Goal: Information Seeking & Learning: Learn about a topic

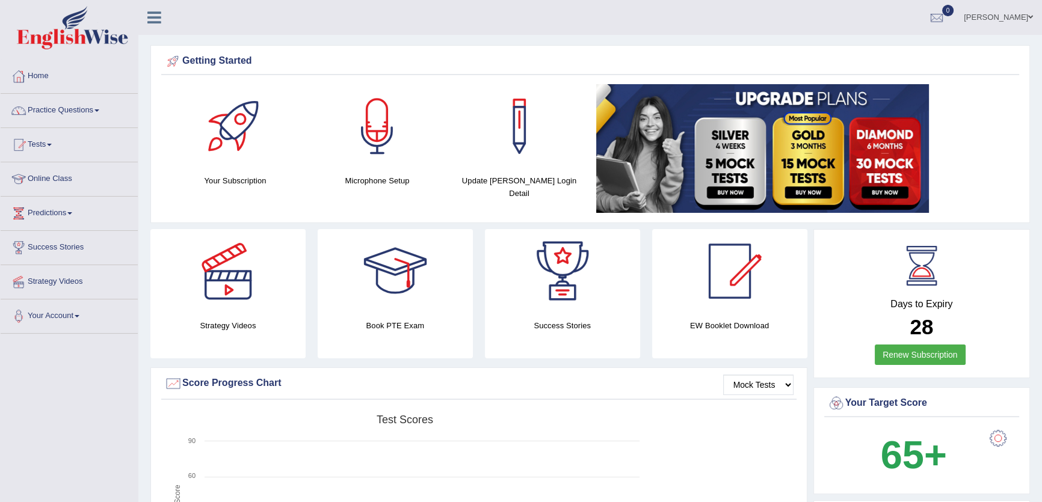
click at [49, 187] on link "Online Class" at bounding box center [69, 177] width 137 height 30
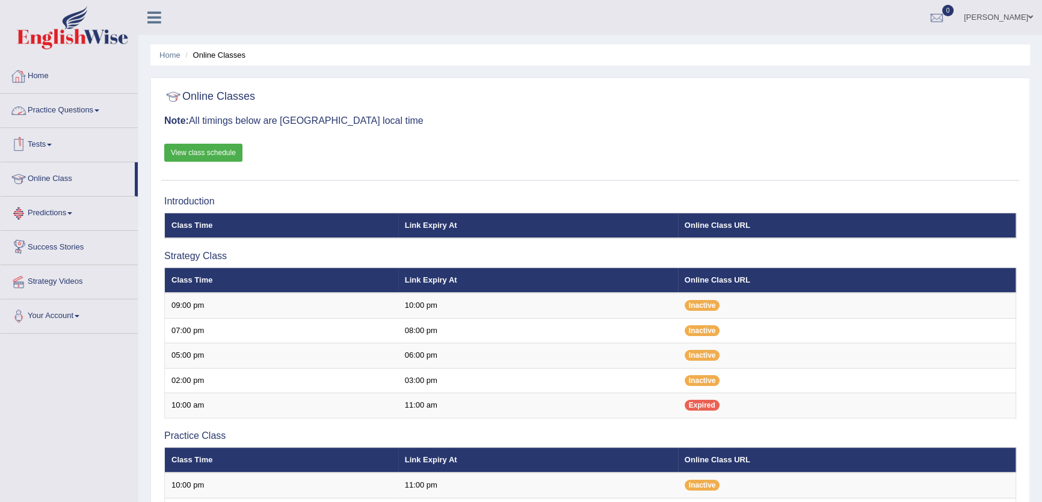
click at [36, 81] on link "Home" at bounding box center [69, 75] width 137 height 30
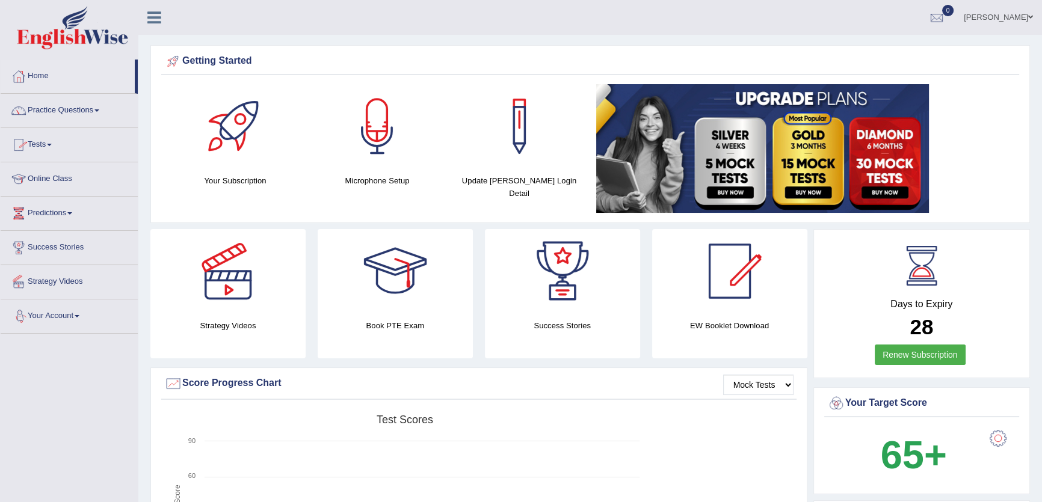
click at [72, 279] on link "Strategy Videos" at bounding box center [69, 280] width 137 height 30
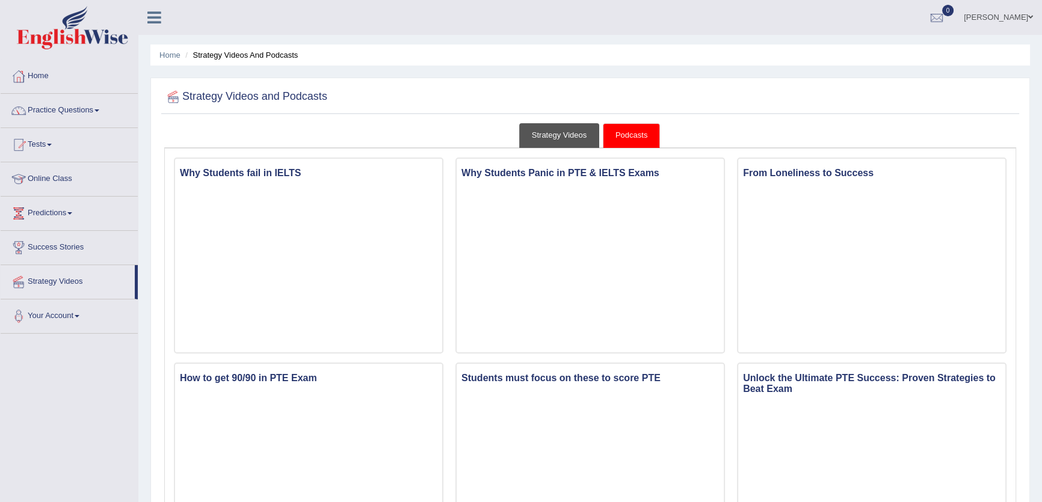
click at [554, 132] on link "Strategy Videos" at bounding box center [559, 135] width 81 height 25
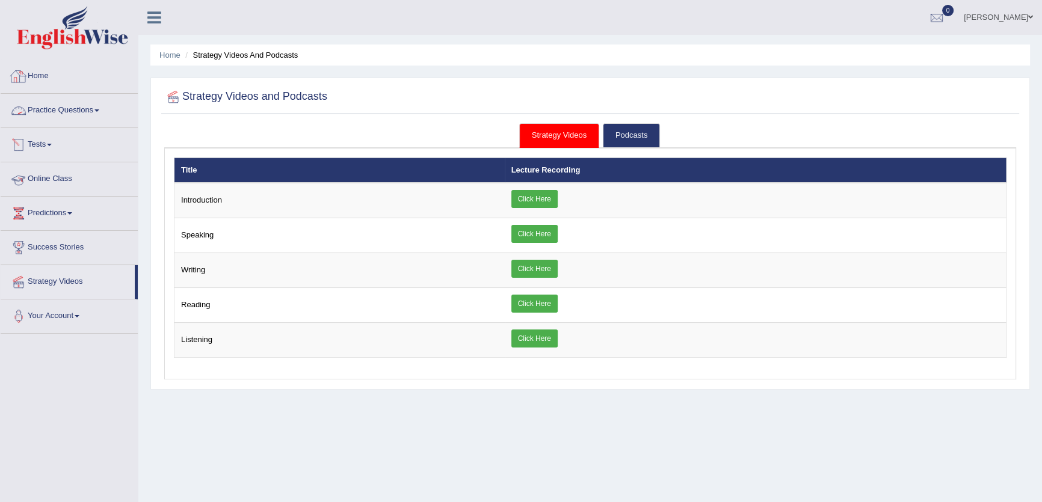
click at [46, 75] on link "Home" at bounding box center [69, 75] width 137 height 30
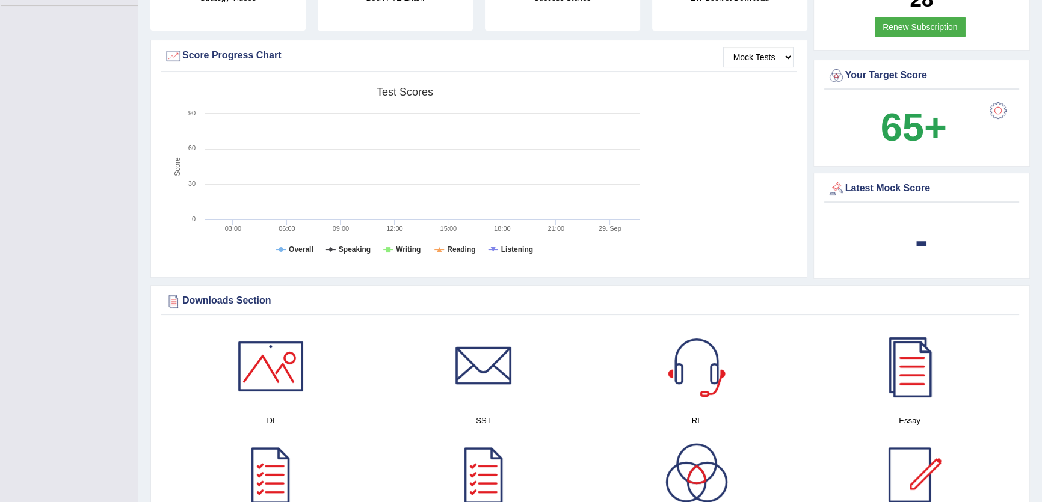
scroll to position [492, 0]
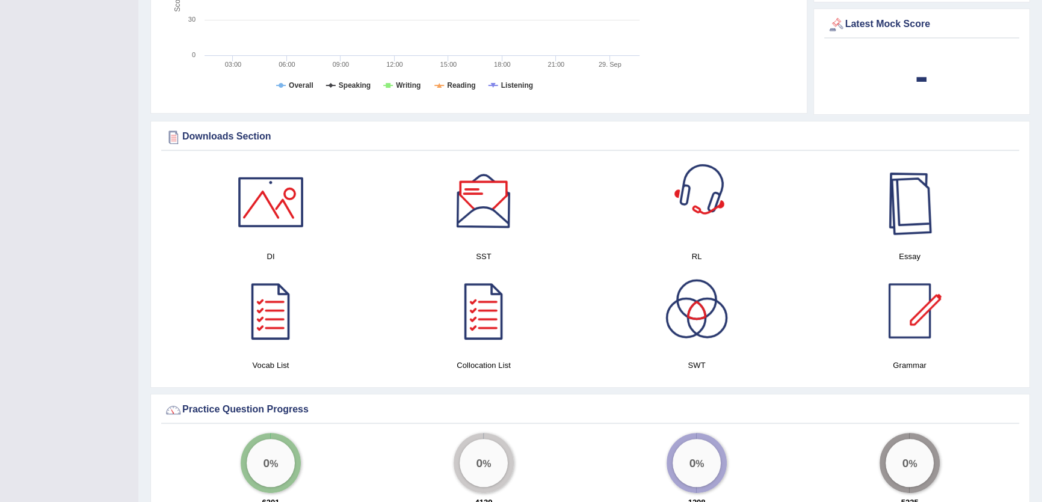
click at [917, 206] on div at bounding box center [910, 202] width 84 height 84
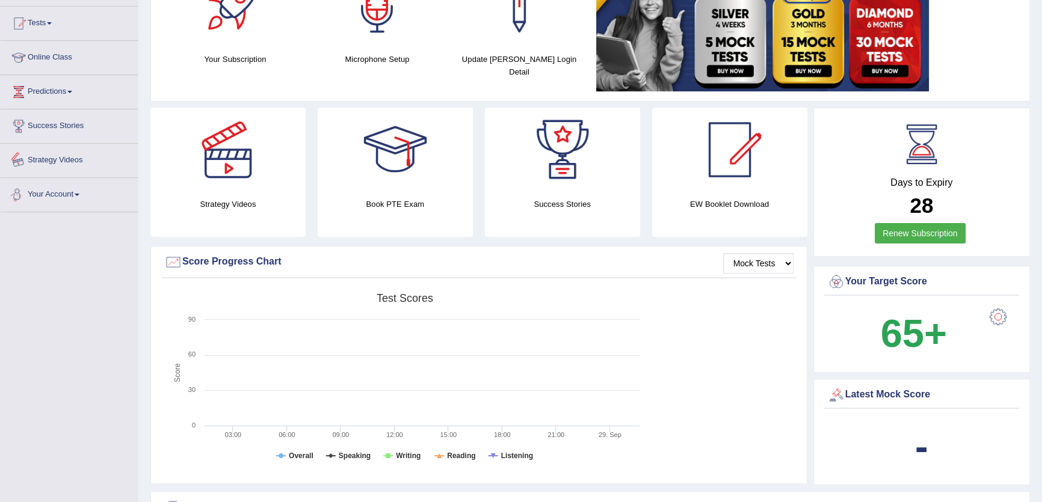
scroll to position [0, 0]
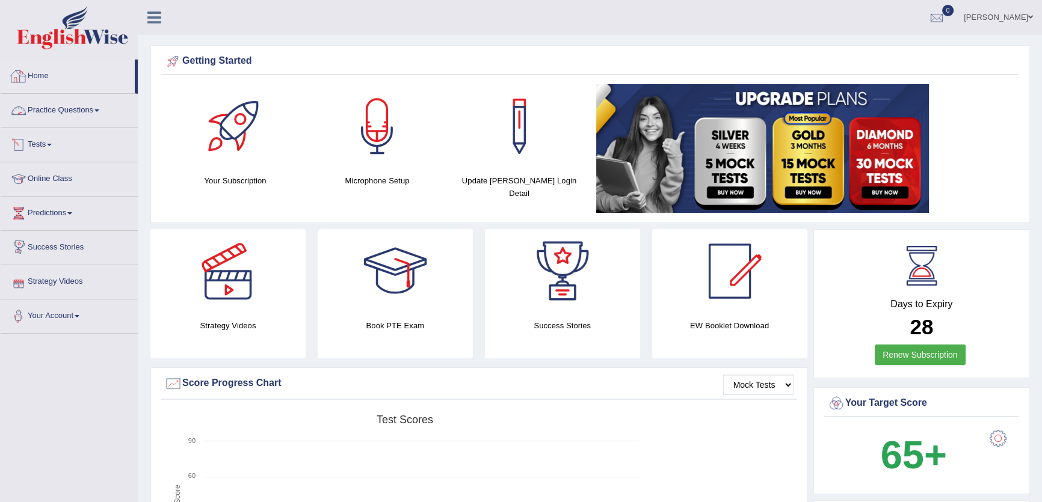
click at [85, 115] on link "Practice Questions" at bounding box center [69, 109] width 137 height 30
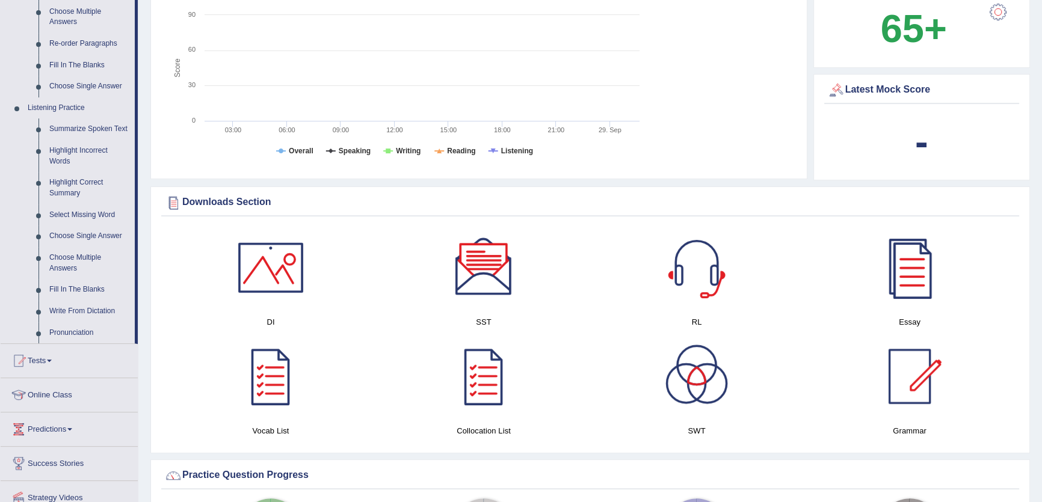
scroll to position [437, 0]
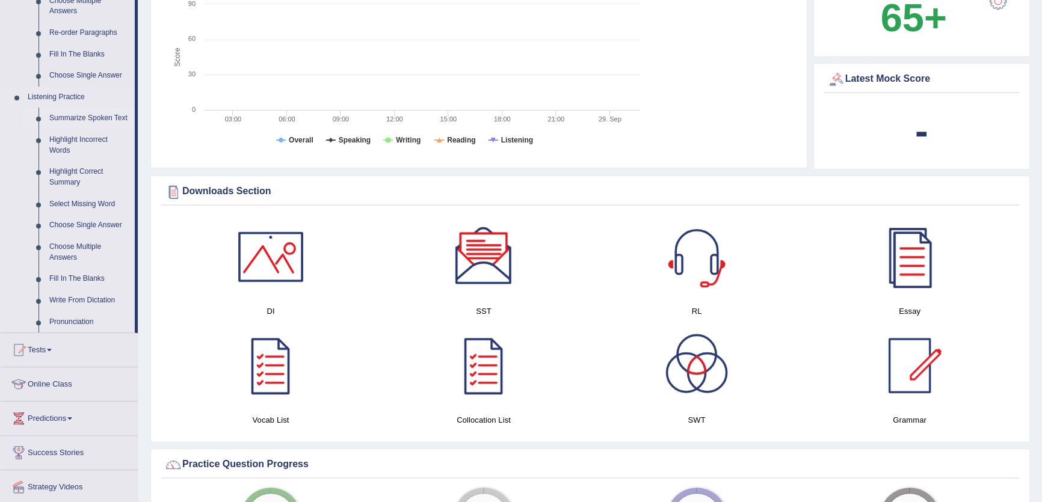
click at [114, 114] on link "Summarize Spoken Text" at bounding box center [89, 119] width 91 height 22
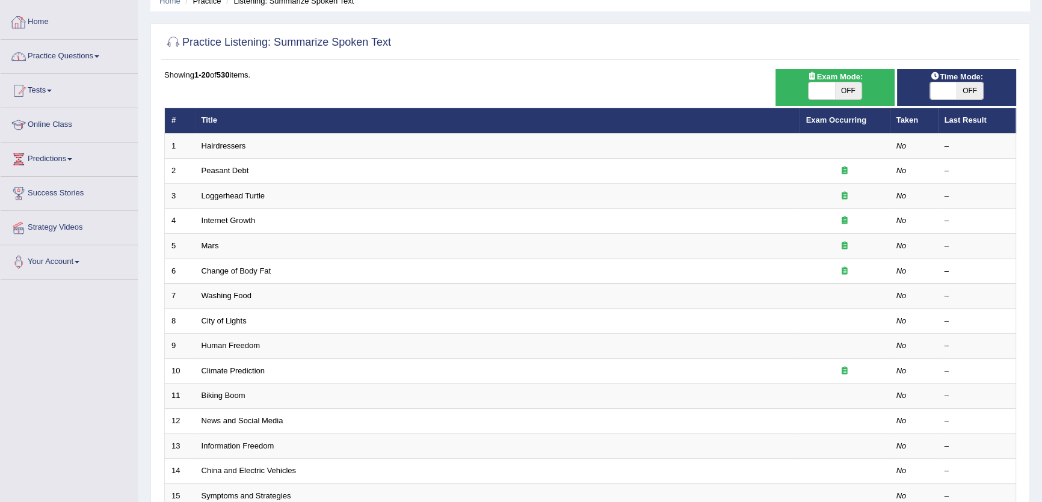
click at [104, 61] on link "Practice Questions" at bounding box center [69, 55] width 137 height 30
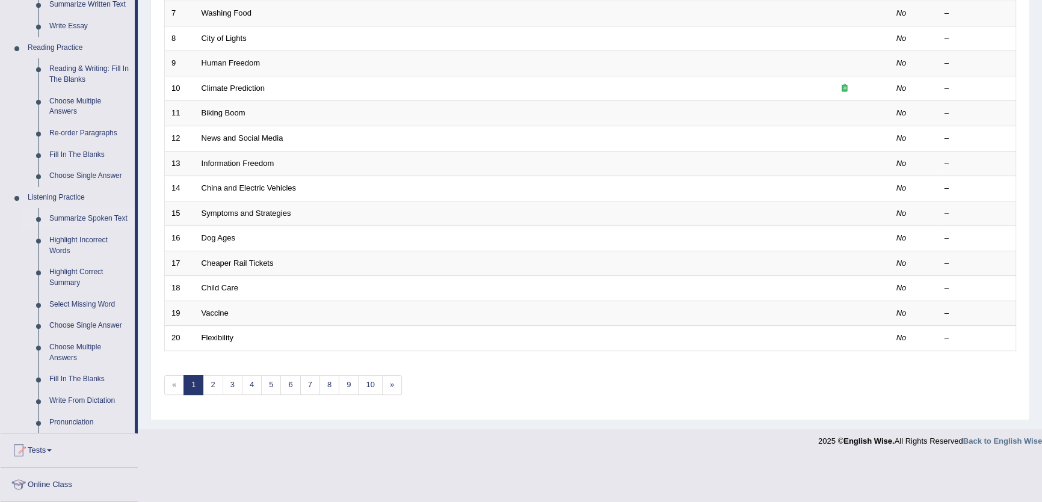
scroll to position [8, 0]
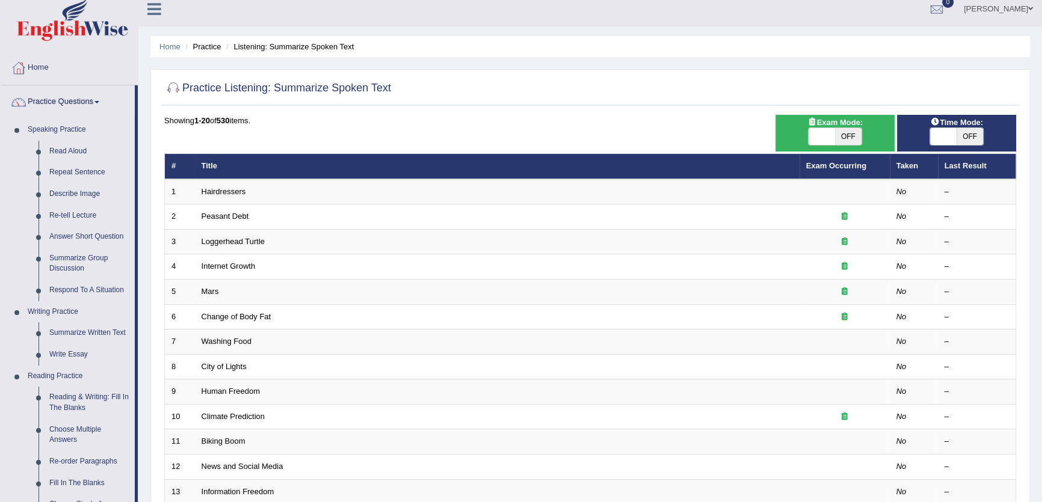
click at [967, 140] on span "OFF" at bounding box center [970, 136] width 26 height 17
checkbox input "true"
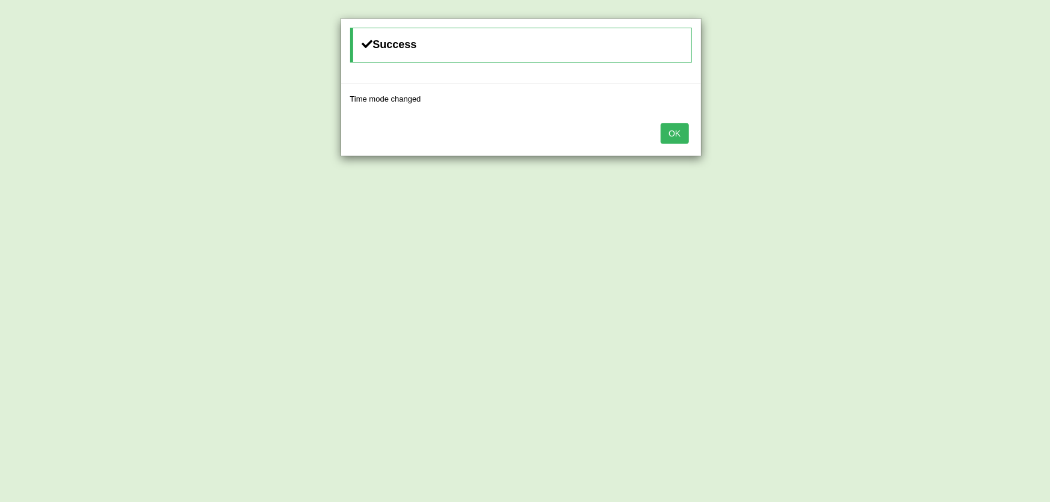
click at [678, 131] on button "OK" at bounding box center [675, 133] width 28 height 20
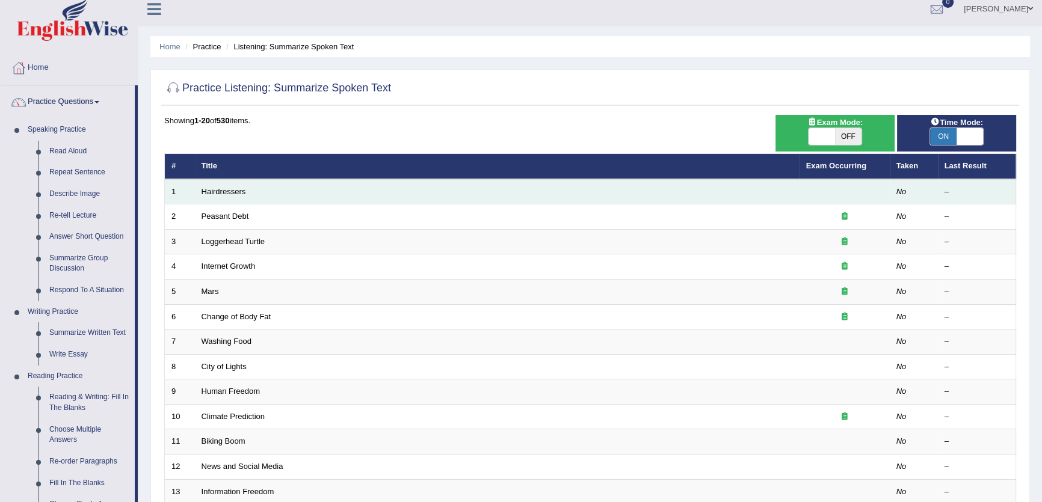
click at [229, 185] on td "Hairdressers" at bounding box center [497, 191] width 605 height 25
click at [225, 193] on link "Hairdressers" at bounding box center [224, 191] width 45 height 9
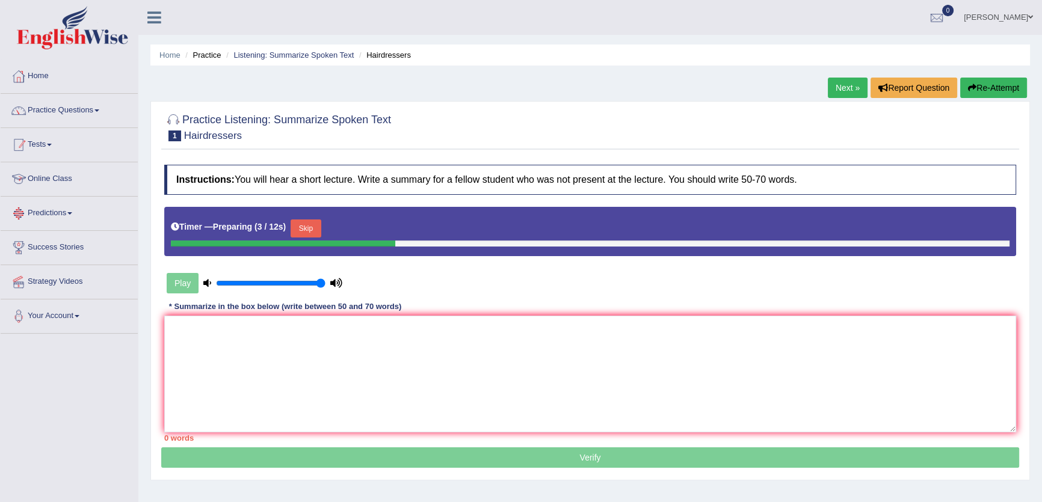
click at [100, 130] on link "Tests" at bounding box center [69, 143] width 137 height 30
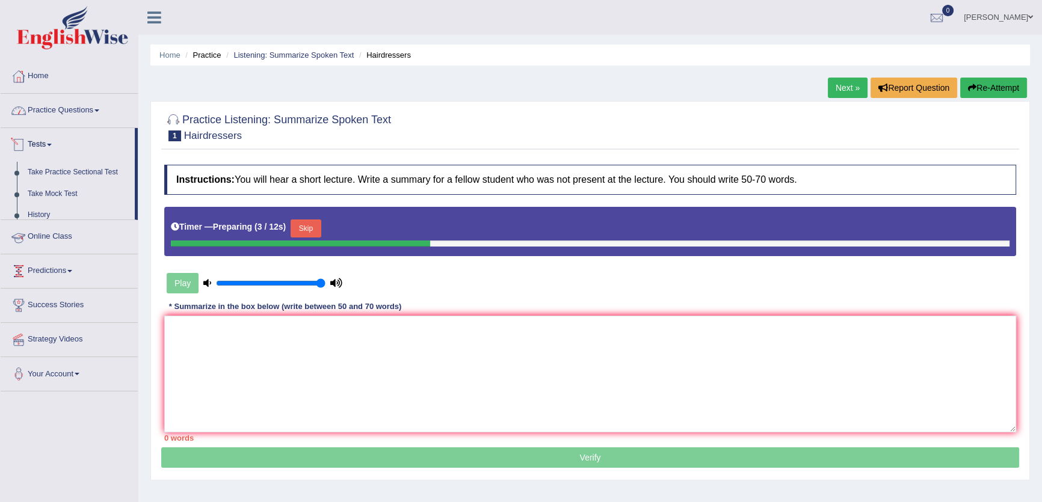
click at [90, 116] on link "Practice Questions" at bounding box center [69, 109] width 137 height 30
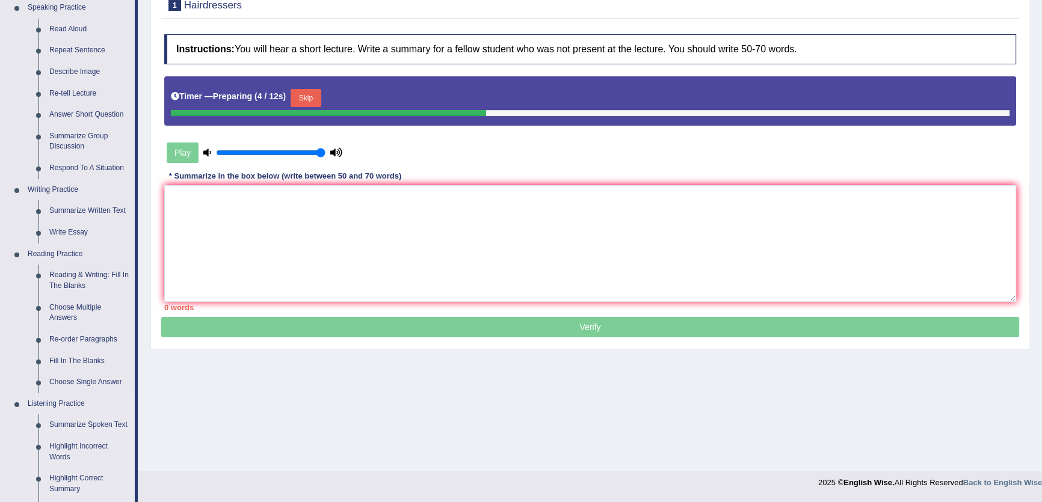
scroll to position [273, 0]
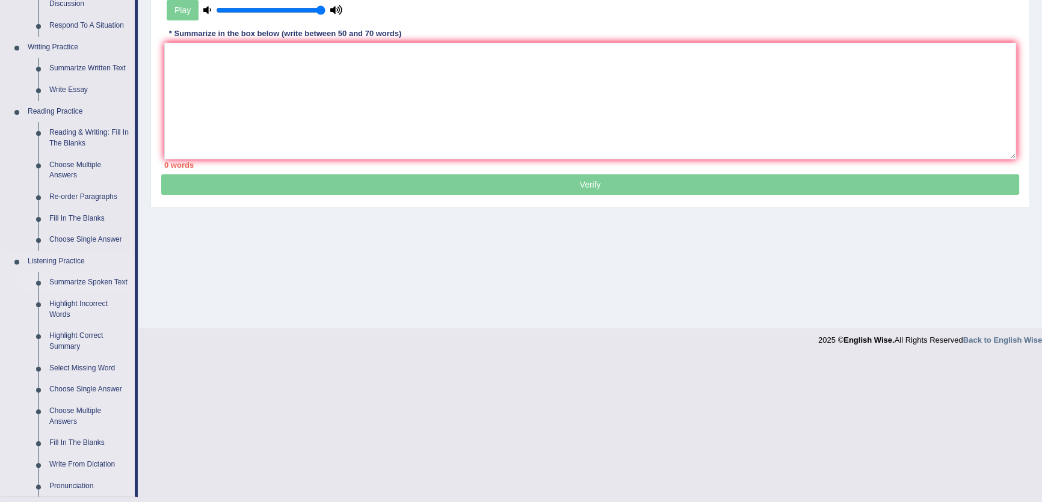
click at [91, 280] on link "Summarize Spoken Text" at bounding box center [89, 283] width 91 height 22
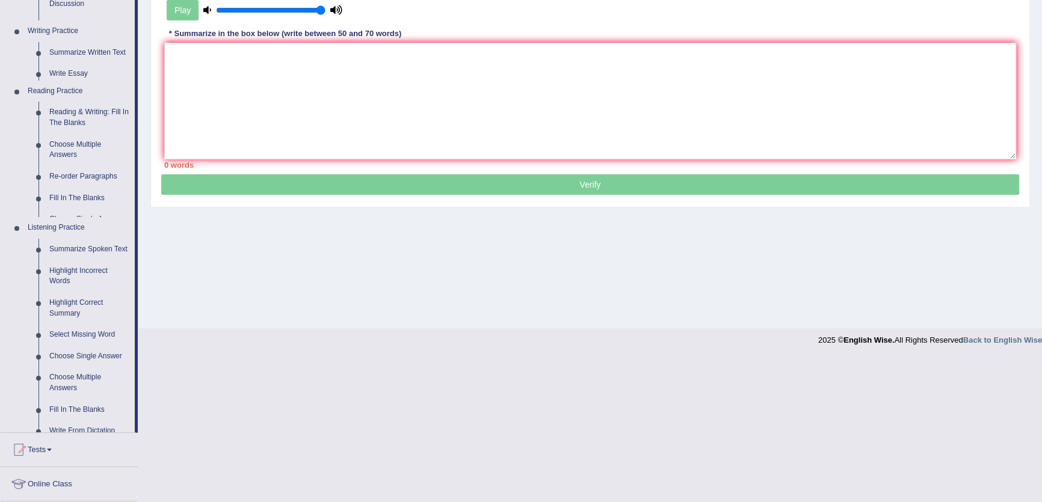
scroll to position [129, 0]
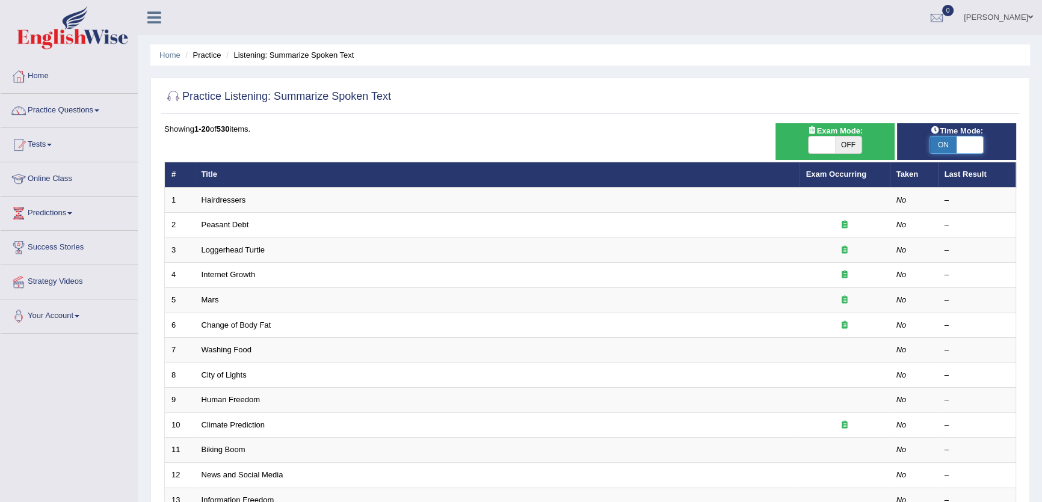
click at [981, 150] on span at bounding box center [970, 145] width 26 height 17
checkbox input "false"
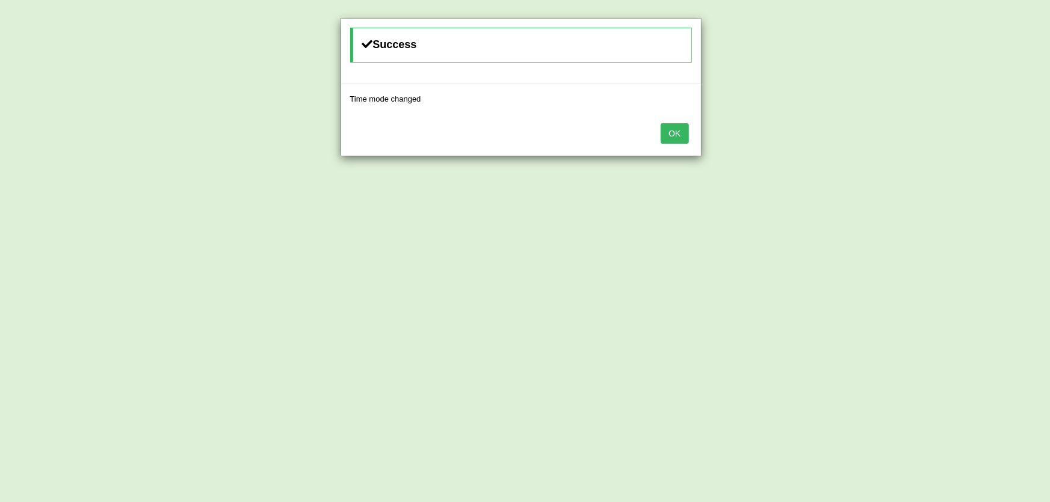
click at [689, 135] on div "OK" at bounding box center [521, 135] width 360 height 42
click at [684, 135] on button "OK" at bounding box center [675, 133] width 28 height 20
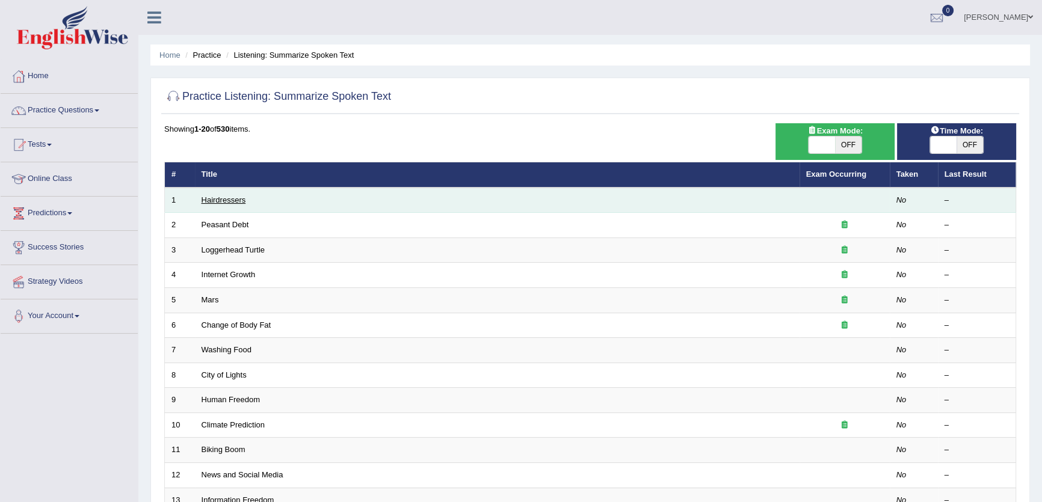
click at [231, 196] on link "Hairdressers" at bounding box center [224, 200] width 45 height 9
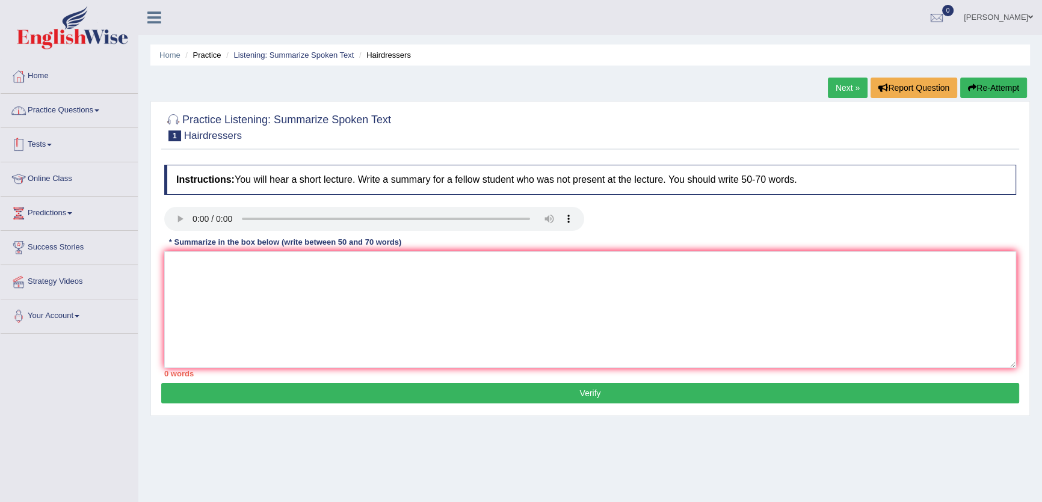
click at [57, 106] on link "Practice Questions" at bounding box center [69, 109] width 137 height 30
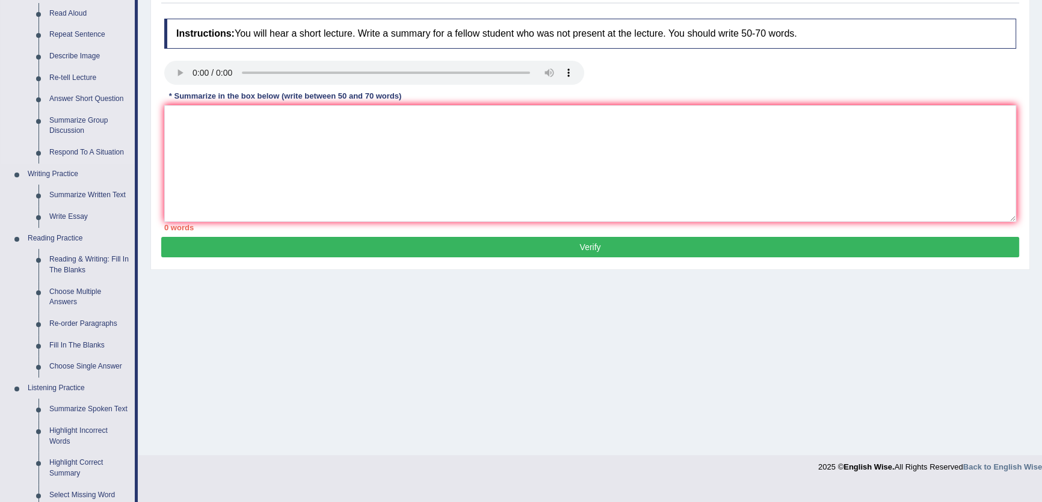
scroll to position [328, 0]
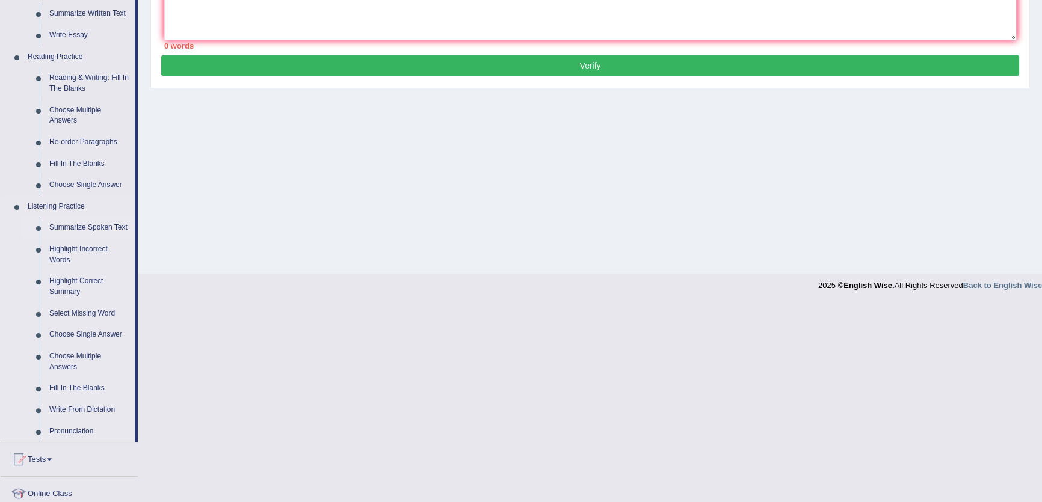
click at [70, 224] on link "Summarize Spoken Text" at bounding box center [89, 228] width 91 height 22
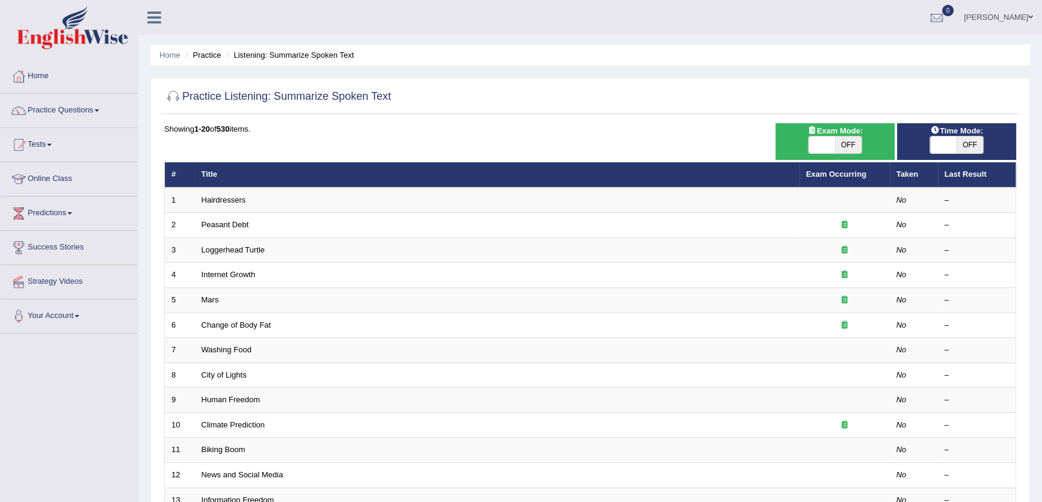
click at [964, 143] on span "OFF" at bounding box center [970, 145] width 26 height 17
checkbox input "true"
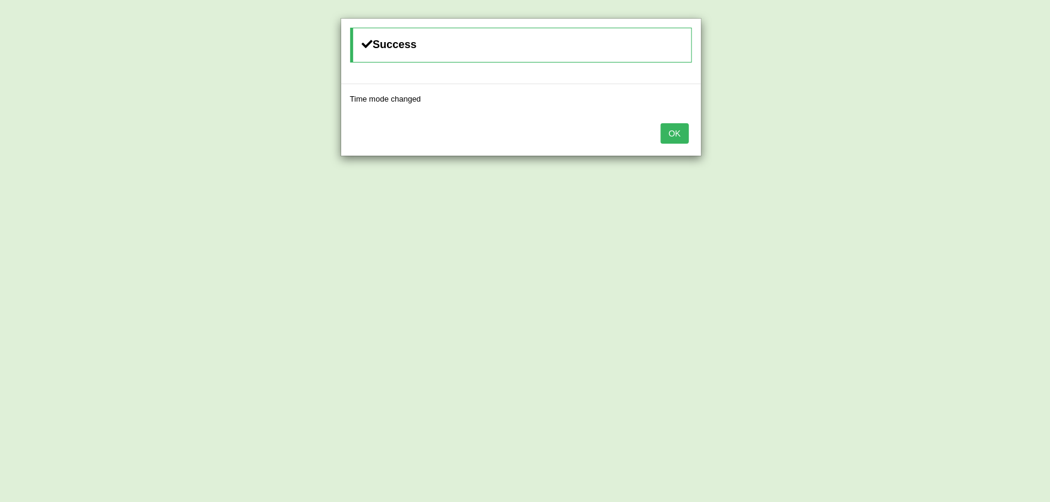
click at [668, 129] on button "OK" at bounding box center [675, 133] width 28 height 20
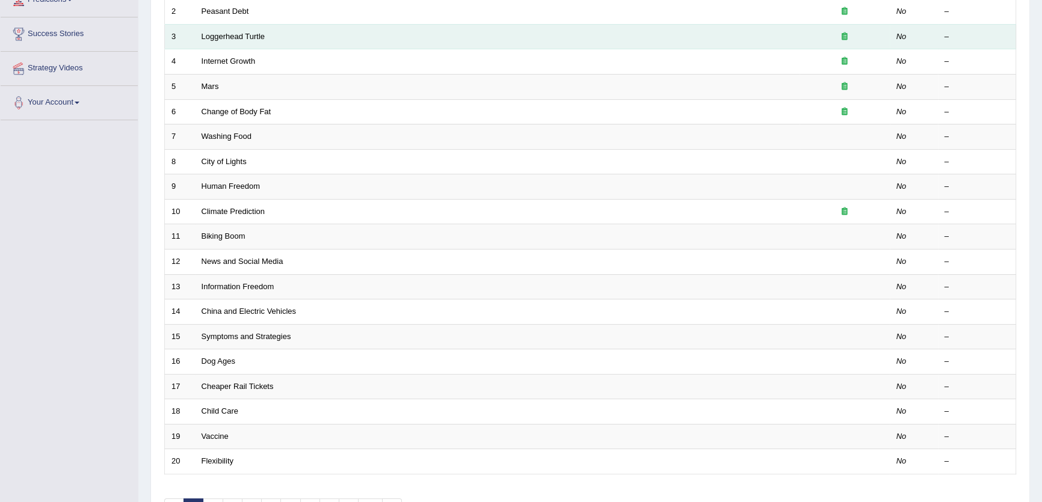
scroll to position [218, 0]
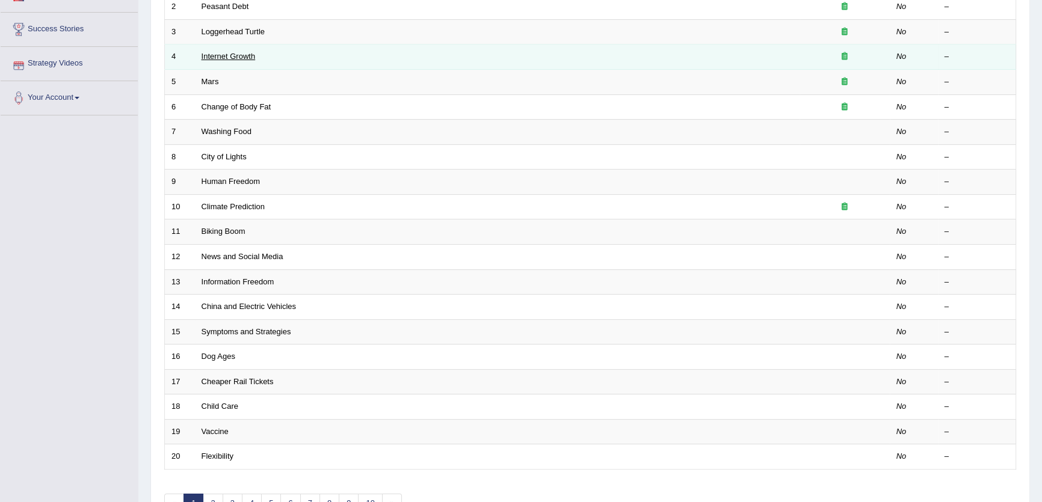
click at [229, 53] on link "Internet Growth" at bounding box center [229, 56] width 54 height 9
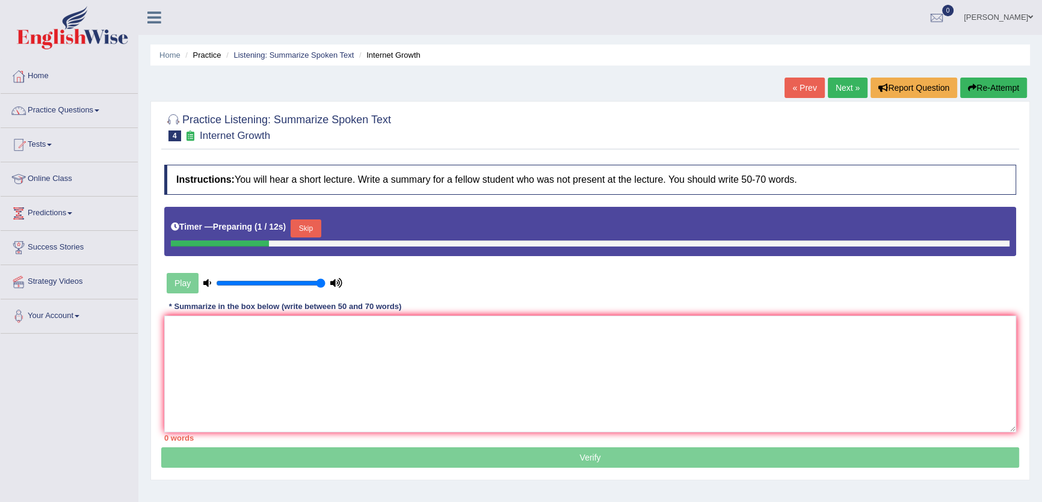
click at [315, 222] on button "Skip" at bounding box center [306, 229] width 30 height 18
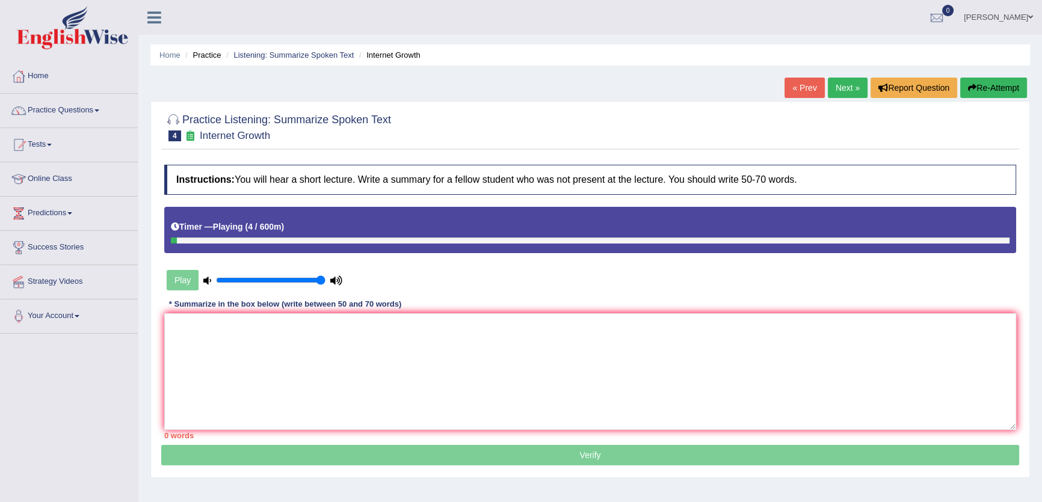
click at [828, 85] on link "Next »" at bounding box center [848, 88] width 40 height 20
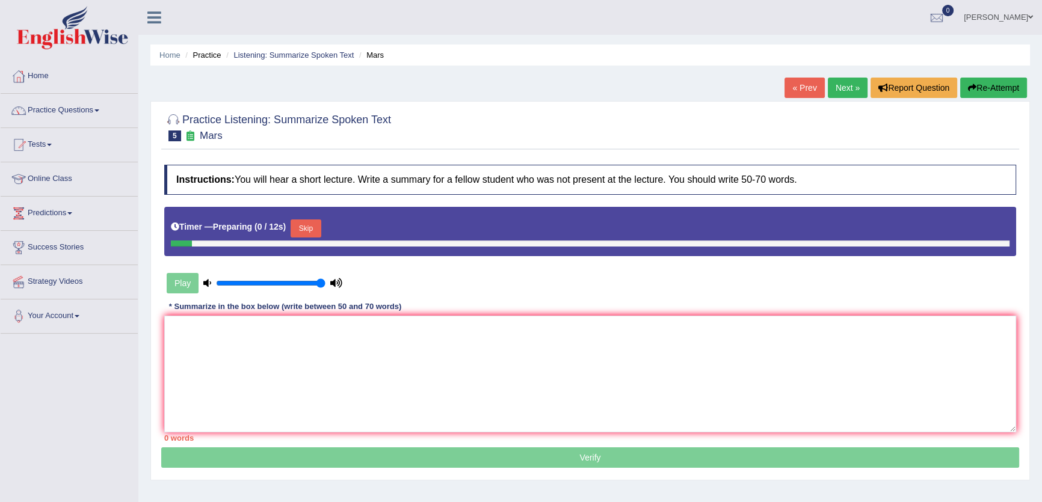
click at [806, 84] on link "« Prev" at bounding box center [805, 88] width 40 height 20
click at [821, 90] on div "« Prev Next » Report Question Re-Attempt" at bounding box center [908, 89] width 246 height 23
click at [849, 91] on link "Next »" at bounding box center [848, 88] width 40 height 20
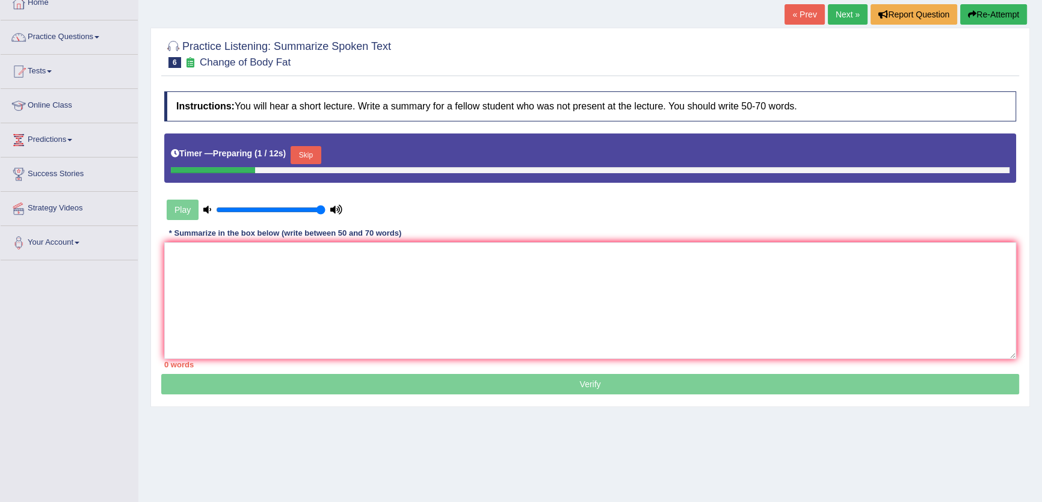
scroll to position [129, 0]
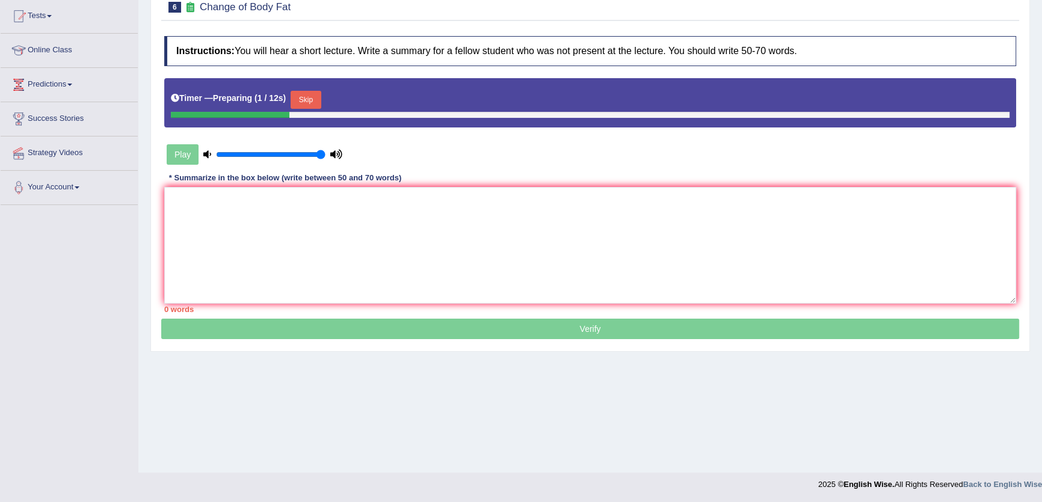
click at [315, 99] on button "Skip" at bounding box center [306, 100] width 30 height 18
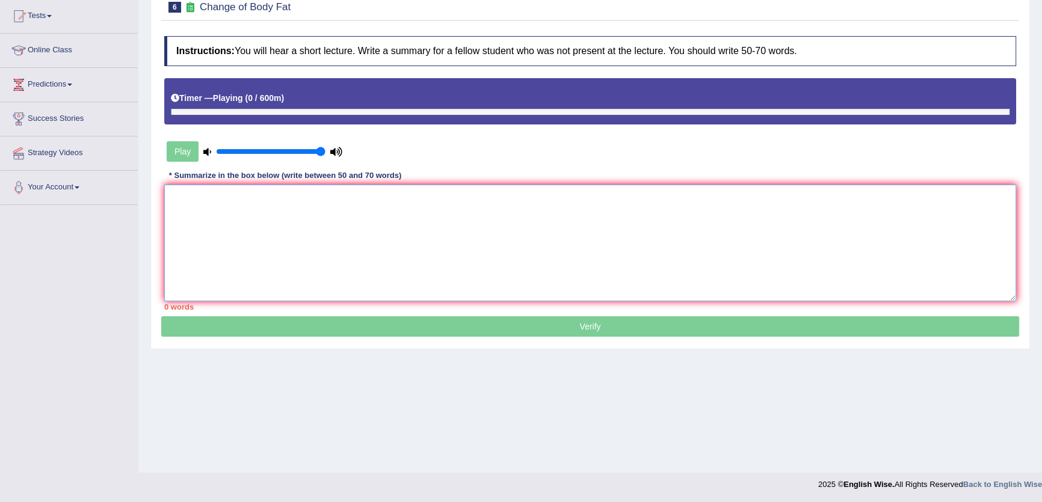
click at [409, 297] on textarea at bounding box center [590, 243] width 852 height 117
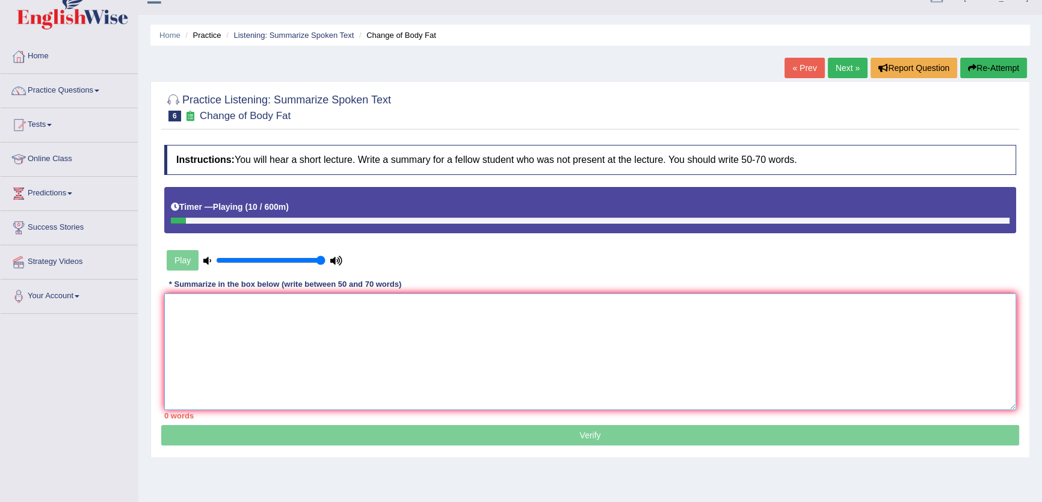
scroll to position [19, 0]
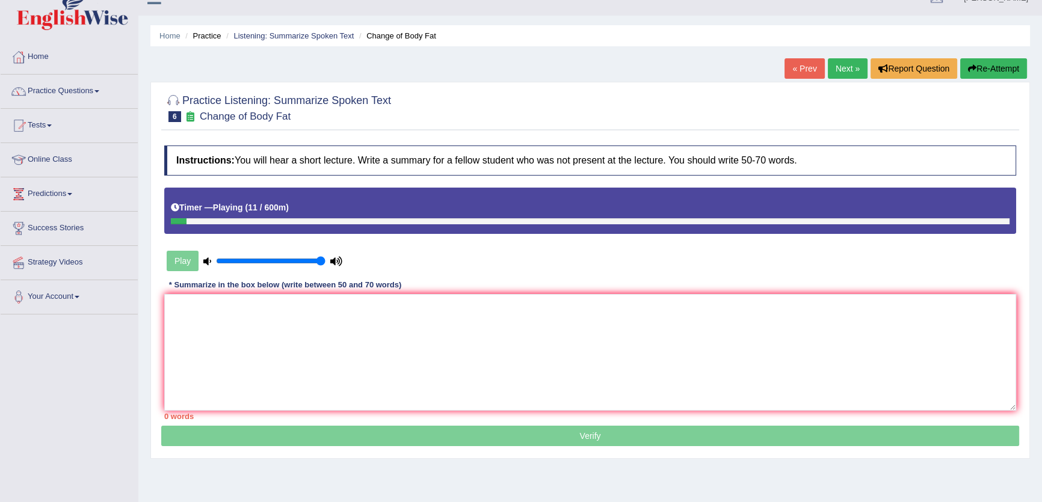
click at [982, 72] on button "Re-Attempt" at bounding box center [993, 68] width 67 height 20
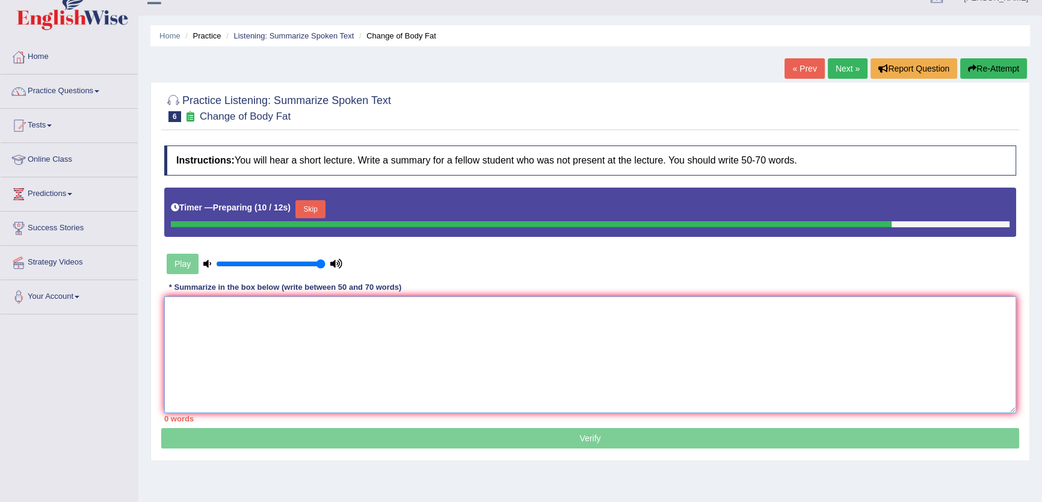
click at [558, 314] on textarea at bounding box center [590, 355] width 852 height 117
drag, startPoint x: 749, startPoint y: 362, endPoint x: 996, endPoint y: 413, distance: 252.6
click at [914, 398] on textarea at bounding box center [590, 355] width 852 height 117
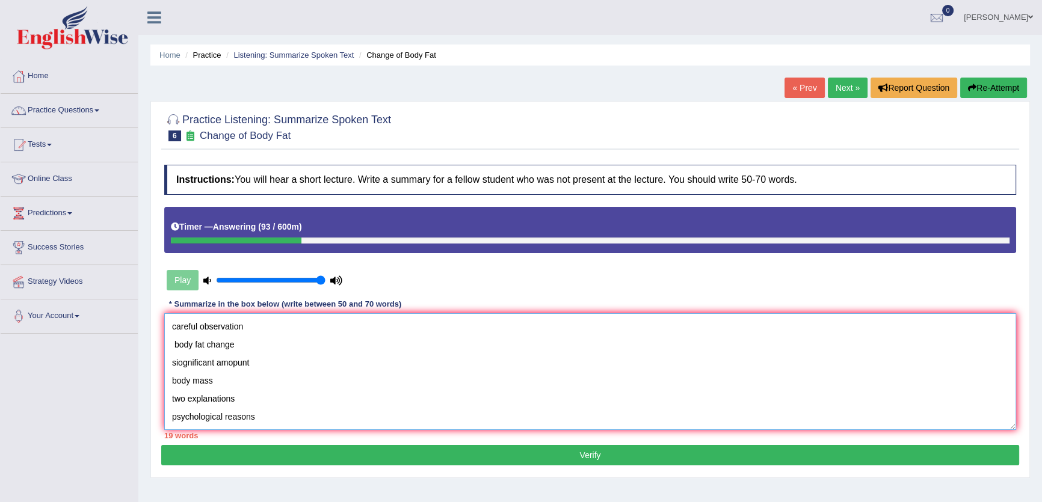
type textarea "recent survey candaian researxcher exercise program careful observation body fa…"
click at [828, 86] on link "Next »" at bounding box center [848, 88] width 40 height 20
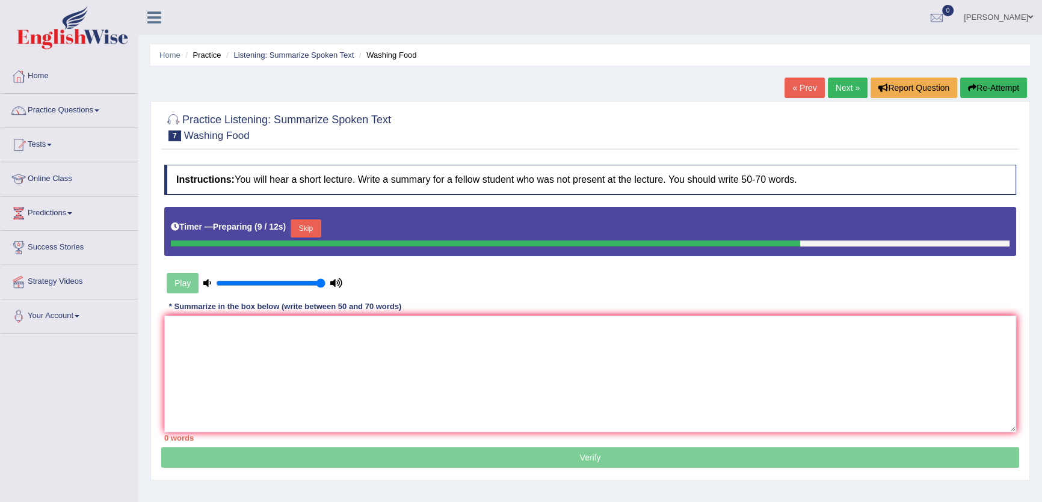
scroll to position [109, 0]
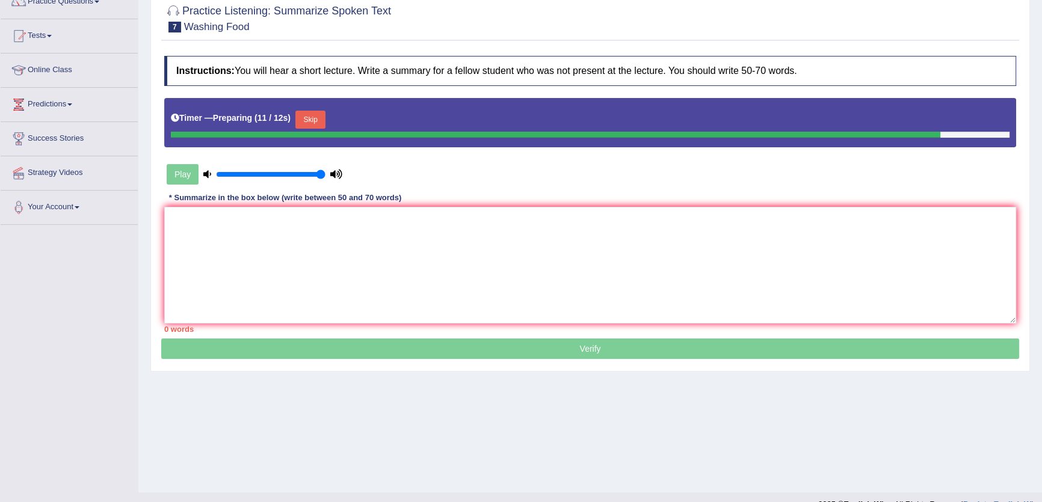
click at [311, 114] on button "Skip" at bounding box center [310, 120] width 30 height 18
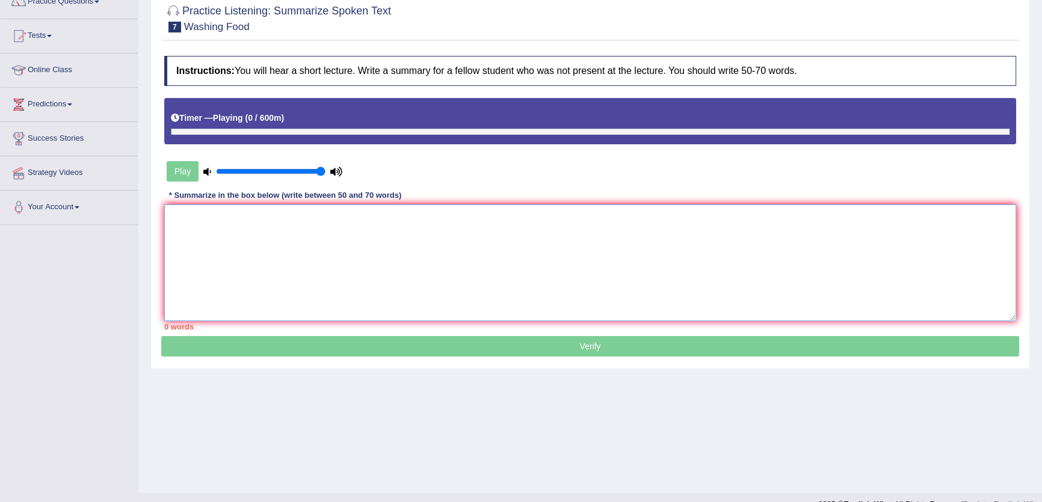
click at [304, 276] on textarea at bounding box center [590, 263] width 852 height 117
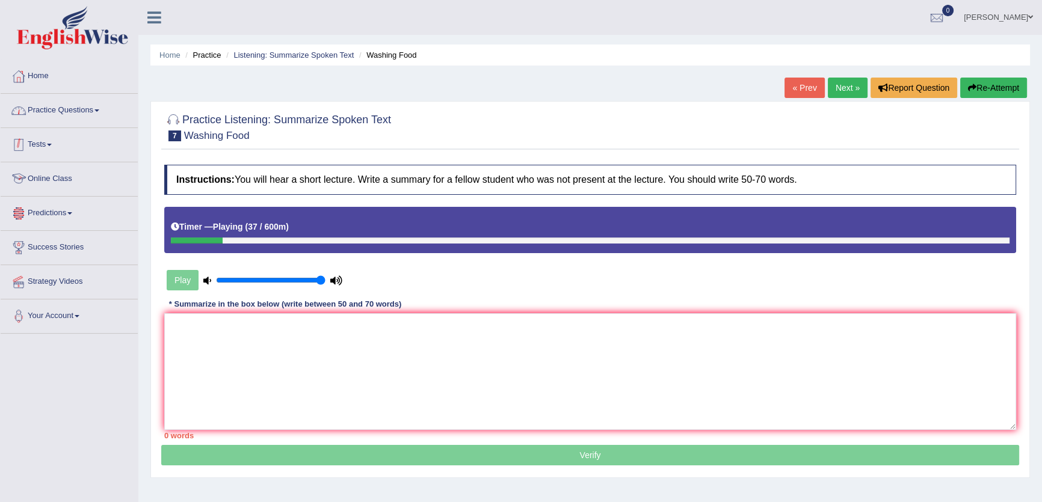
click at [122, 118] on link "Practice Questions" at bounding box center [69, 109] width 137 height 30
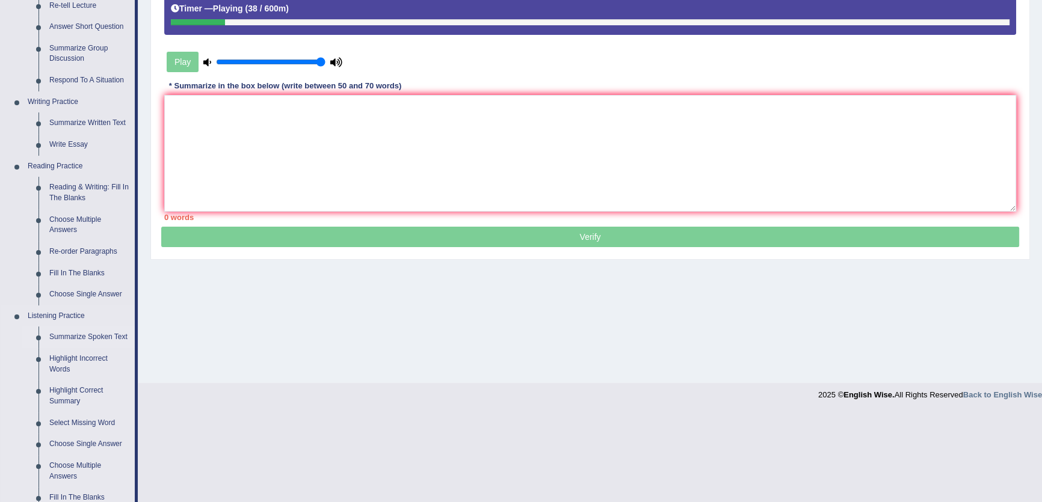
click at [75, 342] on link "Summarize Spoken Text" at bounding box center [89, 338] width 91 height 22
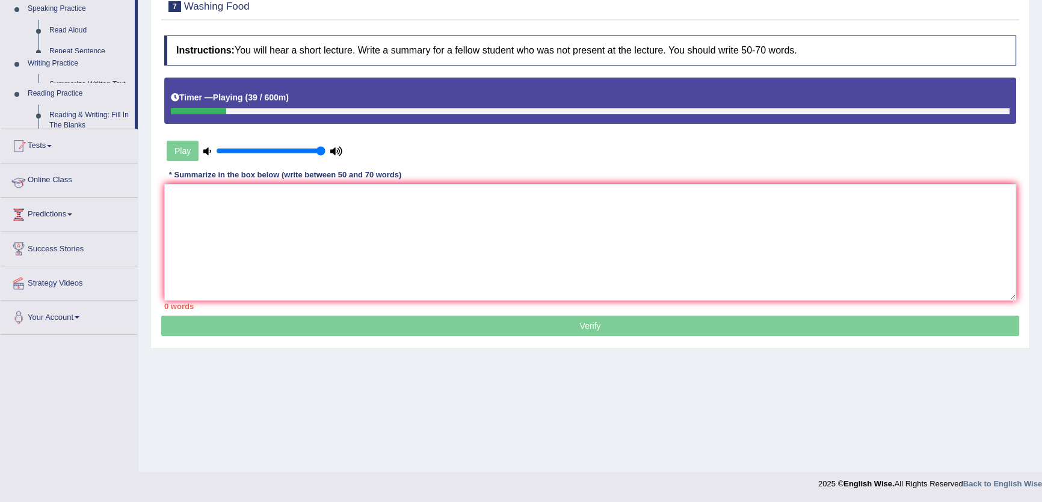
scroll to position [129, 0]
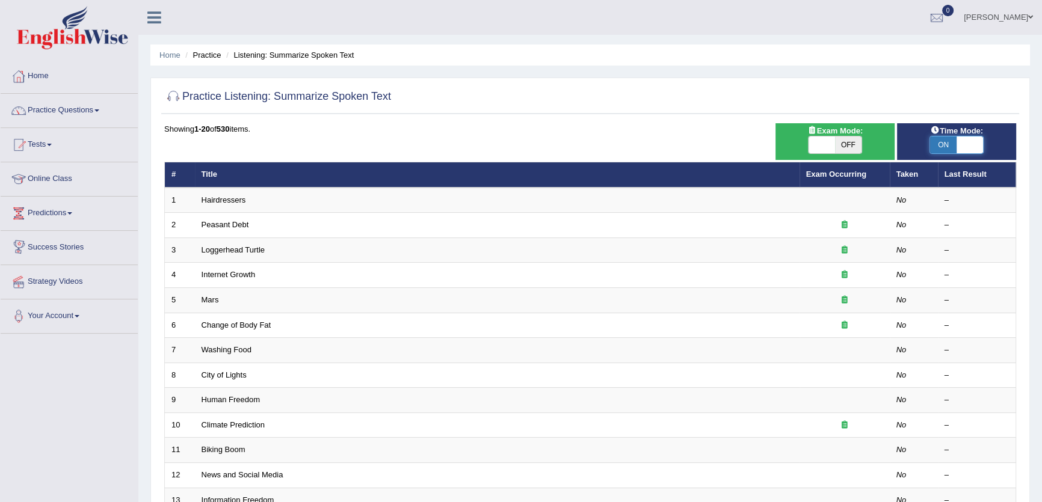
click at [961, 143] on span at bounding box center [970, 145] width 26 height 17
checkbox input "false"
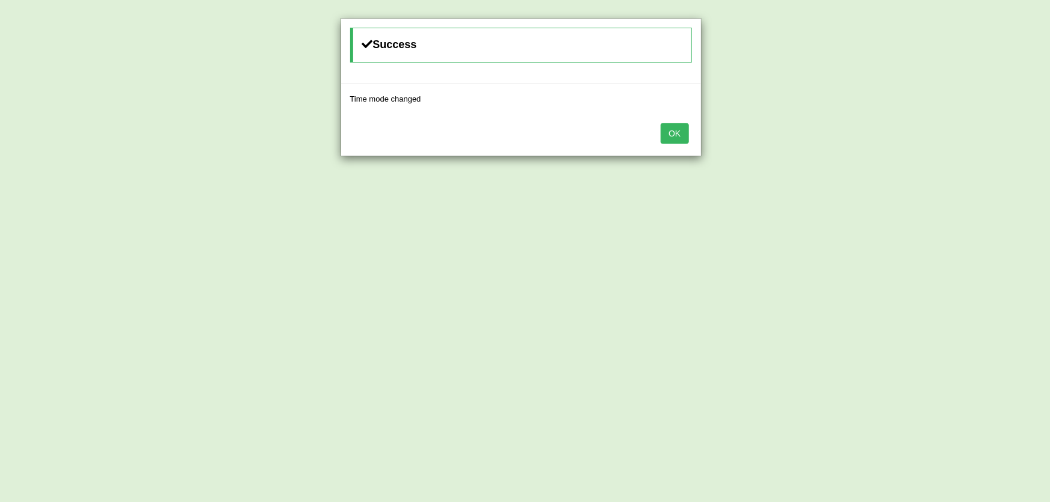
click at [657, 140] on div "OK" at bounding box center [521, 135] width 360 height 42
click at [683, 137] on button "OK" at bounding box center [675, 133] width 28 height 20
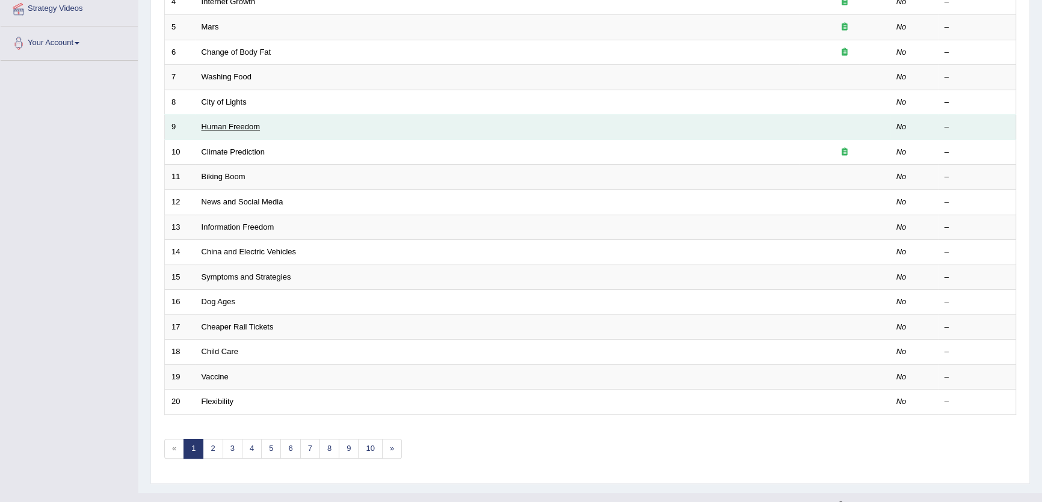
scroll to position [292, 0]
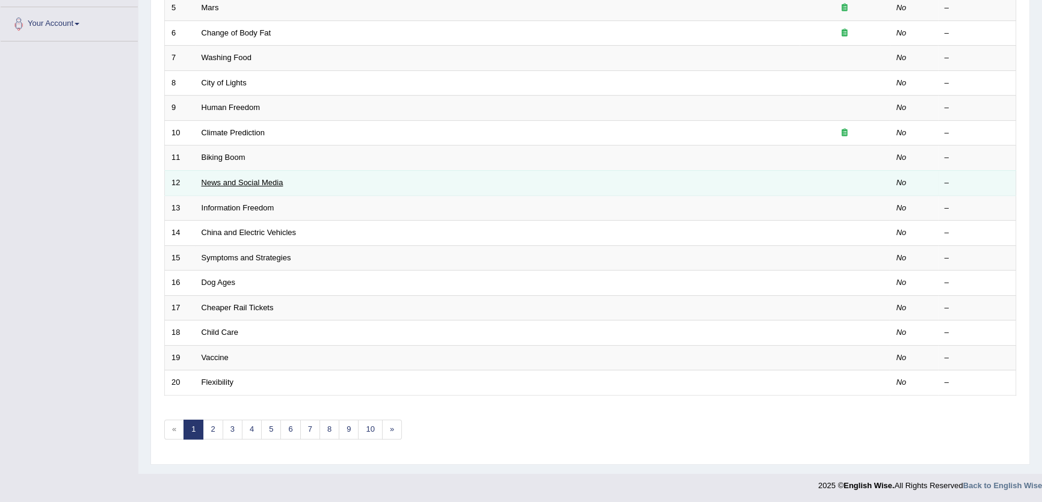
click at [246, 182] on link "News and Social Media" at bounding box center [243, 182] width 82 height 9
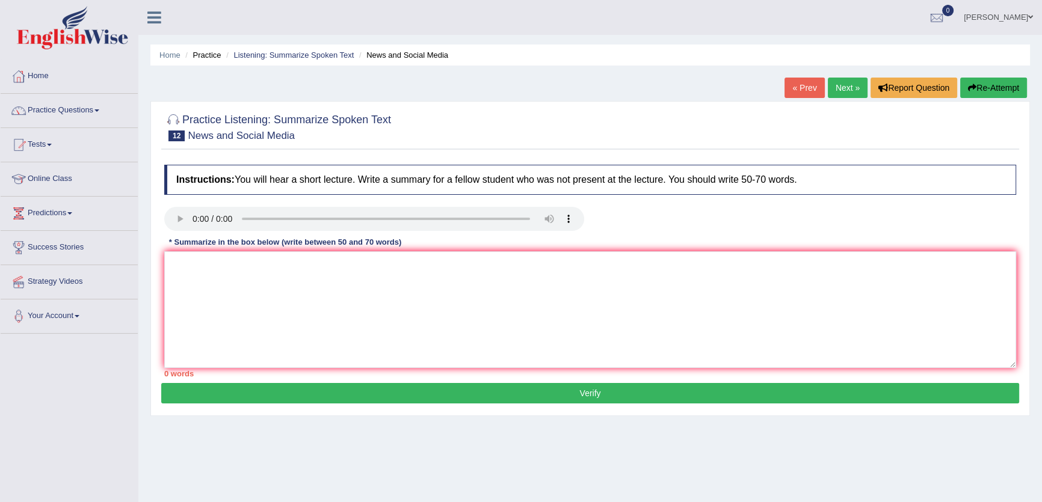
scroll to position [129, 0]
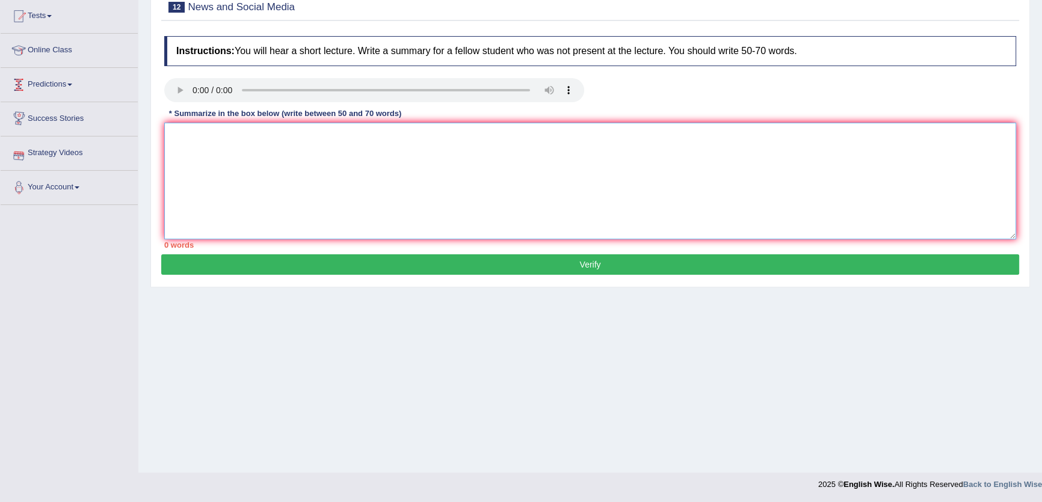
click at [258, 171] on textarea at bounding box center [590, 181] width 852 height 117
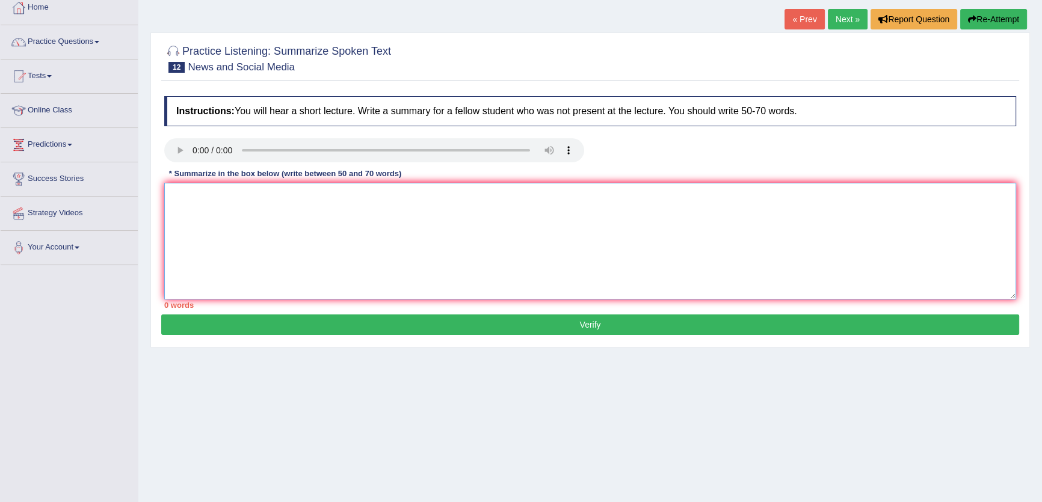
scroll to position [0, 0]
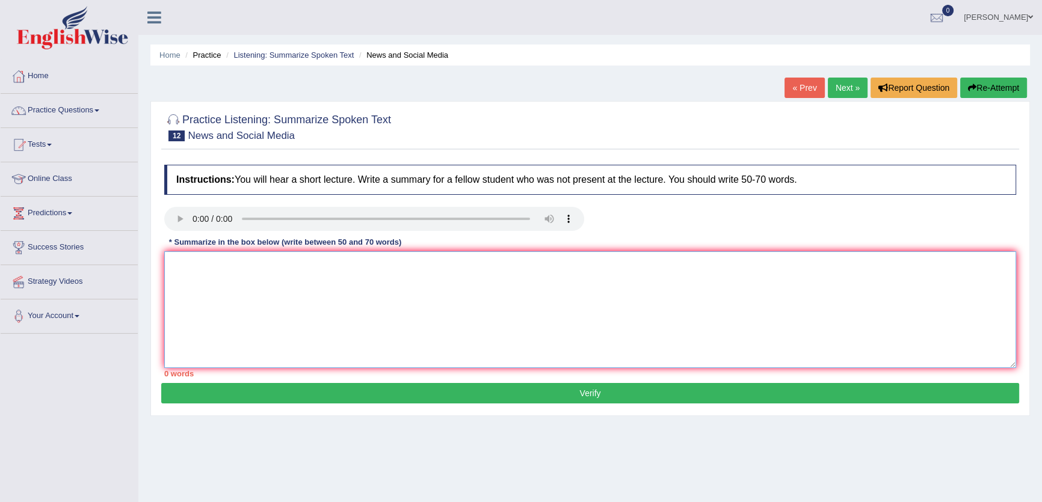
click at [703, 361] on textarea at bounding box center [590, 310] width 852 height 117
type textarea "nnn"
click at [711, 399] on button "Verify" at bounding box center [590, 393] width 858 height 20
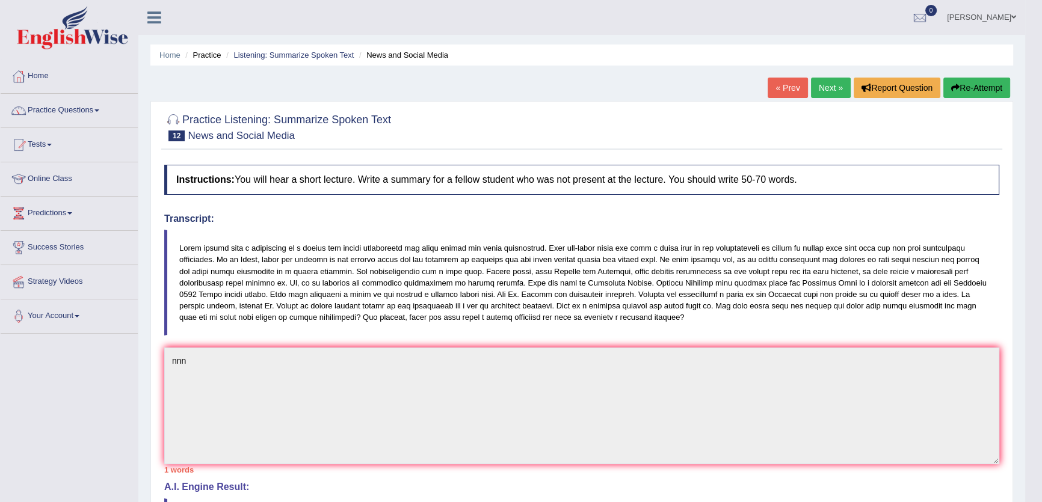
click at [818, 84] on link "Next »" at bounding box center [831, 88] width 40 height 20
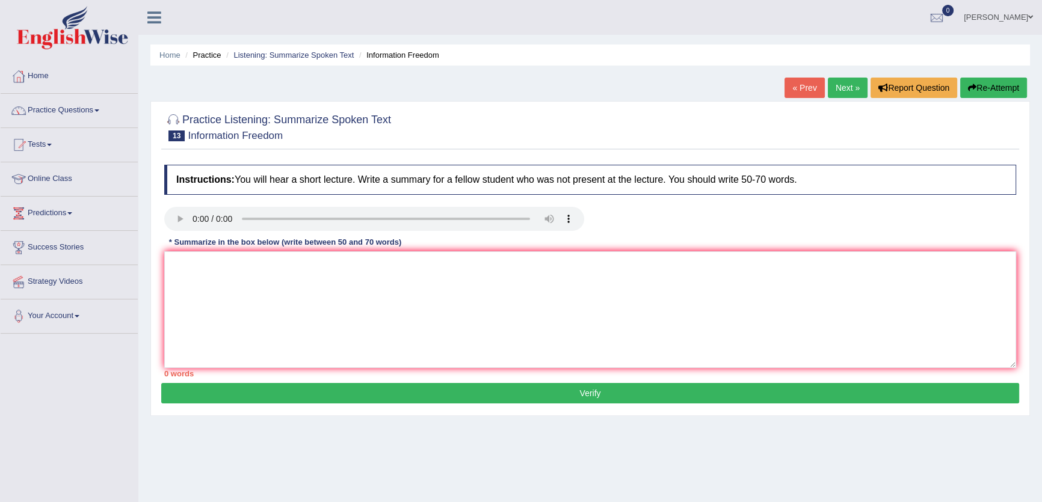
click at [835, 72] on div "Home Practice Listening: Summarize Spoken Text Information Freedom « Prev Next …" at bounding box center [590, 301] width 904 height 602
click at [846, 83] on link "Next »" at bounding box center [848, 88] width 40 height 20
click at [838, 76] on div "Home Practice Listening: Summarize Spoken Text China and Electric Vehicles « Pr…" at bounding box center [590, 301] width 904 height 602
click at [838, 81] on link "Next »" at bounding box center [848, 88] width 40 height 20
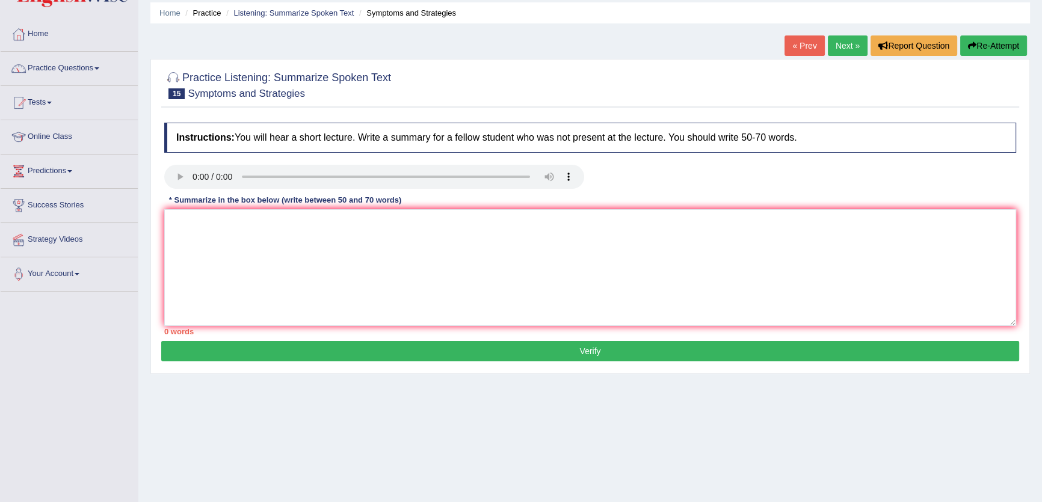
scroll to position [129, 0]
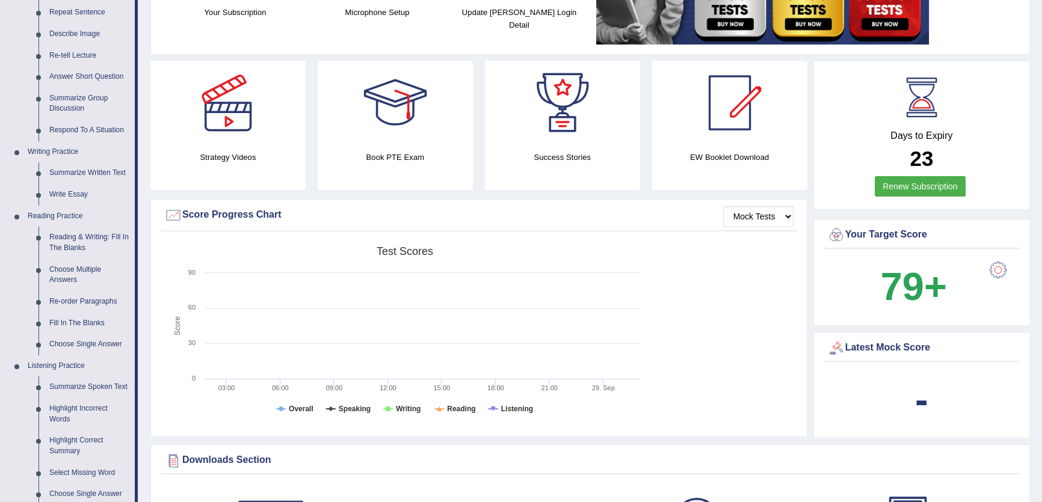
scroll to position [328, 0]
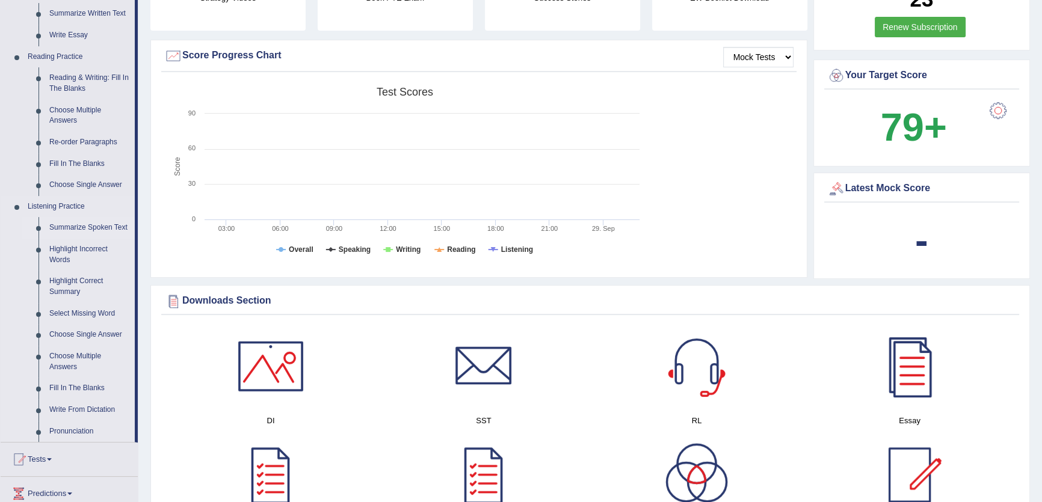
click at [85, 220] on link "Summarize Spoken Text" at bounding box center [89, 228] width 91 height 22
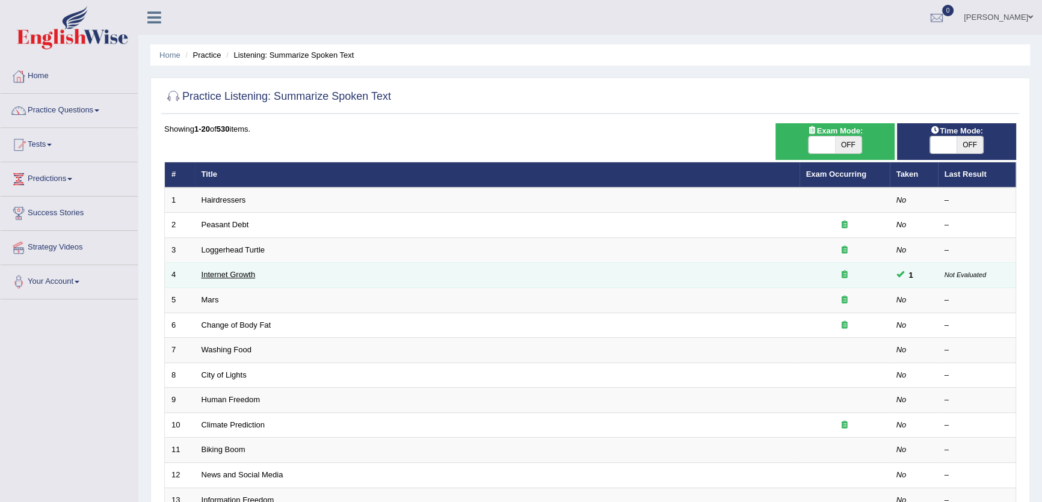
click at [220, 274] on link "Internet Growth" at bounding box center [229, 274] width 54 height 9
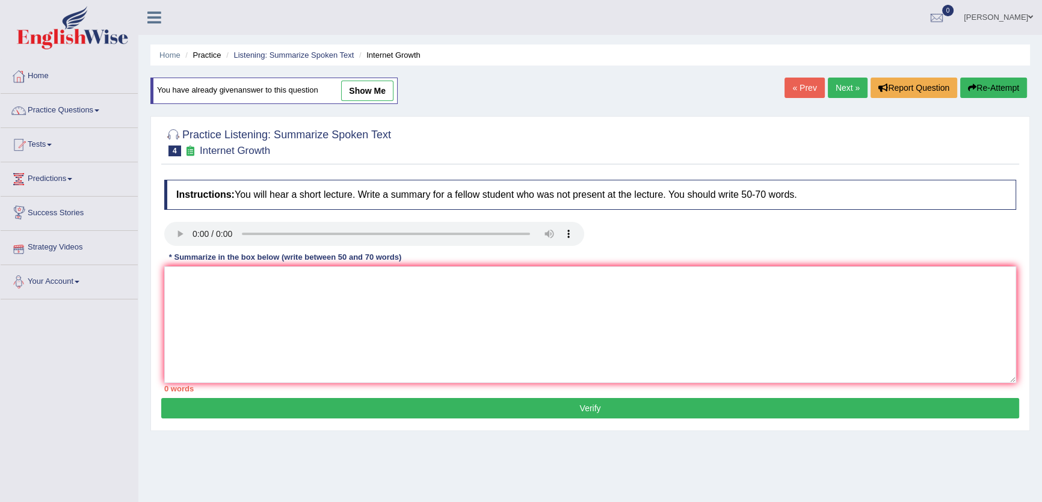
click at [375, 96] on link "show me" at bounding box center [367, 91] width 52 height 20
type textarea "The speaker provided a comprehensive overview of rapid expansion of Internet, h…"
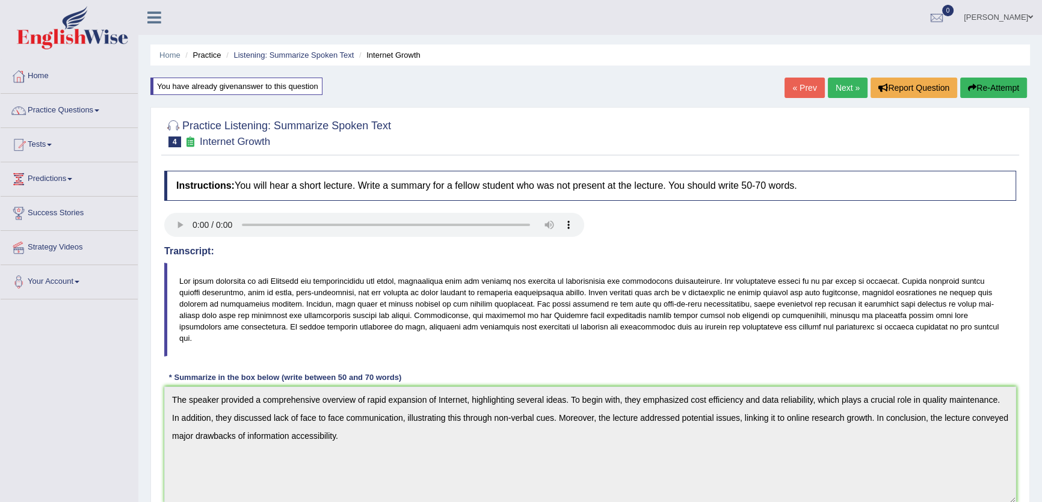
click at [120, 379] on div "Toggle navigation Home Practice Questions Speaking Practice Read Aloud Repeat S…" at bounding box center [521, 409] width 1042 height 819
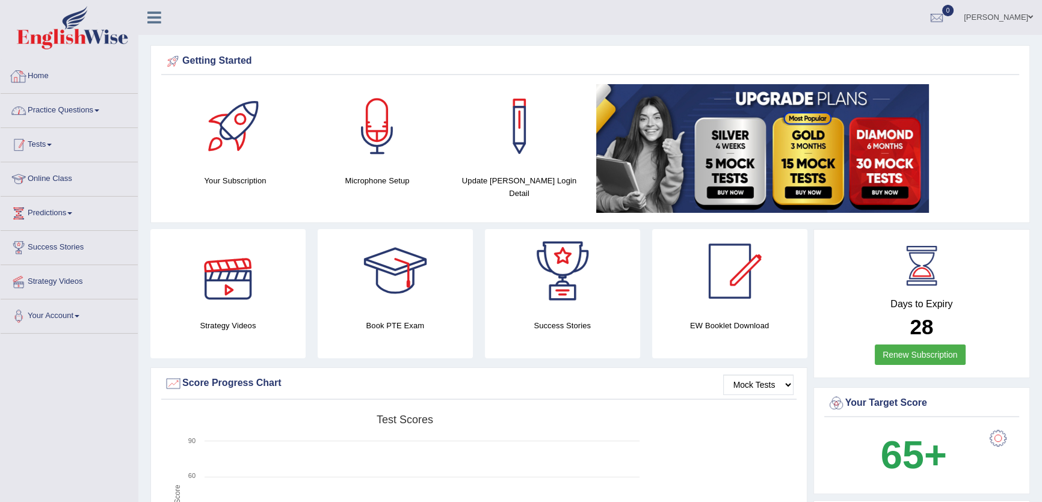
click at [88, 109] on link "Practice Questions" at bounding box center [69, 109] width 137 height 30
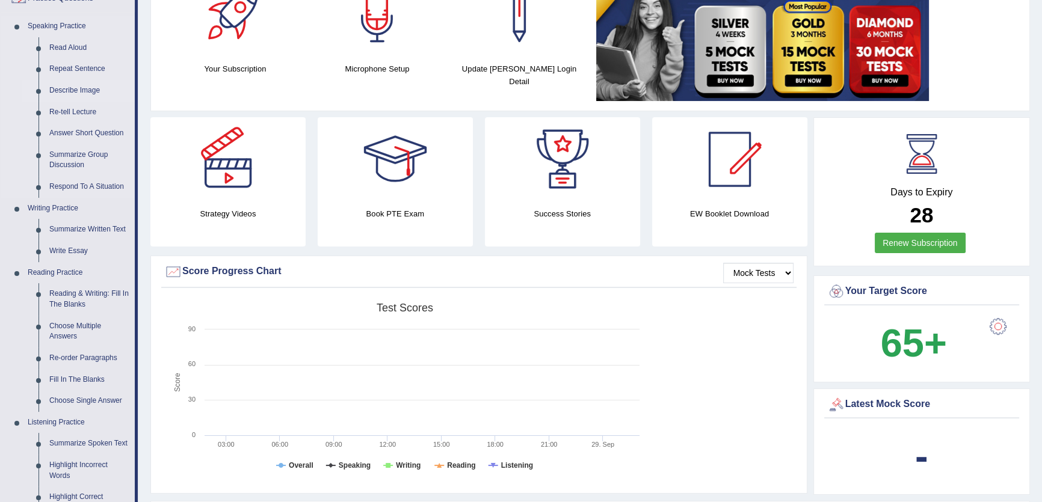
scroll to position [273, 0]
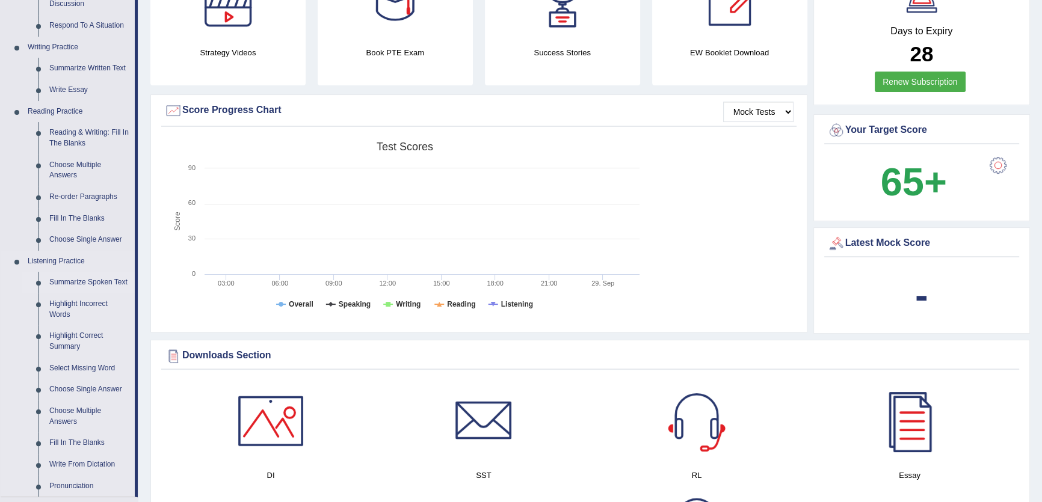
click at [72, 282] on link "Summarize Spoken Text" at bounding box center [89, 283] width 91 height 22
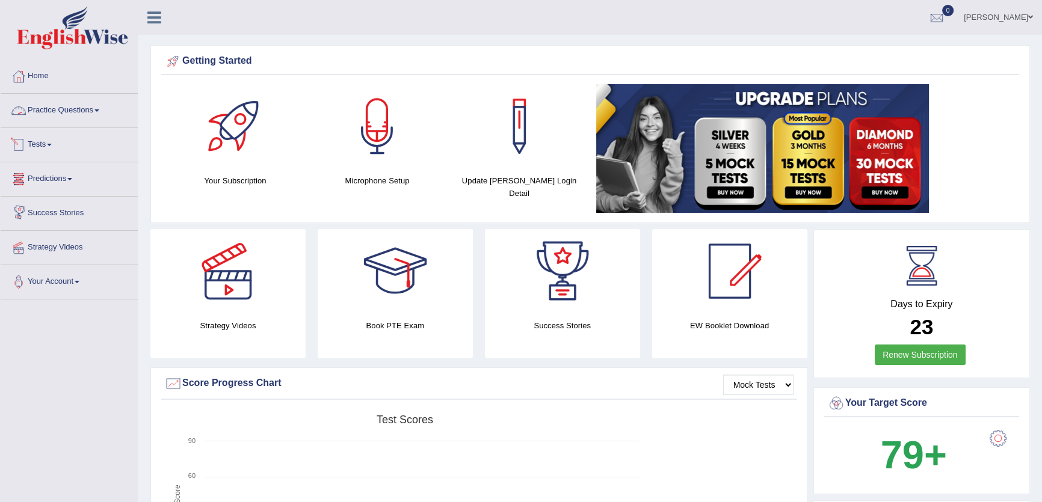
click at [87, 119] on link "Practice Questions" at bounding box center [69, 109] width 137 height 30
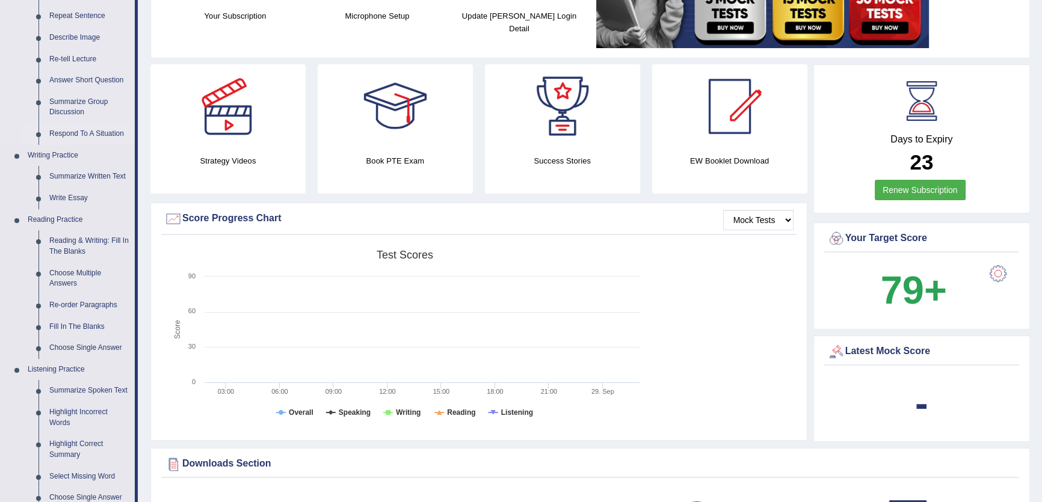
scroll to position [328, 0]
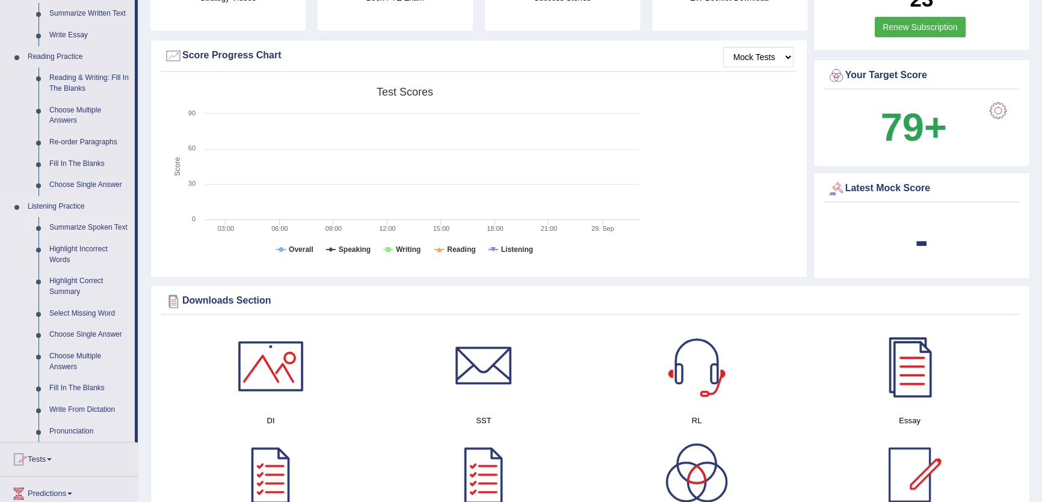
click at [69, 229] on link "Summarize Spoken Text" at bounding box center [89, 228] width 91 height 22
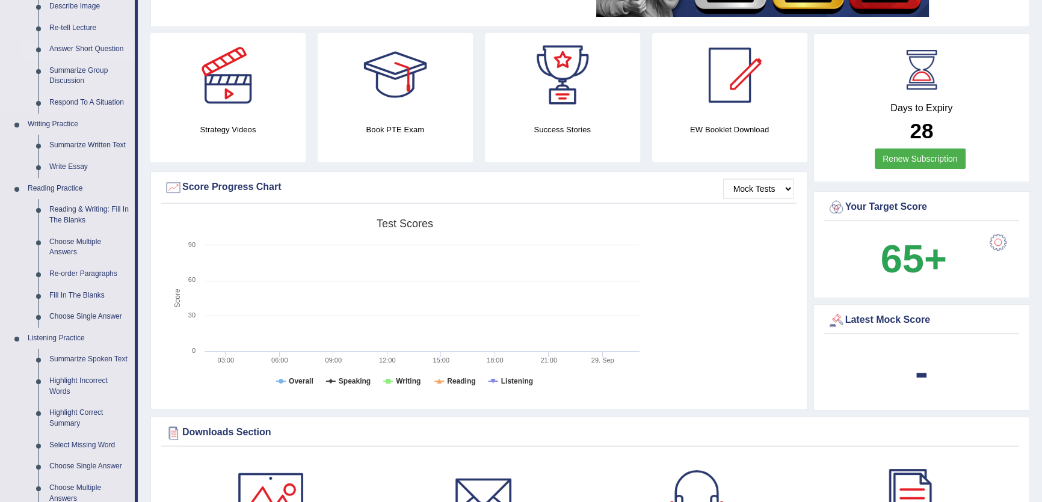
scroll to position [328, 0]
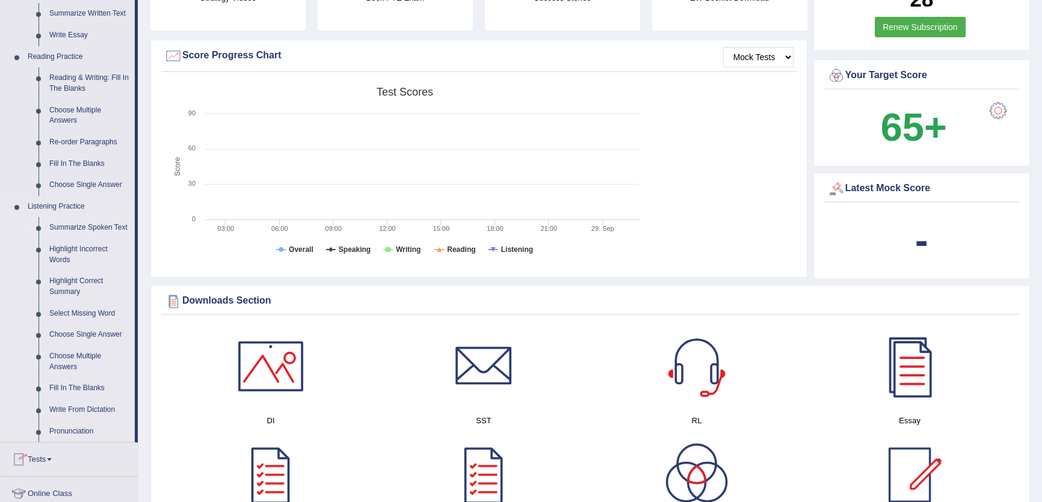
click at [72, 218] on link "Summarize Spoken Text" at bounding box center [89, 228] width 91 height 22
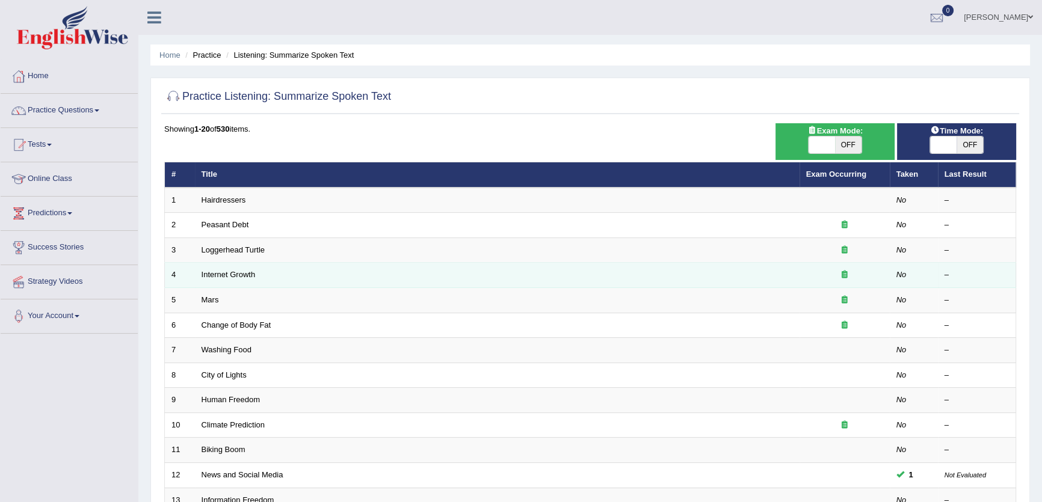
click at [227, 280] on td "Internet Growth" at bounding box center [497, 275] width 605 height 25
click at [236, 270] on td "Internet Growth" at bounding box center [497, 275] width 605 height 25
click at [238, 276] on link "Internet Growth" at bounding box center [229, 274] width 54 height 9
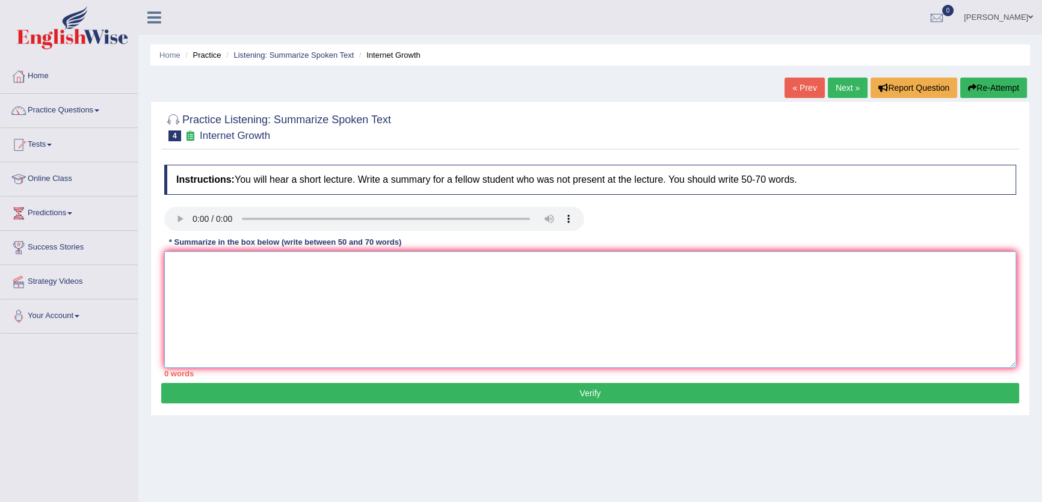
click at [252, 294] on textarea at bounding box center [590, 310] width 852 height 117
paste textarea "The speaker provided a comprehensive overview of rapid expansion of Internet, h…"
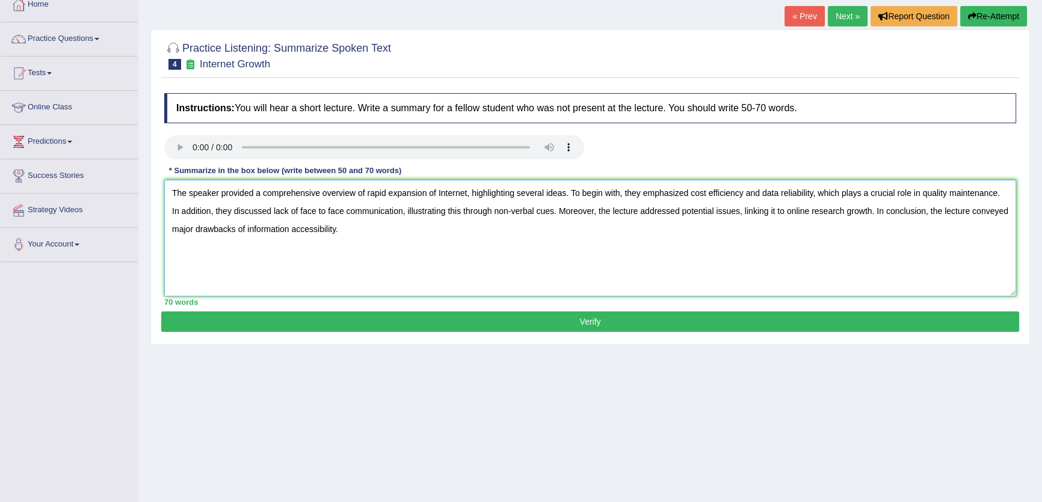
scroll to position [129, 0]
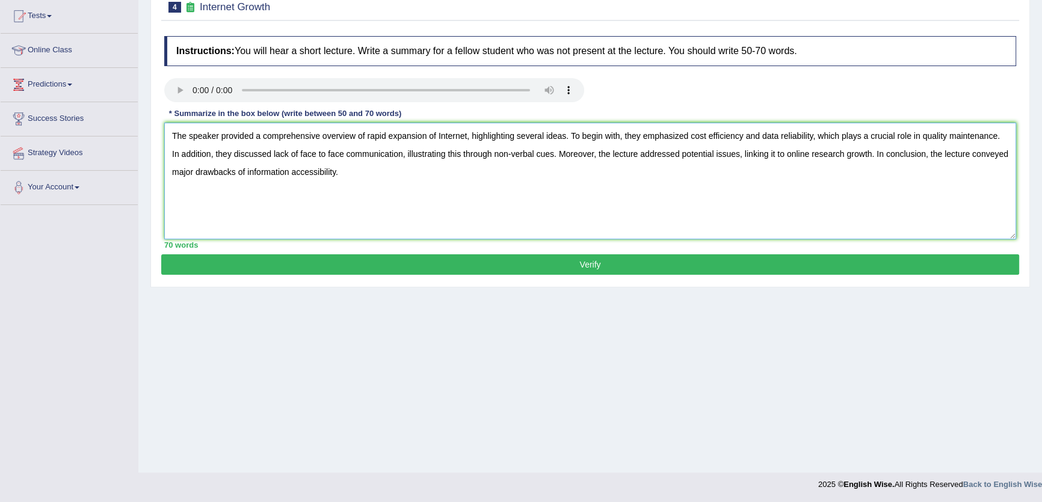
type textarea "The speaker provided a comprehensive overview of rapid expansion of Internet, h…"
click at [385, 226] on textarea "The speaker provided a comprehensive overview of rapid expansion of Internet, h…" at bounding box center [590, 181] width 852 height 117
click at [664, 268] on button "Verify" at bounding box center [590, 265] width 858 height 20
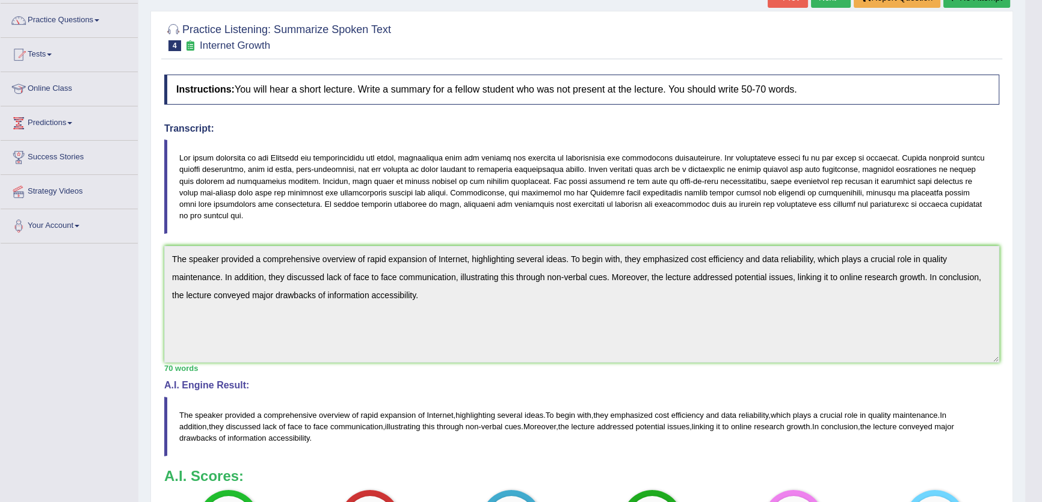
scroll to position [0, 0]
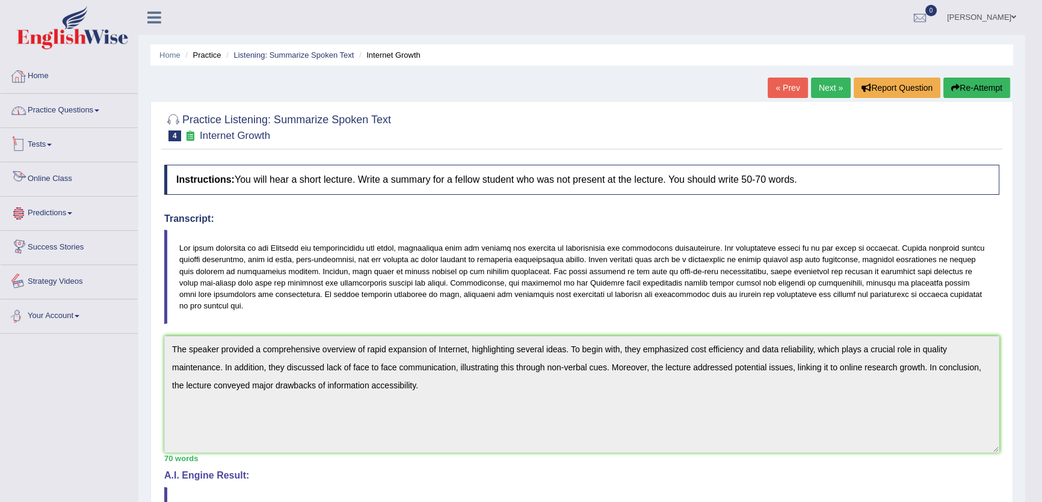
click at [100, 86] on link "Home" at bounding box center [69, 75] width 137 height 30
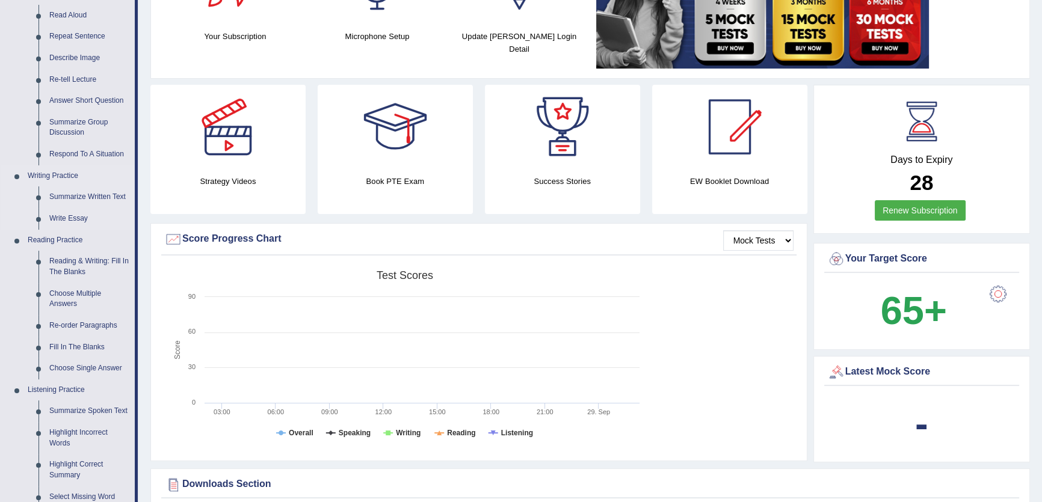
scroll to position [273, 0]
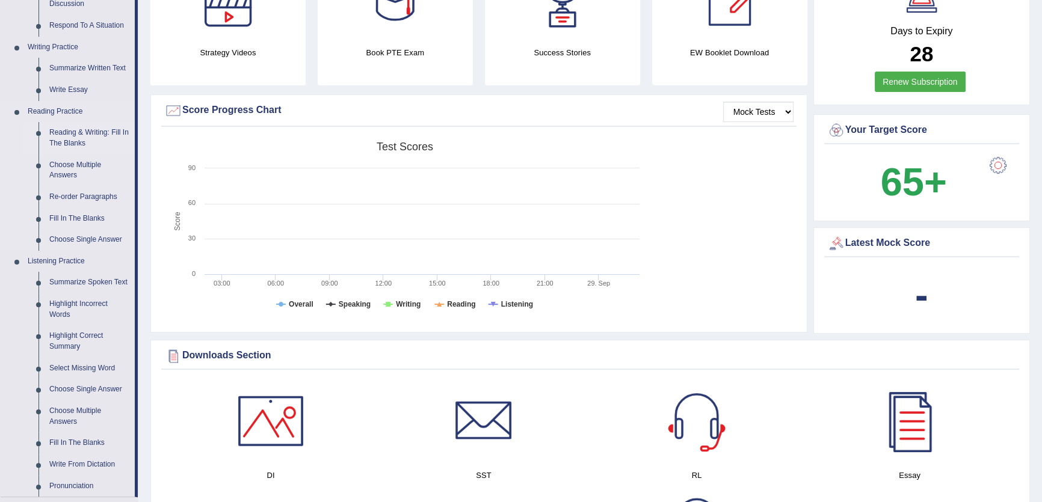
click at [85, 128] on link "Reading & Writing: Fill In The Blanks" at bounding box center [89, 138] width 91 height 32
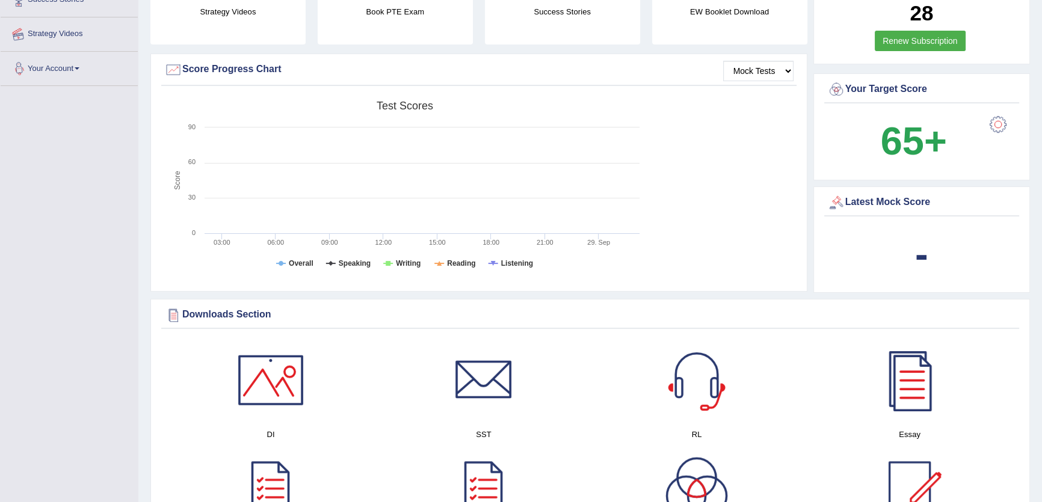
scroll to position [382, 0]
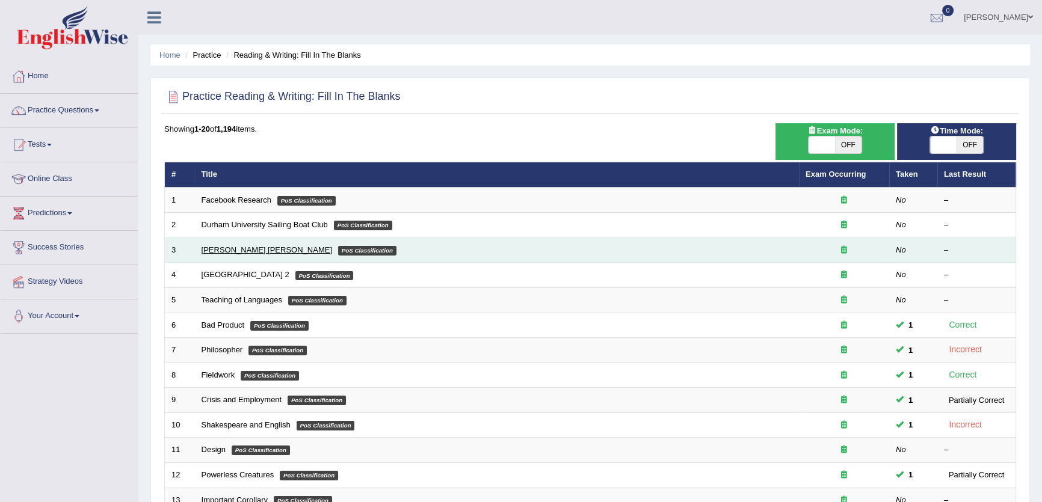
click at [235, 249] on link "[PERSON_NAME] [PERSON_NAME]" at bounding box center [267, 250] width 131 height 9
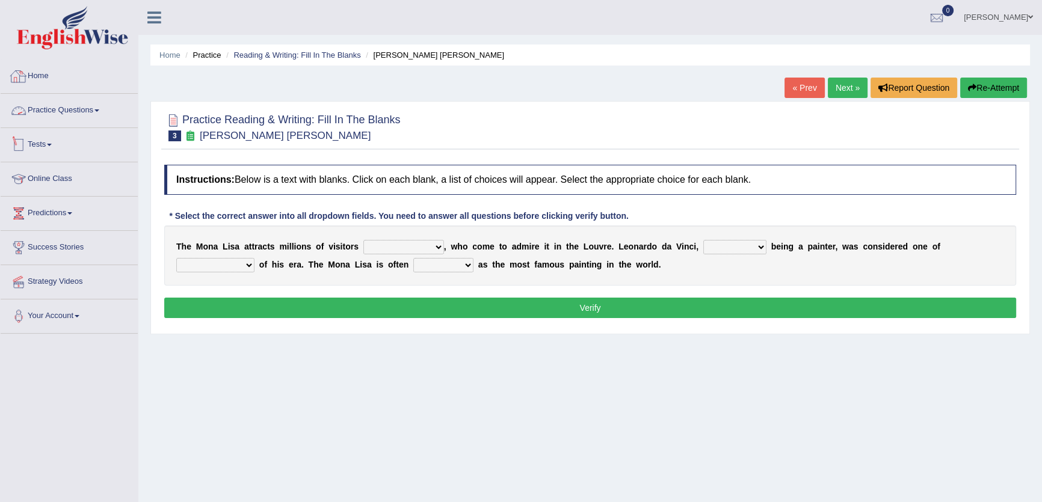
click at [84, 107] on link "Practice Questions" at bounding box center [69, 109] width 137 height 30
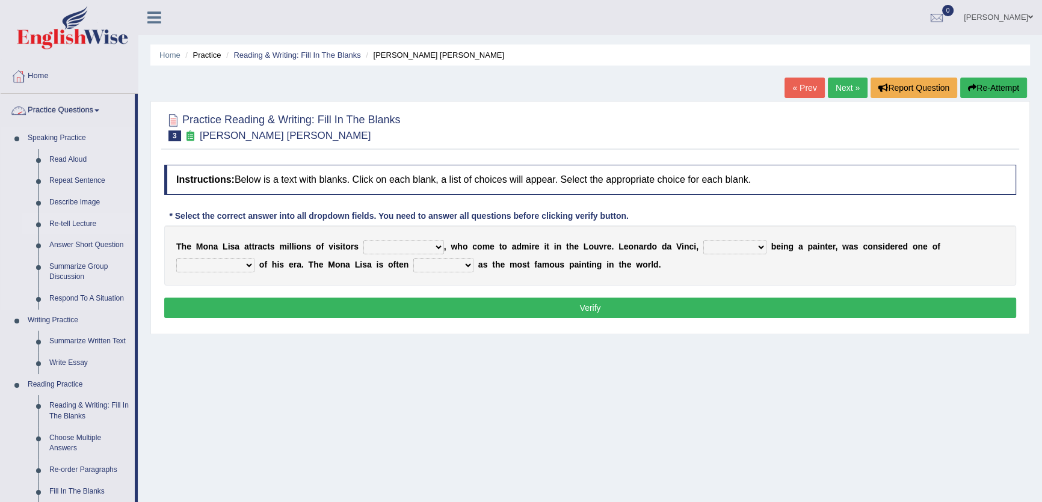
scroll to position [109, 0]
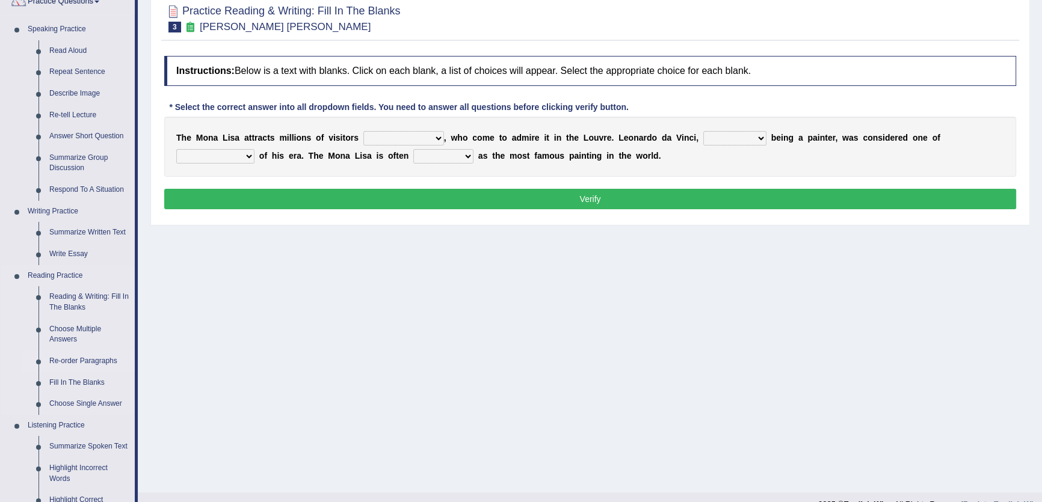
click at [74, 365] on link "Re-order Paragraphs" at bounding box center [89, 362] width 91 height 22
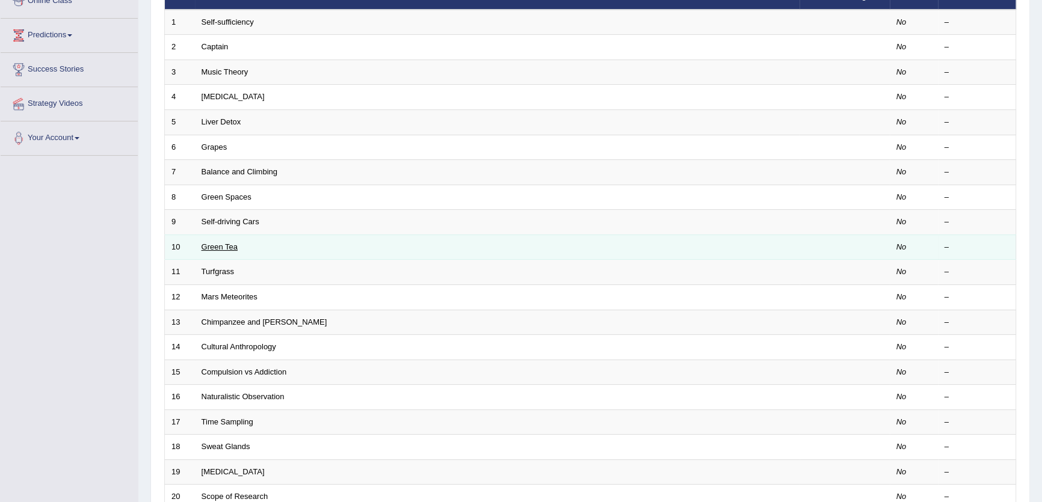
scroll to position [273, 0]
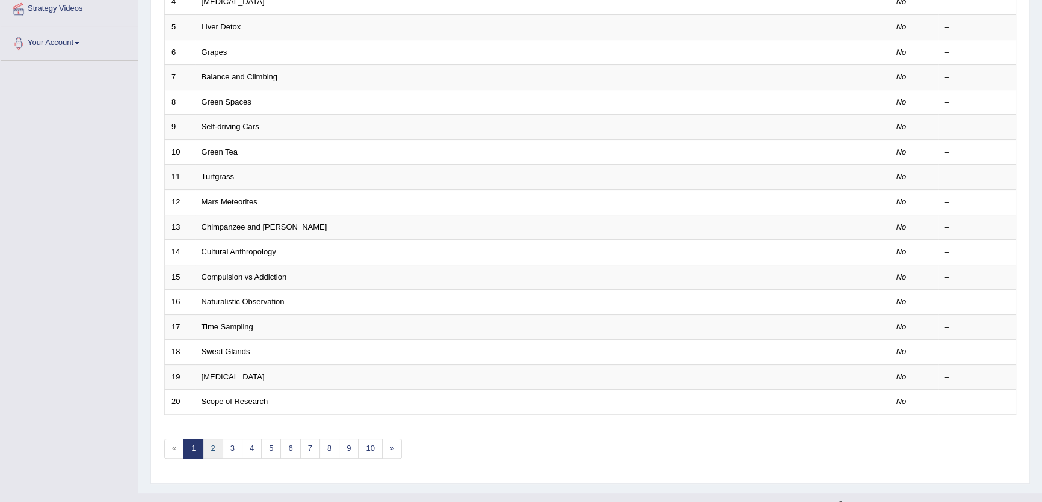
click at [207, 448] on link "2" at bounding box center [213, 449] width 20 height 20
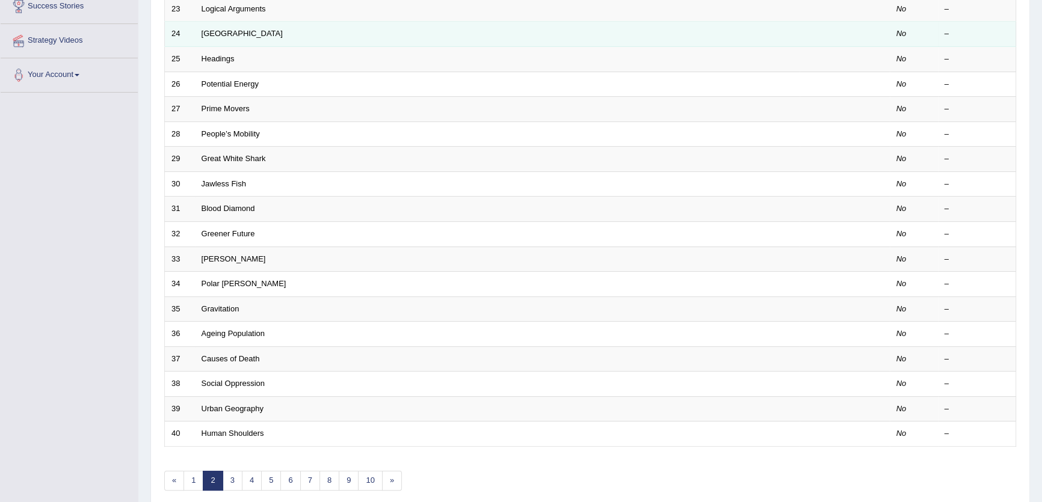
scroll to position [273, 0]
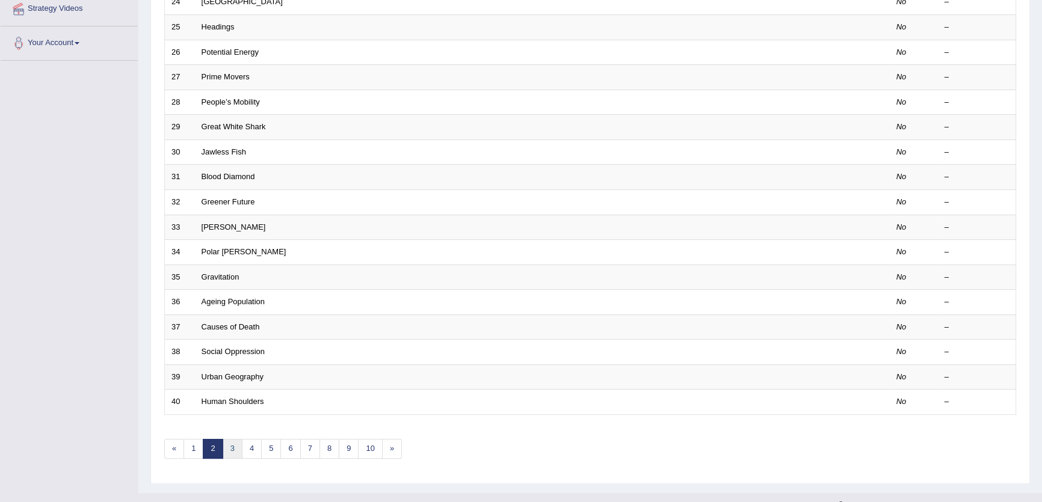
click at [226, 442] on link "3" at bounding box center [233, 449] width 20 height 20
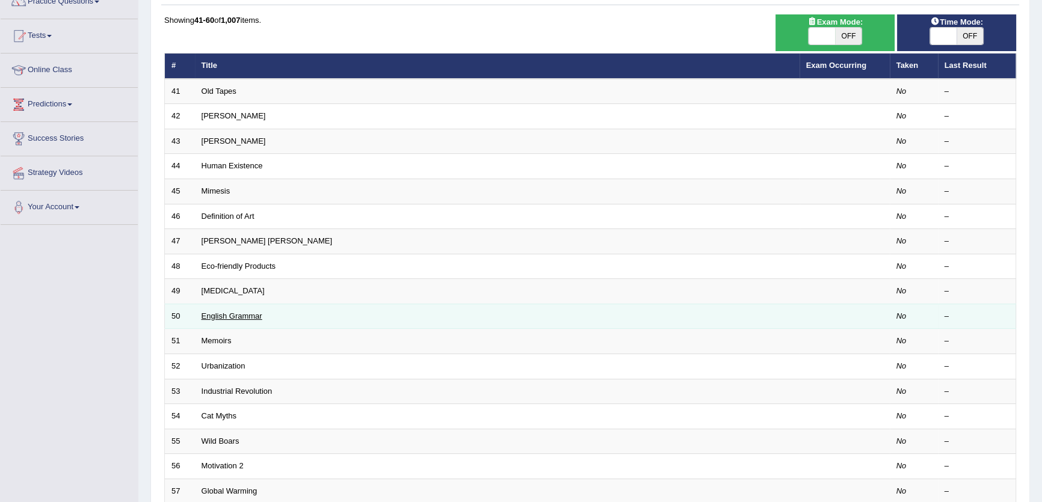
scroll to position [292, 0]
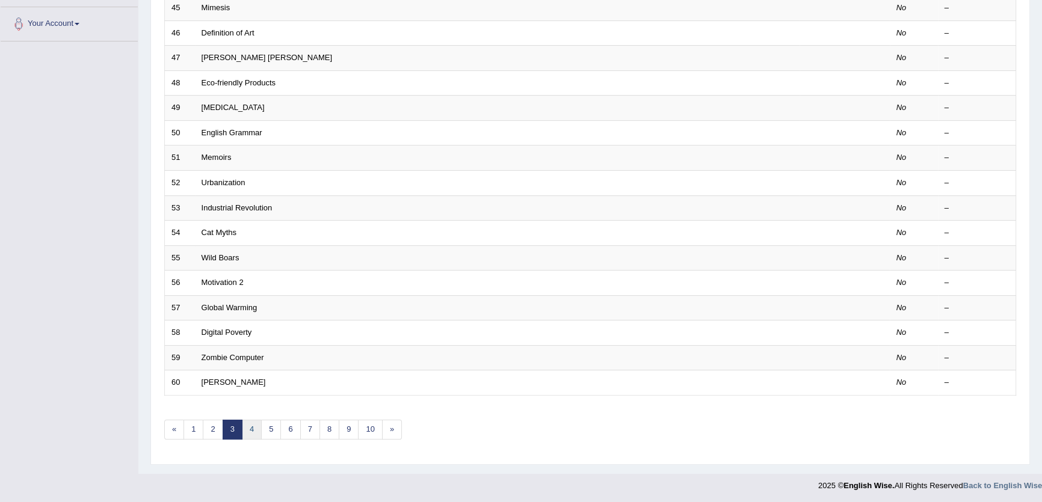
click at [250, 428] on link "4" at bounding box center [252, 430] width 20 height 20
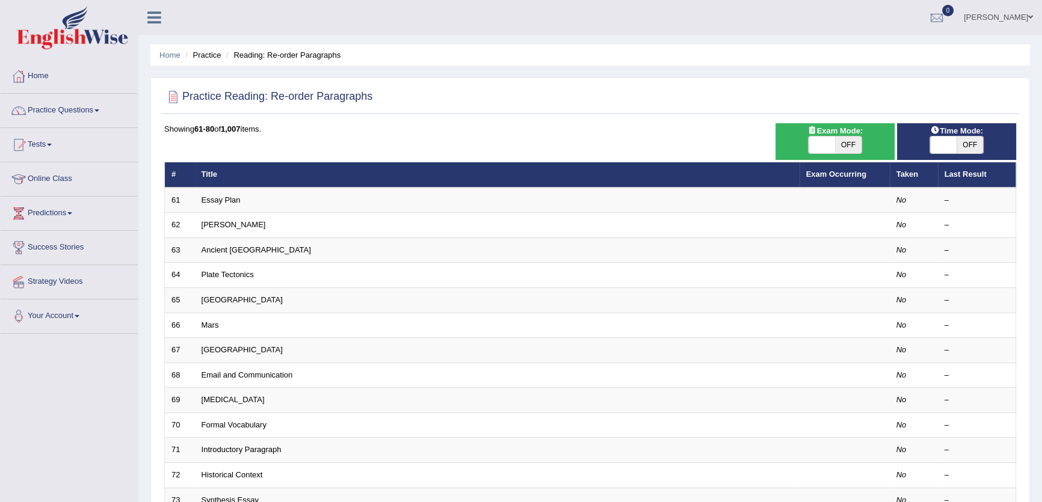
scroll to position [292, 0]
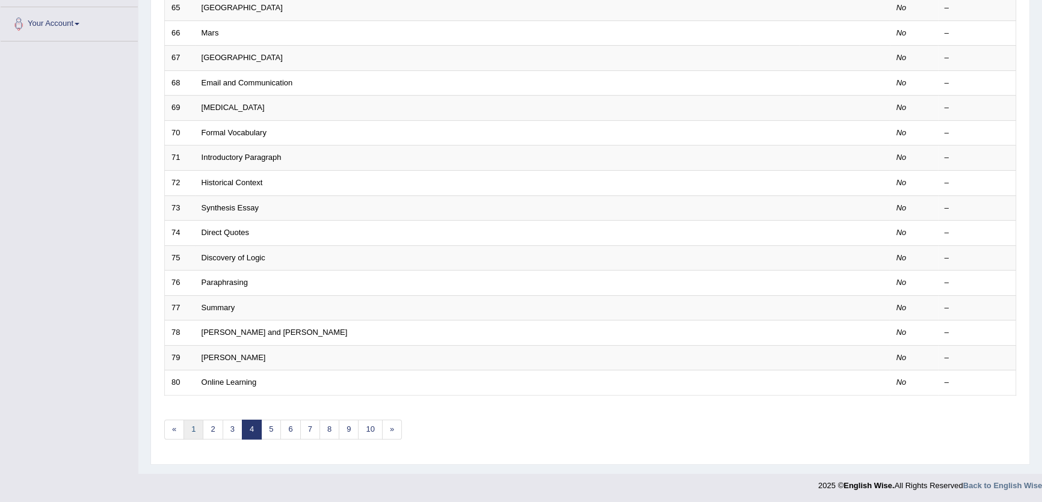
click at [194, 436] on link "1" at bounding box center [194, 430] width 20 height 20
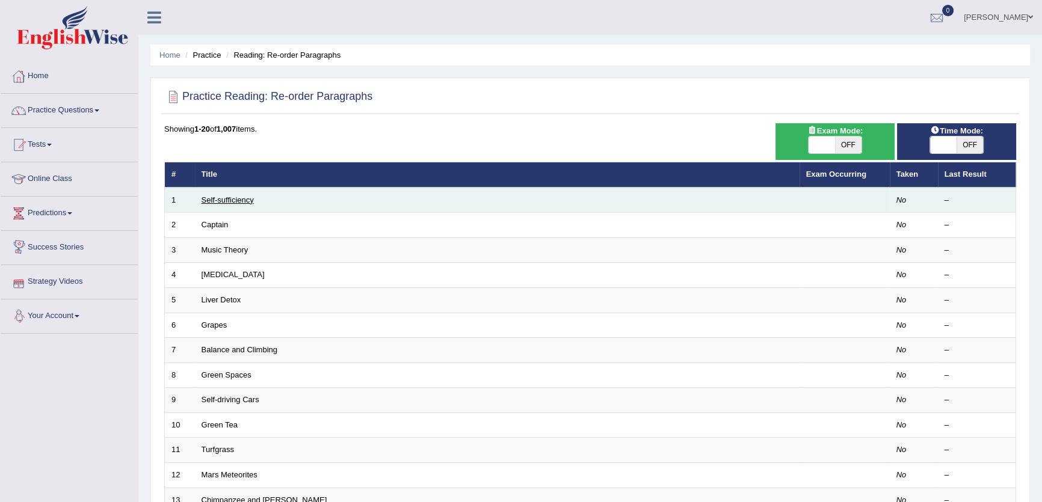
click at [221, 202] on link "Self-sufficiency" at bounding box center [228, 200] width 52 height 9
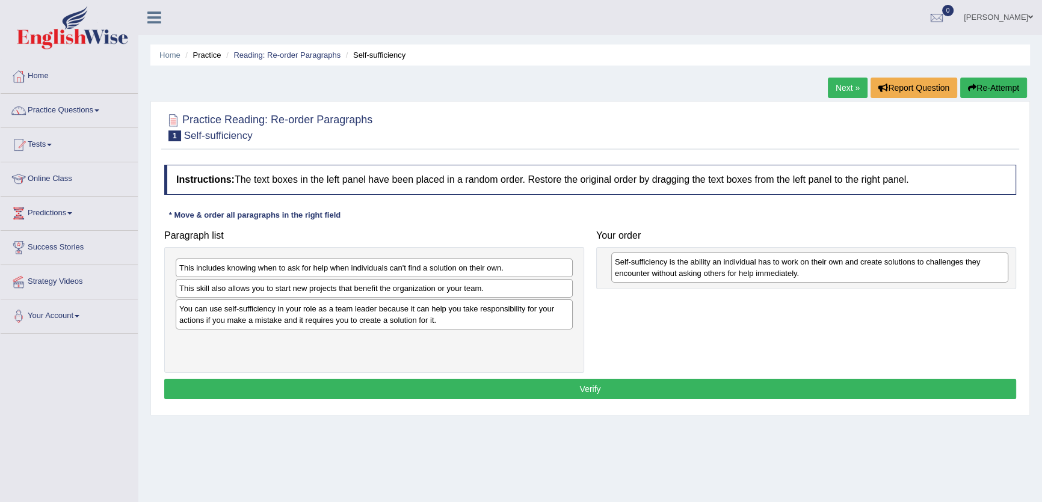
drag, startPoint x: 374, startPoint y: 349, endPoint x: 811, endPoint y: 270, distance: 443.5
click at [811, 270] on div "Self-sufficiency is the ability an individual has to work on their own and crea…" at bounding box center [809, 268] width 397 height 30
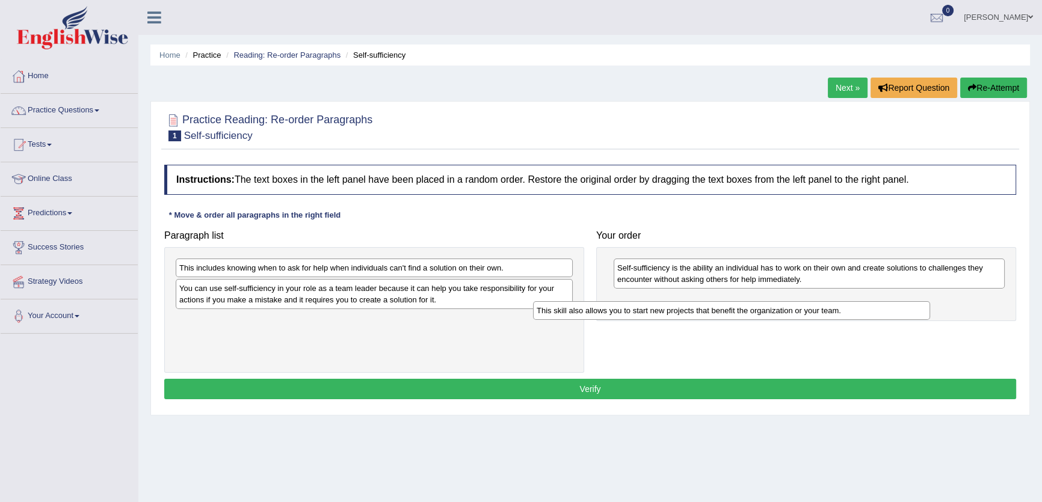
drag, startPoint x: 328, startPoint y: 286, endPoint x: 716, endPoint y: 309, distance: 388.9
click at [716, 309] on div "This skill also allows you to start new projects that benefit the organization …" at bounding box center [731, 310] width 397 height 19
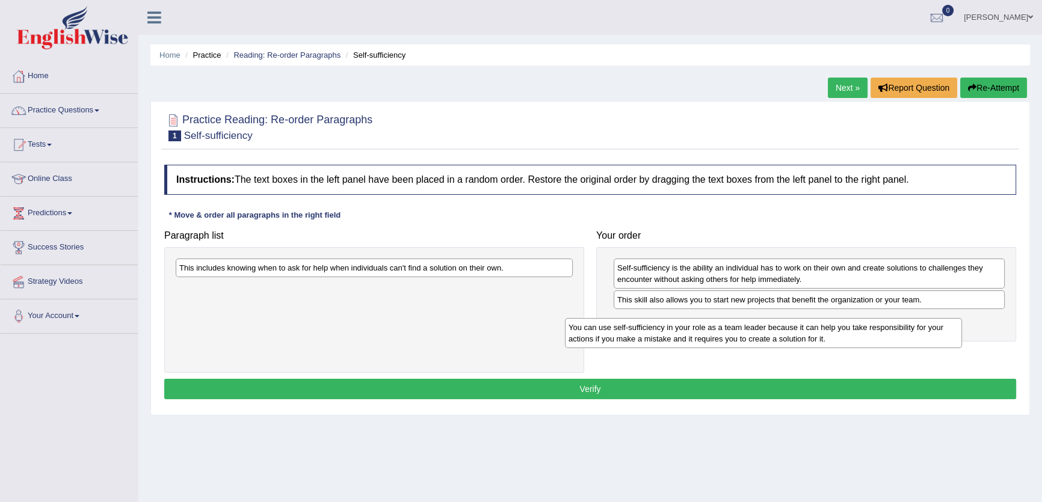
drag, startPoint x: 505, startPoint y: 304, endPoint x: 894, endPoint y: 343, distance: 391.3
click at [894, 343] on div "You can use self-sufficiency in your role as a team leader because it can help …" at bounding box center [763, 333] width 397 height 30
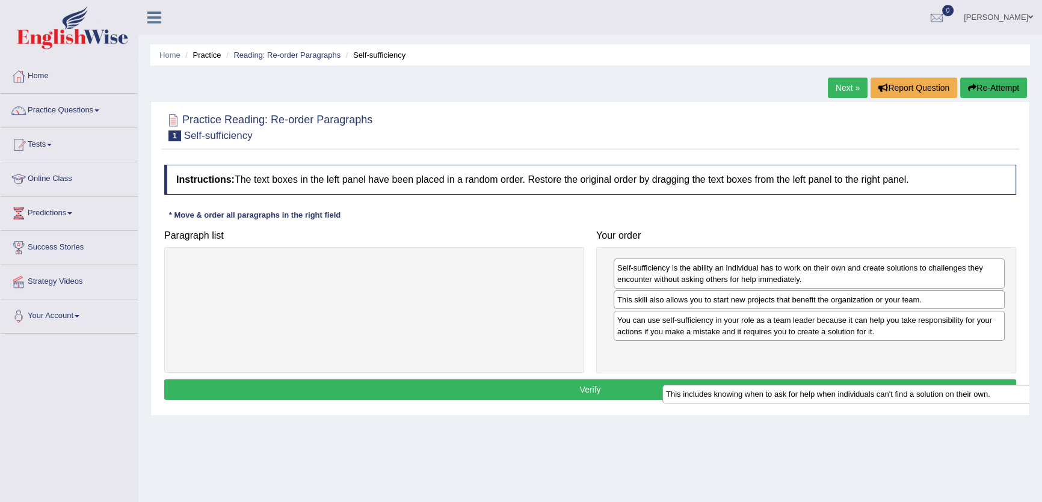
drag, startPoint x: 463, startPoint y: 270, endPoint x: 960, endPoint y: 395, distance: 511.9
click at [959, 395] on div "This includes knowing when to ask for help when individuals can't find a soluti…" at bounding box center [861, 394] width 397 height 19
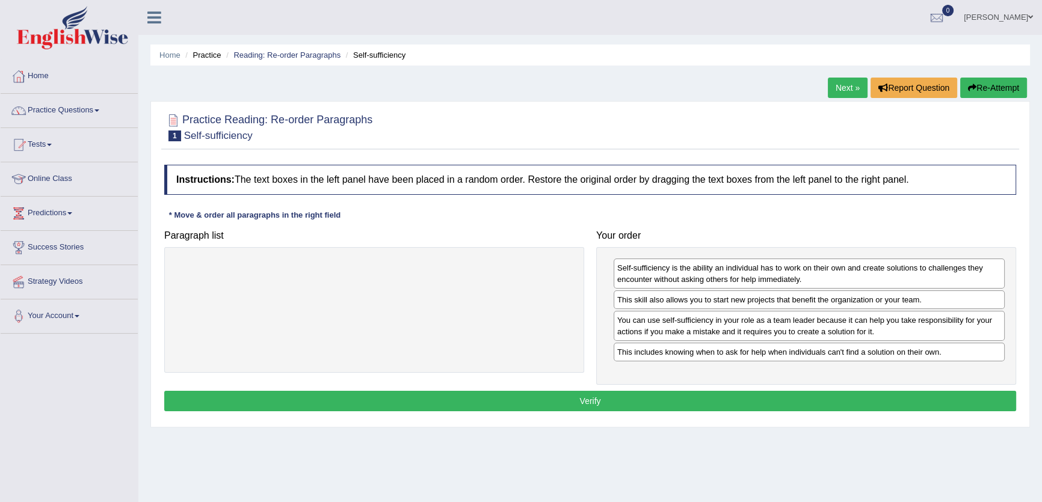
click at [891, 402] on button "Verify" at bounding box center [590, 401] width 852 height 20
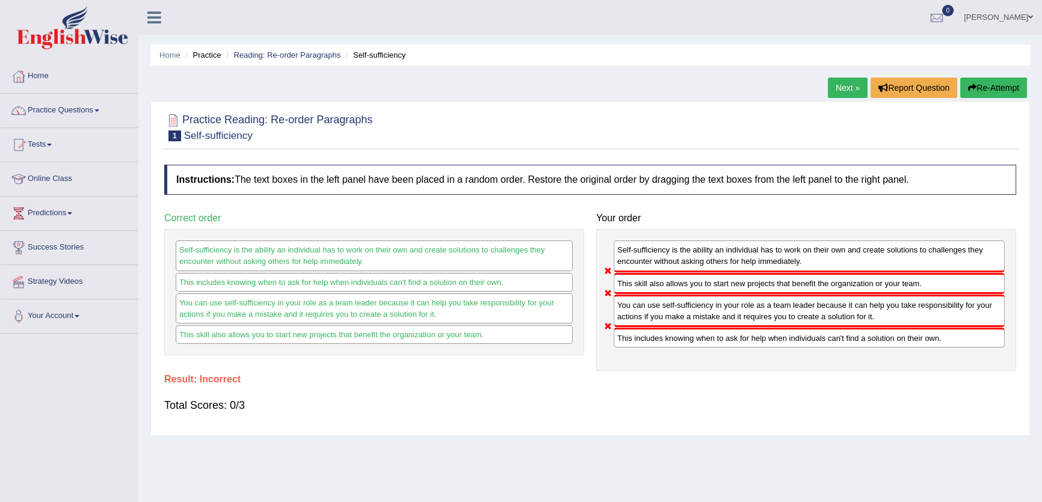
click at [835, 85] on link "Next »" at bounding box center [848, 88] width 40 height 20
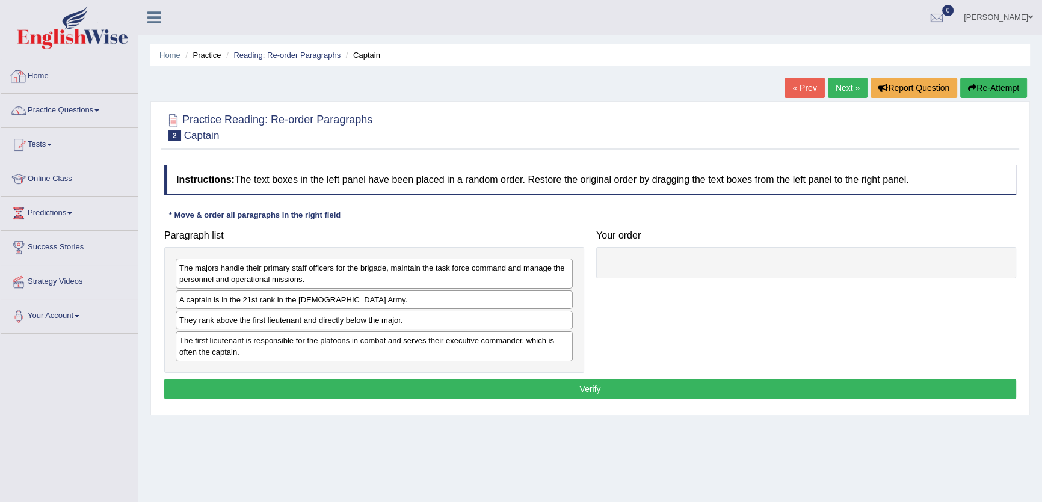
click at [96, 90] on li "Home" at bounding box center [69, 77] width 137 height 34
click at [97, 108] on link "Practice Questions" at bounding box center [69, 109] width 137 height 30
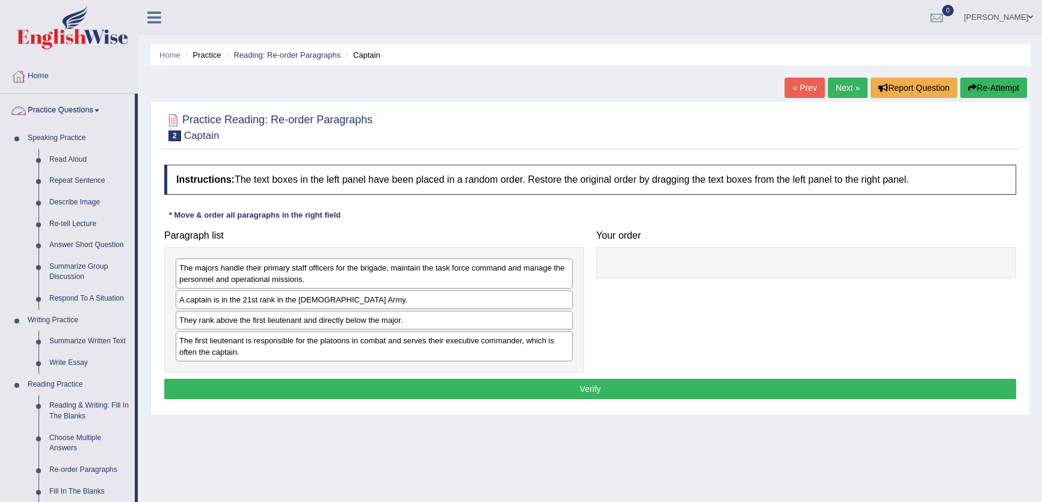
click at [97, 108] on link "Practice Questions" at bounding box center [68, 109] width 134 height 30
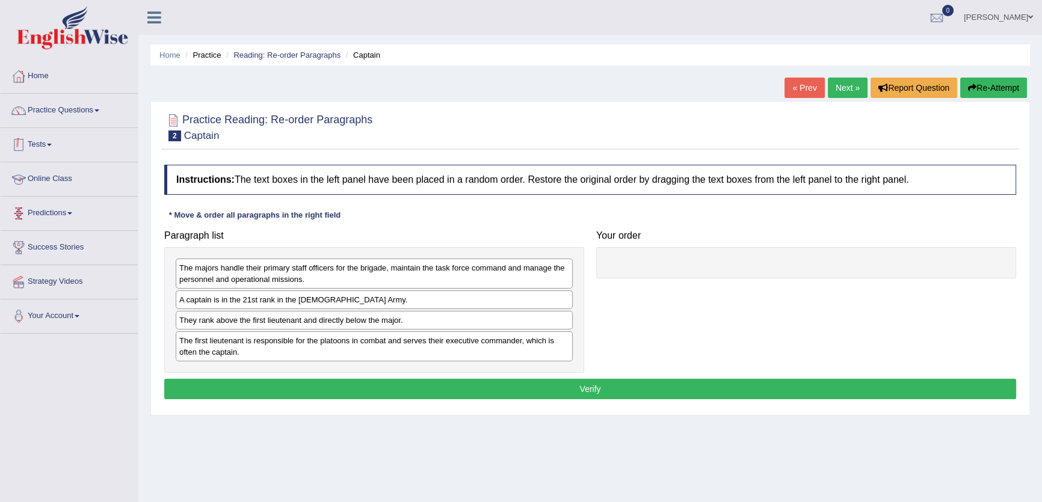
scroll to position [54, 0]
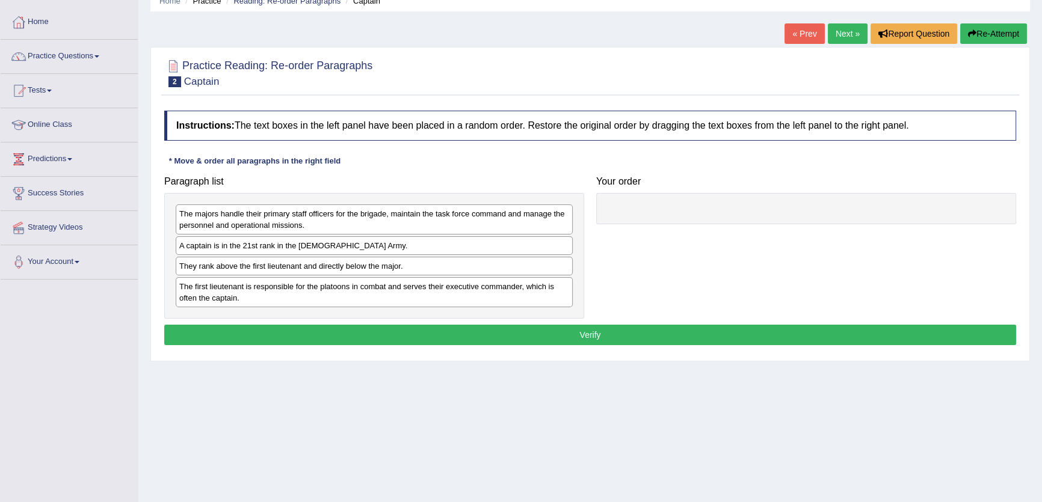
click at [70, 229] on link "Strategy Videos" at bounding box center [69, 226] width 137 height 30
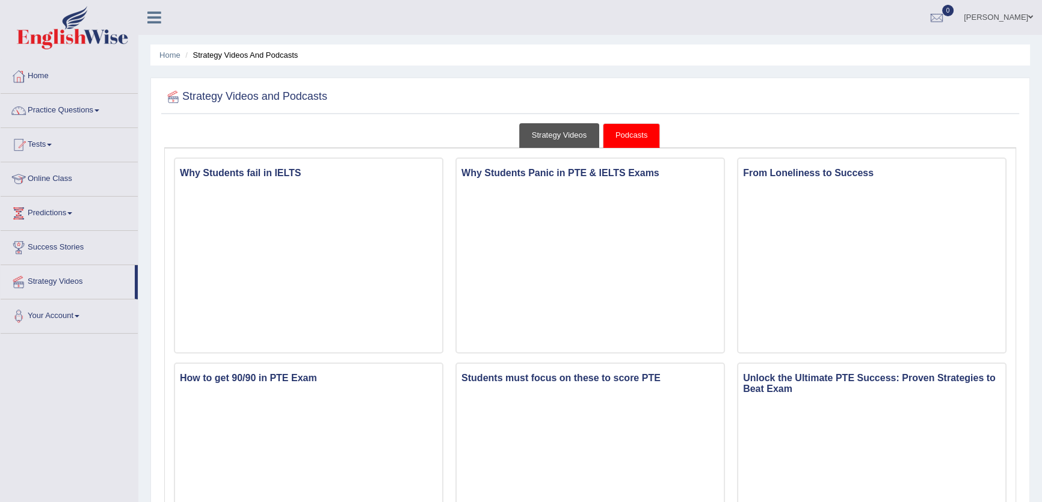
click at [548, 132] on link "Strategy Videos" at bounding box center [559, 135] width 81 height 25
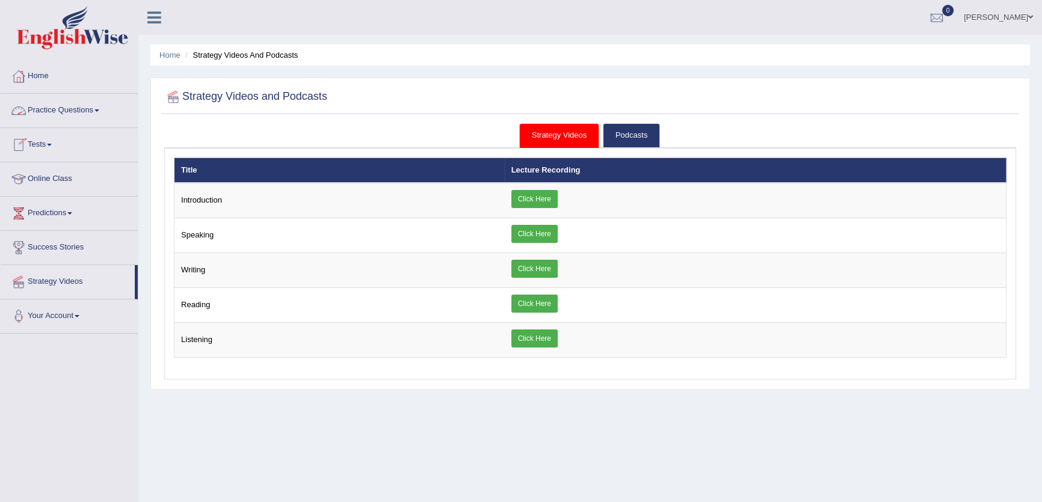
click at [82, 109] on link "Practice Questions" at bounding box center [69, 109] width 137 height 30
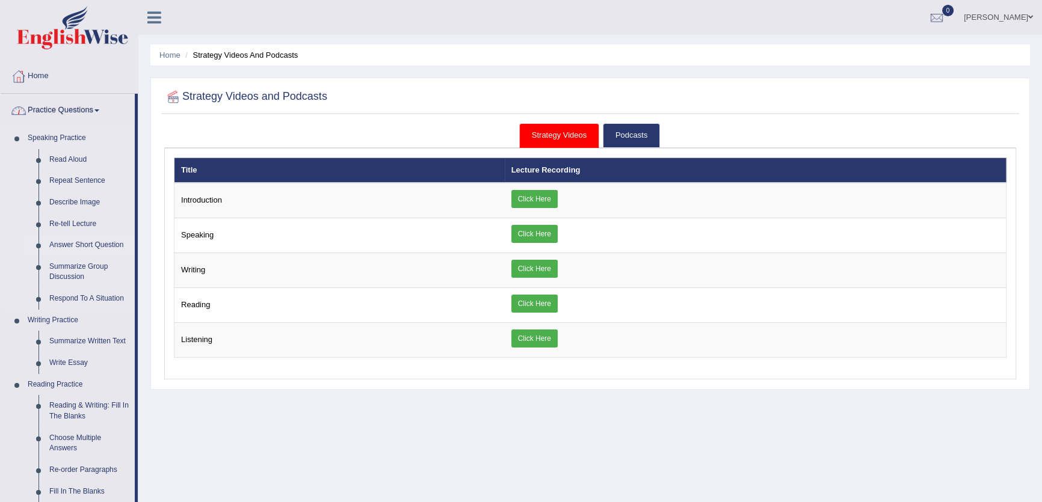
scroll to position [164, 0]
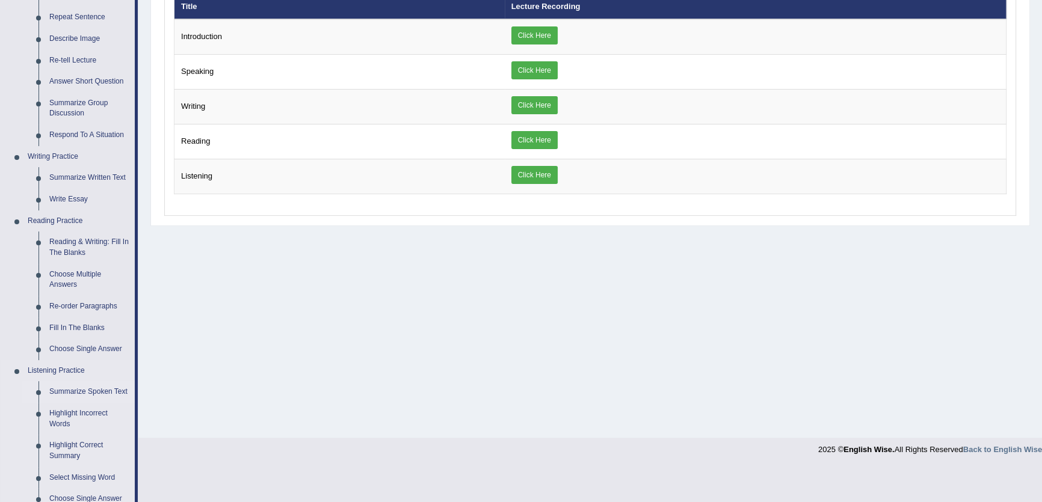
click at [108, 385] on link "Summarize Spoken Text" at bounding box center [89, 393] width 91 height 22
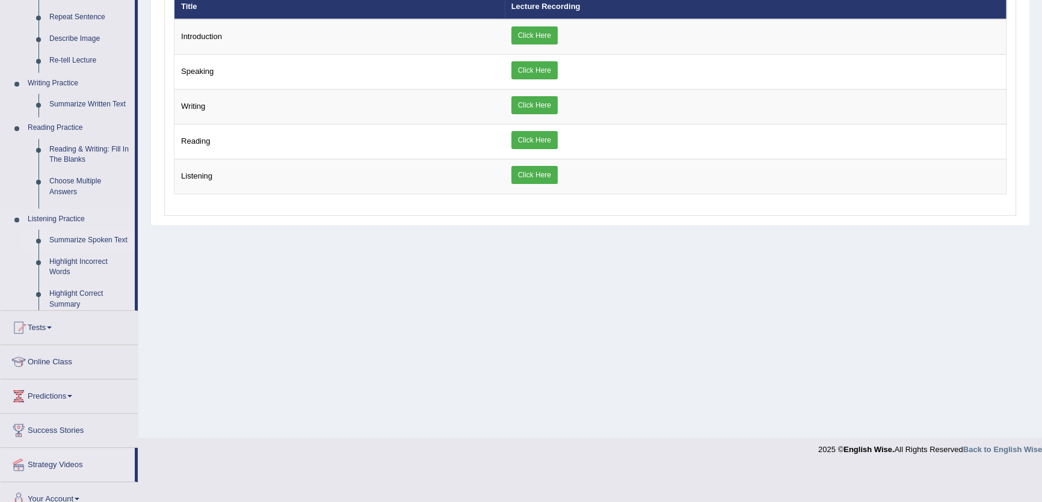
scroll to position [129, 0]
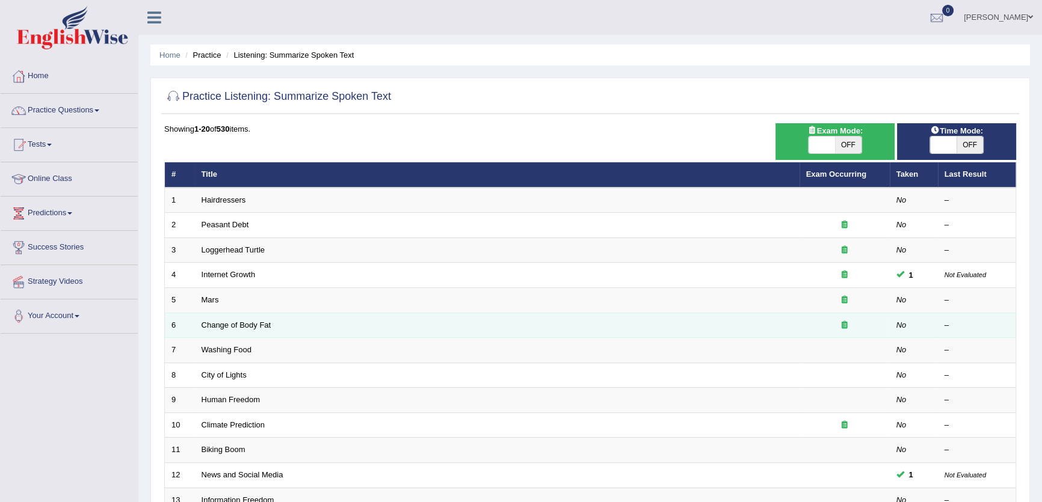
scroll to position [292, 0]
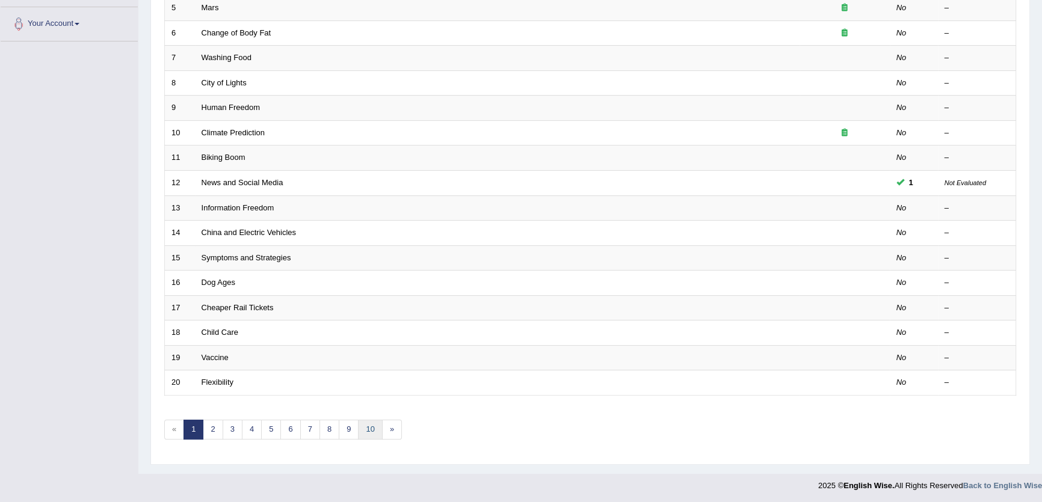
click at [363, 425] on link "10" at bounding box center [370, 430] width 24 height 20
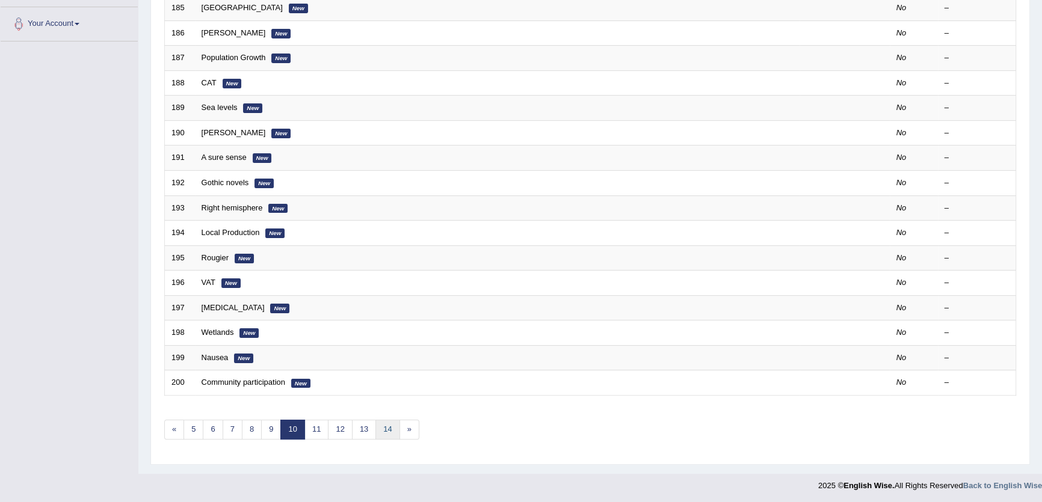
click at [387, 436] on link "14" at bounding box center [388, 430] width 24 height 20
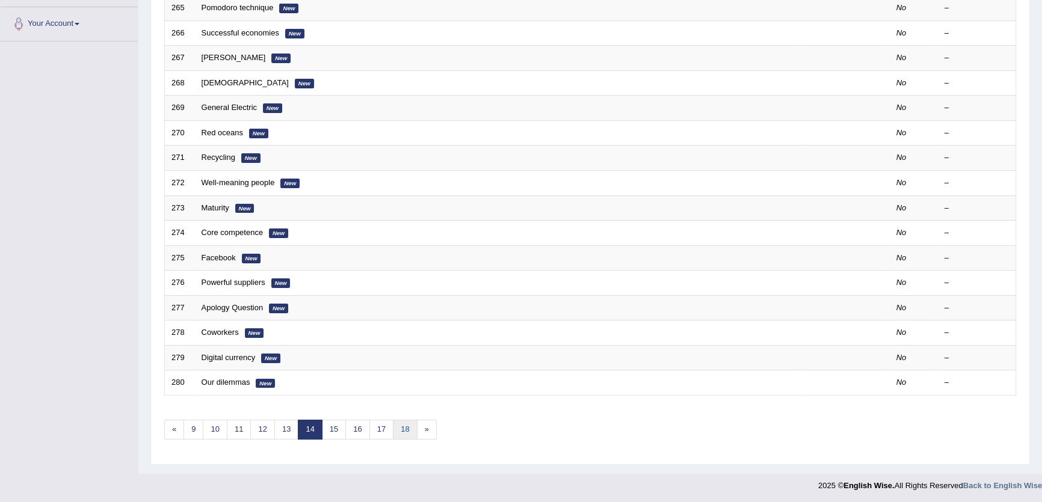
click at [401, 427] on link "18" at bounding box center [405, 430] width 24 height 20
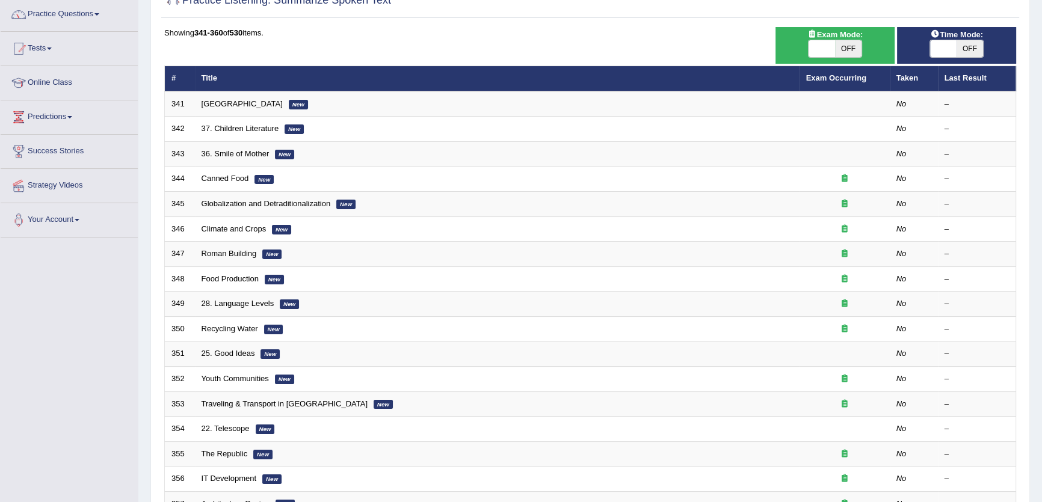
scroll to position [218, 0]
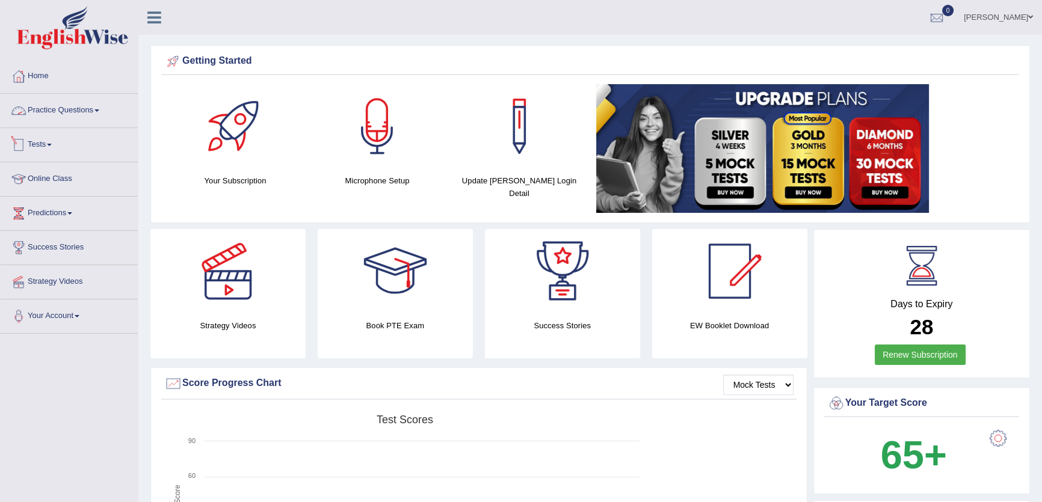
click at [52, 122] on link "Practice Questions" at bounding box center [69, 109] width 137 height 30
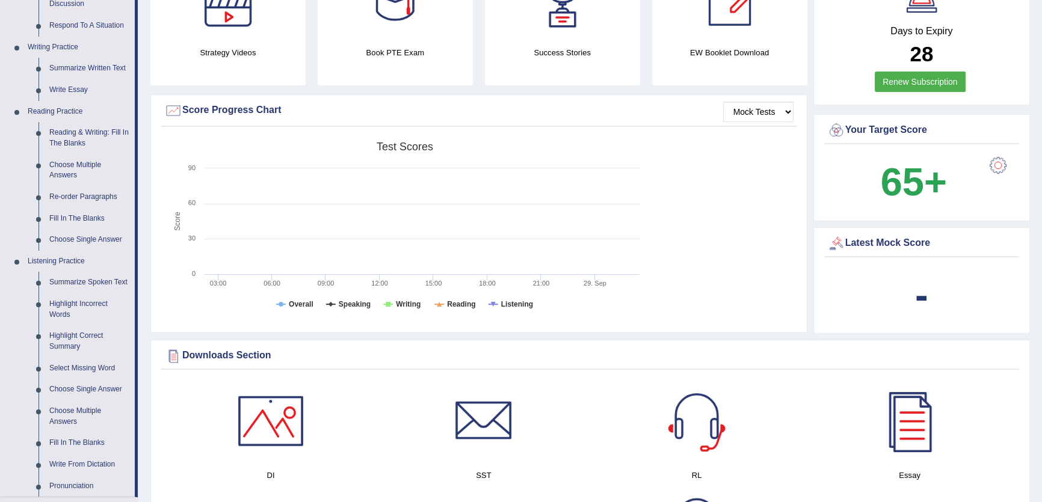
scroll to position [328, 0]
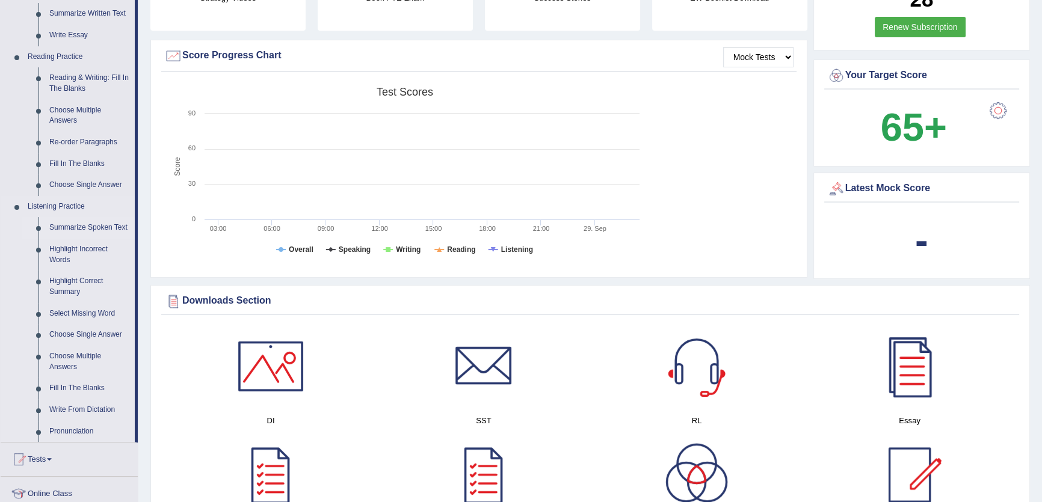
click at [106, 227] on link "Summarize Spoken Text" at bounding box center [89, 228] width 91 height 22
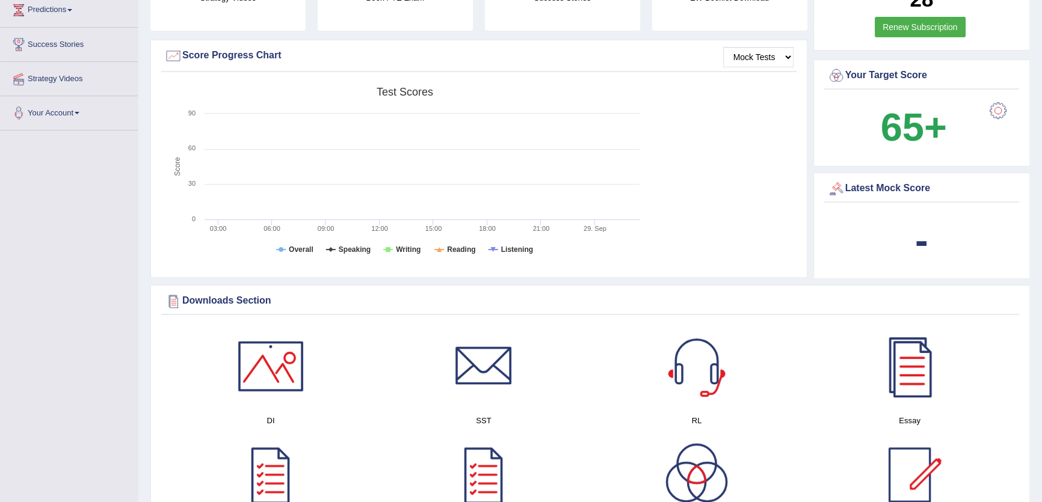
scroll to position [175, 0]
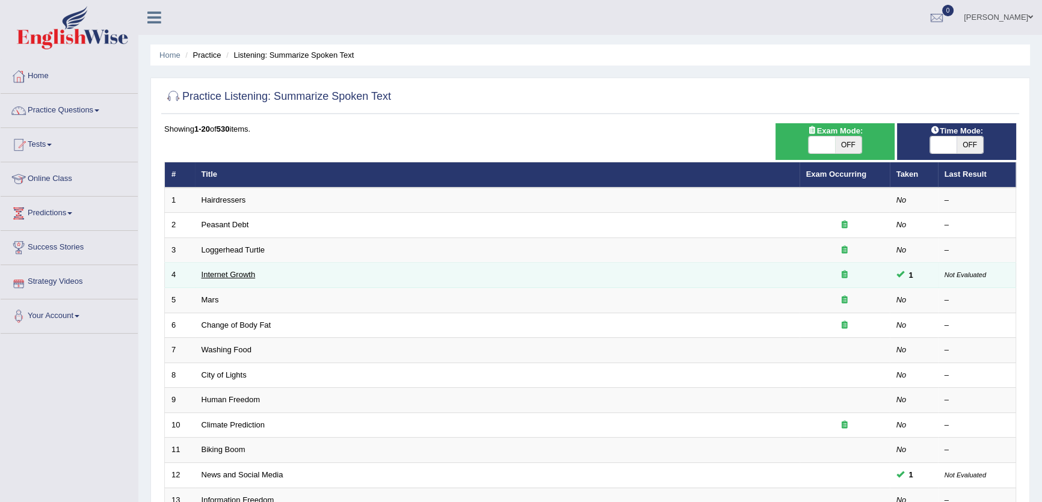
click at [235, 273] on link "Internet Growth" at bounding box center [229, 274] width 54 height 9
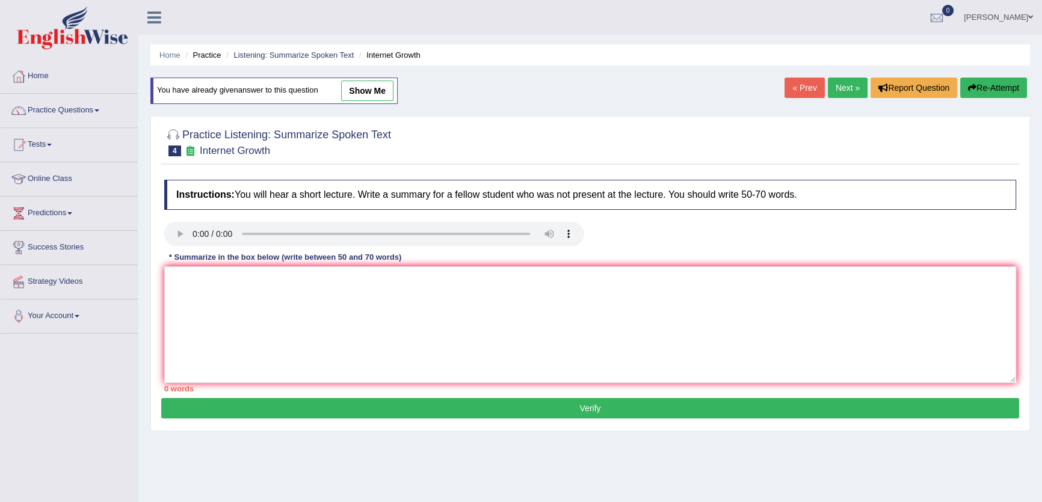
click at [391, 96] on link "show me" at bounding box center [367, 91] width 52 height 20
type textarea "The speaker provided a comprehensive overview of rapid expansion of Internet, h…"
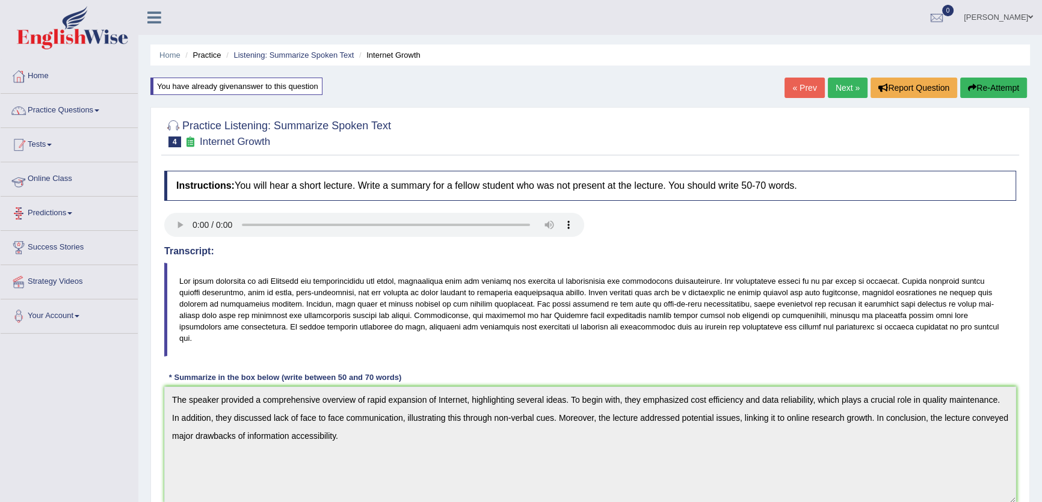
click at [106, 113] on link "Practice Questions" at bounding box center [69, 109] width 137 height 30
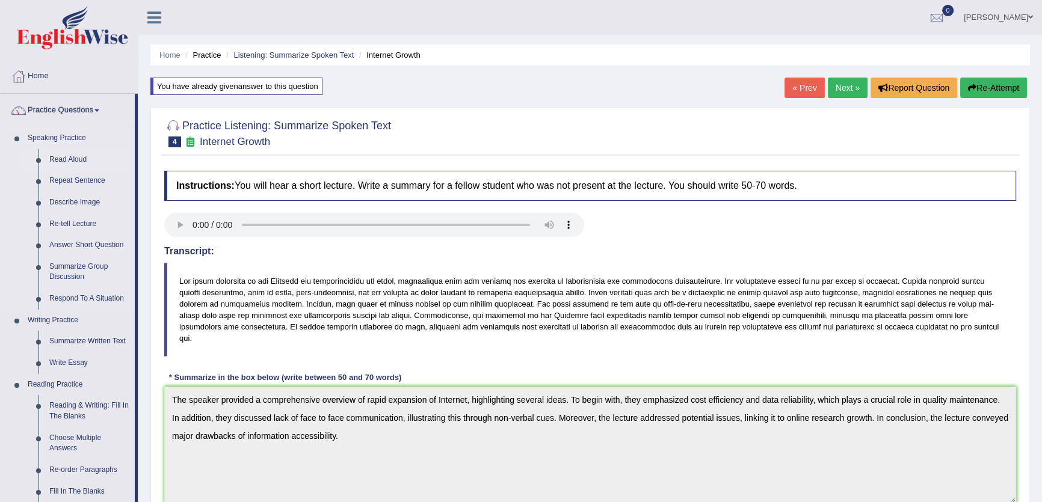
click at [76, 159] on link "Read Aloud" at bounding box center [89, 160] width 91 height 22
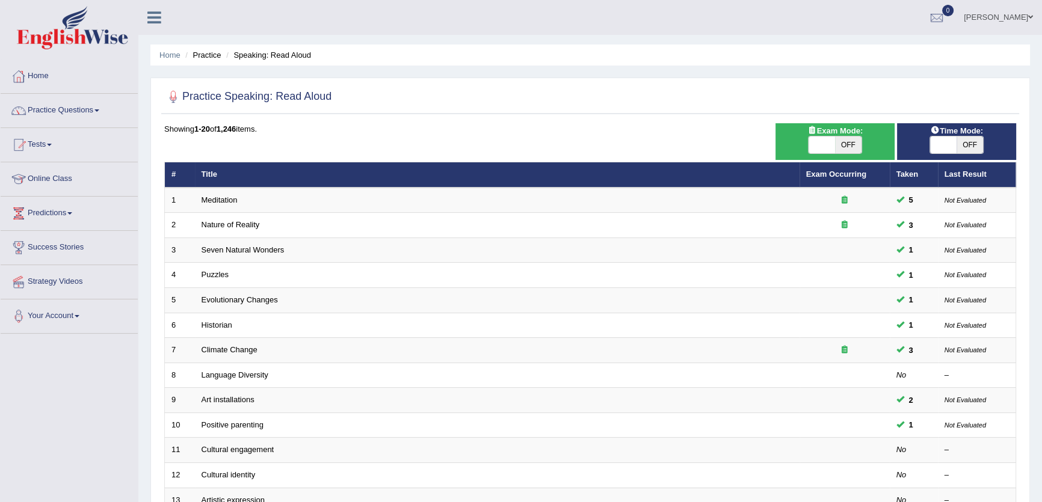
click at [973, 144] on span "OFF" at bounding box center [970, 145] width 26 height 17
checkbox input "true"
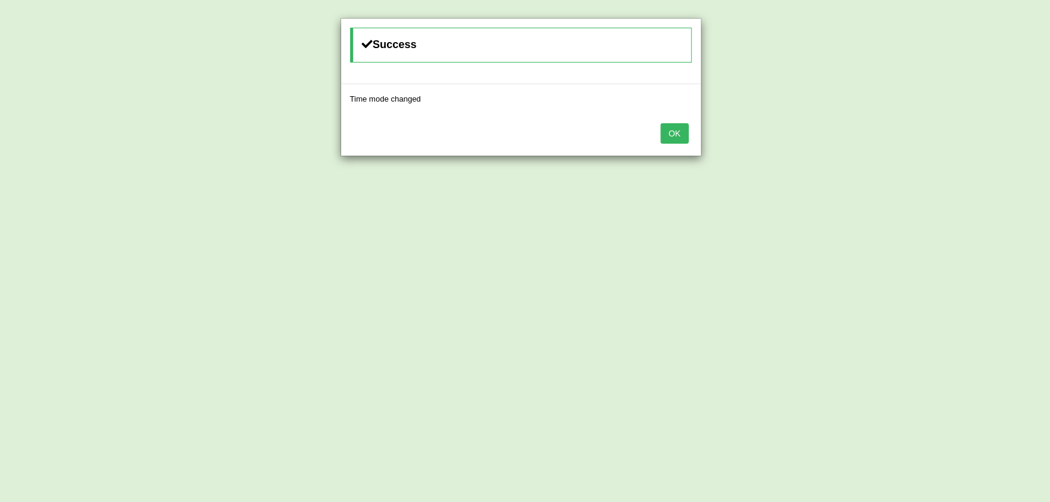
click at [677, 140] on button "OK" at bounding box center [675, 133] width 28 height 20
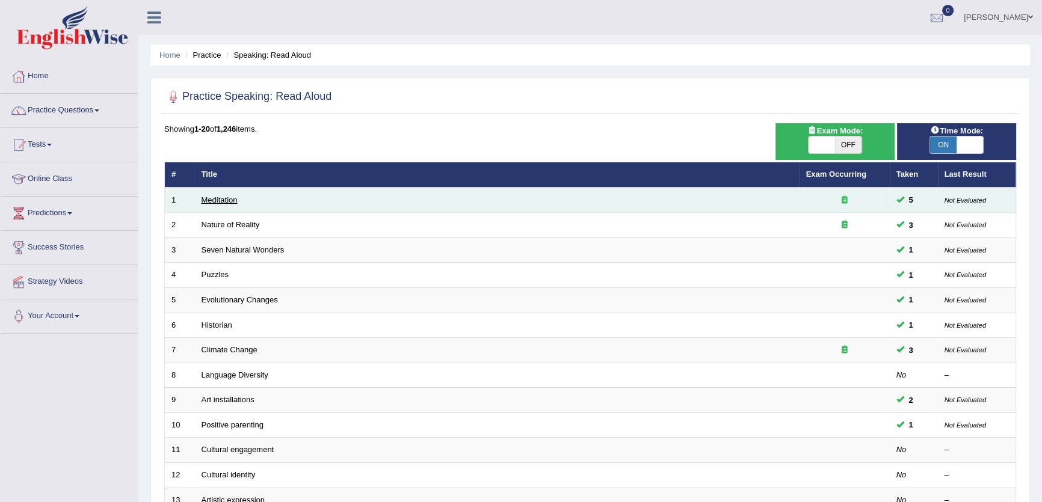
click at [220, 199] on link "Meditation" at bounding box center [220, 200] width 36 height 9
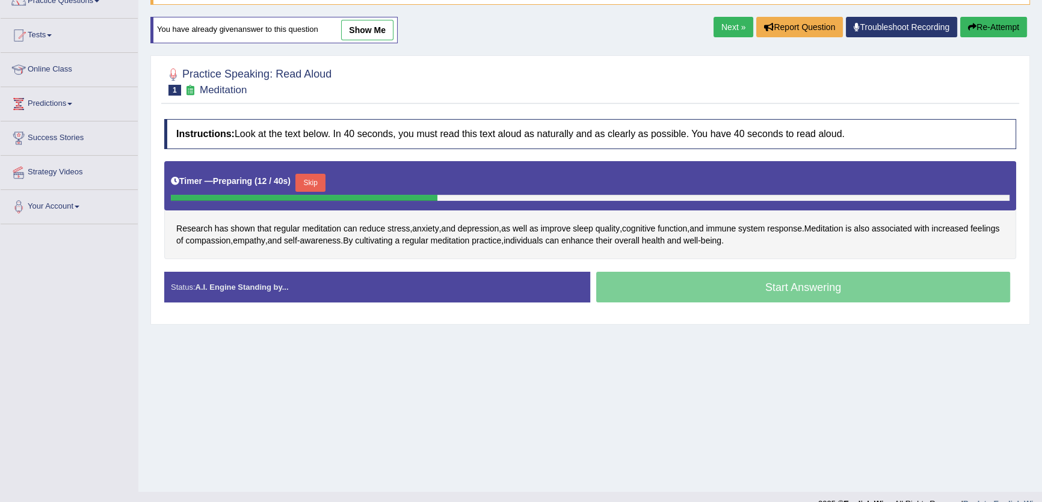
scroll to position [129, 0]
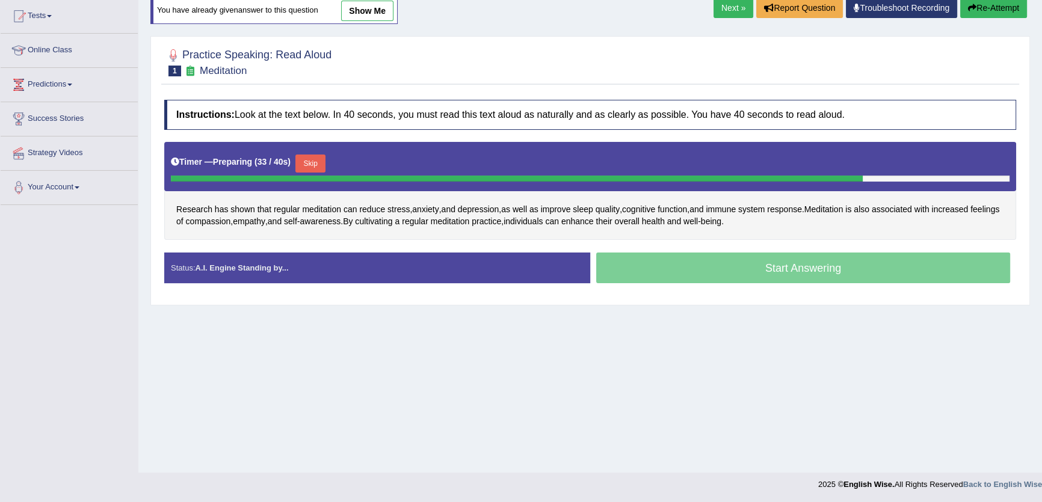
click at [311, 164] on button "Skip" at bounding box center [310, 164] width 30 height 18
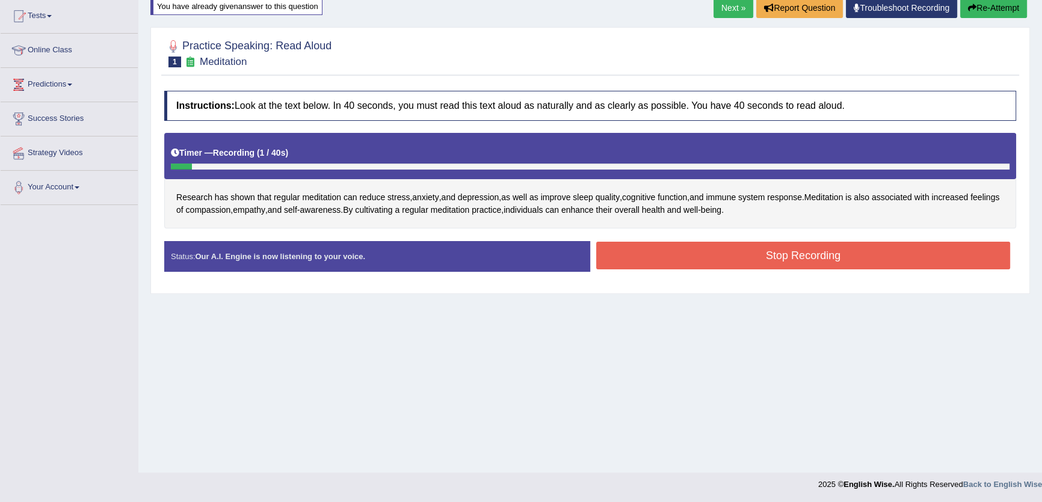
click at [651, 261] on button "Stop Recording" at bounding box center [803, 256] width 414 height 28
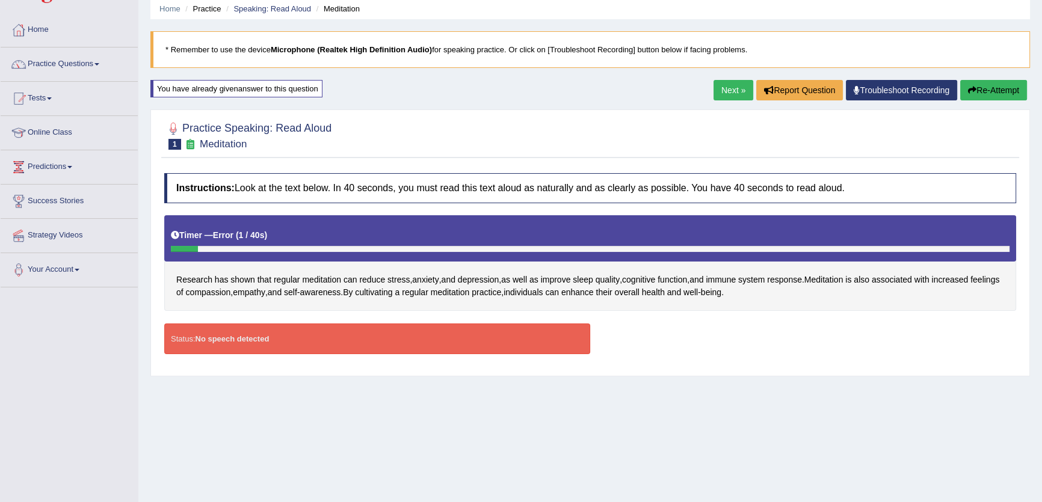
scroll to position [0, 0]
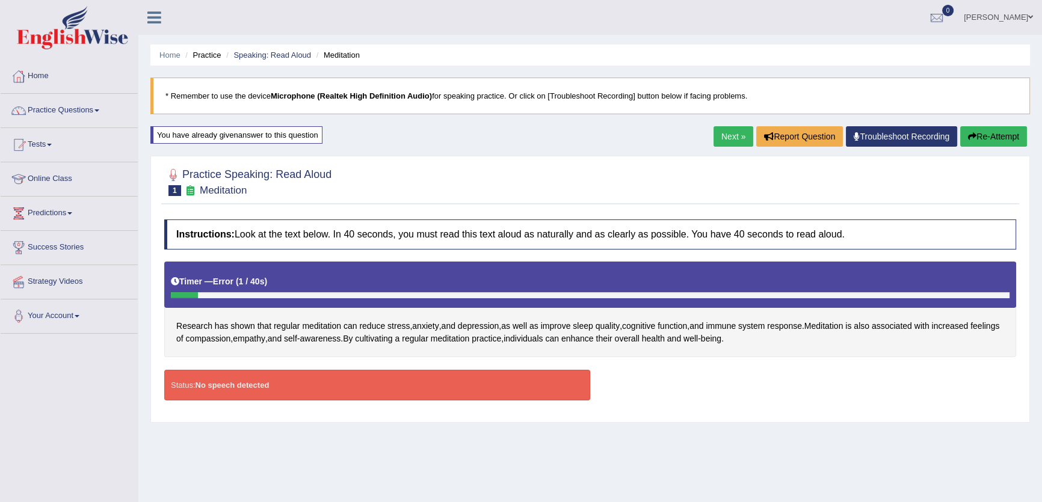
click at [982, 120] on div "Home Practice Speaking: Read Aloud Meditation * Remember to use the device Micr…" at bounding box center [590, 301] width 904 height 602
click at [986, 133] on button "Re-Attempt" at bounding box center [993, 136] width 67 height 20
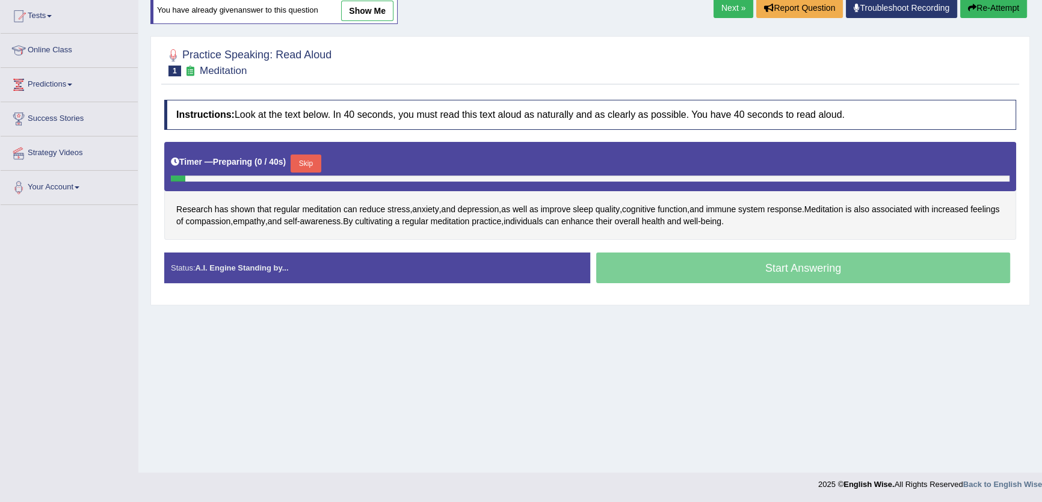
click at [321, 159] on button "Skip" at bounding box center [306, 164] width 30 height 18
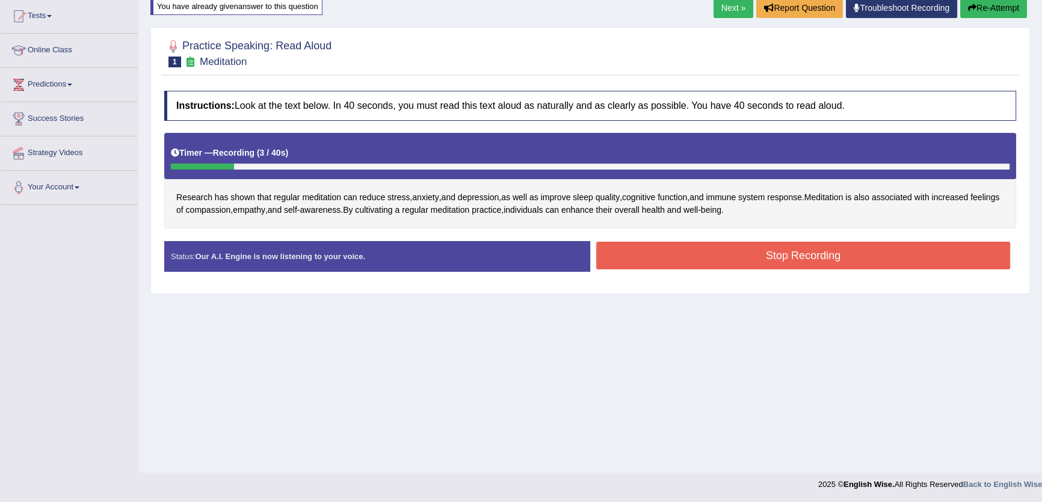
click at [687, 253] on button "Stop Recording" at bounding box center [803, 256] width 414 height 28
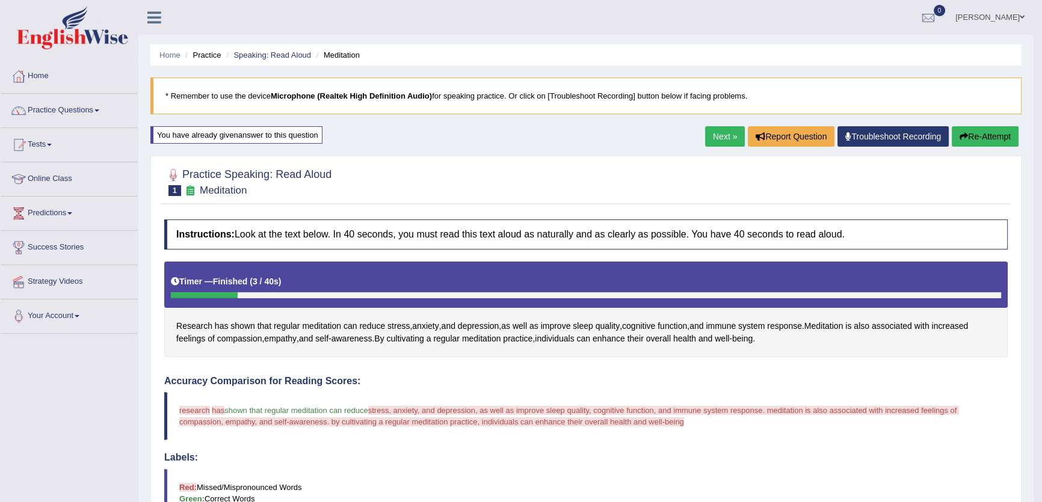
click at [972, 130] on button "Re-Attempt" at bounding box center [985, 136] width 67 height 20
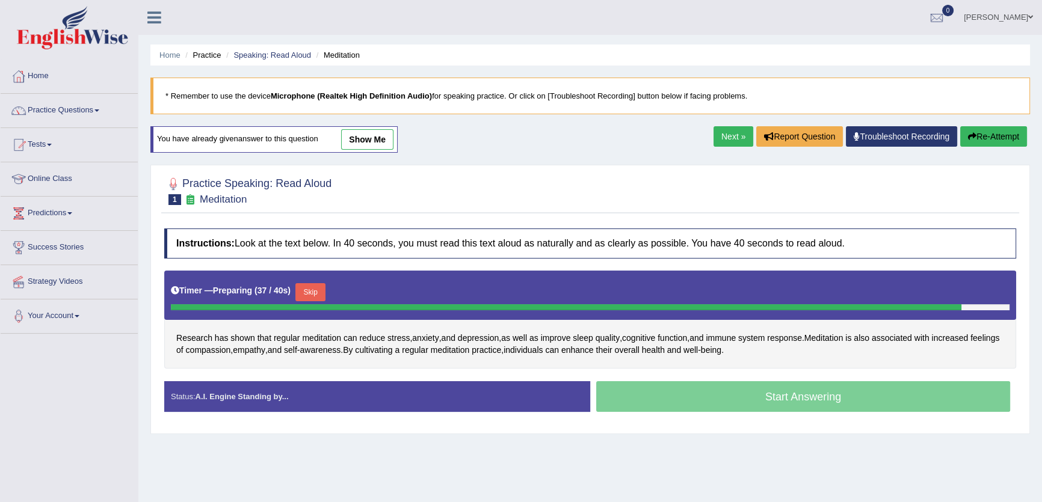
click at [988, 140] on button "Re-Attempt" at bounding box center [993, 136] width 67 height 20
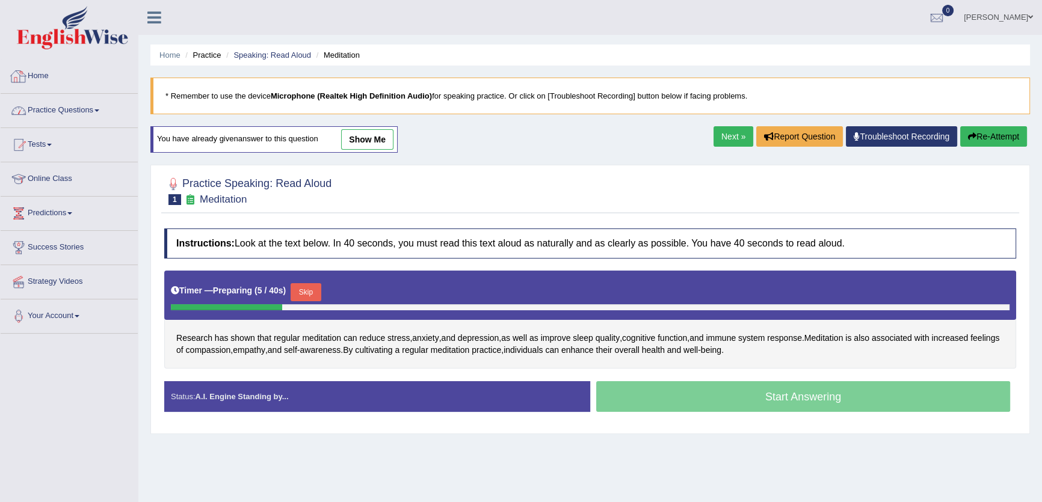
click at [57, 109] on link "Practice Questions" at bounding box center [69, 109] width 137 height 30
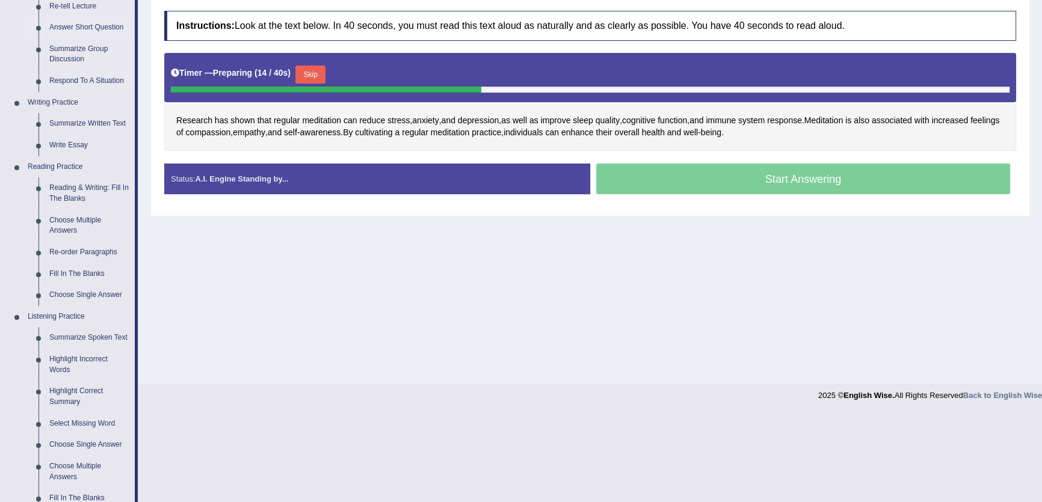
scroll to position [218, 0]
click at [317, 72] on button "Skip" at bounding box center [310, 74] width 30 height 18
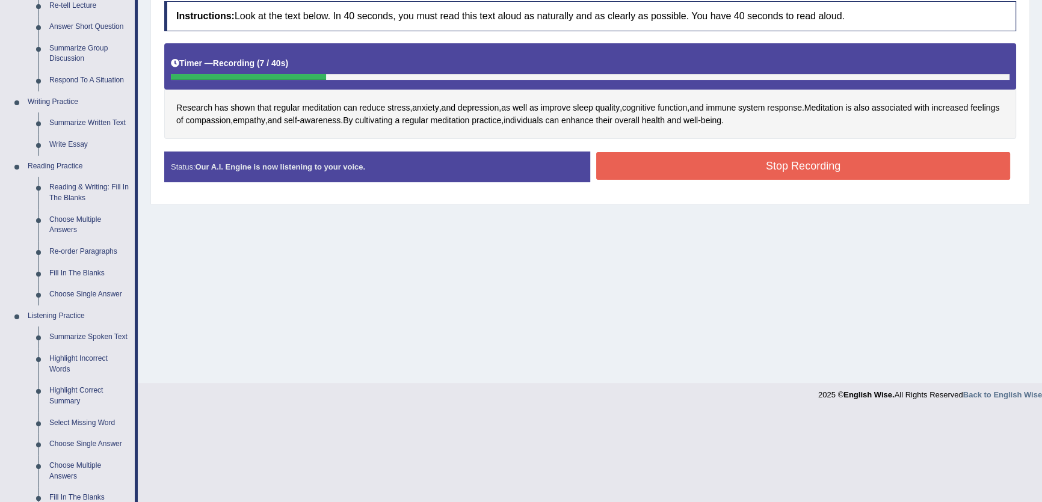
click at [749, 162] on button "Stop Recording" at bounding box center [803, 166] width 414 height 28
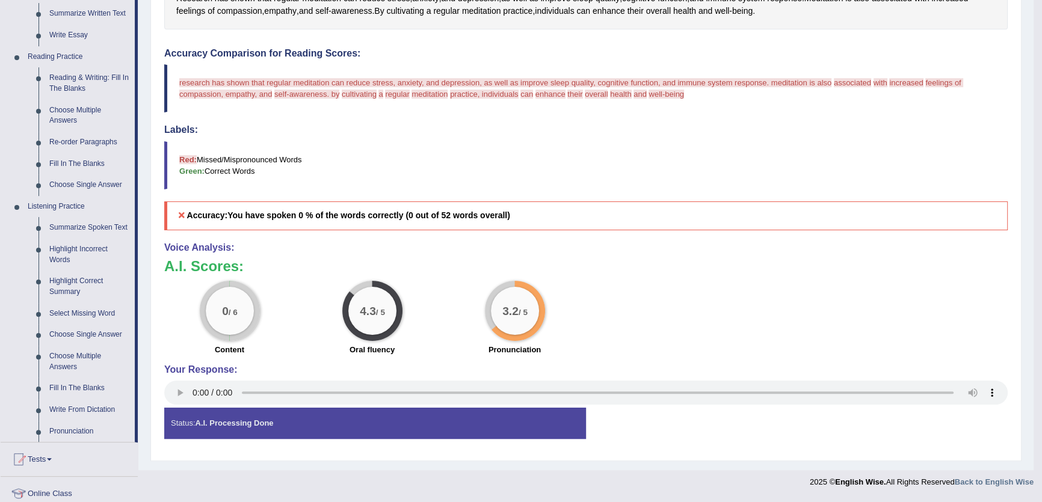
scroll to position [0, 0]
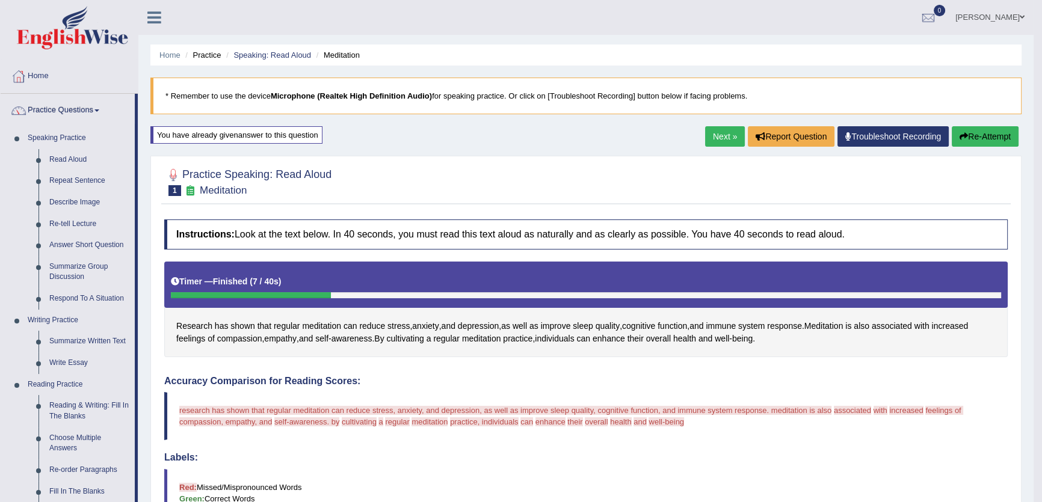
click at [980, 134] on button "Re-Attempt" at bounding box center [985, 136] width 67 height 20
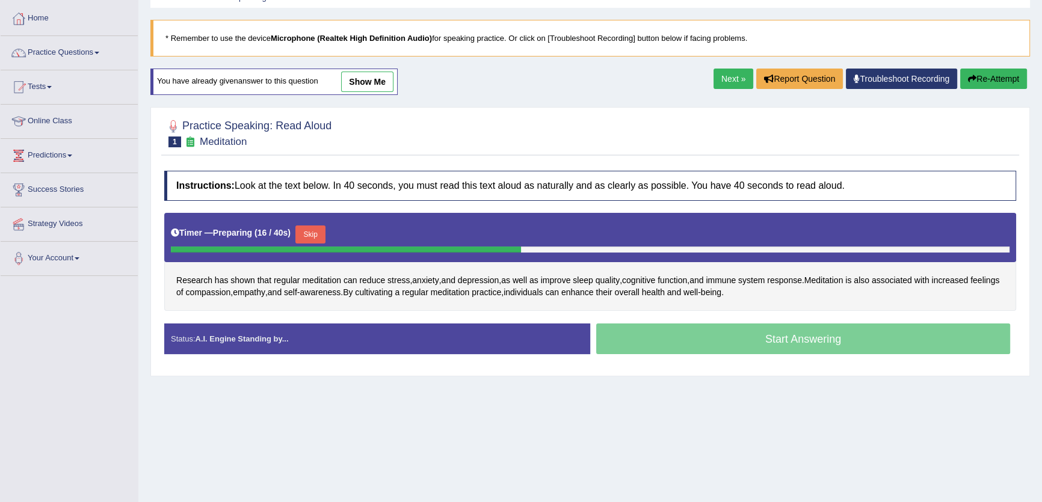
scroll to position [129, 0]
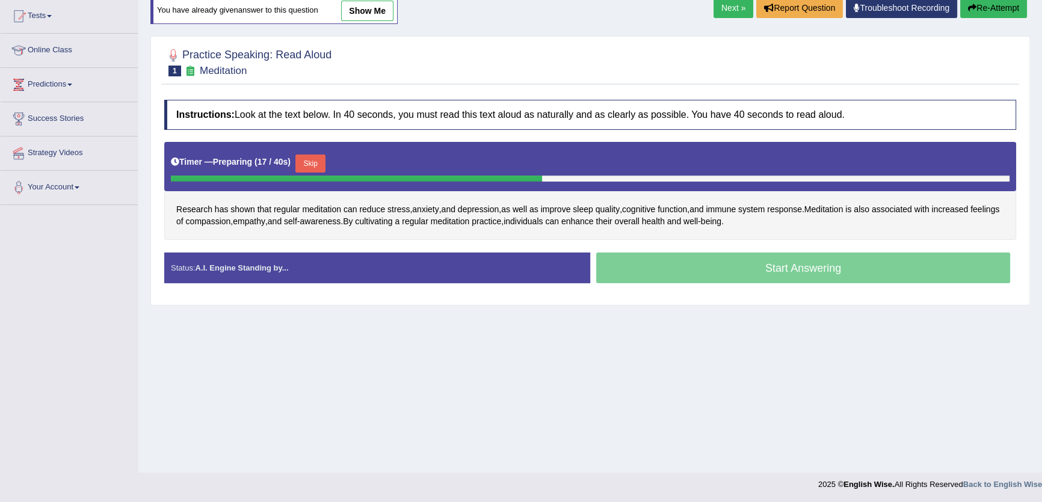
click at [315, 155] on button "Skip" at bounding box center [310, 164] width 30 height 18
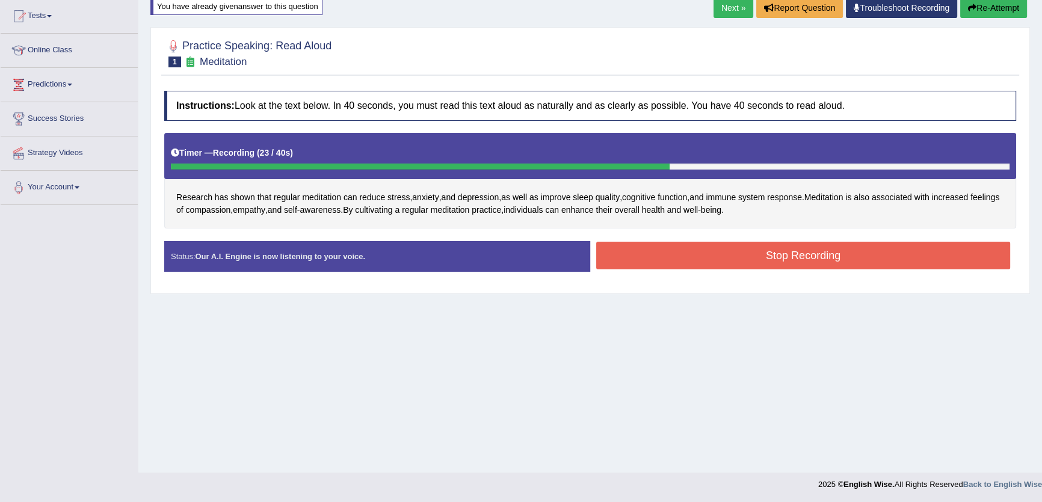
click at [846, 255] on button "Stop Recording" at bounding box center [803, 256] width 414 height 28
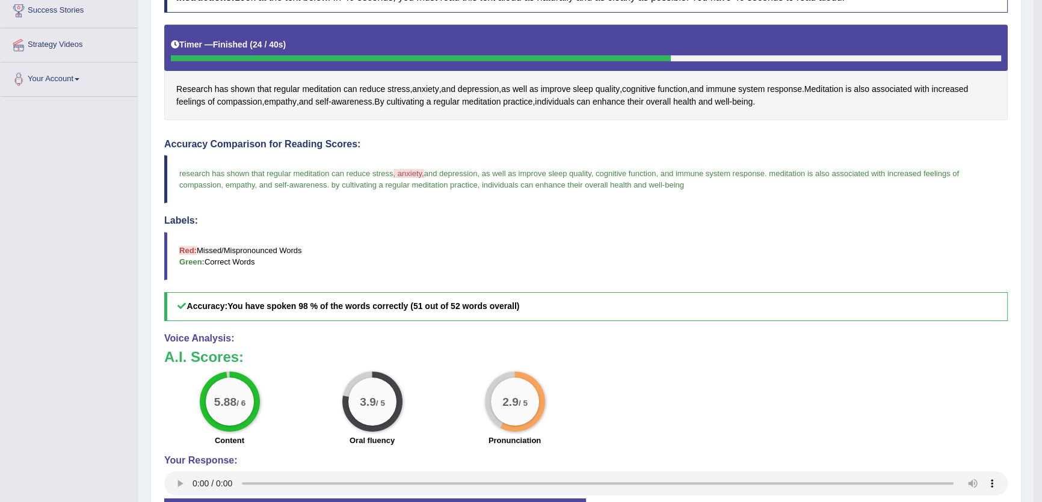
scroll to position [238, 0]
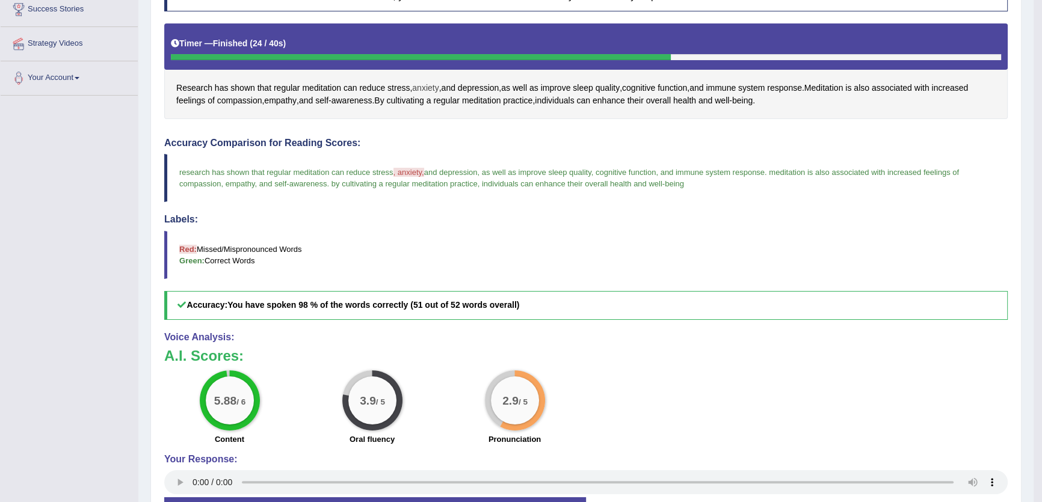
click at [424, 88] on span "anxiety" at bounding box center [425, 88] width 26 height 13
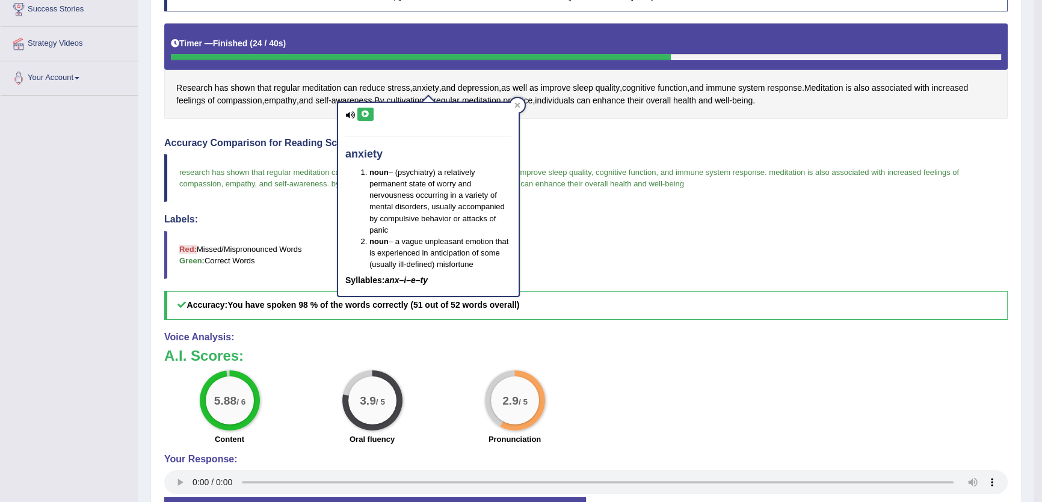
click at [364, 116] on icon at bounding box center [365, 114] width 9 height 7
click at [740, 206] on div "Accuracy Comparison for Reading Scores: research has shown that regular meditat…" at bounding box center [586, 229] width 844 height 182
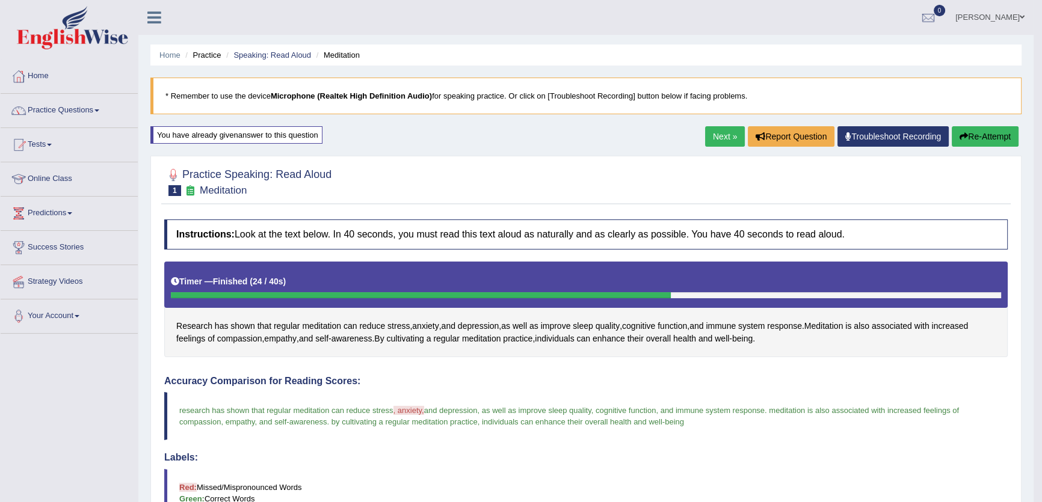
scroll to position [0, 0]
click at [712, 137] on link "Next »" at bounding box center [725, 136] width 40 height 20
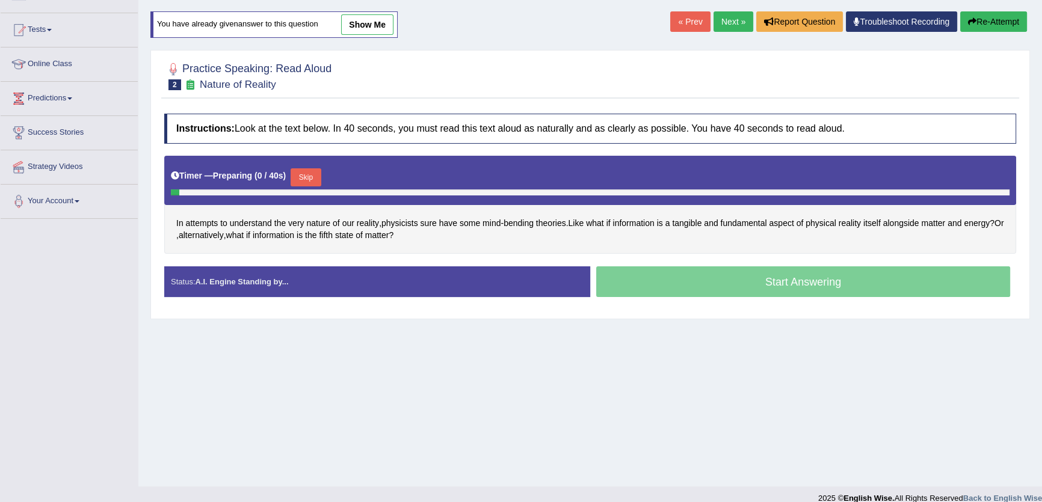
scroll to position [129, 0]
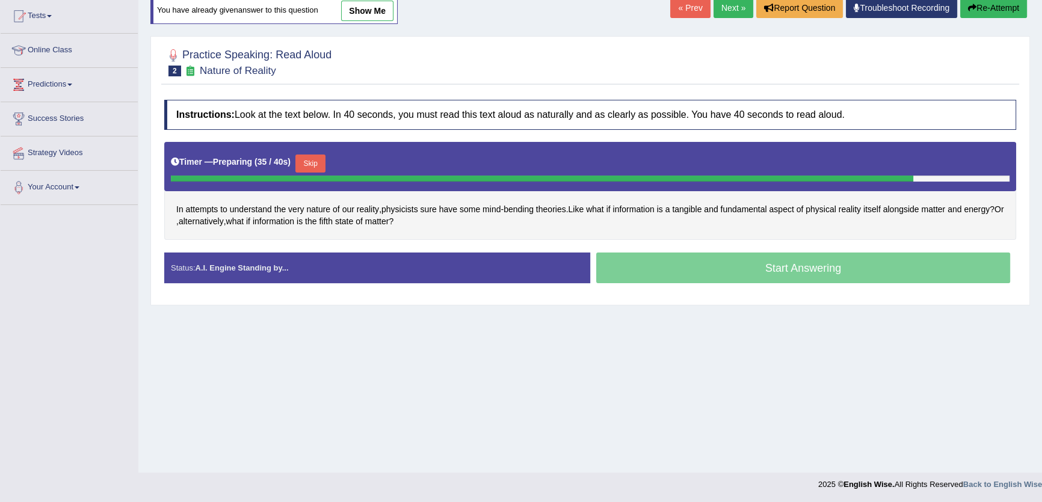
click at [313, 158] on button "Skip" at bounding box center [310, 164] width 30 height 18
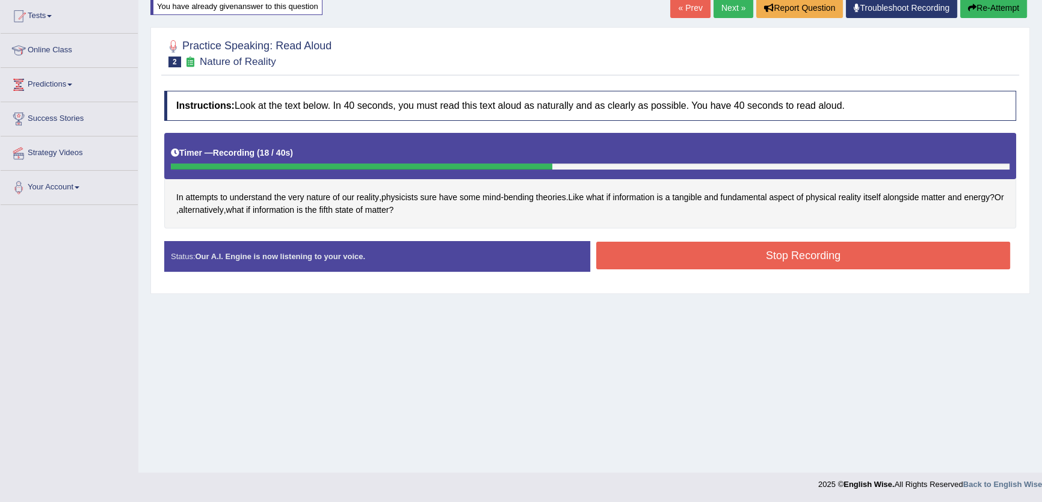
click at [667, 247] on button "Stop Recording" at bounding box center [803, 256] width 414 height 28
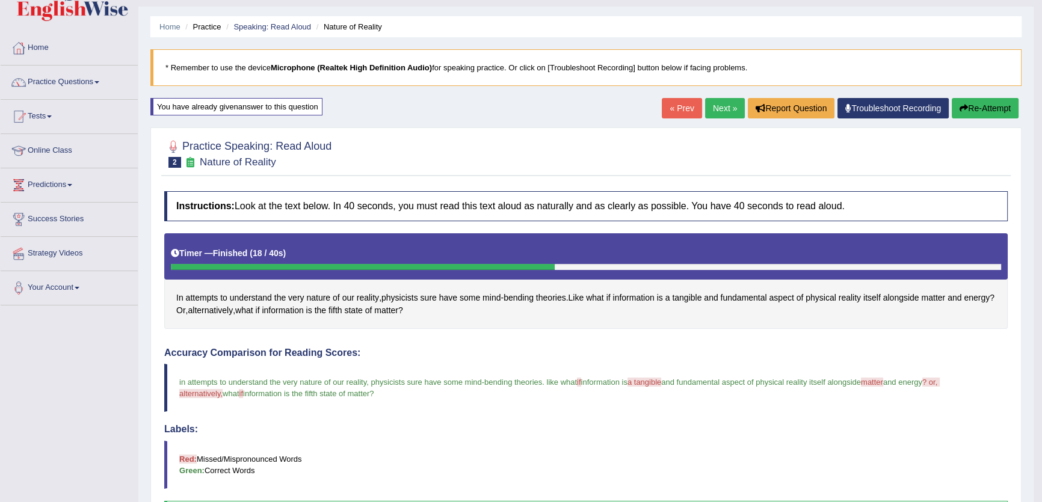
scroll to position [19, 0]
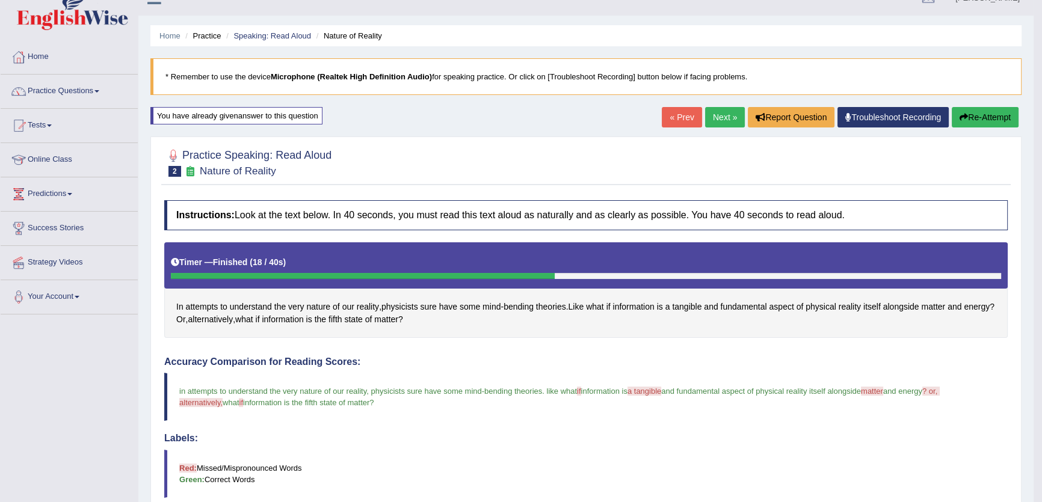
click at [987, 111] on button "Re-Attempt" at bounding box center [985, 117] width 67 height 20
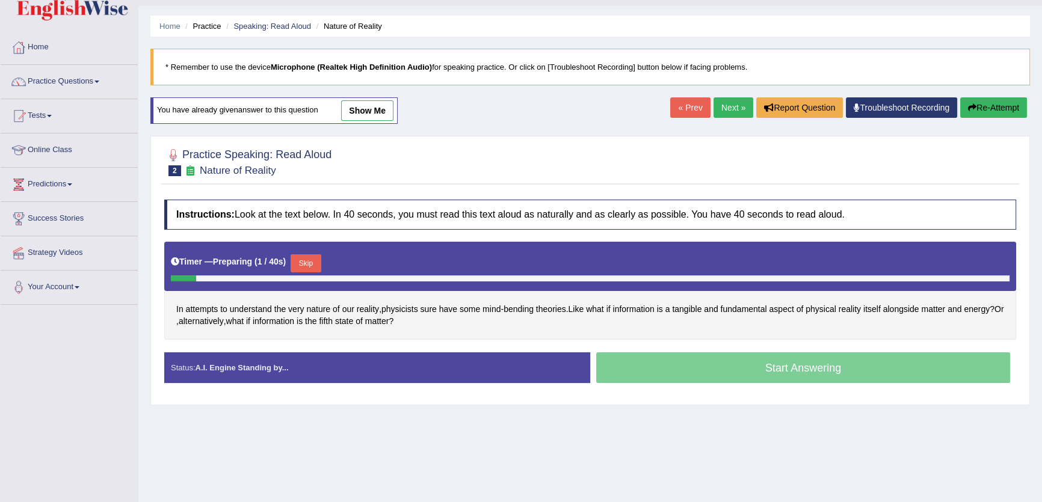
scroll to position [129, 0]
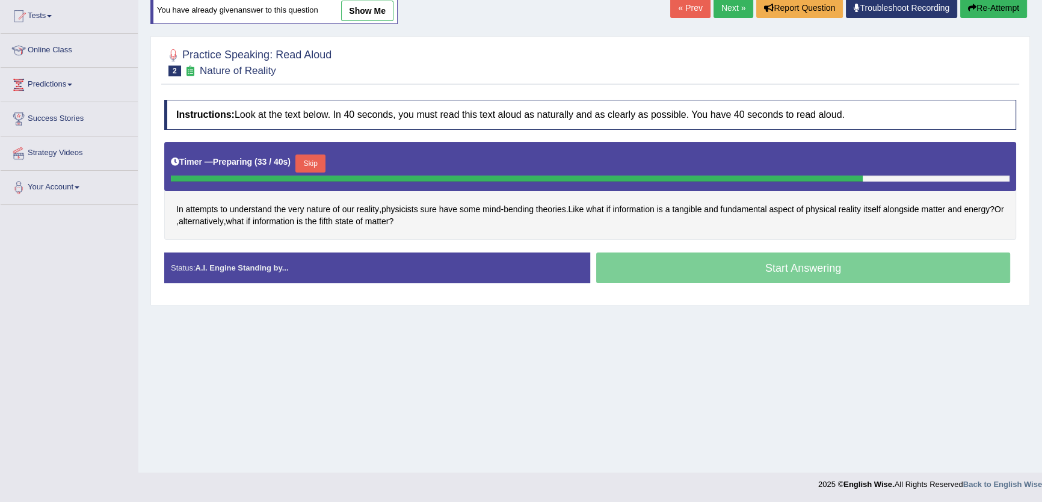
click at [326, 165] on button "Skip" at bounding box center [310, 164] width 30 height 18
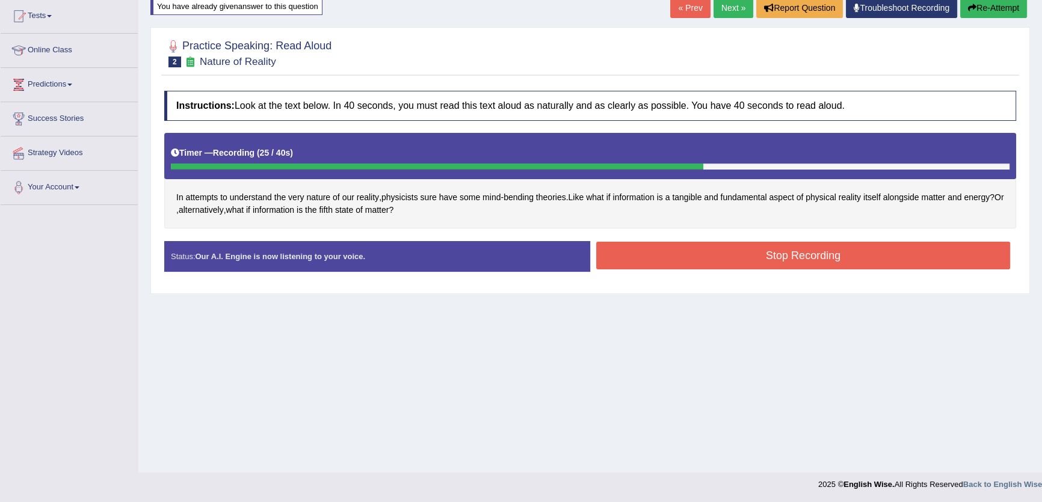
click at [681, 250] on button "Stop Recording" at bounding box center [803, 256] width 414 height 28
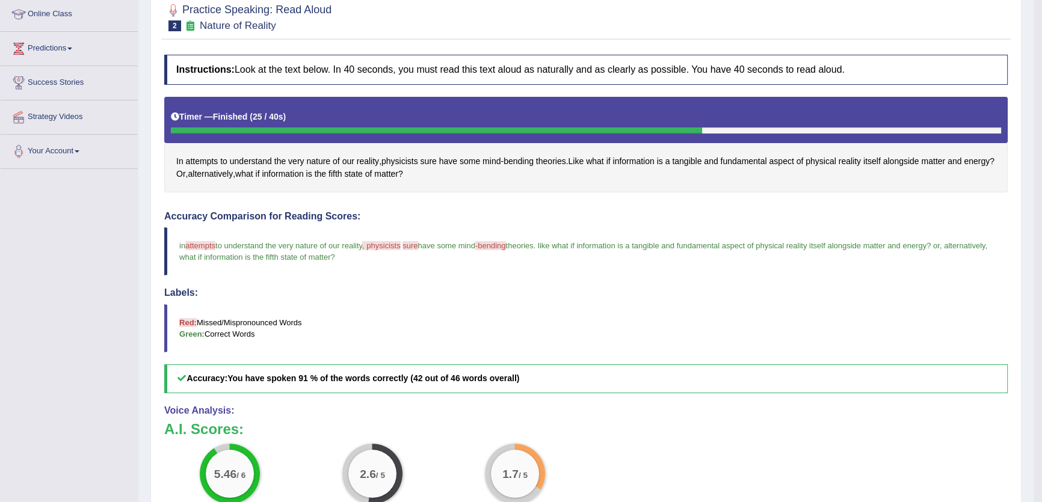
scroll to position [0, 0]
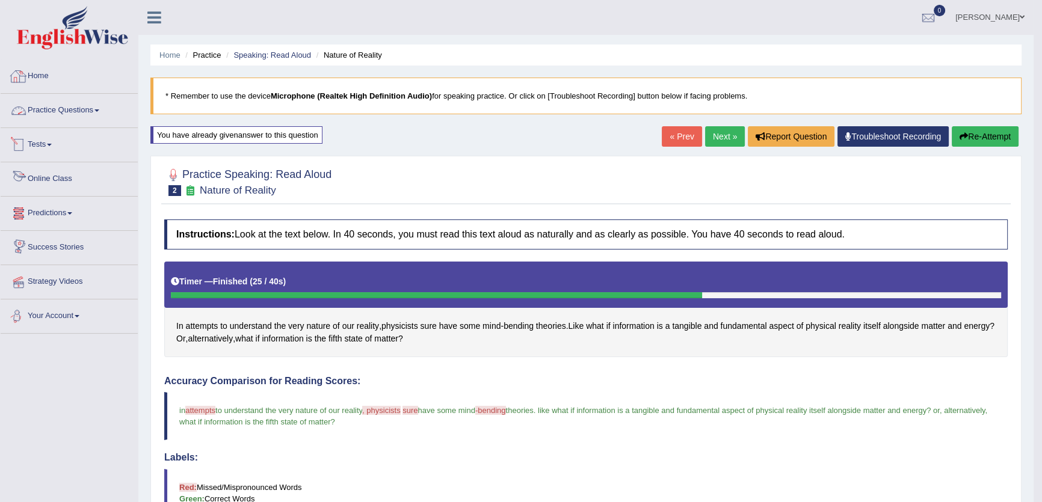
click at [92, 98] on link "Practice Questions" at bounding box center [69, 109] width 137 height 30
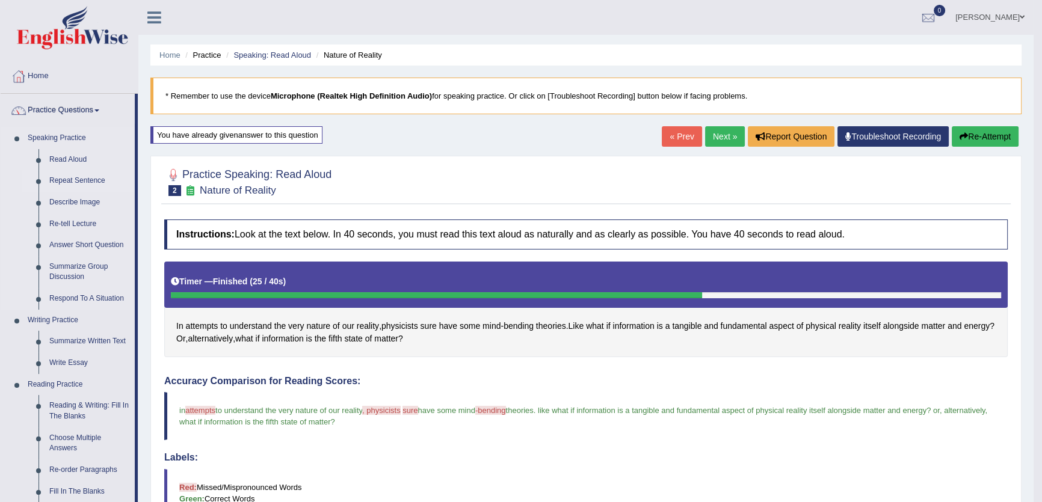
click at [88, 179] on link "Repeat Sentence" at bounding box center [89, 181] width 91 height 22
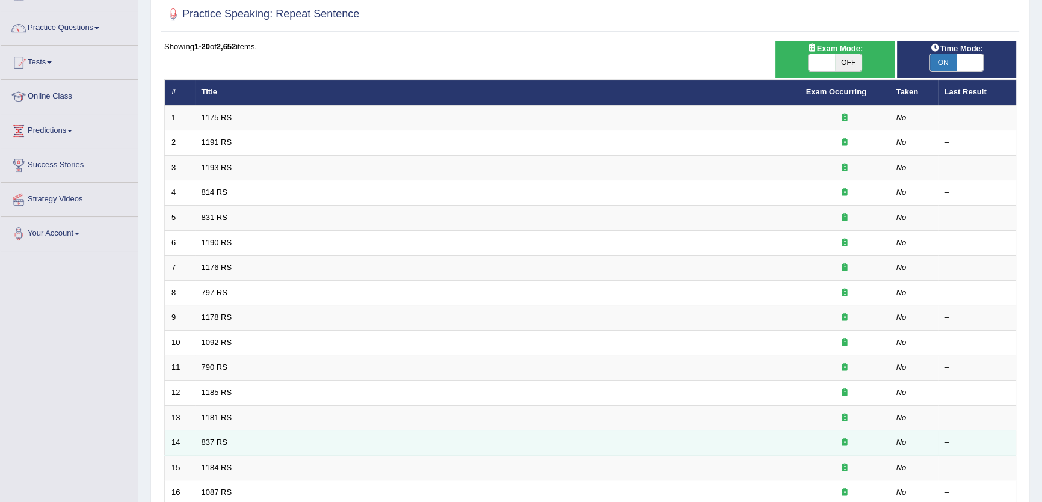
scroll to position [273, 0]
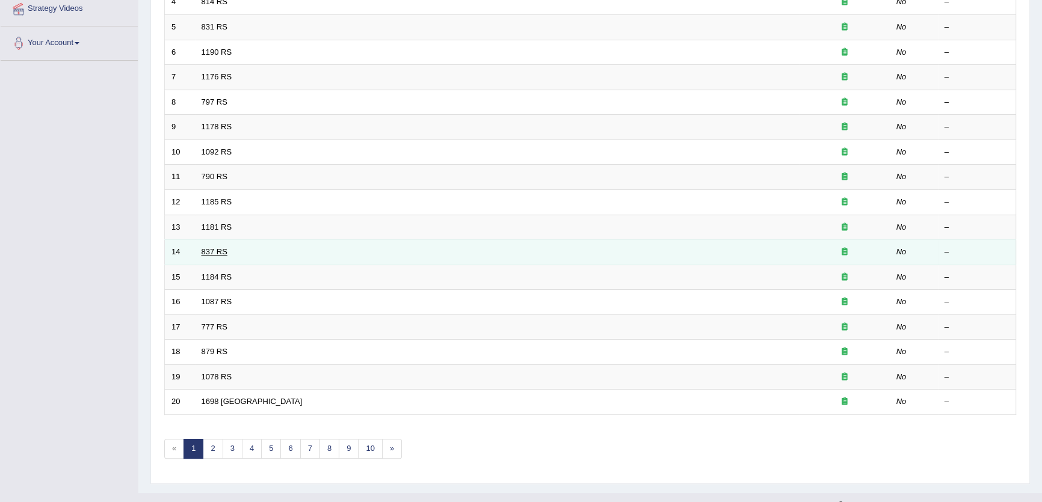
click at [214, 251] on link "837 RS" at bounding box center [215, 251] width 26 height 9
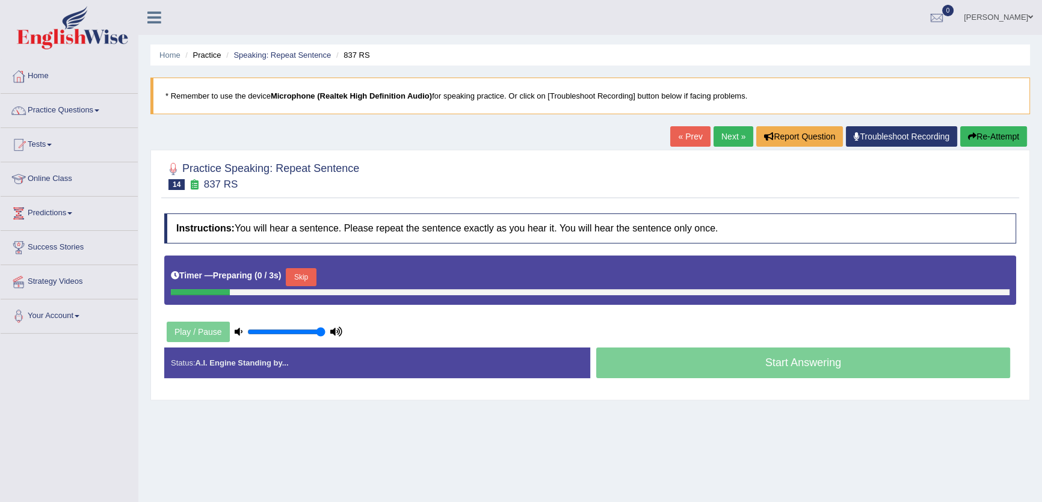
click at [304, 273] on button "Skip" at bounding box center [301, 277] width 30 height 18
click at [354, 278] on button "Skip" at bounding box center [354, 277] width 30 height 18
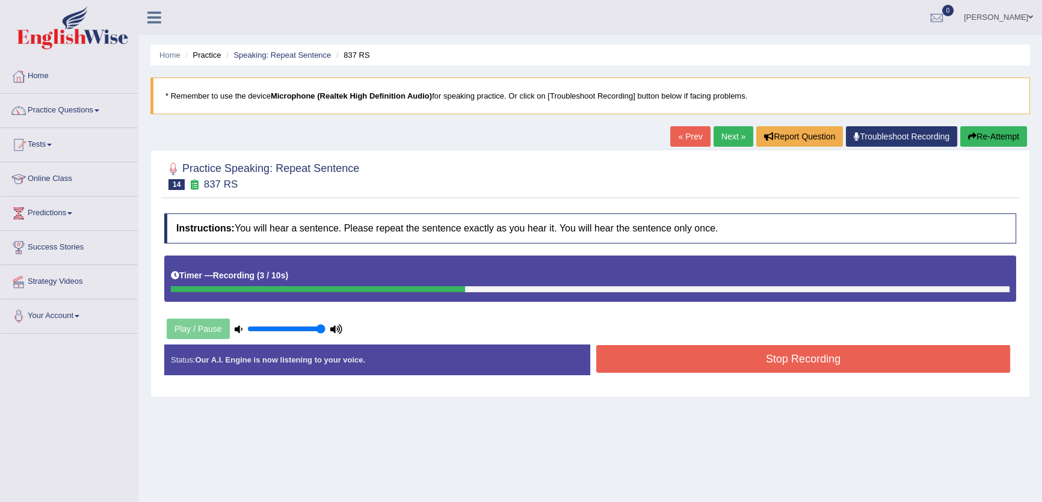
click at [768, 366] on button "Stop Recording" at bounding box center [803, 359] width 414 height 28
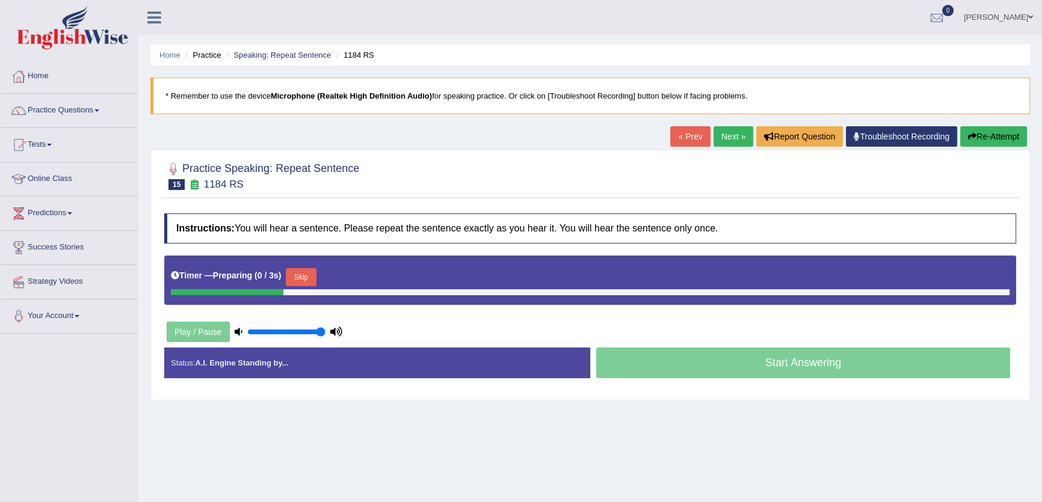
click at [720, 138] on link "Next »" at bounding box center [734, 136] width 40 height 20
click at [305, 274] on button "Skip" at bounding box center [301, 277] width 30 height 18
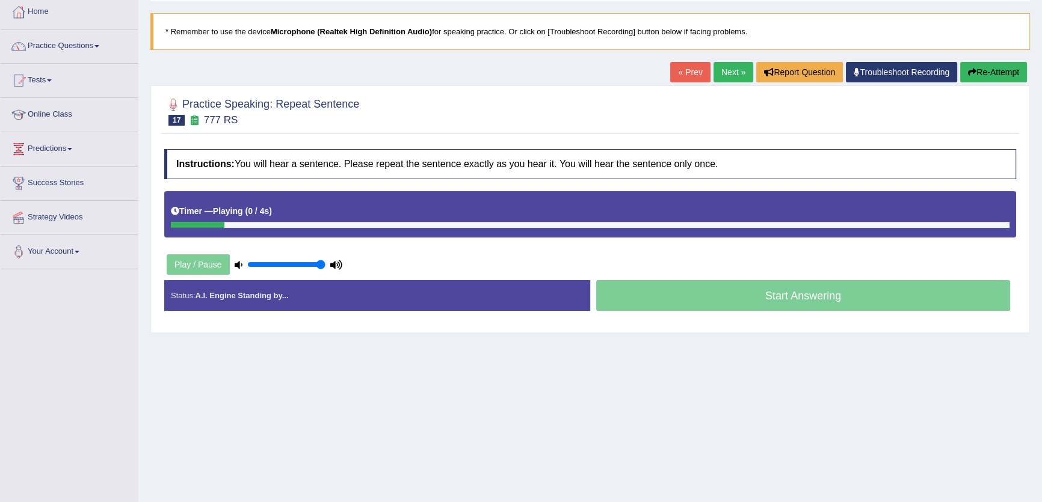
scroll to position [129, 0]
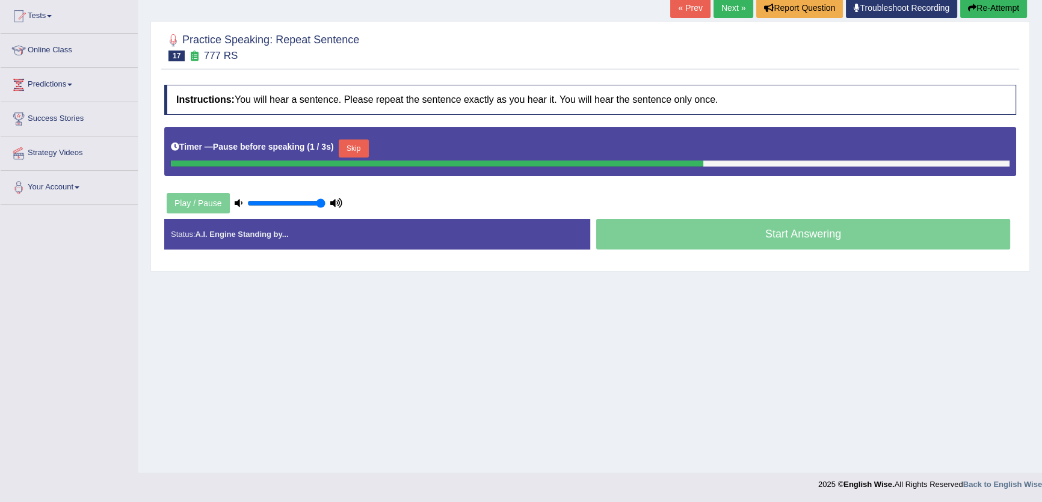
click at [360, 152] on button "Skip" at bounding box center [354, 149] width 30 height 18
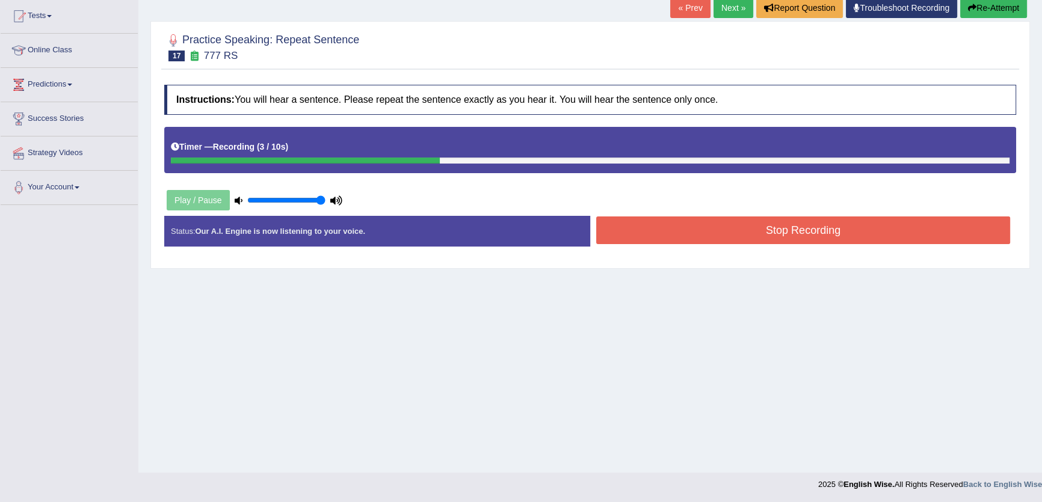
click at [664, 218] on button "Stop Recording" at bounding box center [803, 231] width 414 height 28
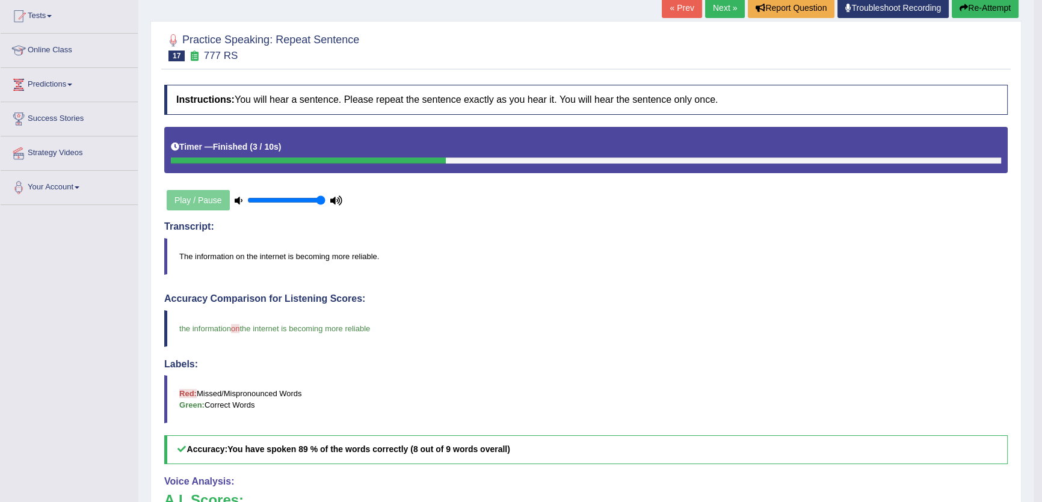
click at [717, 3] on link "Next »" at bounding box center [725, 8] width 40 height 20
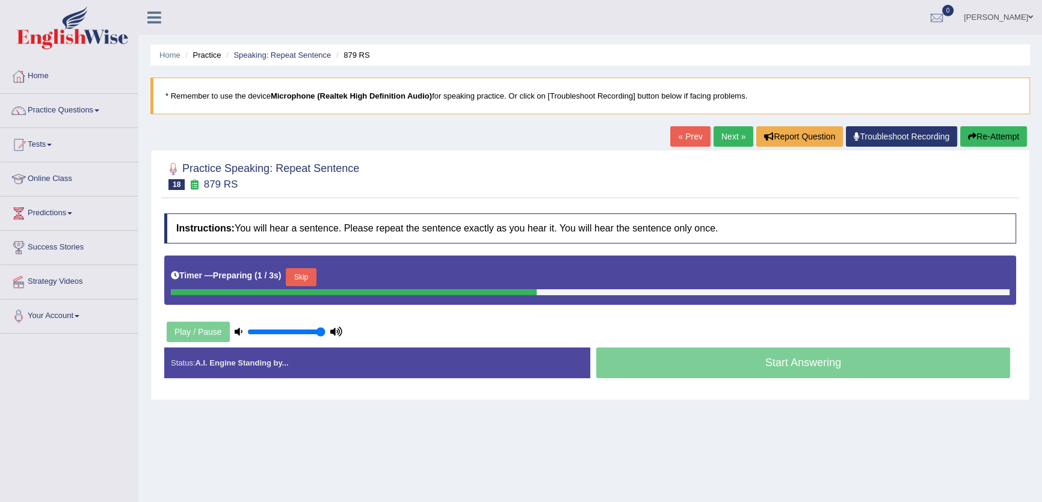
click at [311, 279] on button "Skip" at bounding box center [301, 277] width 30 height 18
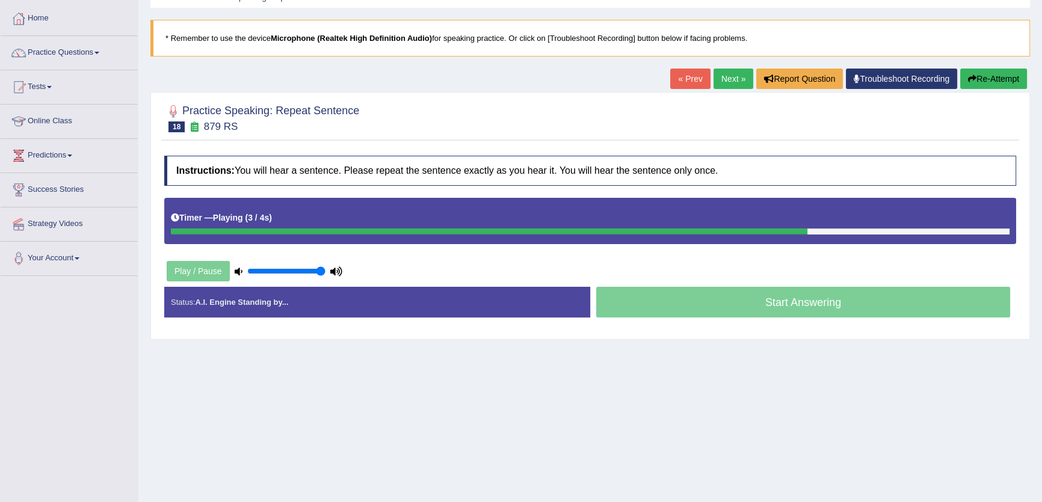
scroll to position [109, 0]
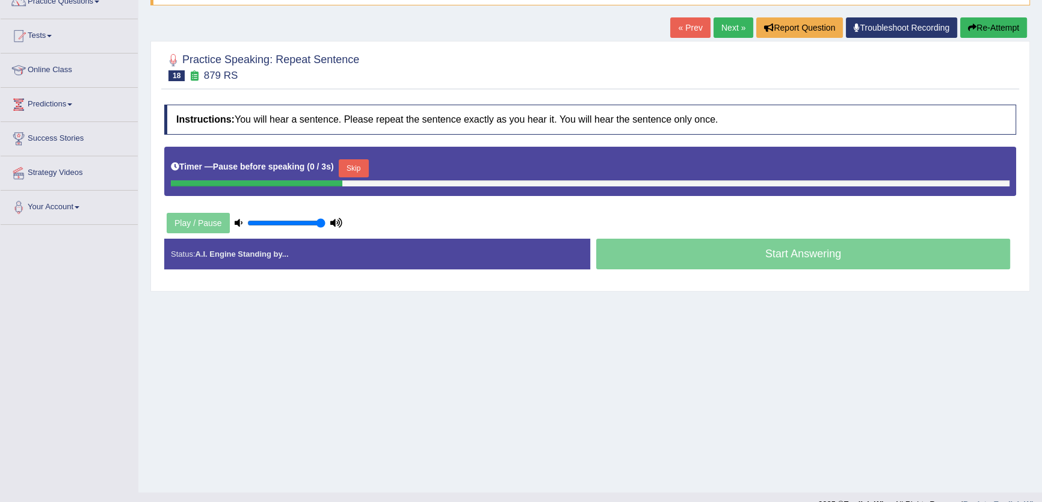
click at [350, 166] on button "Skip" at bounding box center [354, 168] width 30 height 18
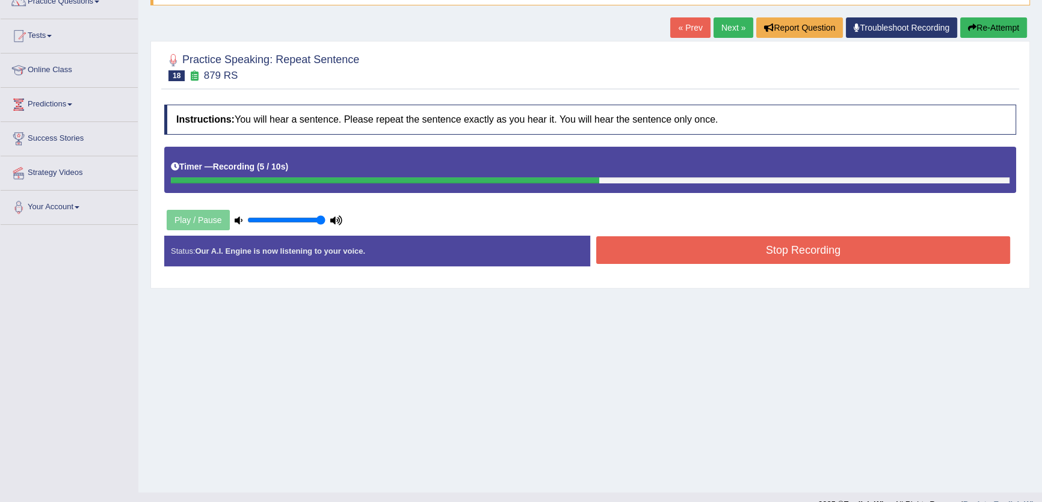
click at [758, 261] on button "Stop Recording" at bounding box center [803, 251] width 414 height 28
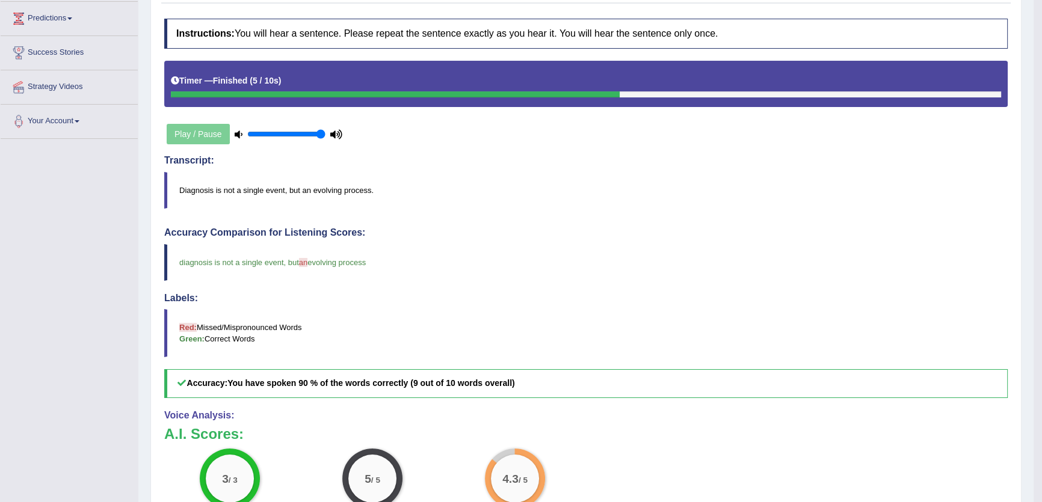
scroll to position [87, 0]
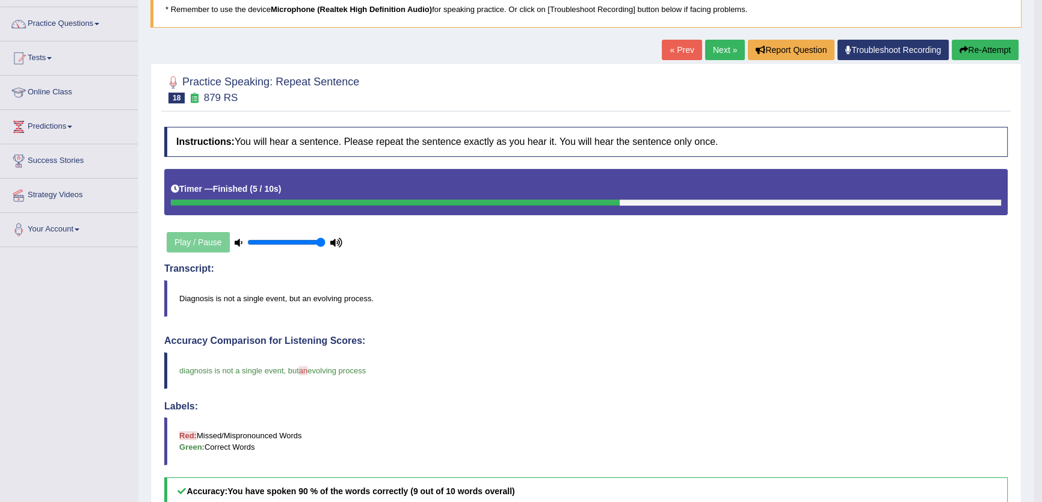
click at [705, 48] on link "Next »" at bounding box center [725, 50] width 40 height 20
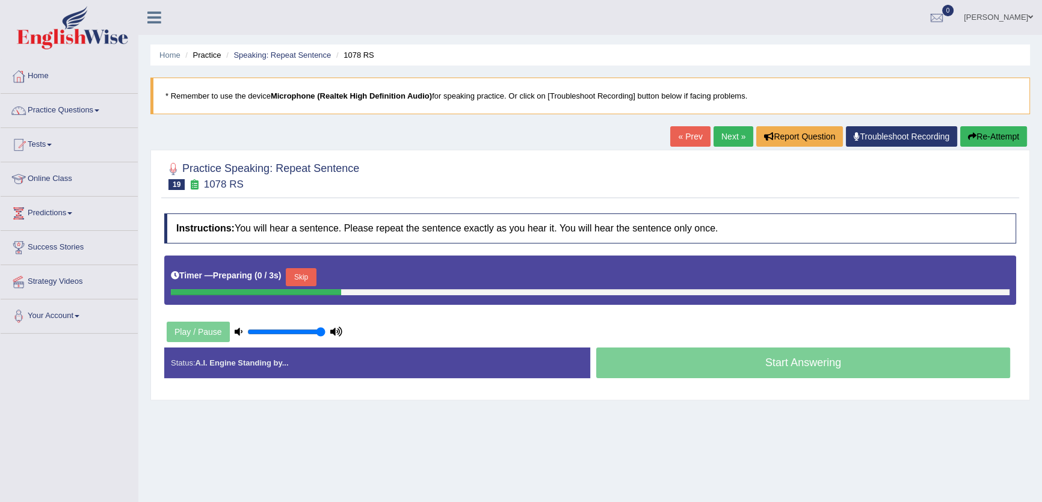
click at [313, 281] on button "Skip" at bounding box center [301, 277] width 30 height 18
click at [358, 275] on button "Skip" at bounding box center [354, 277] width 30 height 18
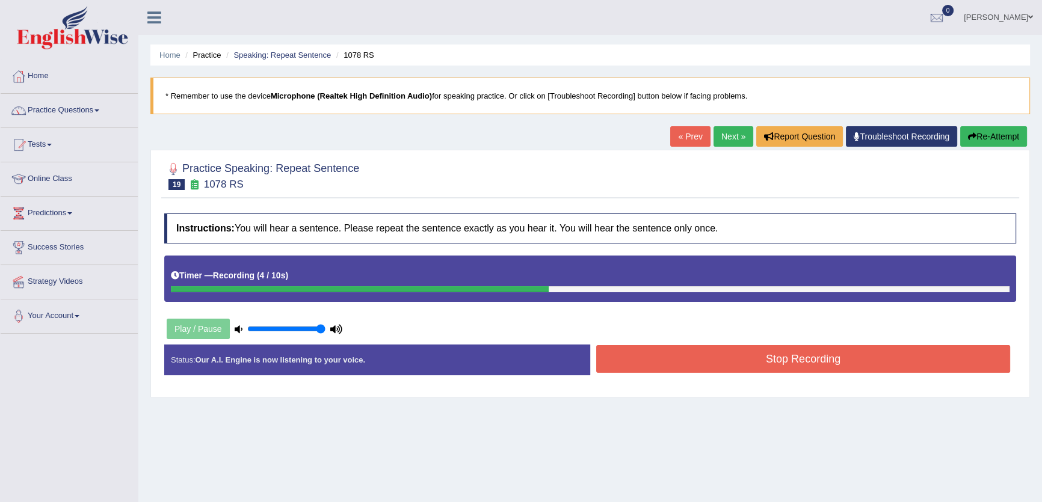
click at [711, 360] on button "Stop Recording" at bounding box center [803, 359] width 414 height 28
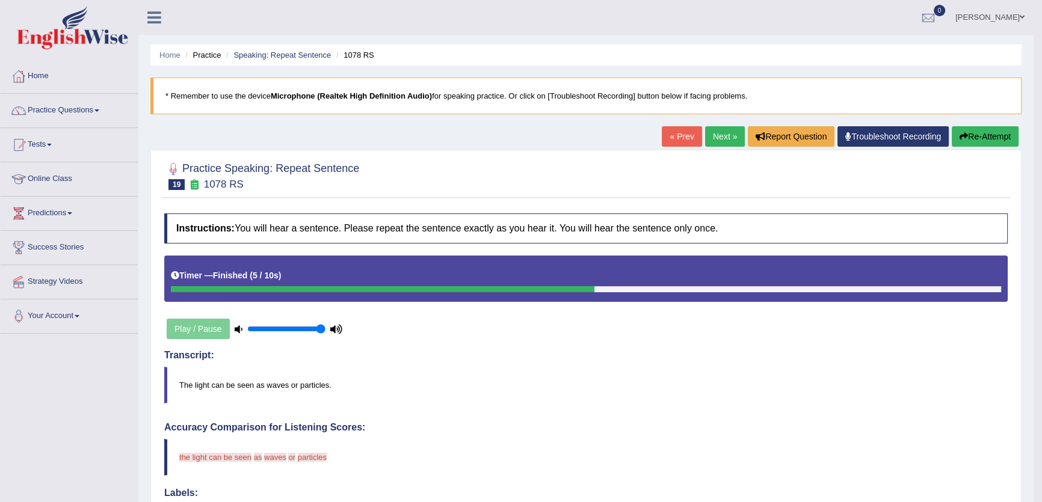
click at [722, 135] on link "Next »" at bounding box center [725, 136] width 40 height 20
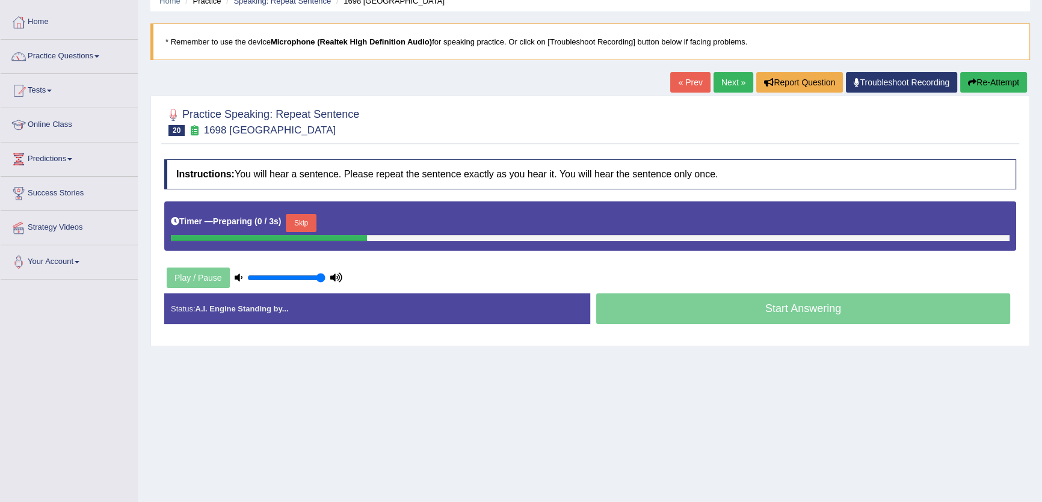
click at [301, 218] on button "Skip" at bounding box center [301, 223] width 30 height 18
click at [356, 225] on button "Skip" at bounding box center [354, 223] width 30 height 18
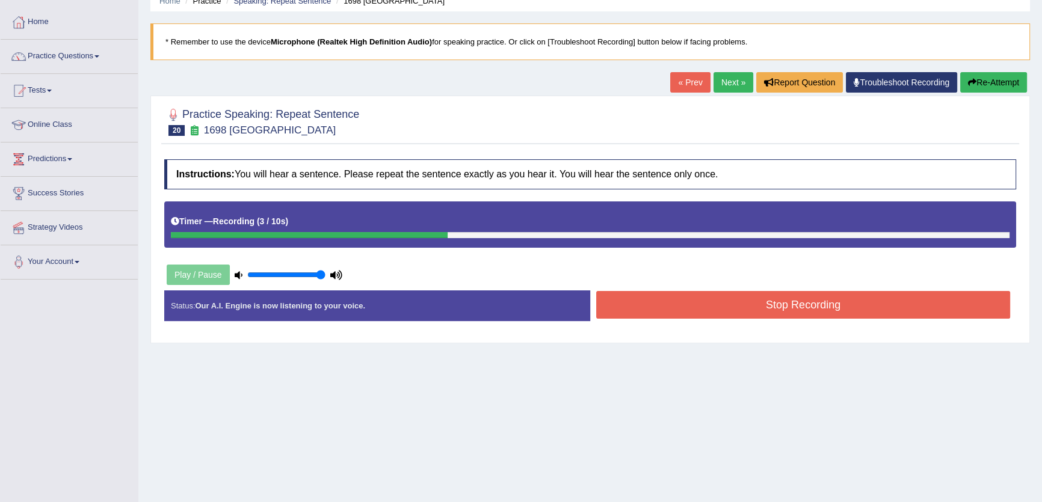
click at [661, 301] on button "Stop Recording" at bounding box center [803, 305] width 414 height 28
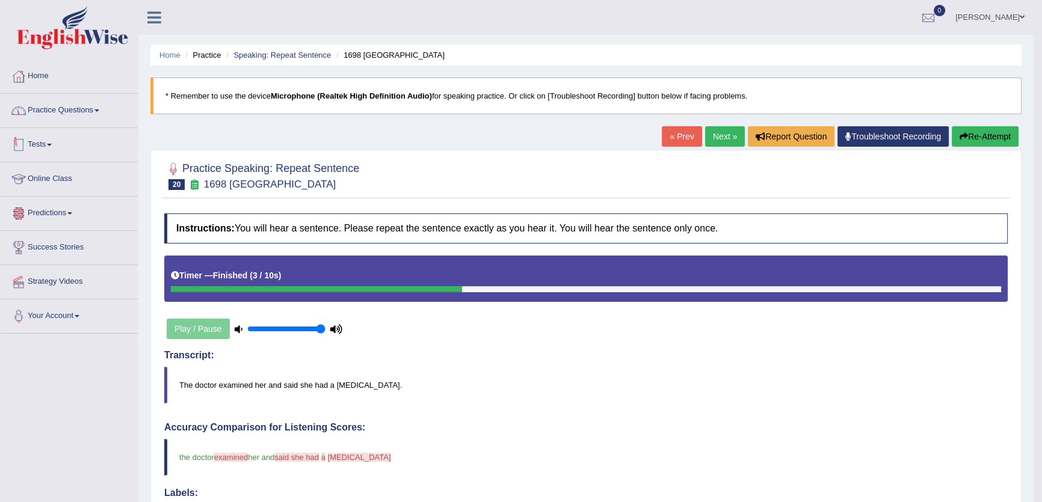
click at [92, 100] on link "Practice Questions" at bounding box center [69, 109] width 137 height 30
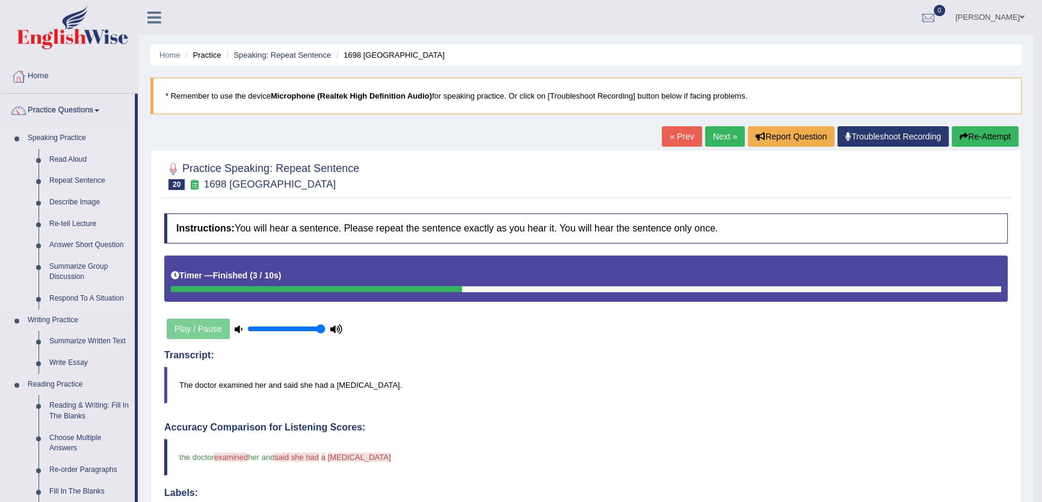
scroll to position [54, 0]
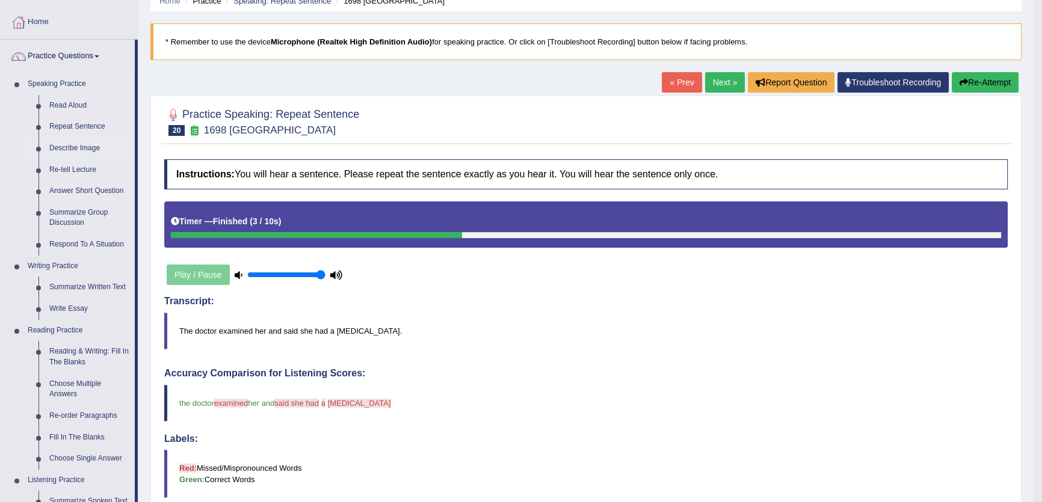
click at [81, 145] on link "Describe Image" at bounding box center [89, 149] width 91 height 22
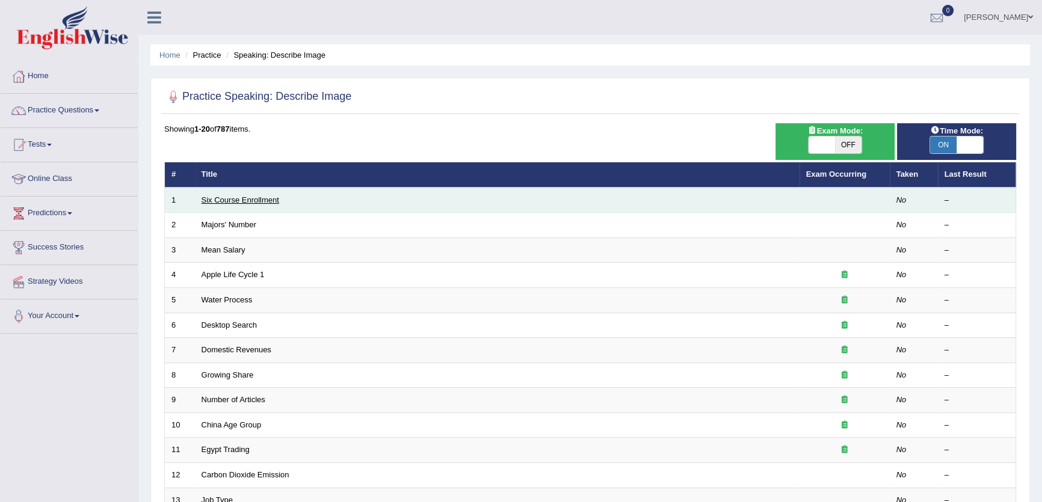
click at [235, 199] on link "Six Course Enrollment" at bounding box center [241, 200] width 78 height 9
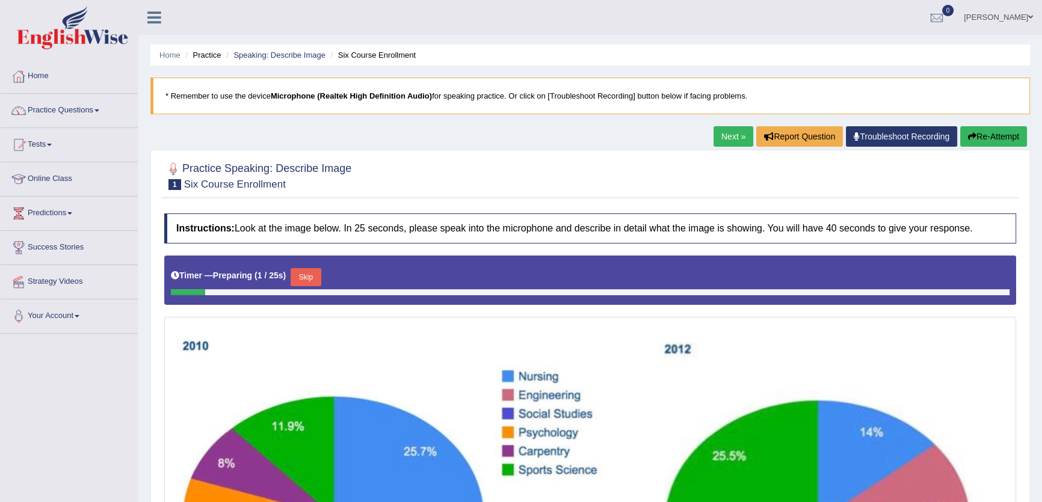
click at [714, 138] on link "Next »" at bounding box center [734, 136] width 40 height 20
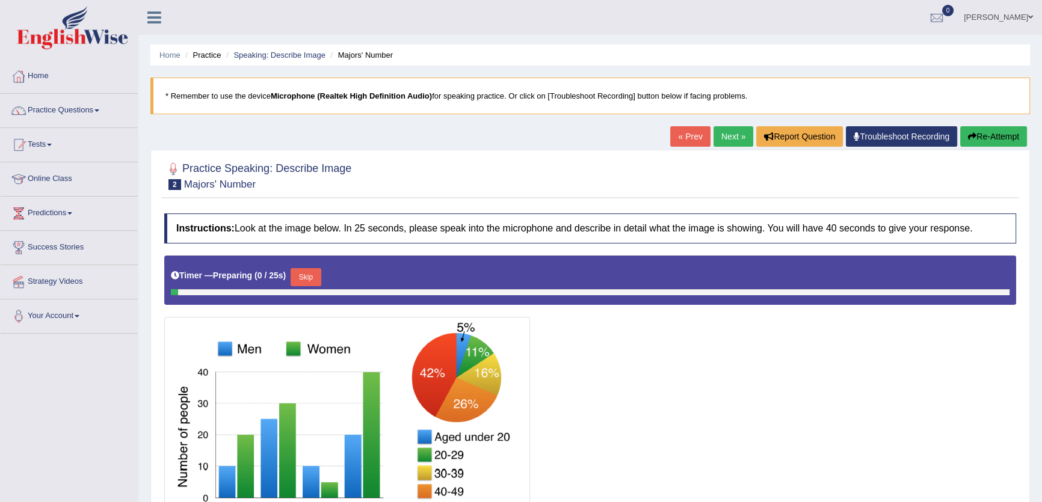
click at [714, 138] on link "Next »" at bounding box center [734, 136] width 40 height 20
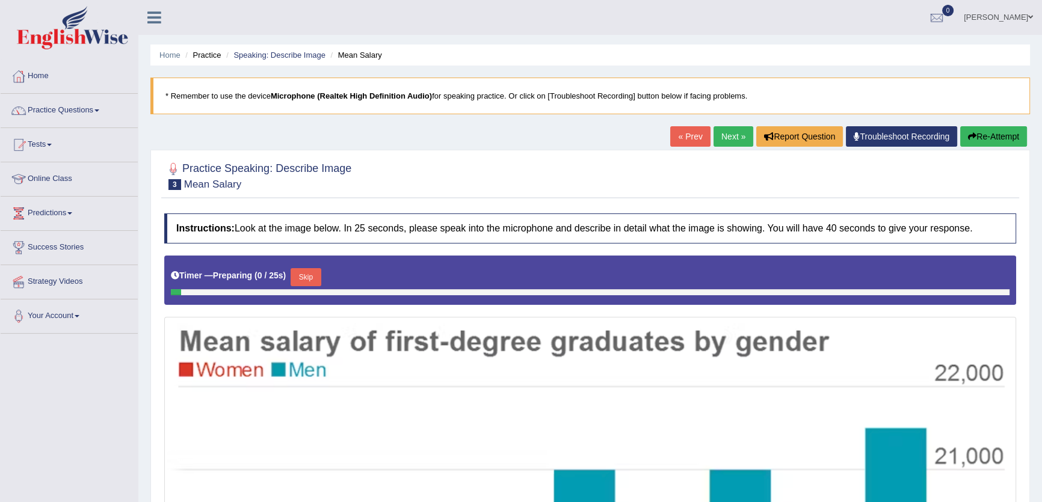
click at [714, 138] on link "Next »" at bounding box center [734, 136] width 40 height 20
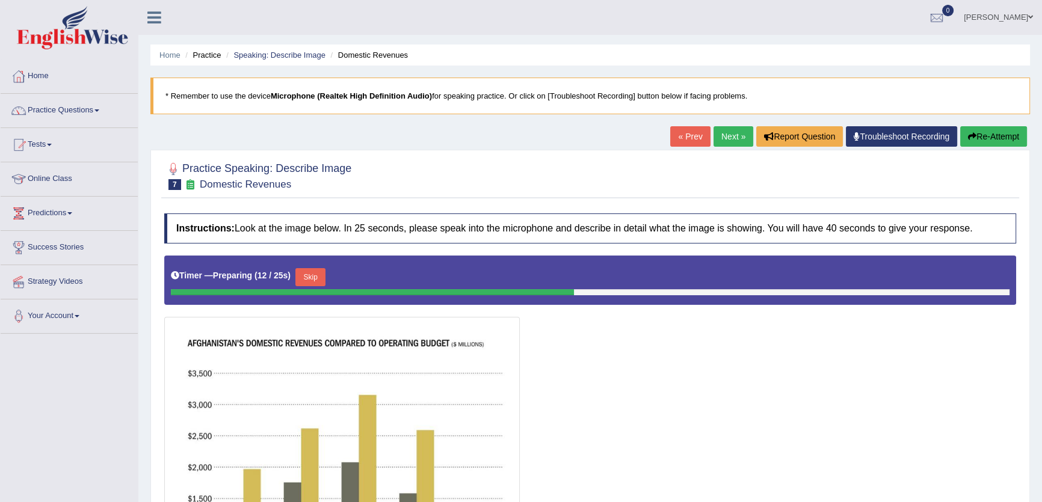
click at [997, 138] on button "Re-Attempt" at bounding box center [993, 136] width 67 height 20
click at [1010, 132] on button "Re-Attempt" at bounding box center [993, 136] width 67 height 20
click at [1001, 134] on button "Re-Attempt" at bounding box center [993, 136] width 67 height 20
click at [993, 141] on button "Re-Attempt" at bounding box center [993, 136] width 67 height 20
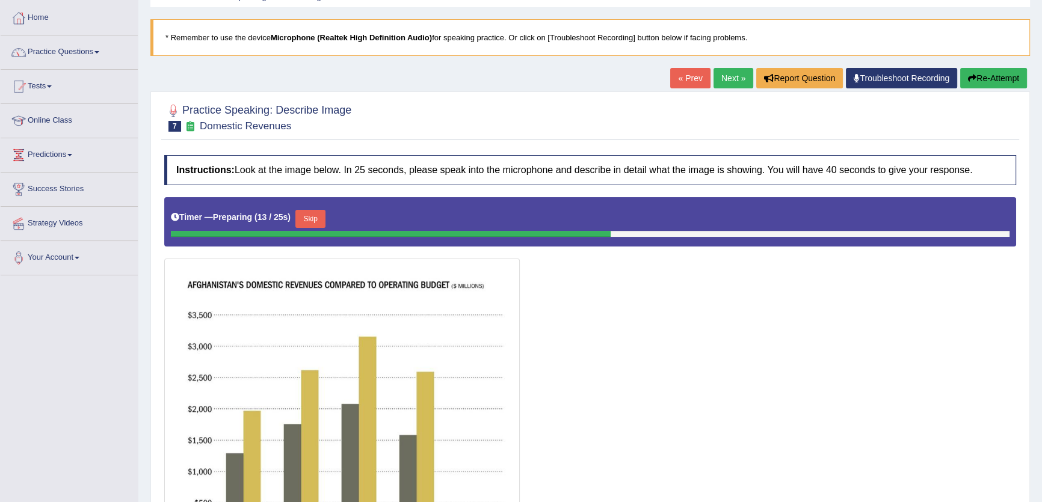
scroll to position [164, 0]
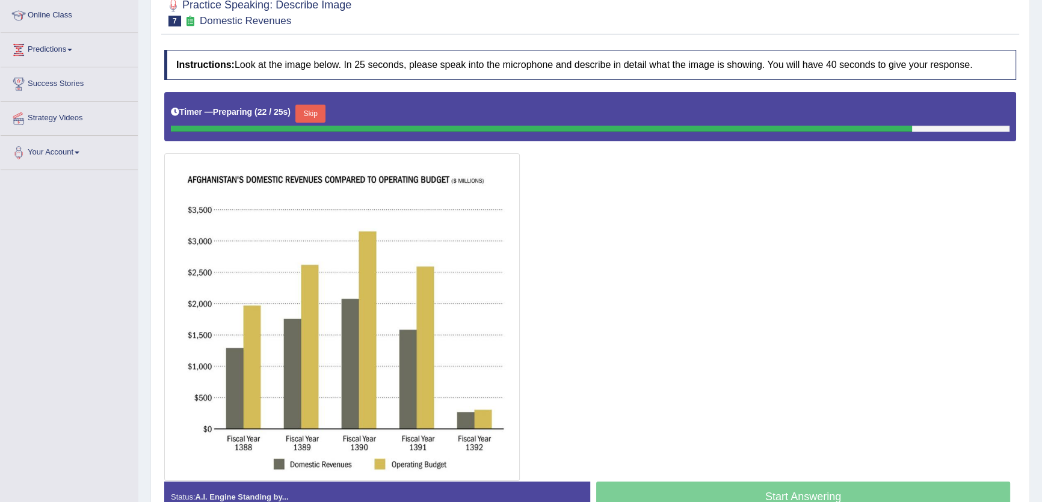
click at [314, 116] on button "Skip" at bounding box center [310, 114] width 30 height 18
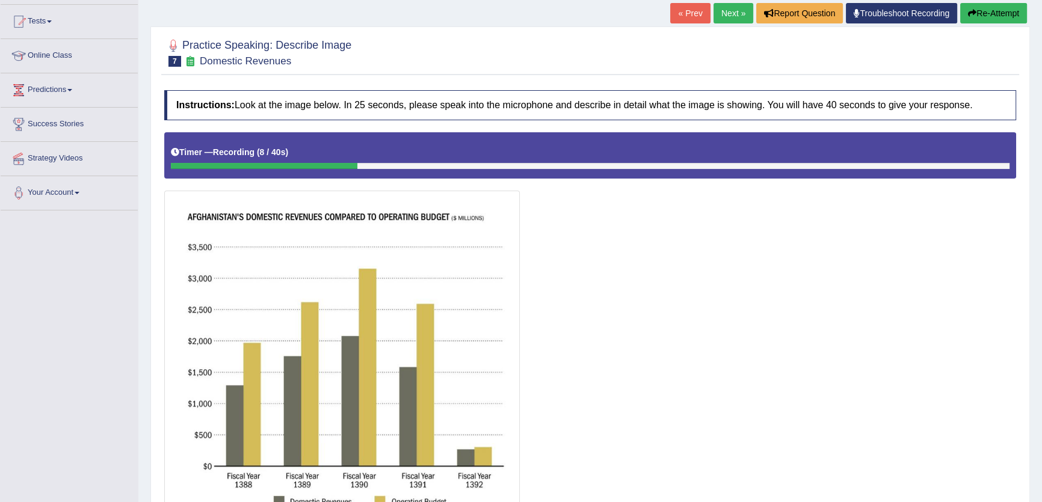
scroll to position [122, 0]
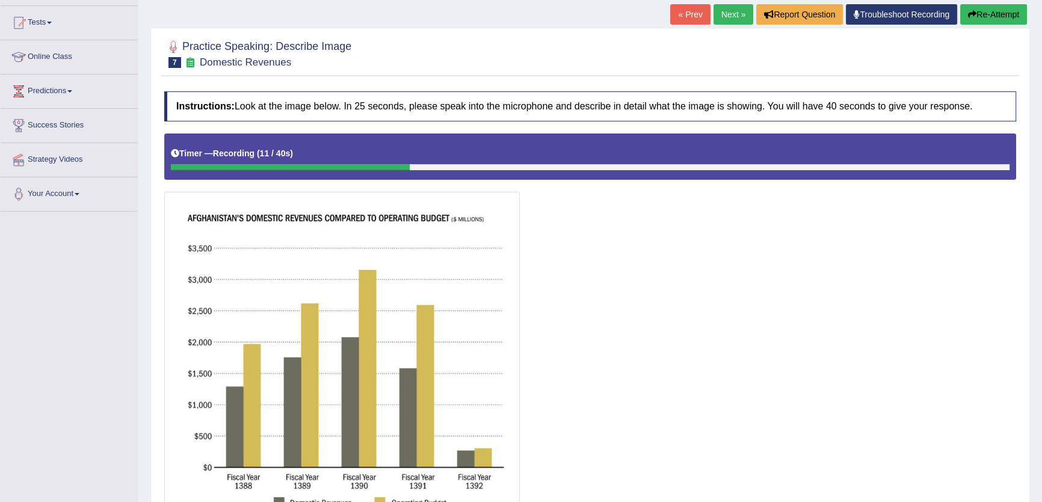
click at [1007, 3] on div "Home Practice Speaking: Describe Image Domestic Revenues * Remember to use the …" at bounding box center [590, 230] width 904 height 705
click at [1004, 12] on button "Re-Attempt" at bounding box center [993, 14] width 67 height 20
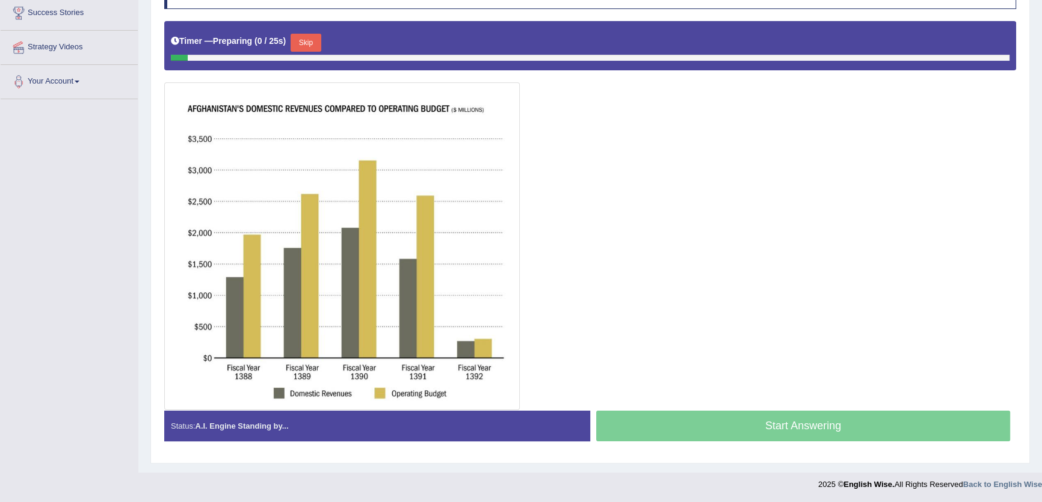
click at [310, 42] on button "Skip" at bounding box center [306, 43] width 30 height 18
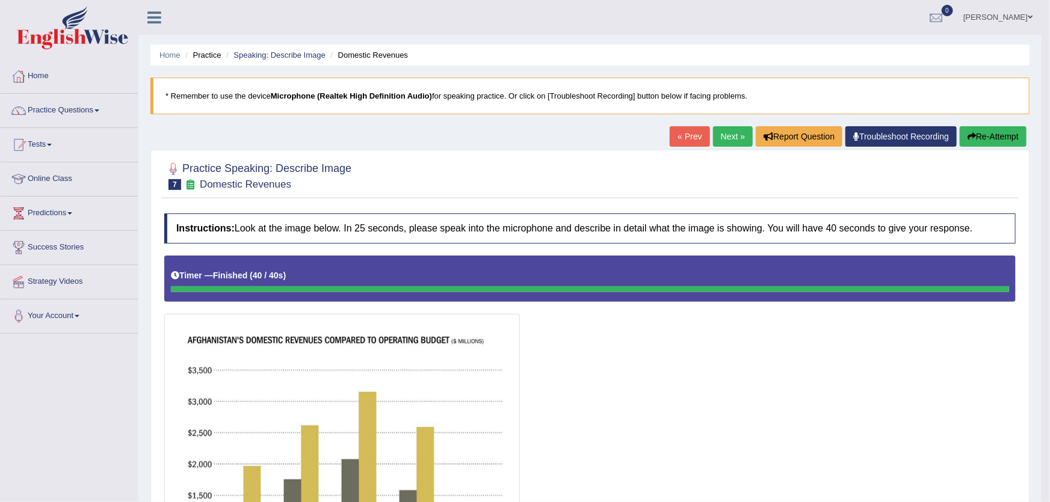
click at [982, 136] on button "Re-Attempt" at bounding box center [993, 136] width 67 height 20
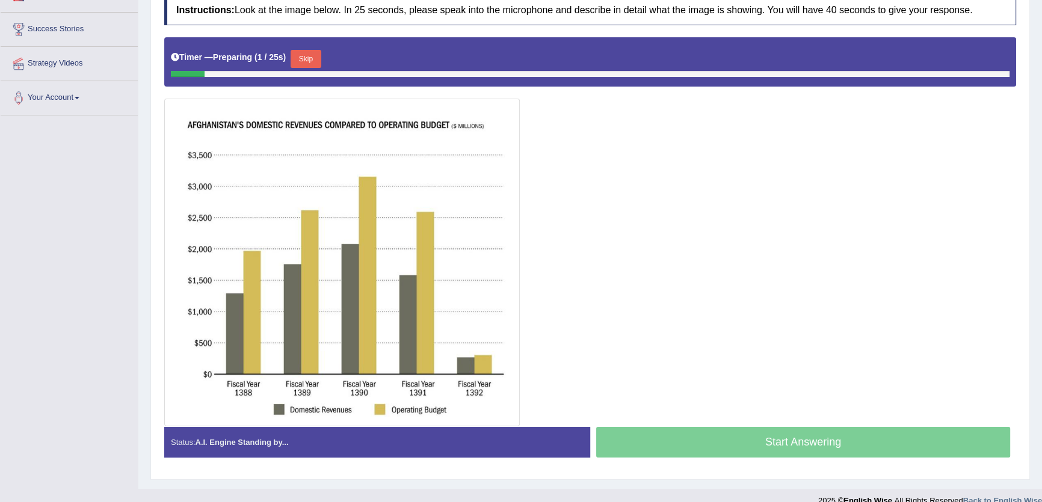
click at [283, 52] on b "1 / 25s" at bounding box center [271, 57] width 26 height 10
click at [312, 56] on button "Skip" at bounding box center [306, 59] width 30 height 18
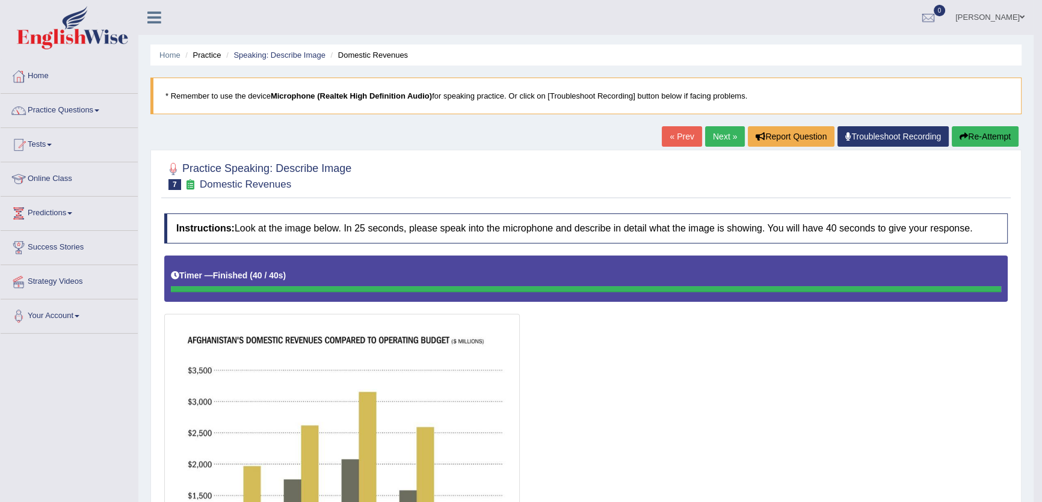
drag, startPoint x: 979, startPoint y: 131, endPoint x: 0, endPoint y: 524, distance: 1055.0
click at [0, 502] on html "Toggle navigation Home Practice Questions Speaking Practice Read Aloud Repeat S…" at bounding box center [521, 251] width 1042 height 502
click at [974, 132] on button "Re-Attempt" at bounding box center [985, 136] width 67 height 20
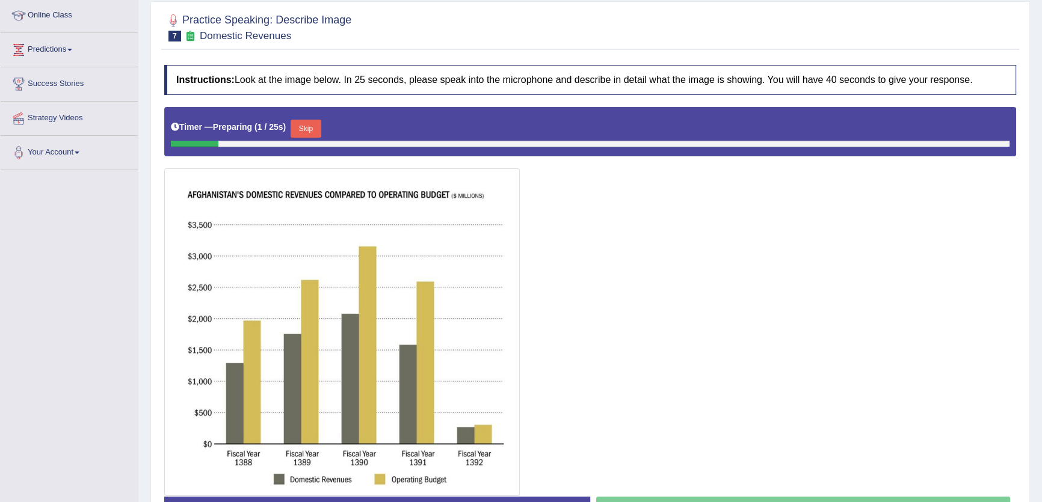
click at [291, 117] on div "Timer — Preparing ( 1 / 25s ) Skip" at bounding box center [590, 129] width 839 height 24
click at [303, 125] on button "Skip" at bounding box center [306, 129] width 30 height 18
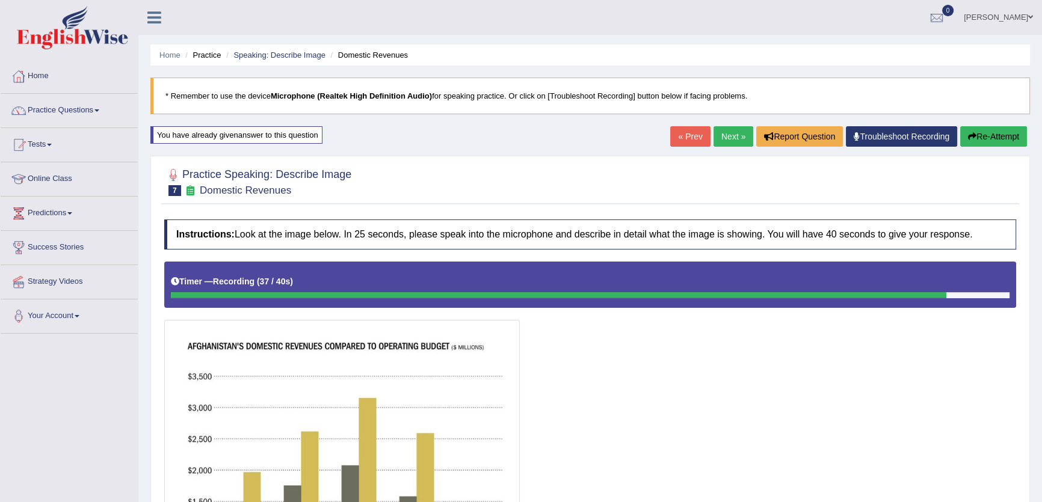
click at [1020, 140] on button "Re-Attempt" at bounding box center [993, 136] width 67 height 20
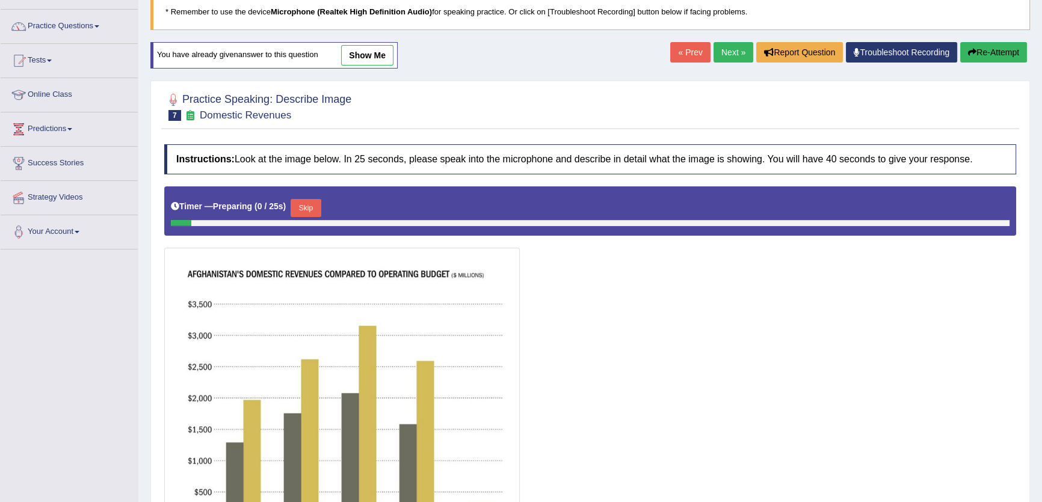
scroll to position [164, 0]
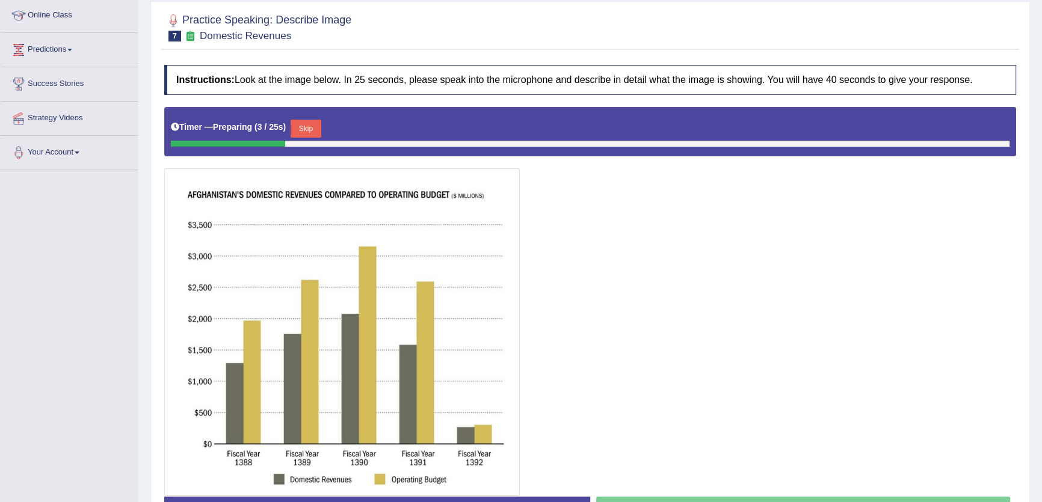
click at [309, 128] on button "Skip" at bounding box center [306, 129] width 30 height 18
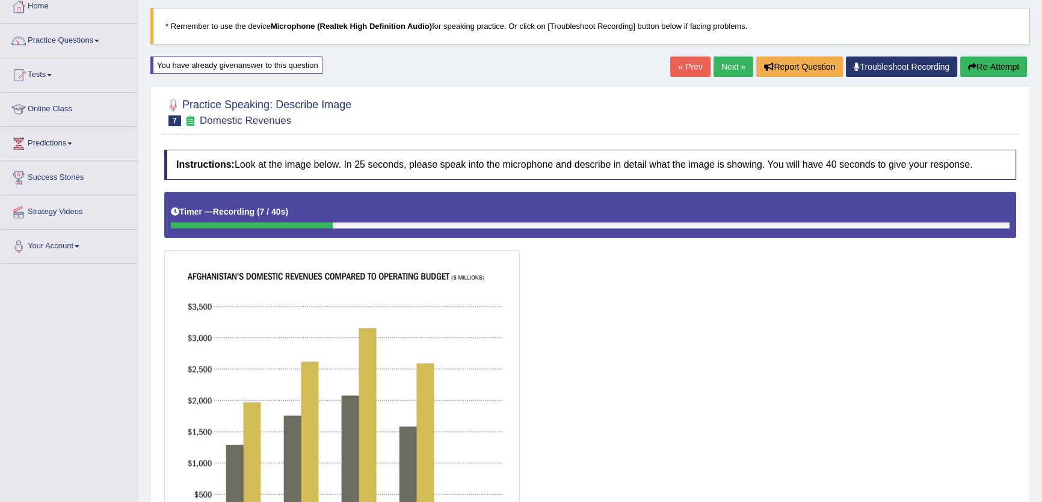
scroll to position [0, 0]
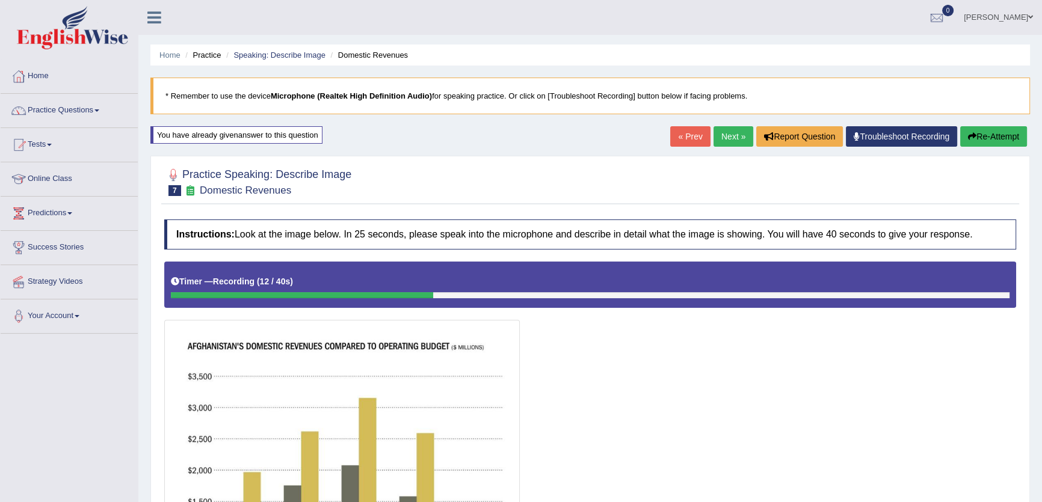
drag, startPoint x: 1012, startPoint y: 152, endPoint x: 1012, endPoint y: 134, distance: 17.5
click at [1012, 148] on div "Home Practice Speaking: Describe Image Domestic Revenues * Remember to use the …" at bounding box center [590, 355] width 904 height 711
click at [1012, 134] on button "Re-Attempt" at bounding box center [993, 136] width 67 height 20
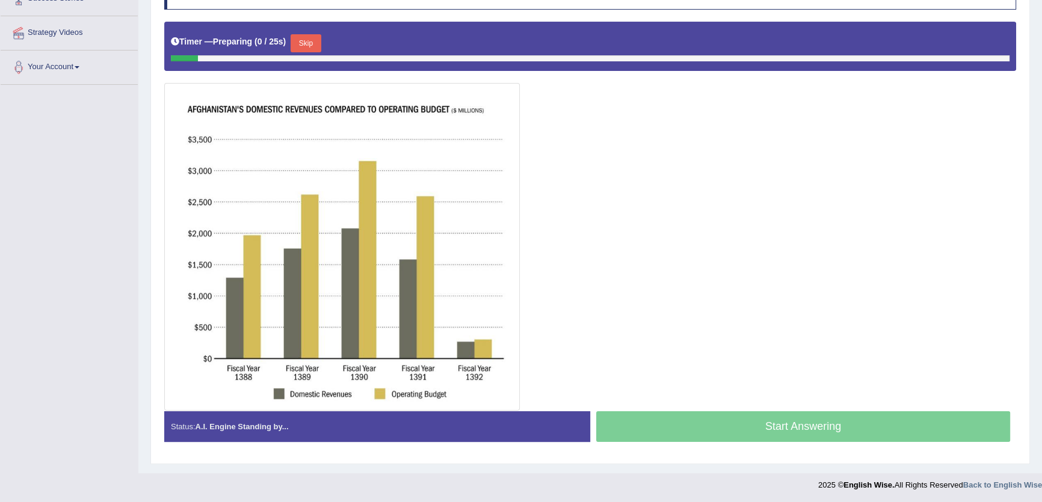
click at [296, 37] on button "Skip" at bounding box center [306, 43] width 30 height 18
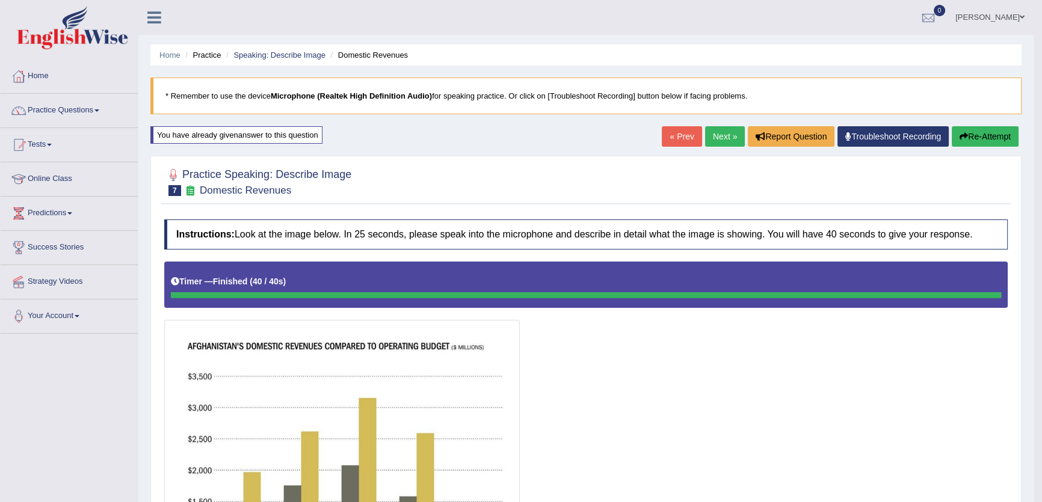
click at [682, 133] on link "« Prev" at bounding box center [682, 136] width 40 height 20
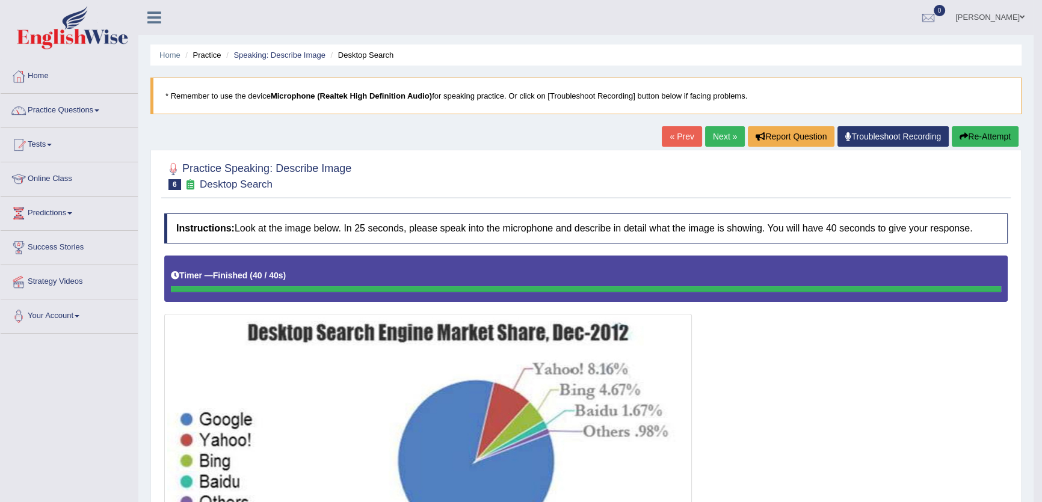
click at [980, 125] on div "Home Practice Speaking: Describe Image Desktop Search * Remember to use the dev…" at bounding box center [585, 436] width 895 height 873
click at [985, 134] on button "Re-Attempt" at bounding box center [985, 136] width 67 height 20
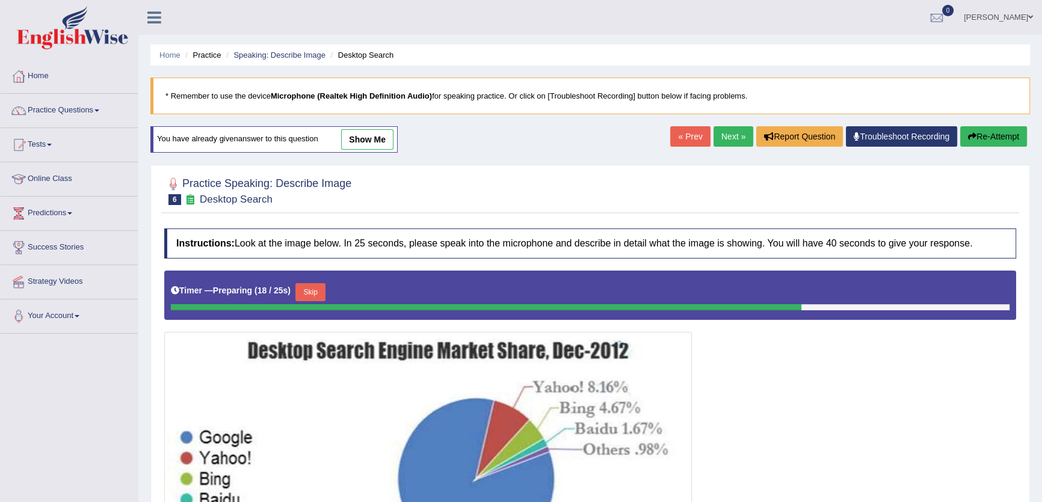
click at [991, 131] on button "Re-Attempt" at bounding box center [993, 136] width 67 height 20
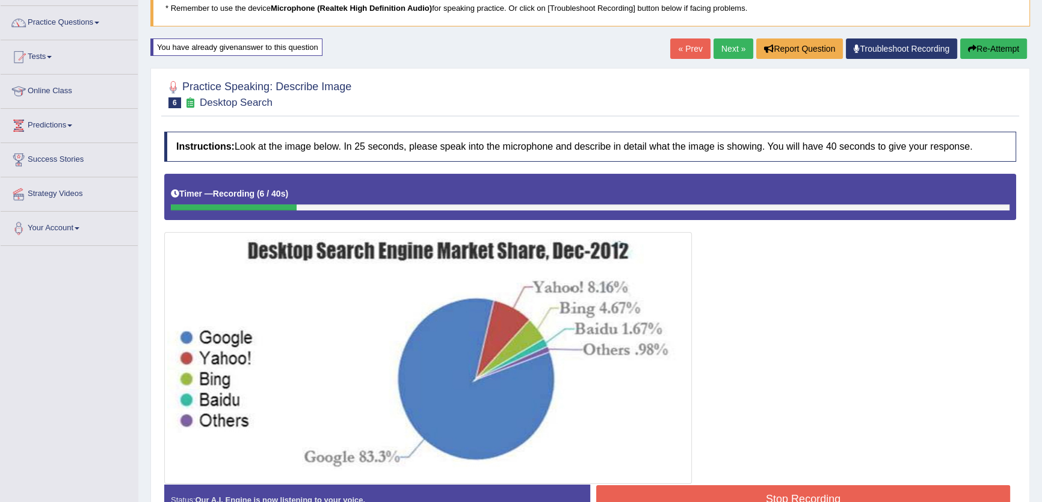
scroll to position [68, 0]
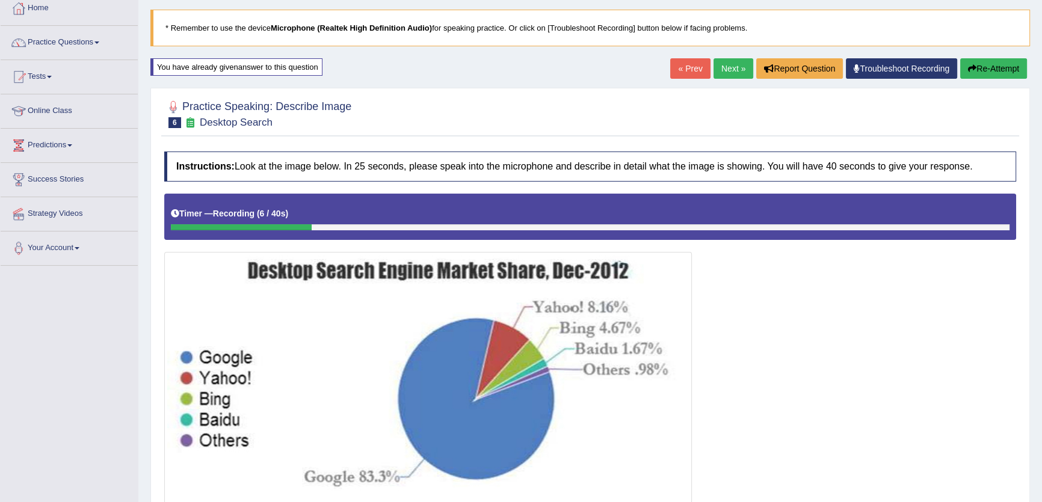
click at [999, 66] on button "Re-Attempt" at bounding box center [993, 68] width 67 height 20
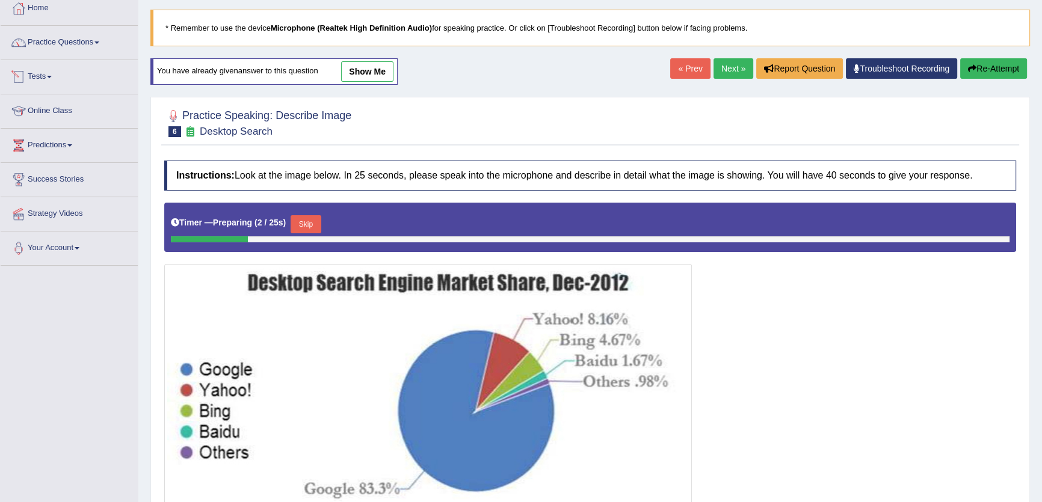
click at [306, 221] on button "Skip" at bounding box center [306, 224] width 30 height 18
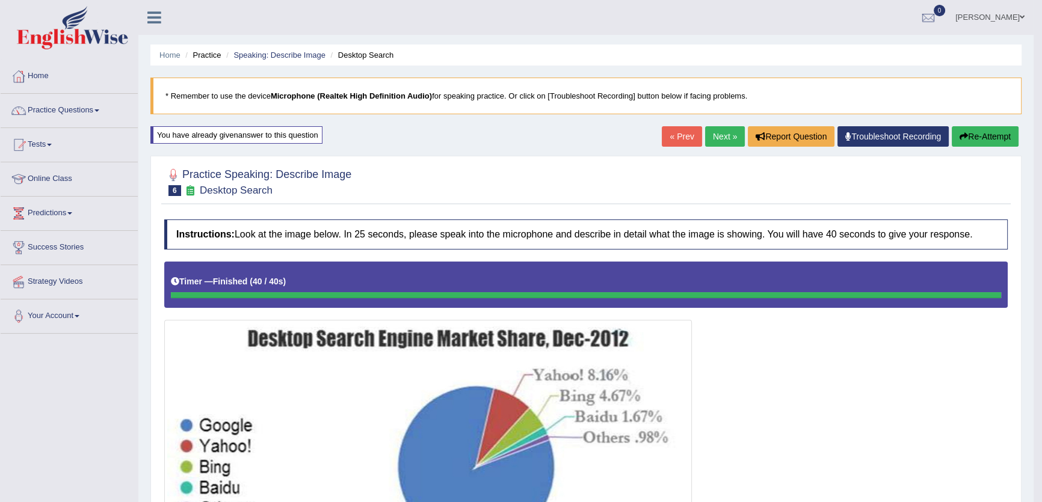
click at [992, 132] on button "Re-Attempt" at bounding box center [985, 136] width 67 height 20
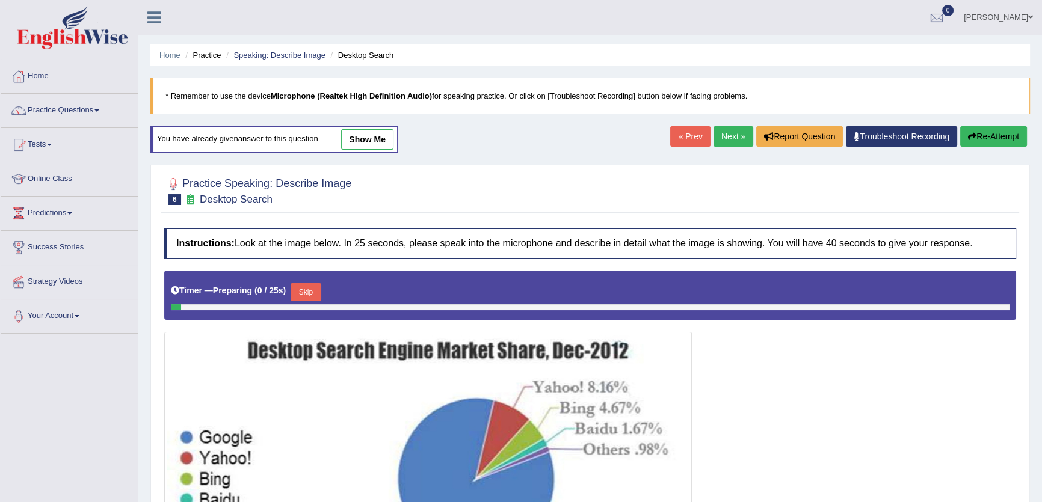
click at [319, 274] on div "Timer — Preparing ( 0 / 25s ) Skip" at bounding box center [590, 295] width 852 height 49
drag, startPoint x: 303, startPoint y: 302, endPoint x: 305, endPoint y: 294, distance: 8.0
click at [302, 301] on div "Skip" at bounding box center [306, 293] width 30 height 21
click at [308, 289] on button "Skip" at bounding box center [306, 292] width 30 height 18
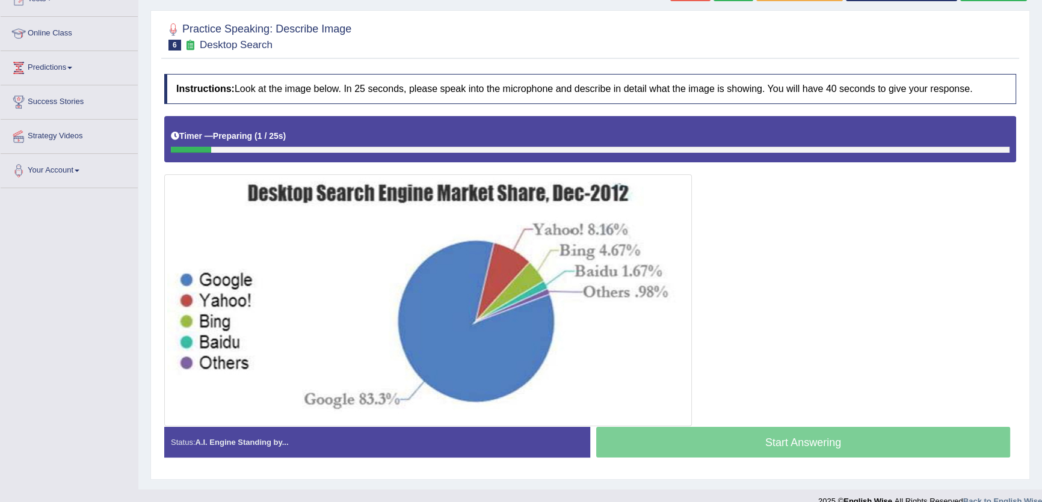
scroll to position [162, 0]
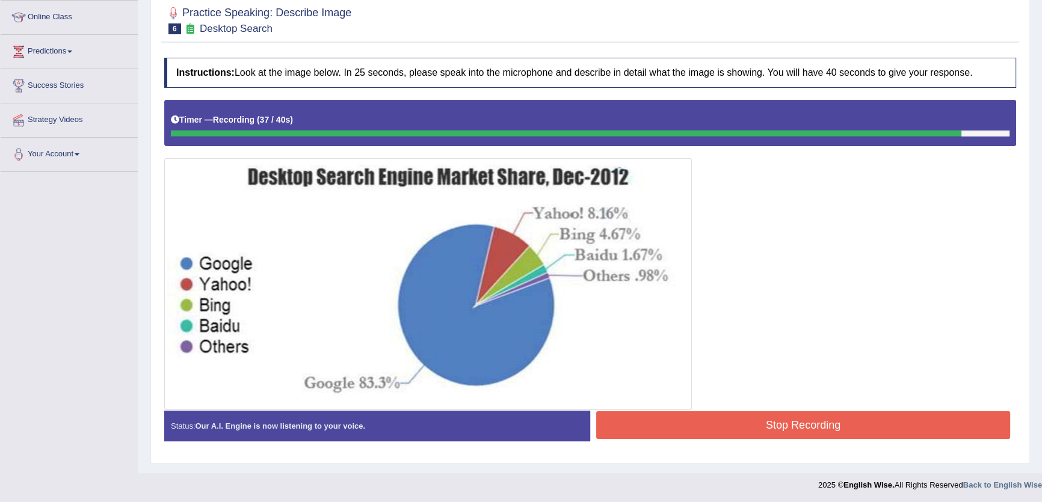
click at [740, 427] on button "Stop Recording" at bounding box center [803, 426] width 414 height 28
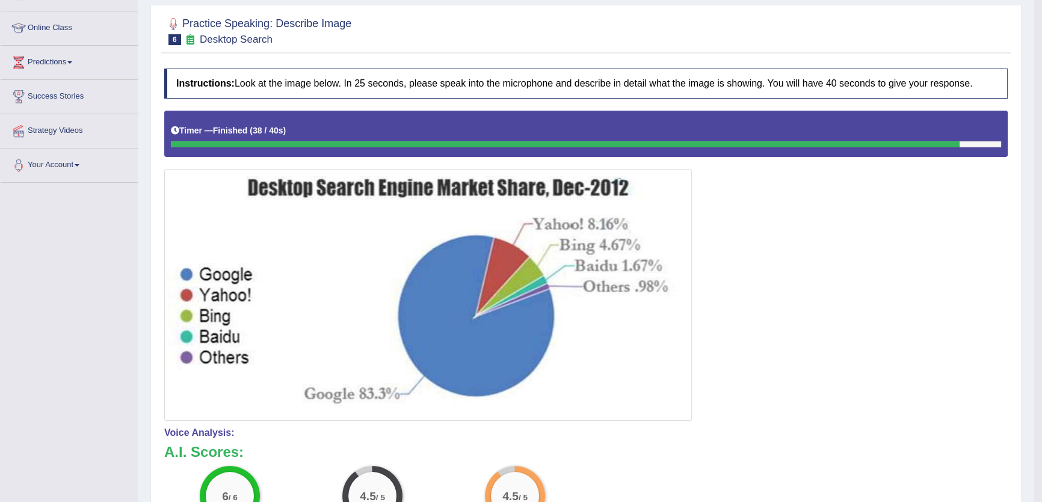
scroll to position [0, 0]
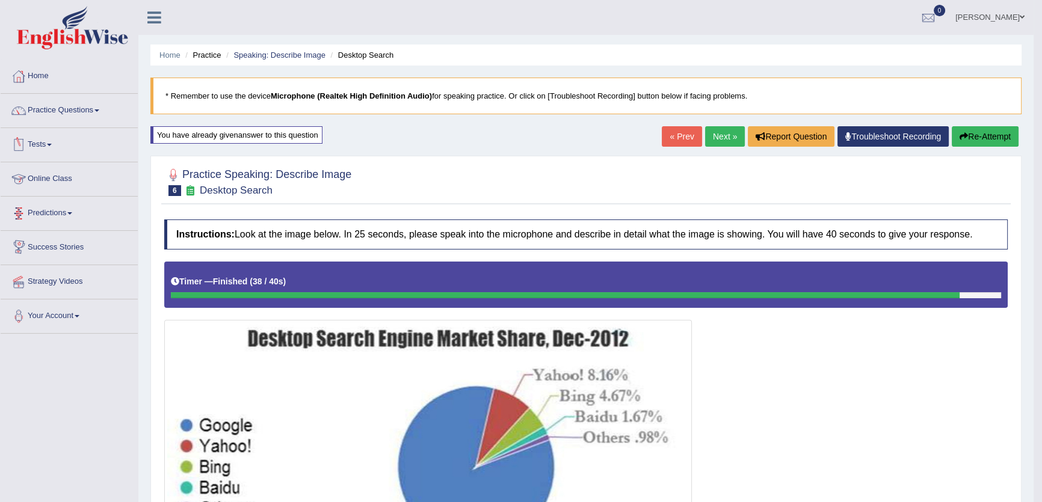
click at [708, 132] on link "Next »" at bounding box center [725, 136] width 40 height 20
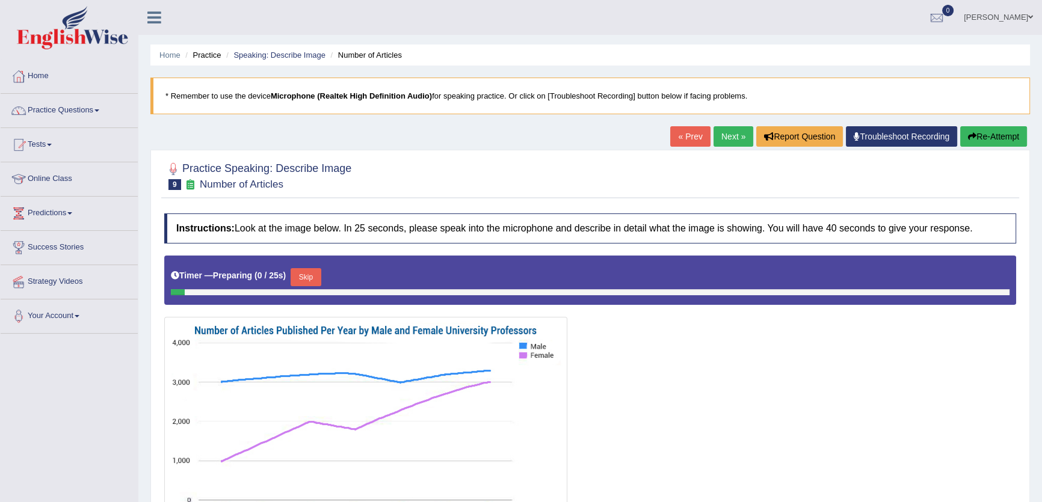
click at [720, 141] on link "Next »" at bounding box center [734, 136] width 40 height 20
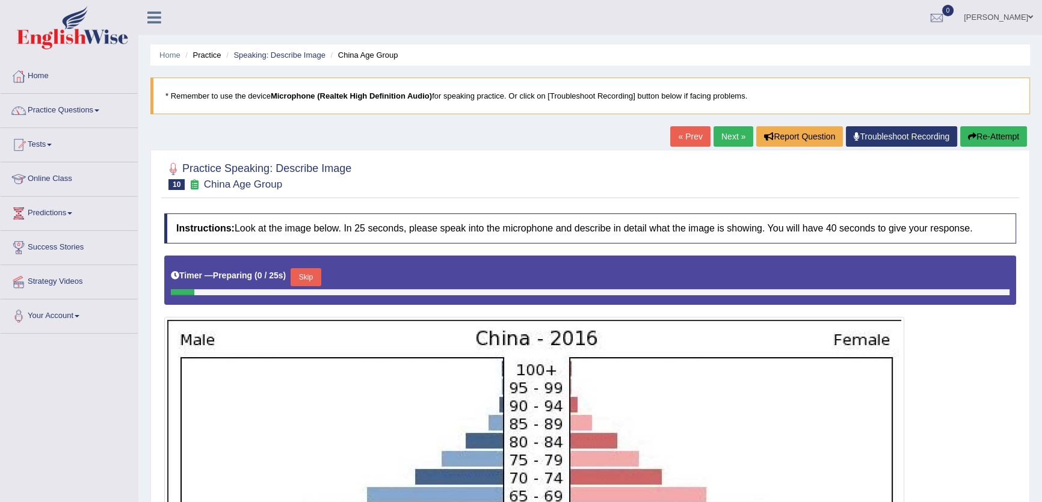
click at [692, 137] on link "« Prev" at bounding box center [690, 136] width 40 height 20
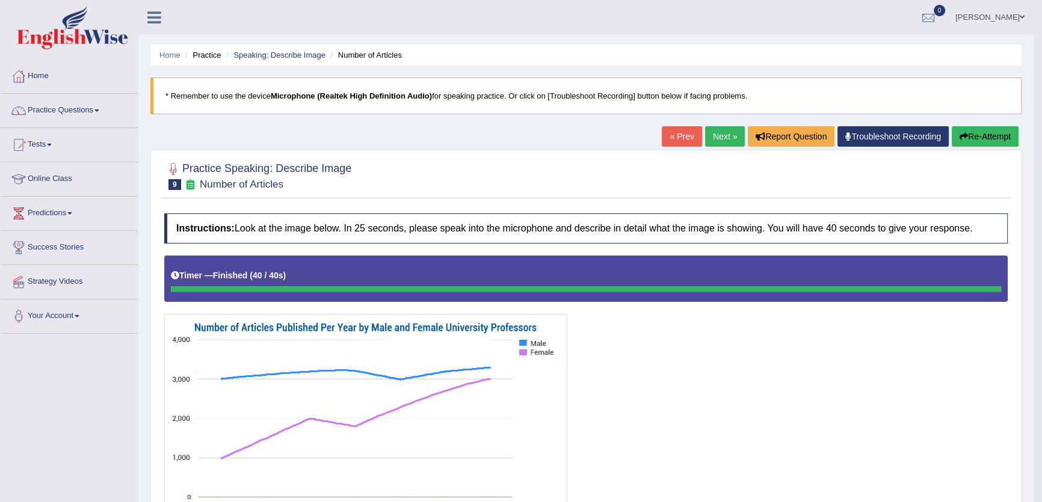
click at [710, 137] on link "Next »" at bounding box center [725, 136] width 40 height 20
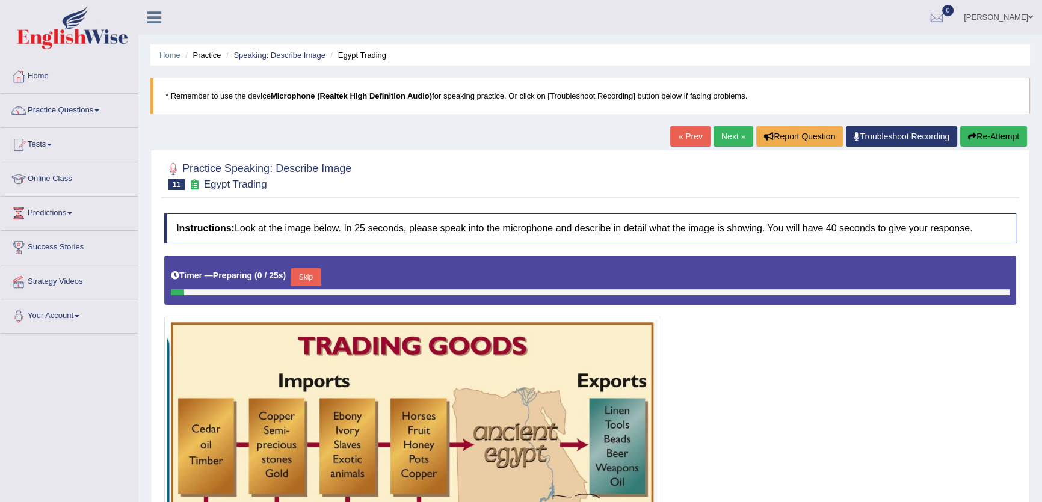
click at [716, 139] on link "Next »" at bounding box center [734, 136] width 40 height 20
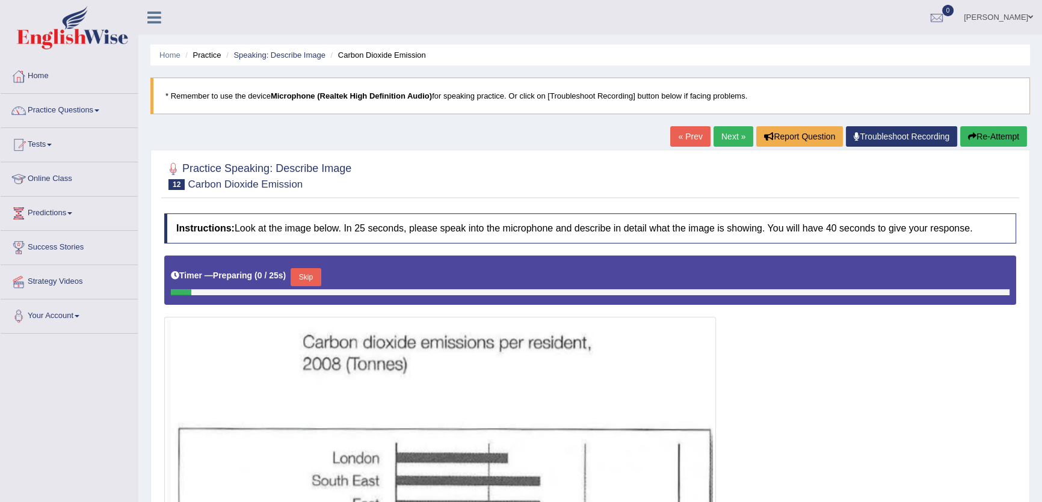
click at [716, 139] on link "Next »" at bounding box center [734, 136] width 40 height 20
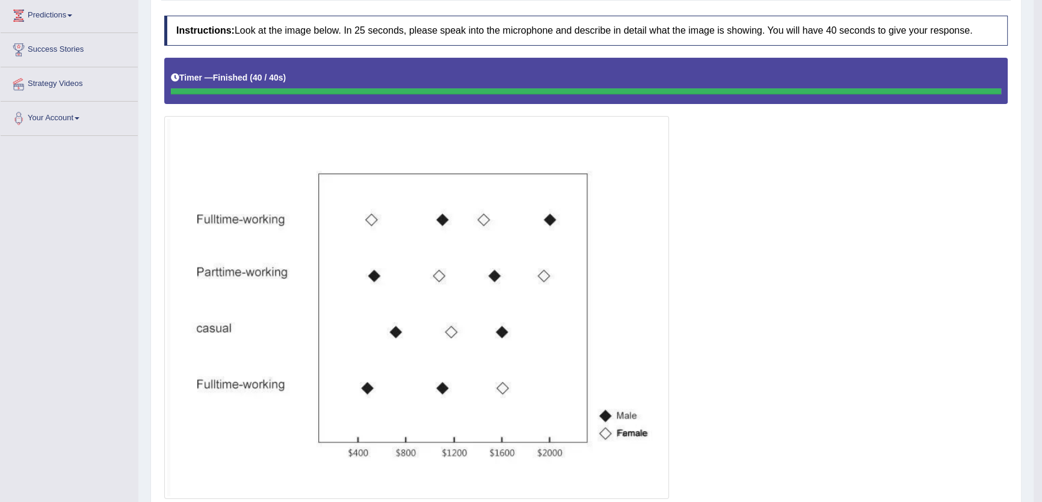
scroll to position [126, 0]
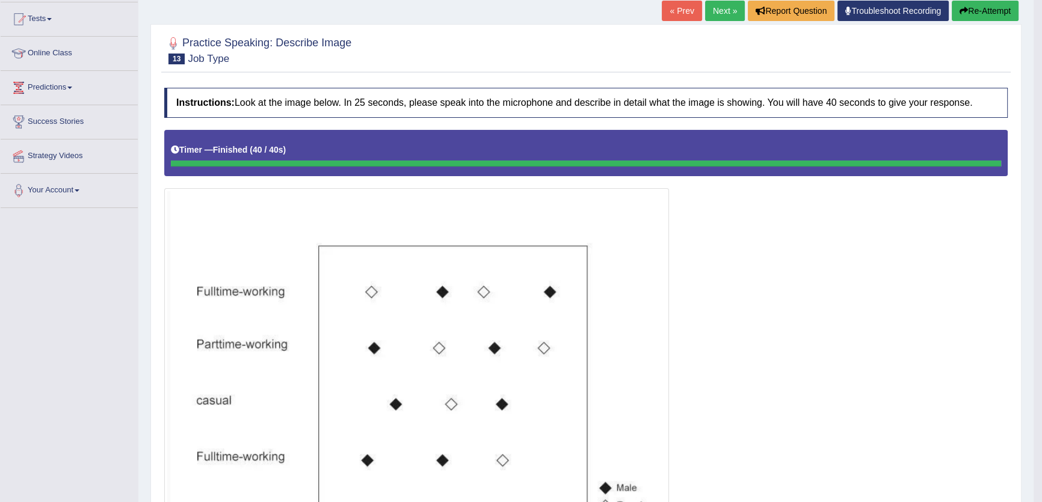
click at [715, 6] on link "Next »" at bounding box center [725, 11] width 40 height 20
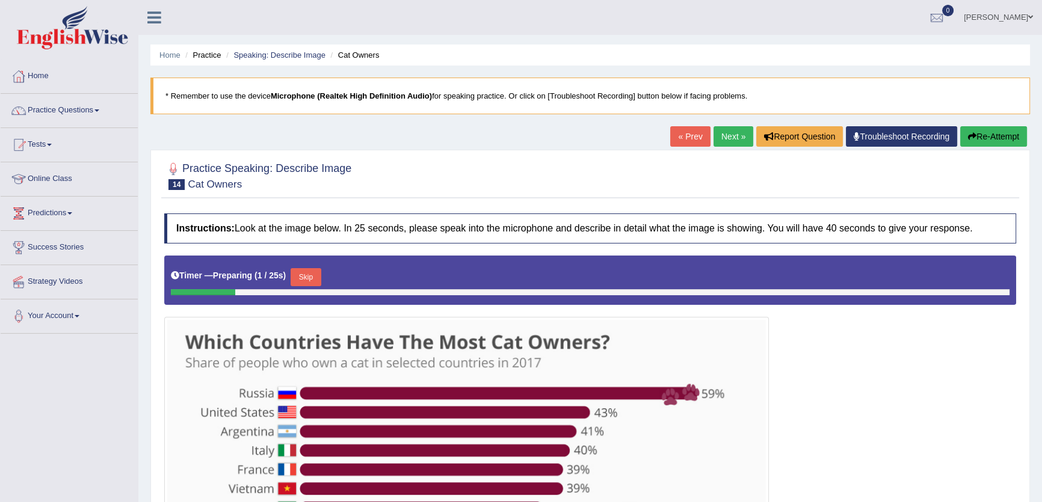
click at [678, 138] on link "« Prev" at bounding box center [690, 136] width 40 height 20
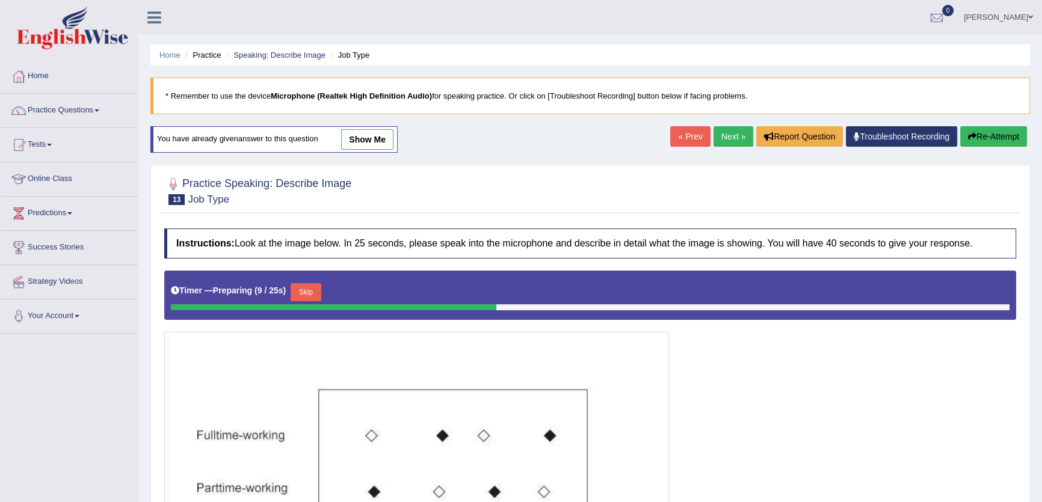
click at [735, 140] on link "Next »" at bounding box center [734, 136] width 40 height 20
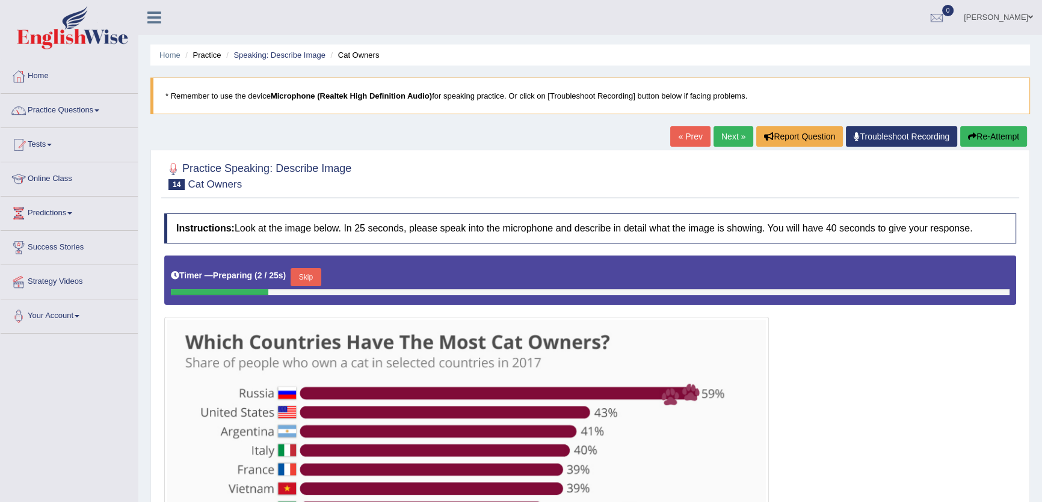
click at [735, 140] on link "Next »" at bounding box center [734, 136] width 40 height 20
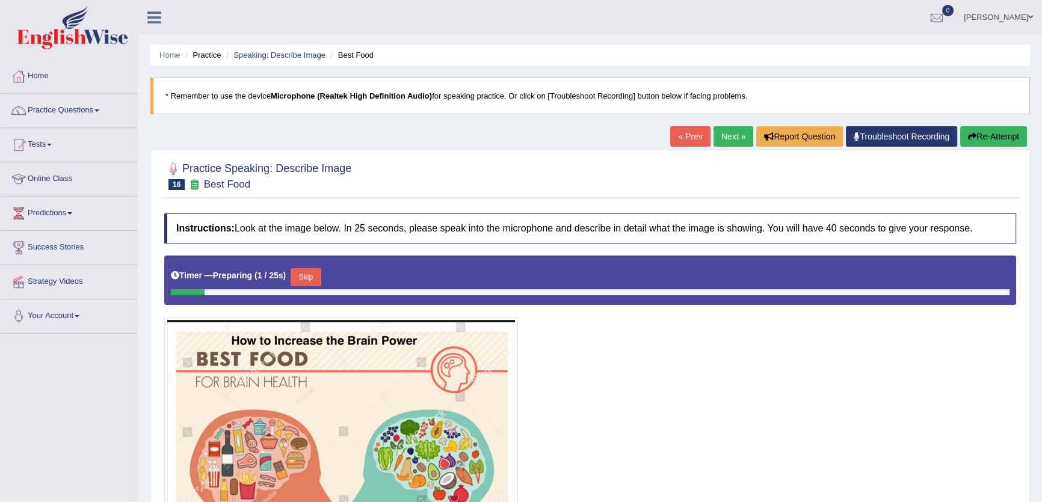
click at [735, 140] on link "Next »" at bounding box center [734, 136] width 40 height 20
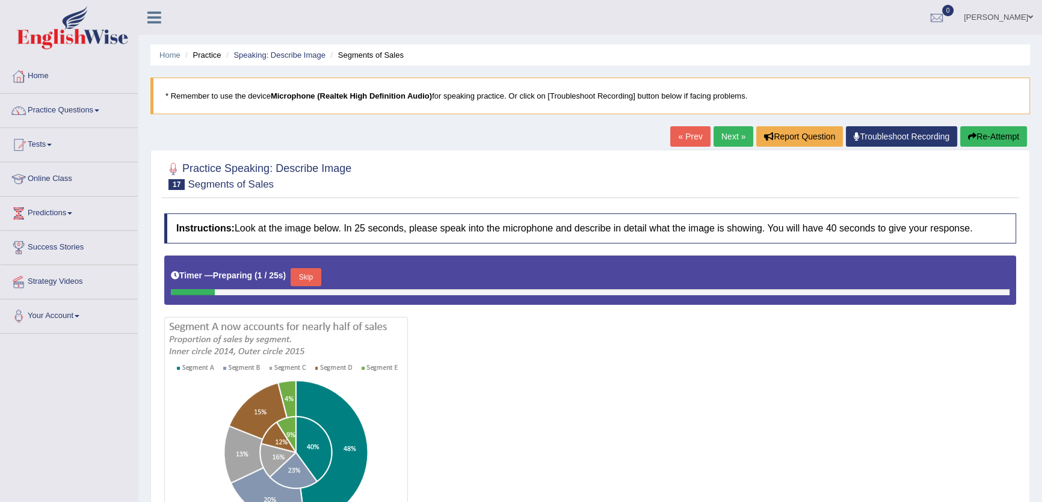
click at [682, 134] on link "« Prev" at bounding box center [690, 136] width 40 height 20
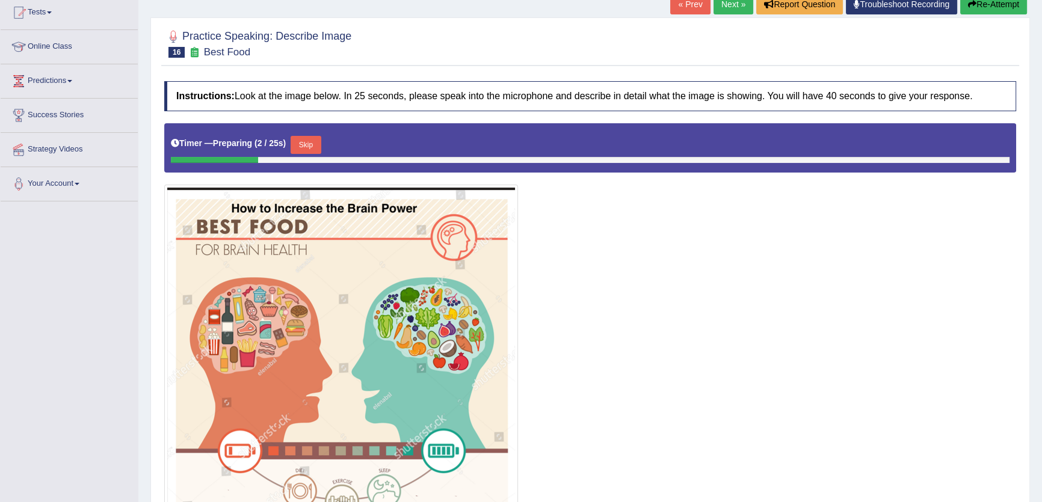
scroll to position [261, 0]
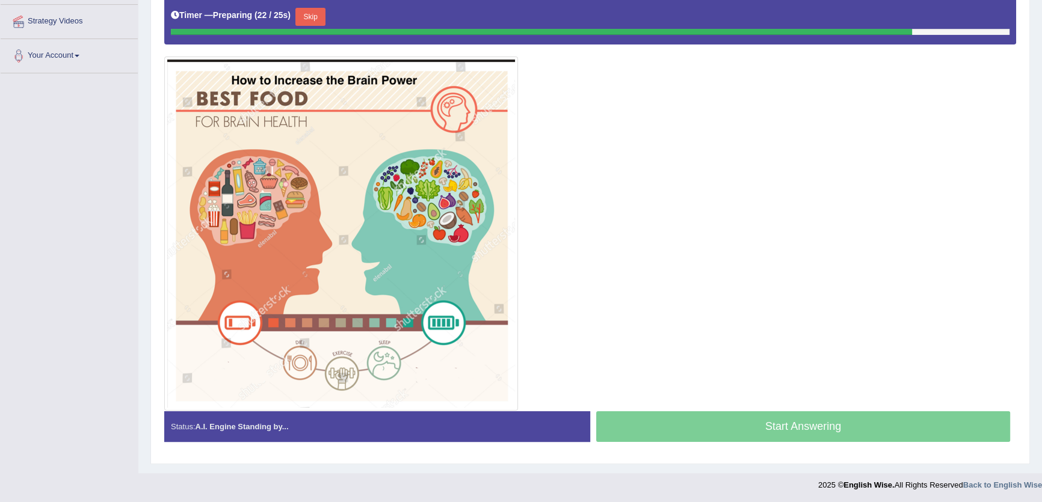
click at [325, 13] on button "Skip" at bounding box center [310, 17] width 30 height 18
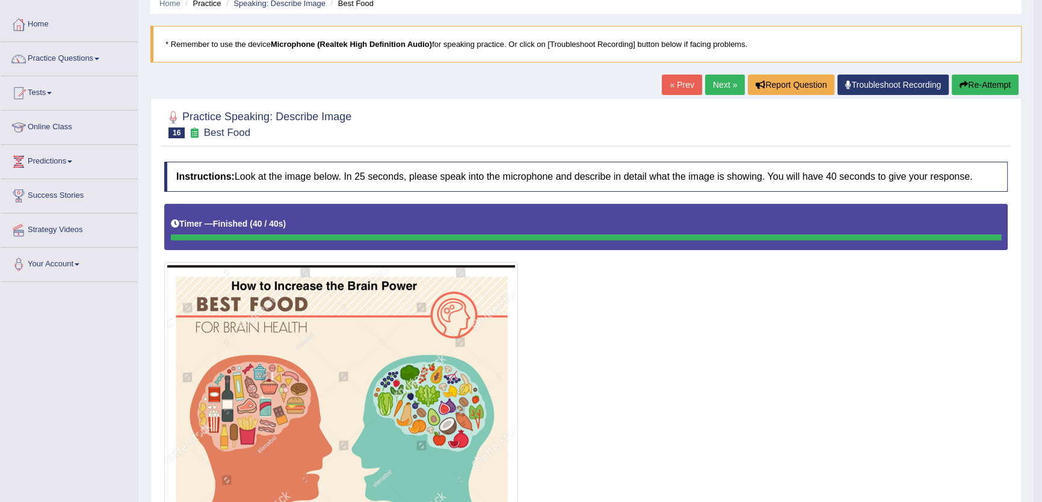
scroll to position [0, 0]
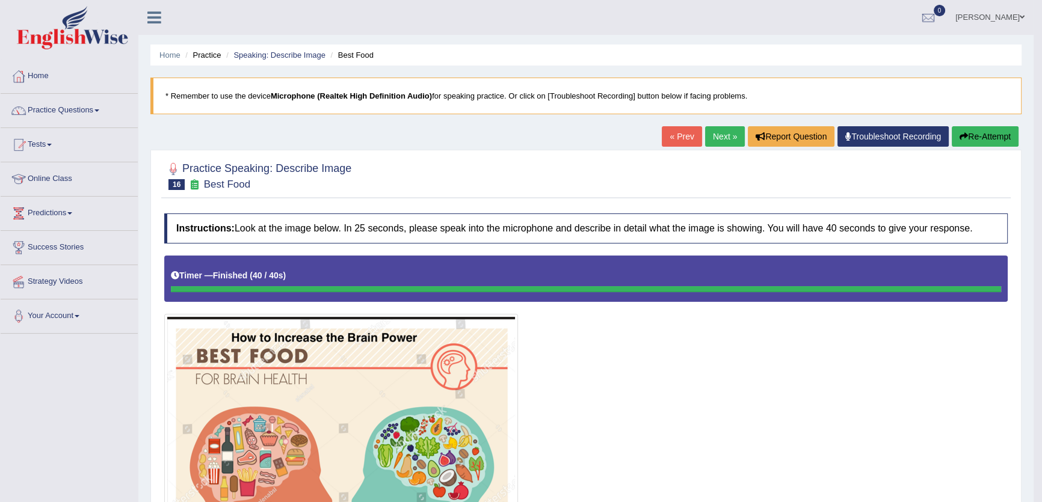
click at [720, 138] on link "Next »" at bounding box center [725, 136] width 40 height 20
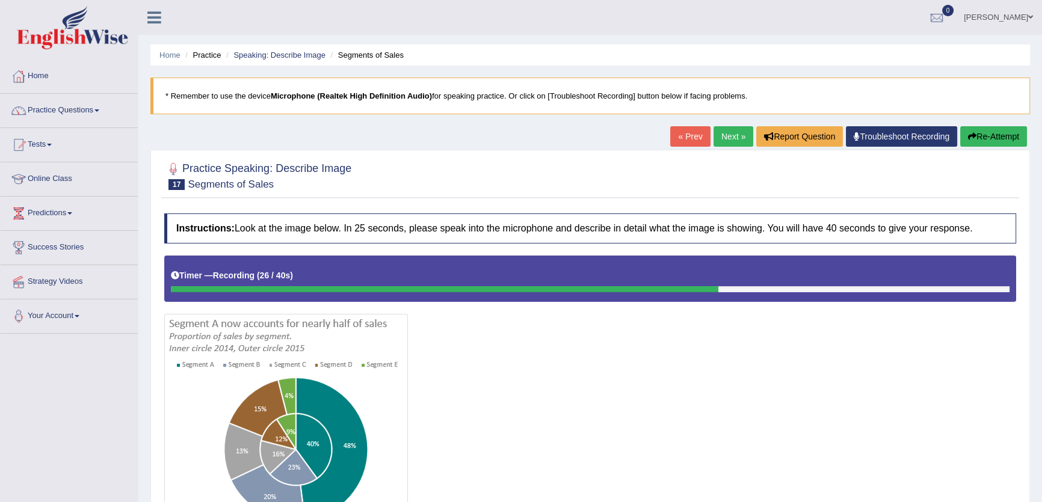
click at [723, 136] on link "Next »" at bounding box center [734, 136] width 40 height 20
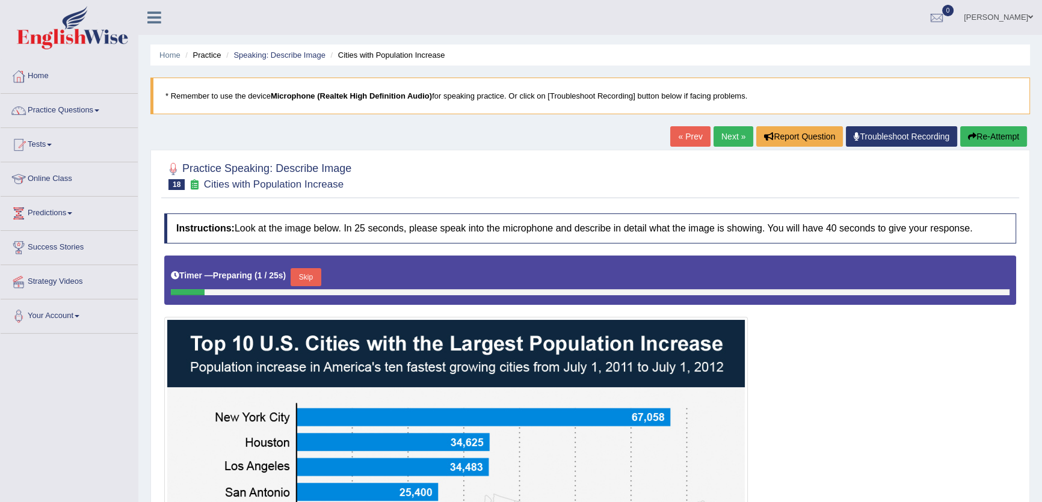
click at [723, 136] on link "Next »" at bounding box center [734, 136] width 40 height 20
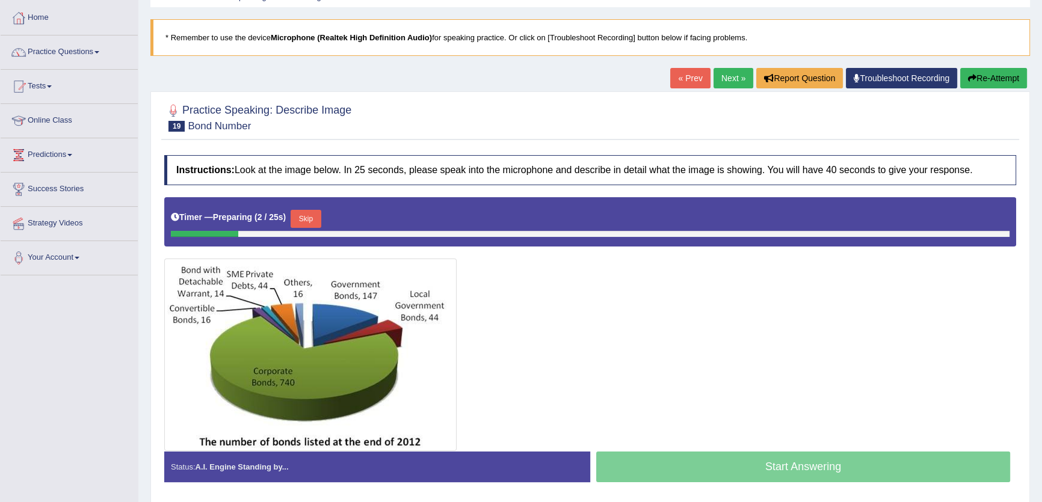
scroll to position [129, 0]
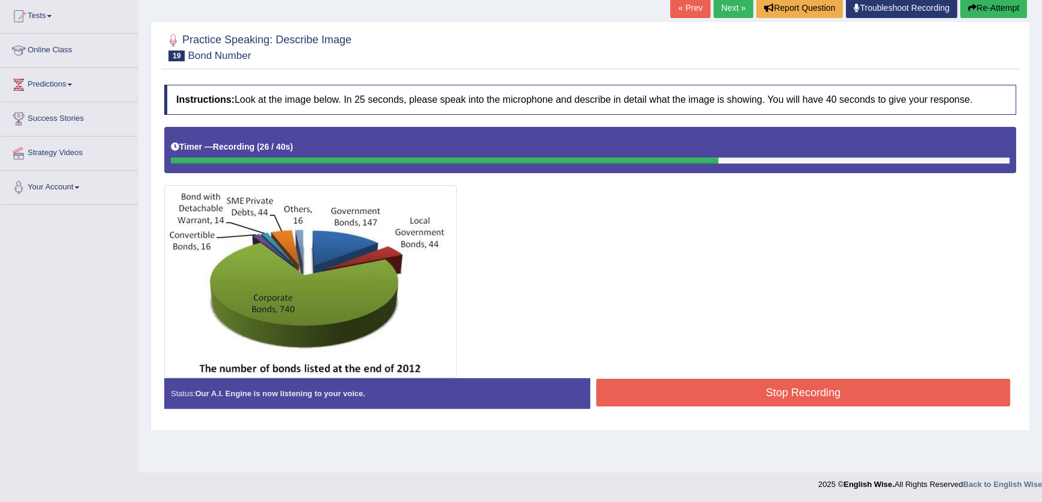
click at [734, 4] on link "Next »" at bounding box center [734, 8] width 40 height 20
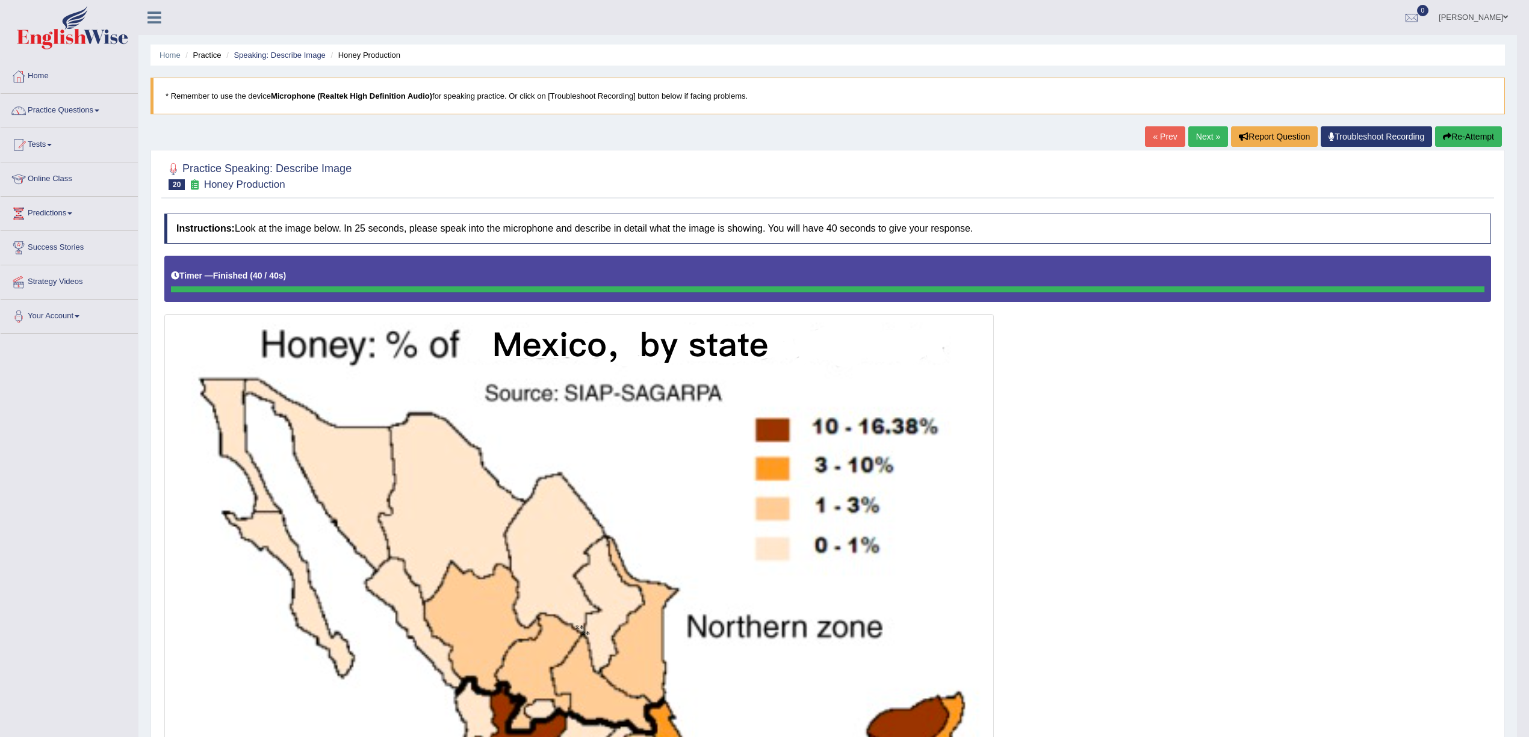
click at [1042, 129] on div "« Prev Next » Report Question Troubleshoot Recording Re-Attempt" at bounding box center [1325, 137] width 360 height 23
click at [1042, 135] on link "« Prev" at bounding box center [1165, 136] width 40 height 20
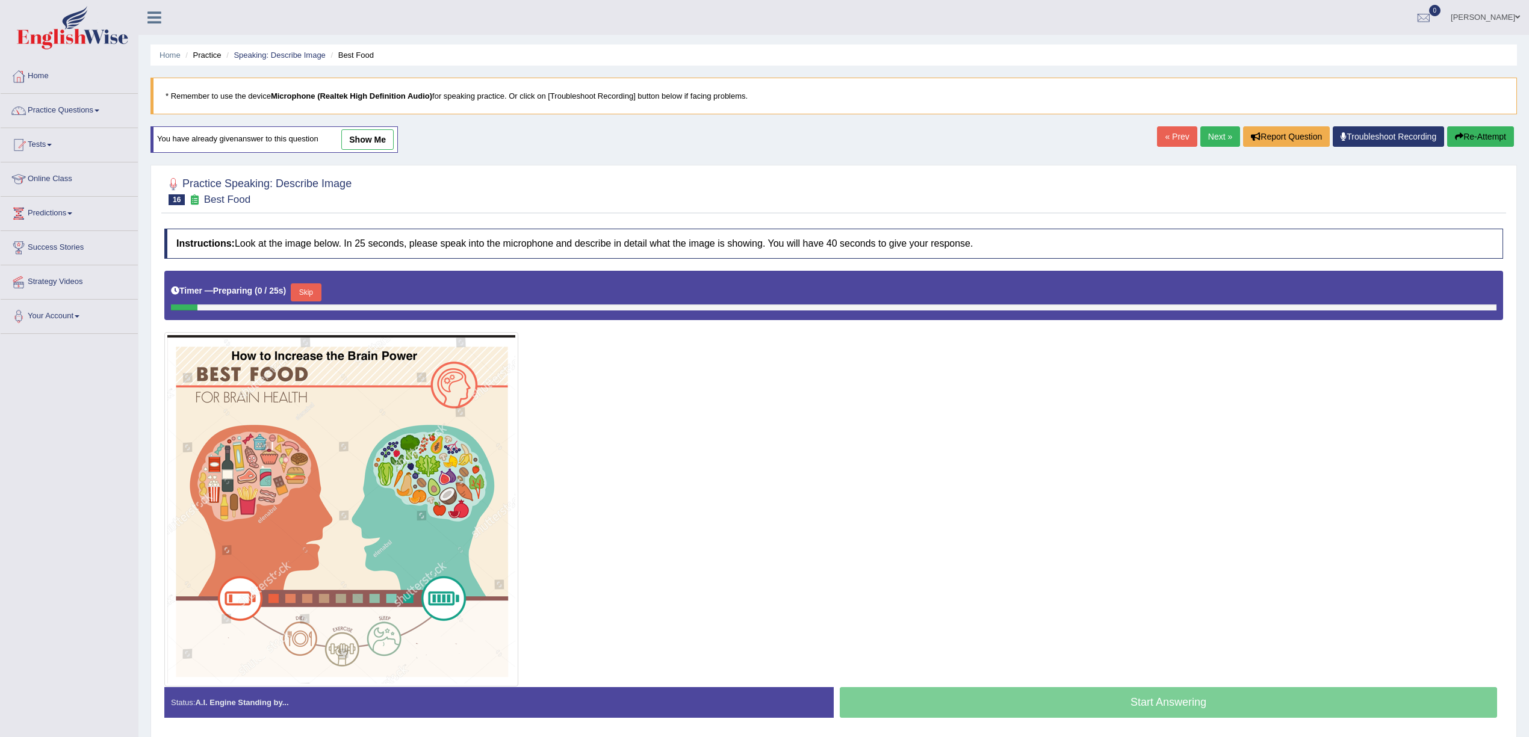
click at [1234, 149] on div "« Prev Next » Report Question Troubleshoot Recording Re-Attempt" at bounding box center [1337, 137] width 360 height 23
click at [1214, 141] on link "Next »" at bounding box center [1220, 136] width 40 height 20
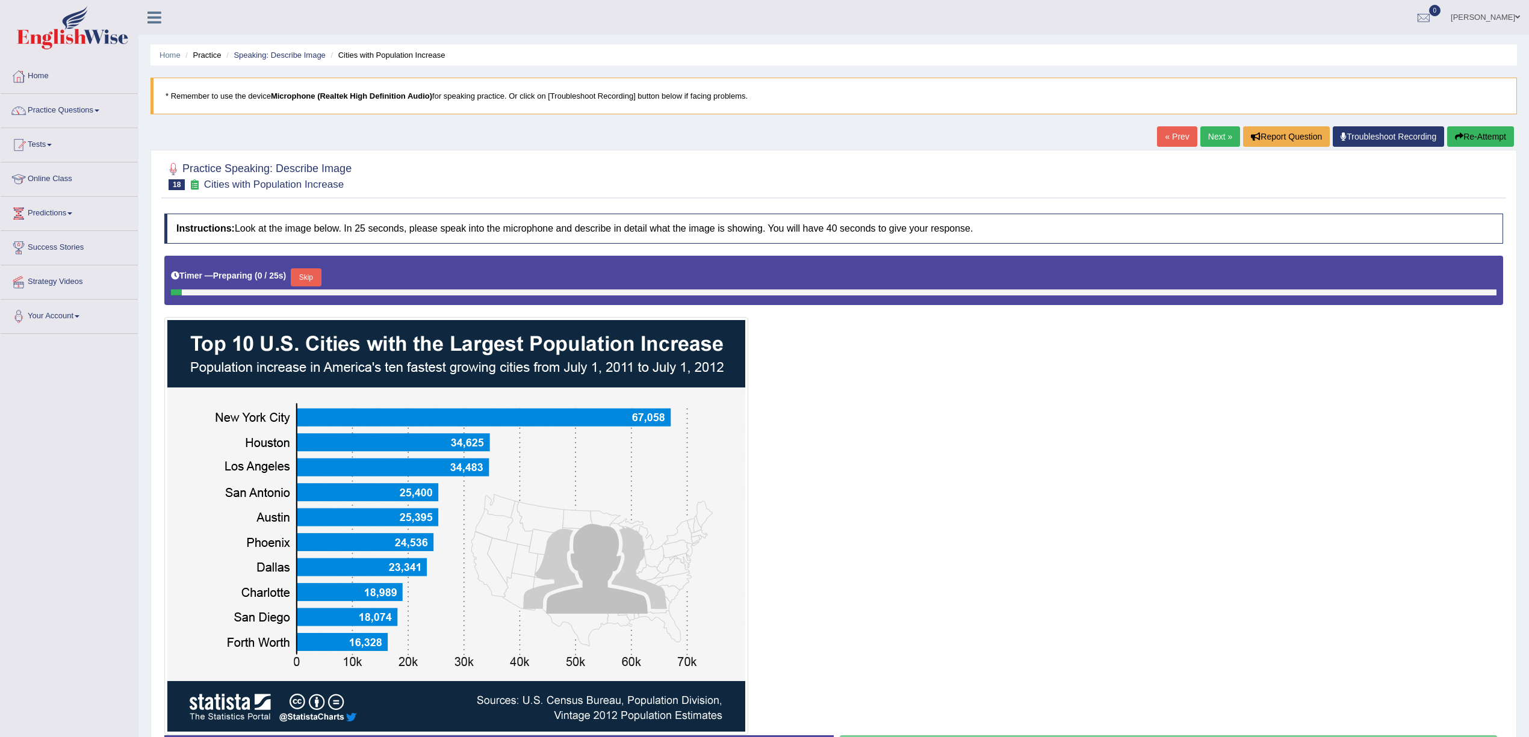
click at [1214, 141] on link "Next »" at bounding box center [1220, 136] width 40 height 20
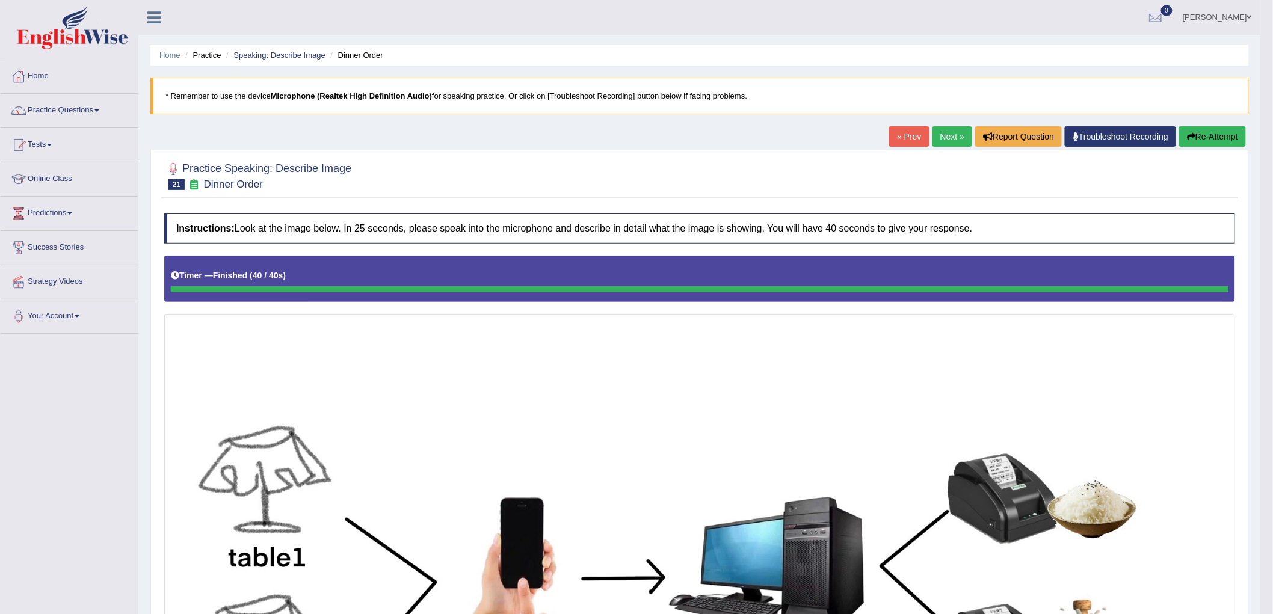
drag, startPoint x: 692, startPoint y: 15, endPoint x: 85, endPoint y: 109, distance: 613.8
click at [85, 109] on link "Practice Questions" at bounding box center [69, 109] width 137 height 30
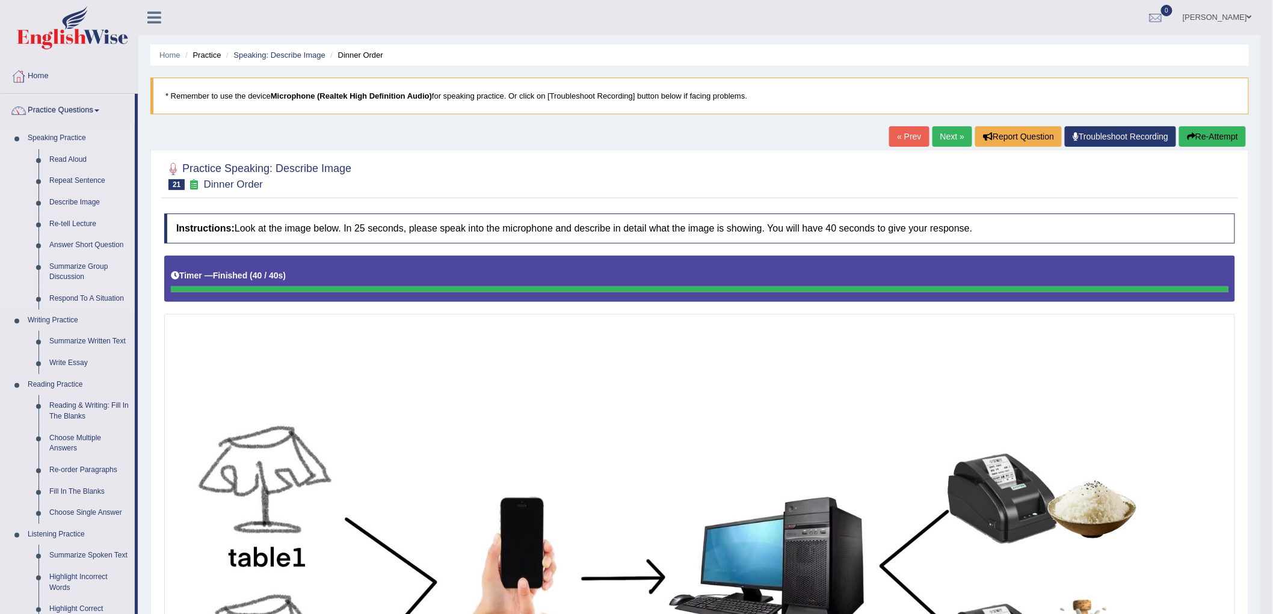
click at [81, 244] on link "Answer Short Question" at bounding box center [89, 246] width 91 height 22
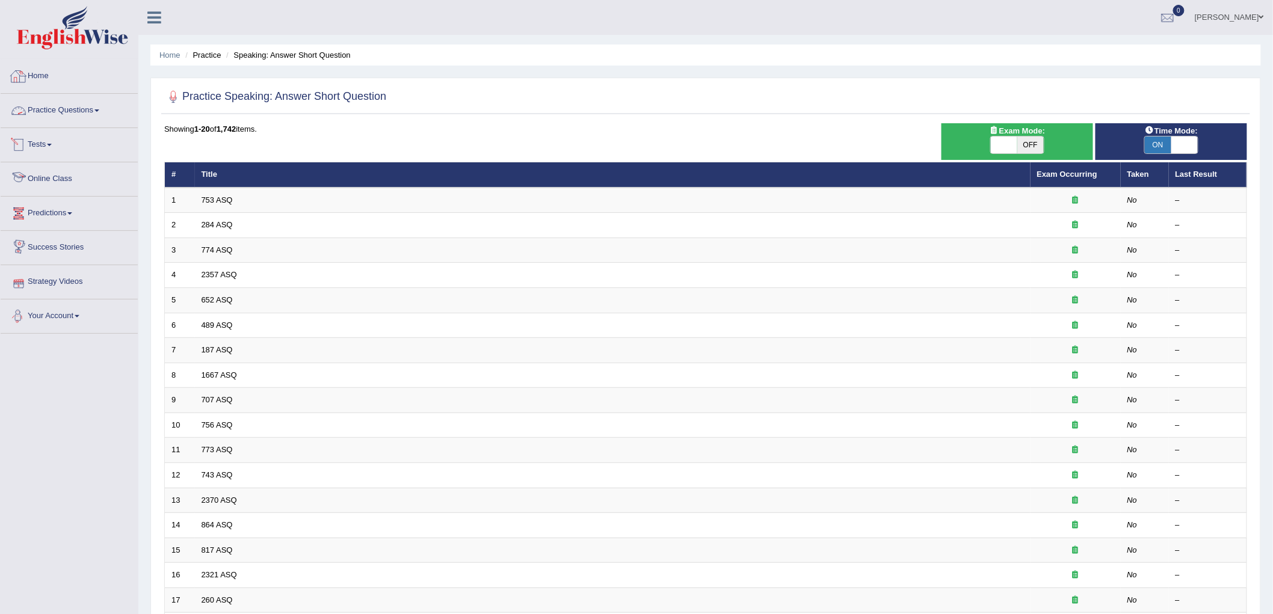
click at [84, 88] on link "Home" at bounding box center [69, 75] width 137 height 30
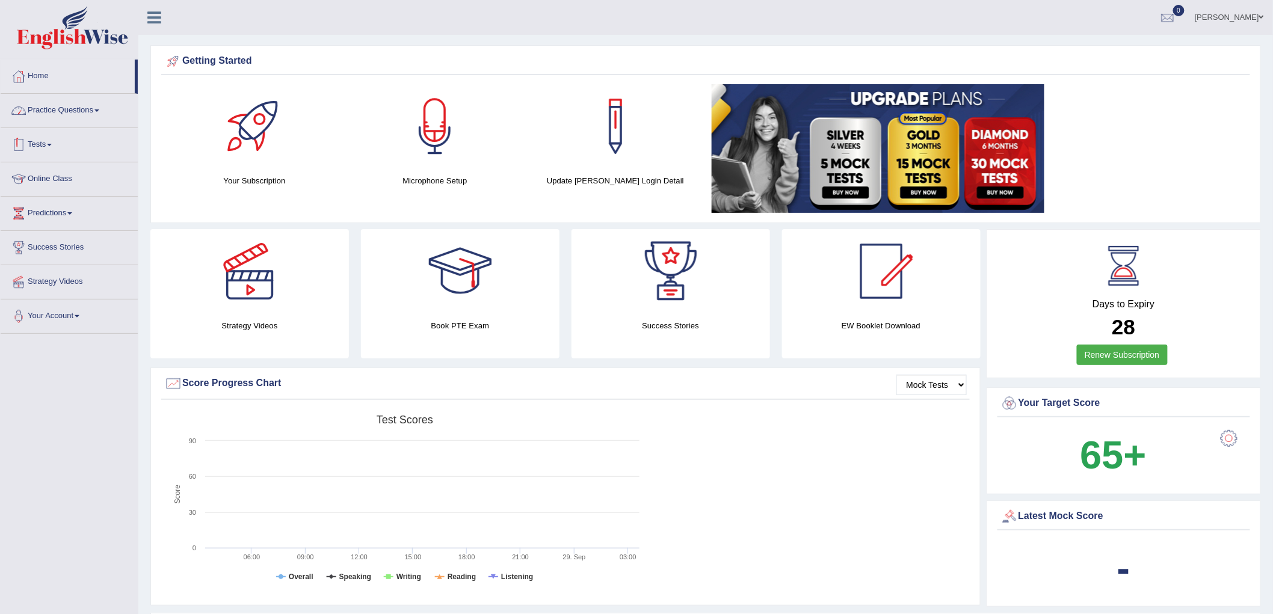
click at [88, 105] on link "Practice Questions" at bounding box center [69, 109] width 137 height 30
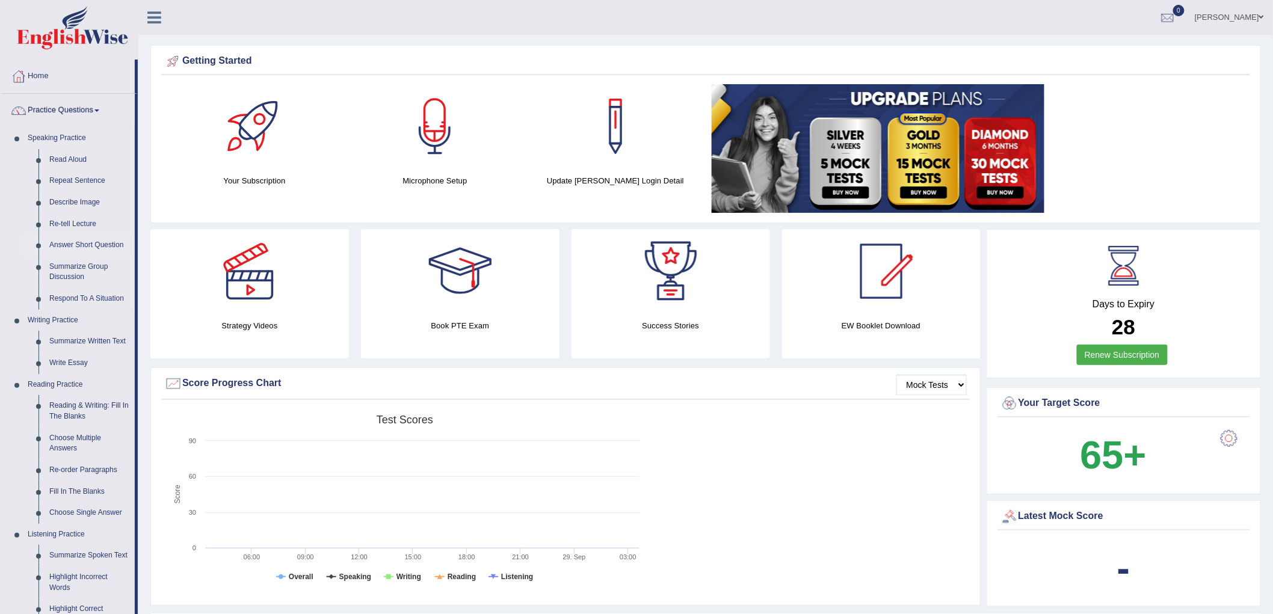
click at [79, 241] on link "Answer Short Question" at bounding box center [89, 246] width 91 height 22
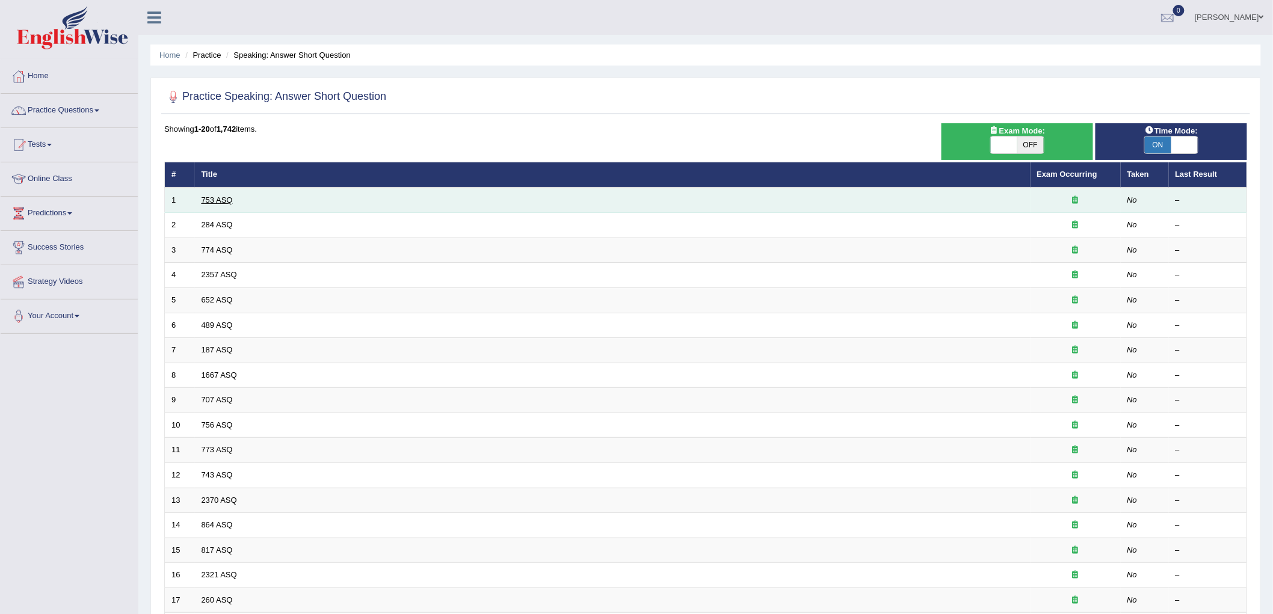
click at [214, 201] on link "753 ASQ" at bounding box center [217, 200] width 31 height 9
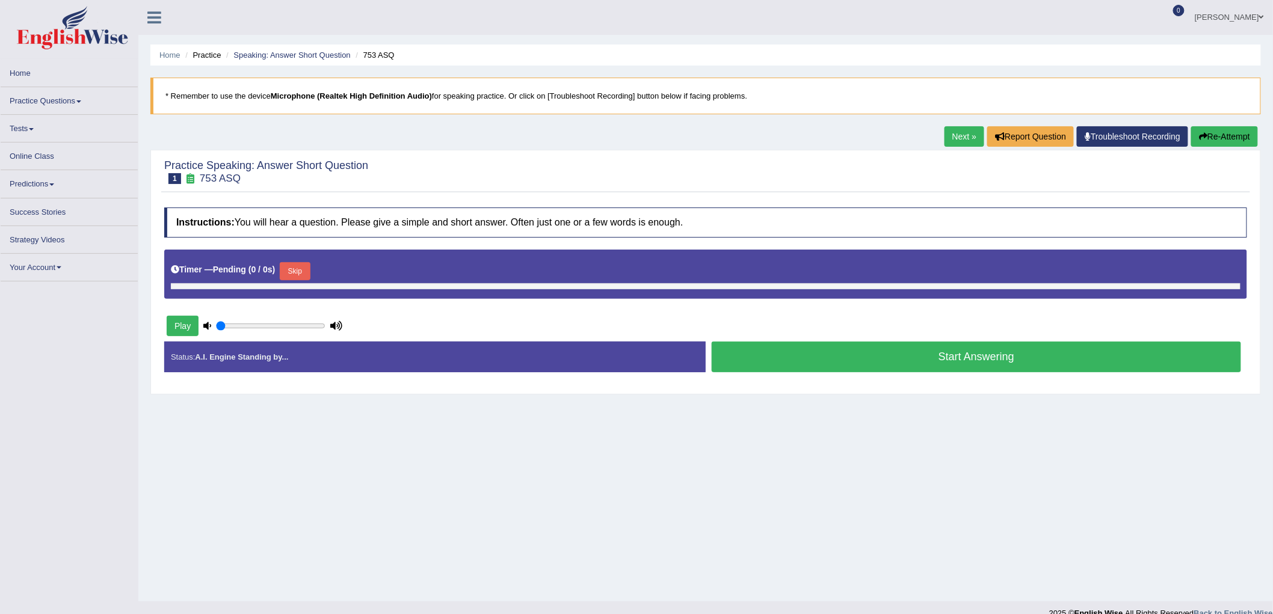
type input "1"
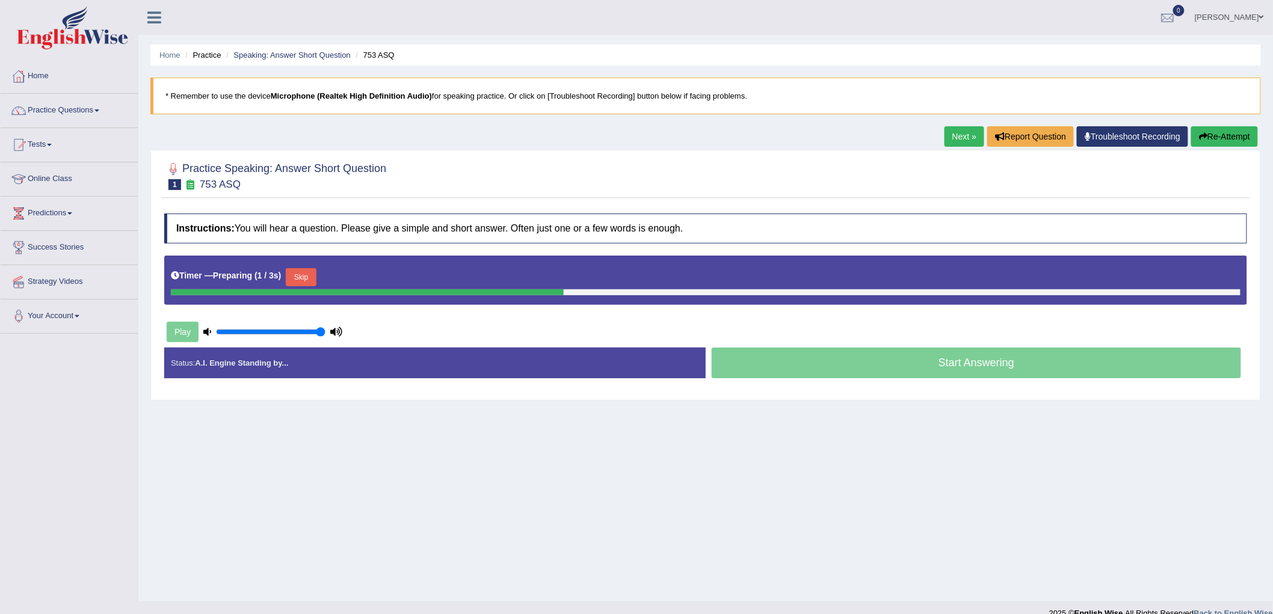
click at [301, 275] on button "Skip" at bounding box center [301, 277] width 30 height 18
click at [361, 271] on button "Skip" at bounding box center [354, 277] width 30 height 18
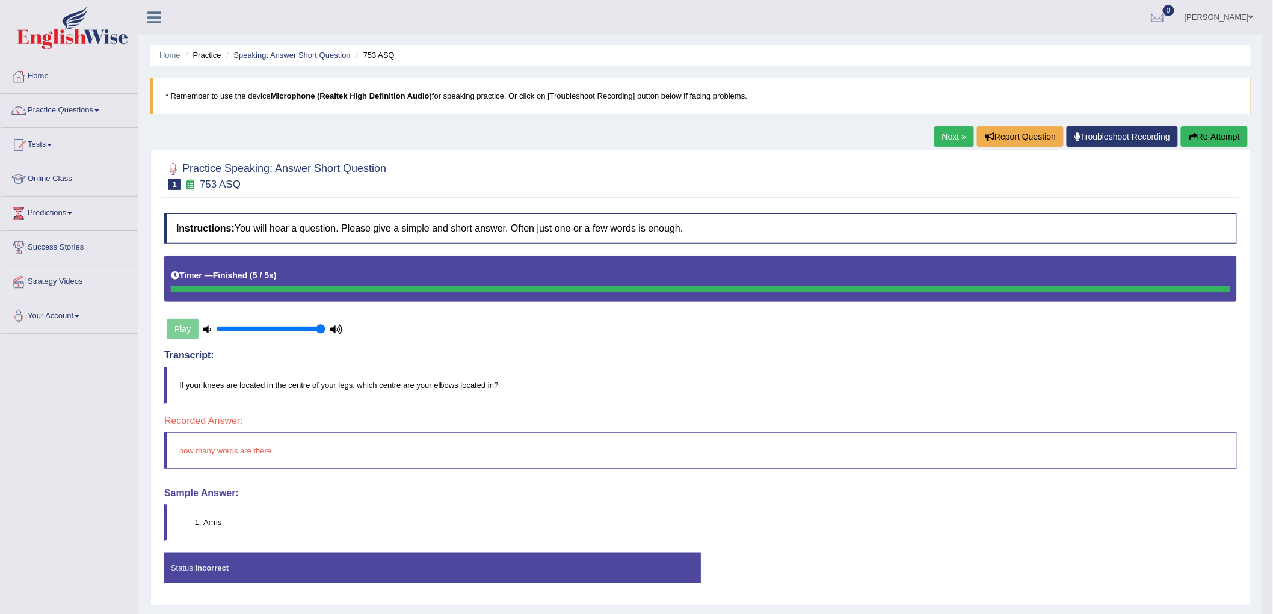
click at [952, 135] on link "Next »" at bounding box center [955, 136] width 40 height 20
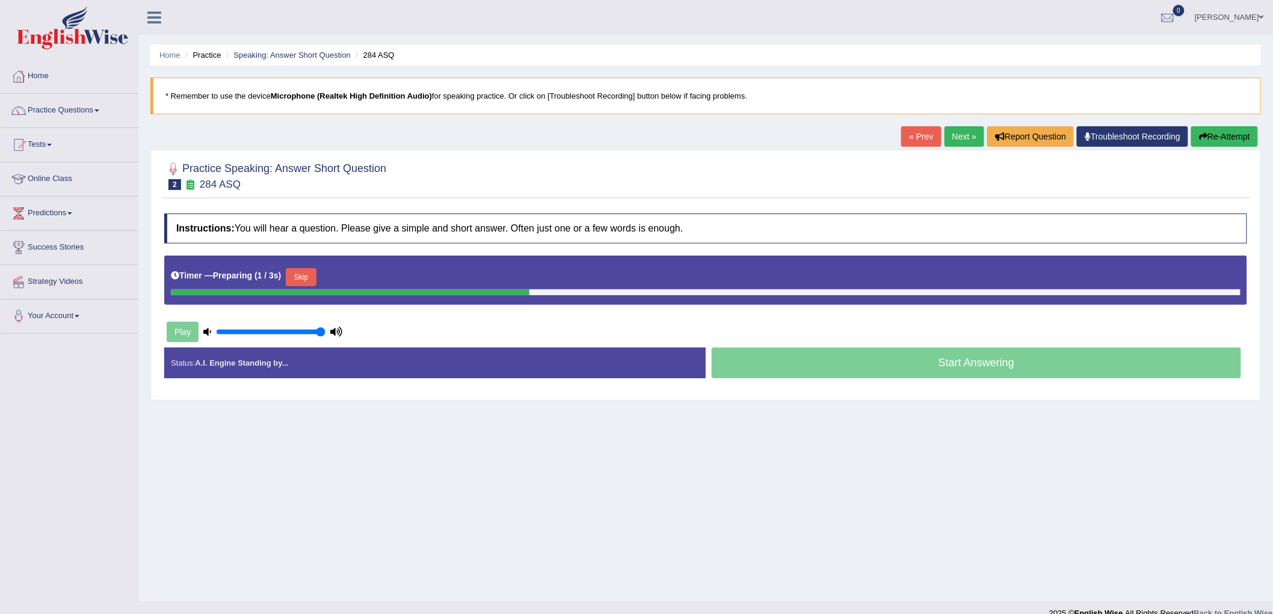
click at [321, 279] on div "Timer — Preparing ( 1 / 3s ) Skip" at bounding box center [706, 277] width 1070 height 24
click at [314, 271] on button "Skip" at bounding box center [301, 277] width 30 height 18
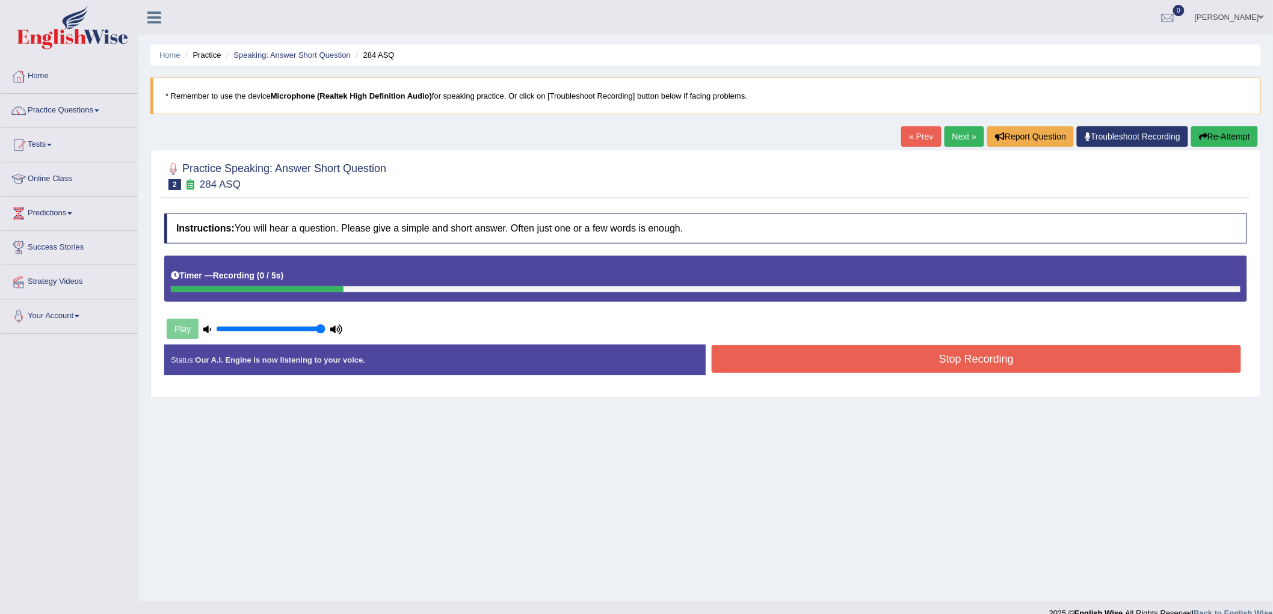
drag, startPoint x: 357, startPoint y: 279, endPoint x: 452, endPoint y: 327, distance: 106.8
click at [452, 327] on div "Instructions: You will hear a question. Please give a simple and short answer. …" at bounding box center [705, 300] width 1089 height 184
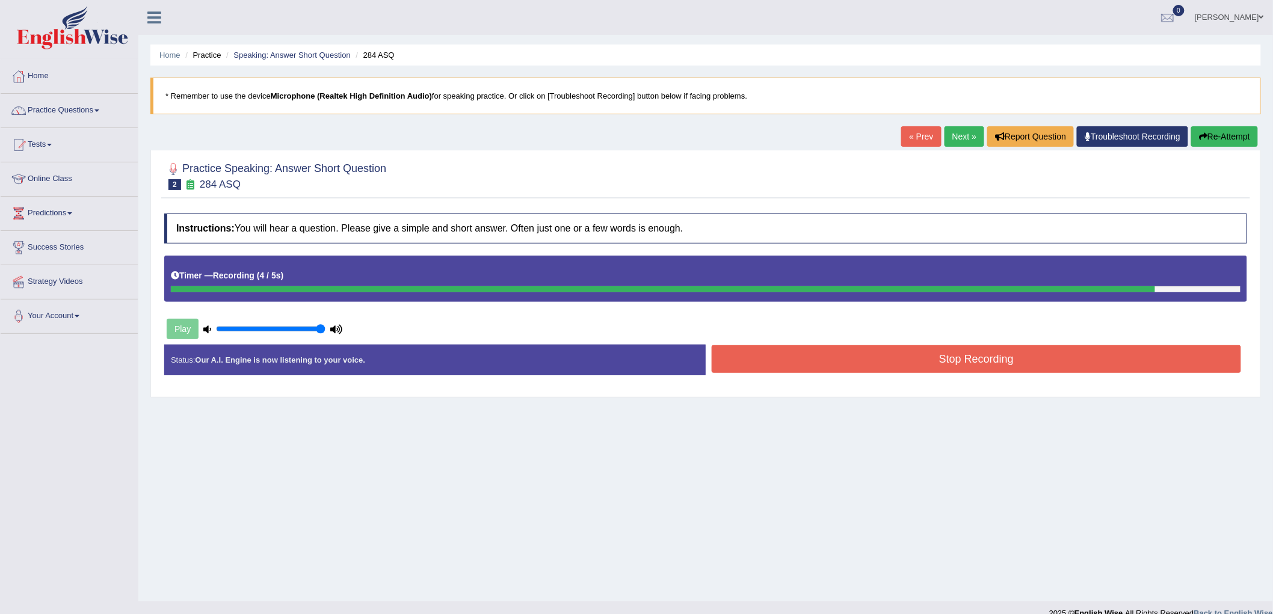
click at [840, 353] on button "Stop Recording" at bounding box center [977, 359] width 530 height 28
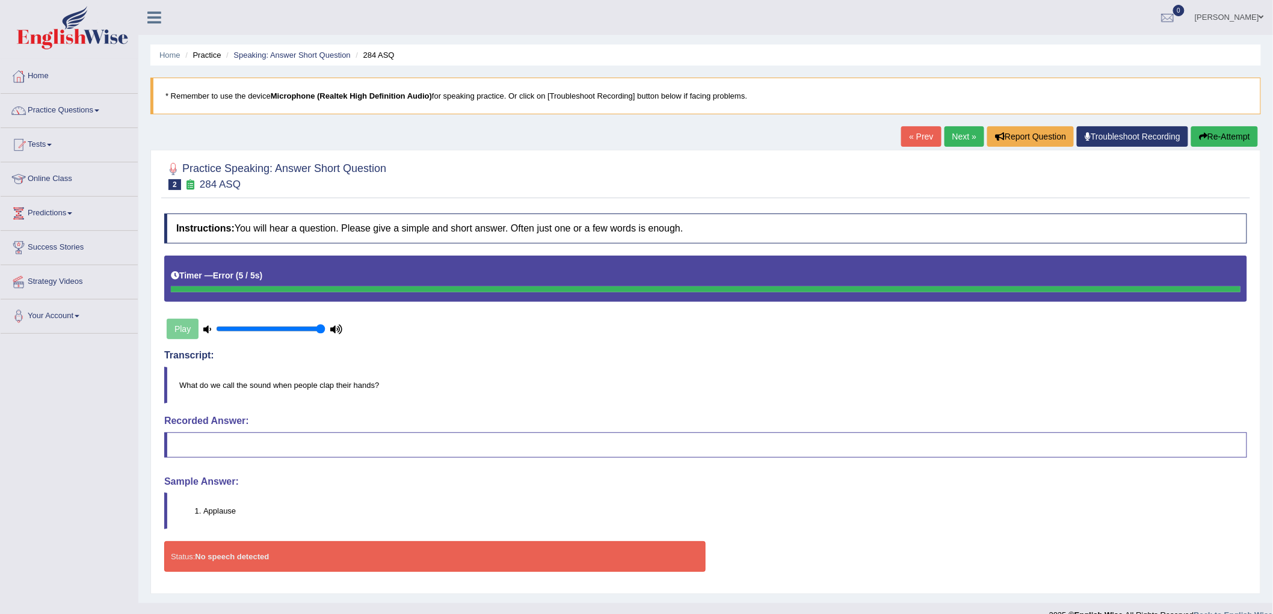
click at [953, 134] on link "Next »" at bounding box center [965, 136] width 40 height 20
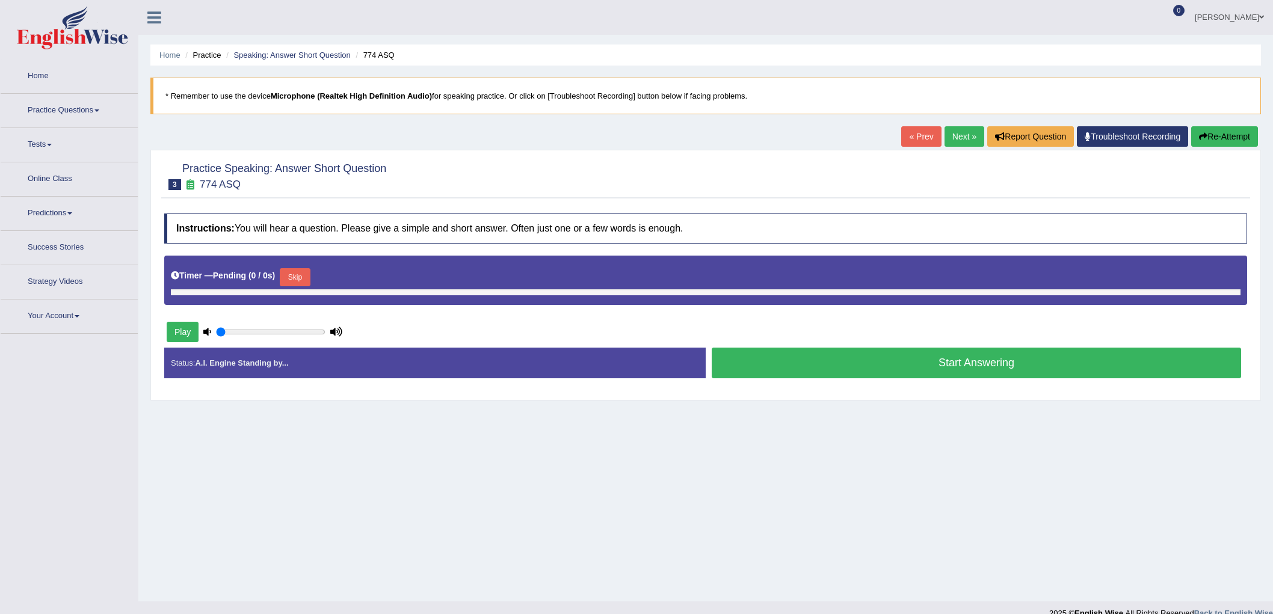
type input "1"
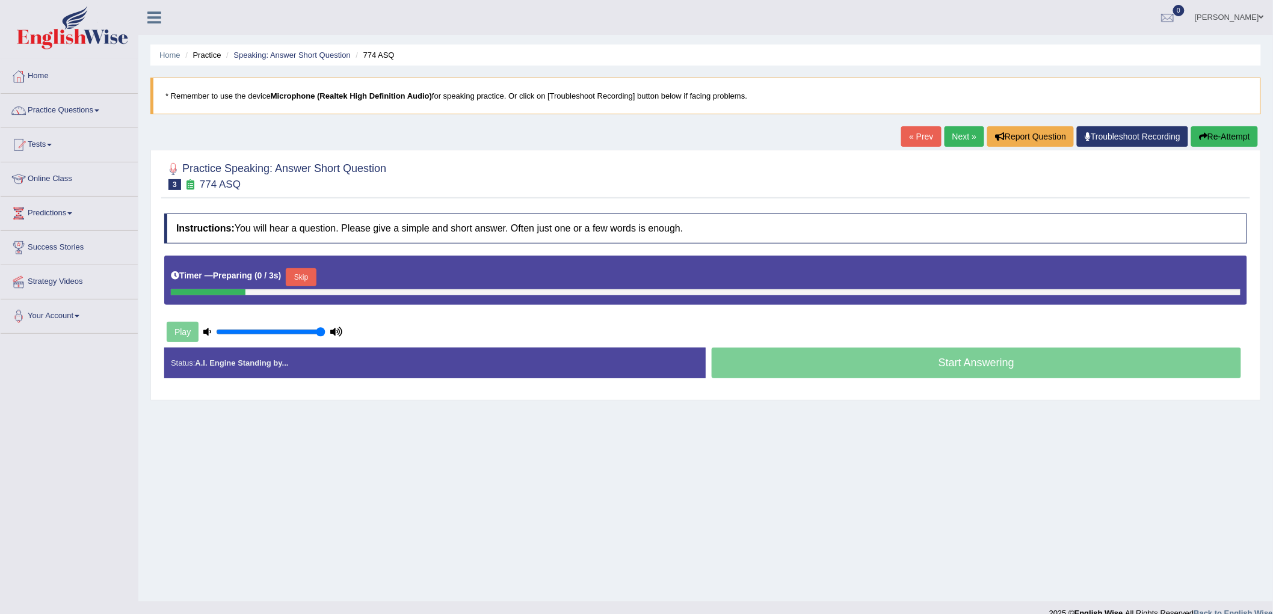
click at [298, 271] on button "Skip" at bounding box center [301, 277] width 30 height 18
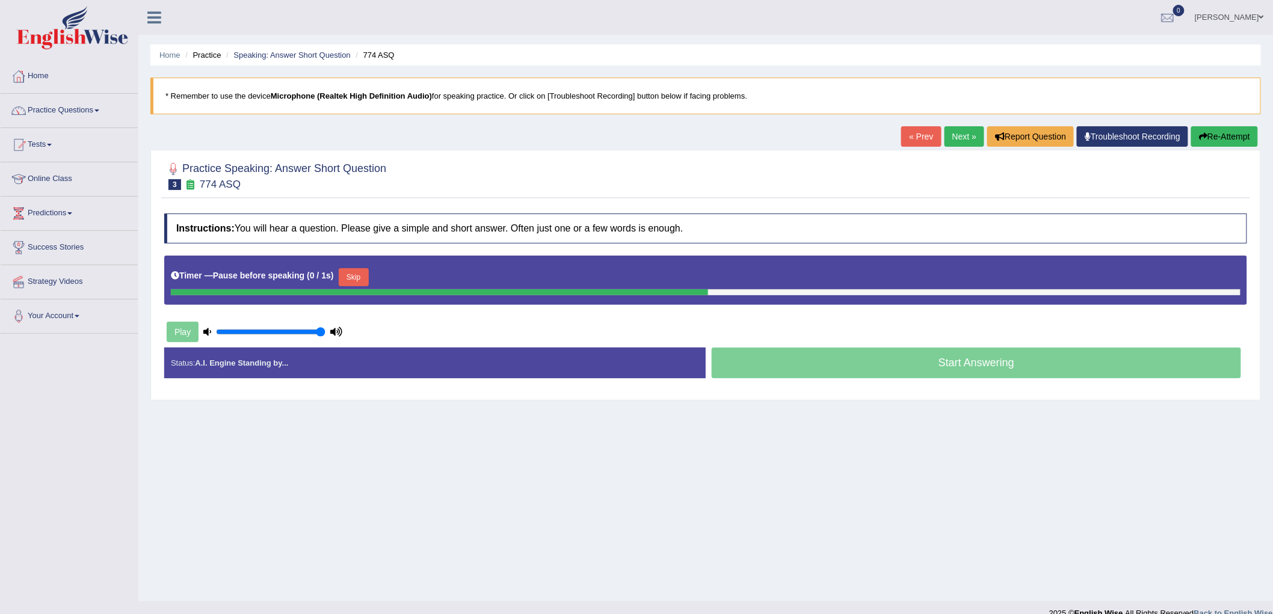
click at [350, 278] on button "Skip" at bounding box center [354, 277] width 30 height 18
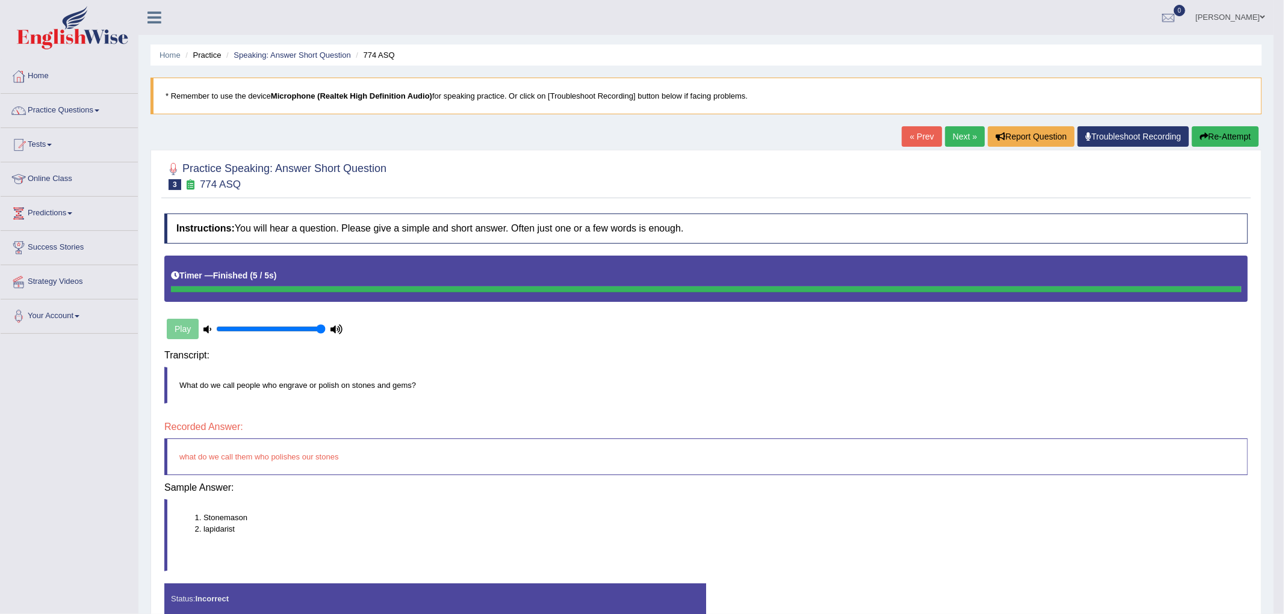
click at [939, 366] on body "Toggle navigation Home Practice Questions Speaking Practice Read Aloud Repeat S…" at bounding box center [642, 307] width 1284 height 614
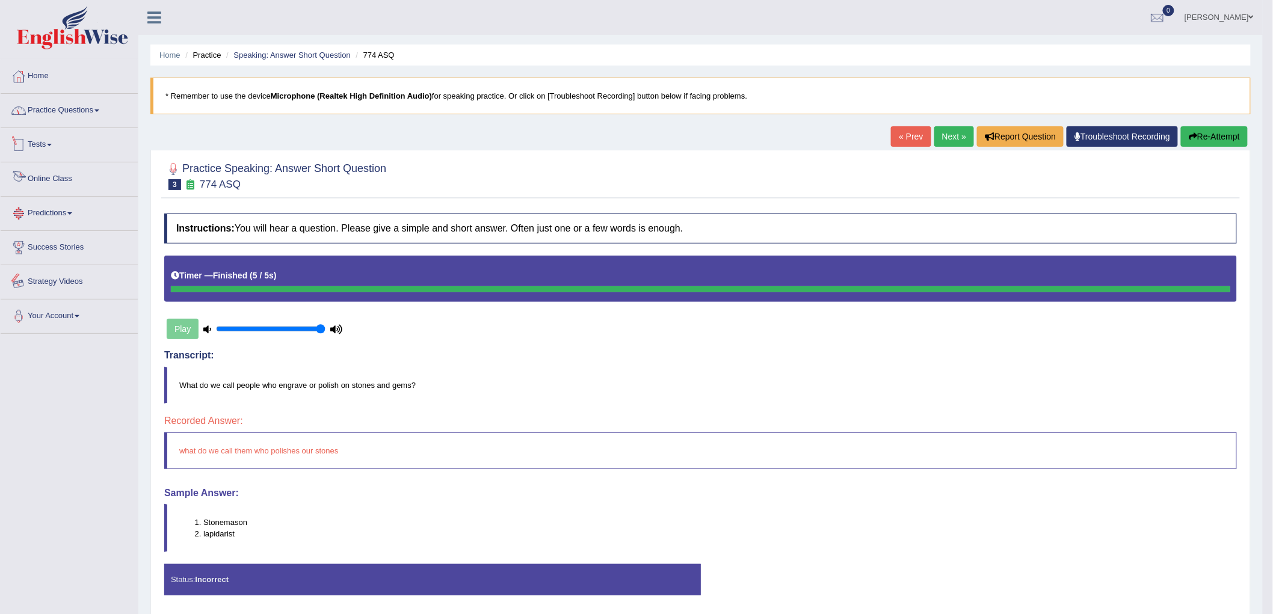
click at [69, 127] on li "Practice Questions Speaking Practice Read Aloud Repeat Sentence Describe Image …" at bounding box center [69, 111] width 137 height 34
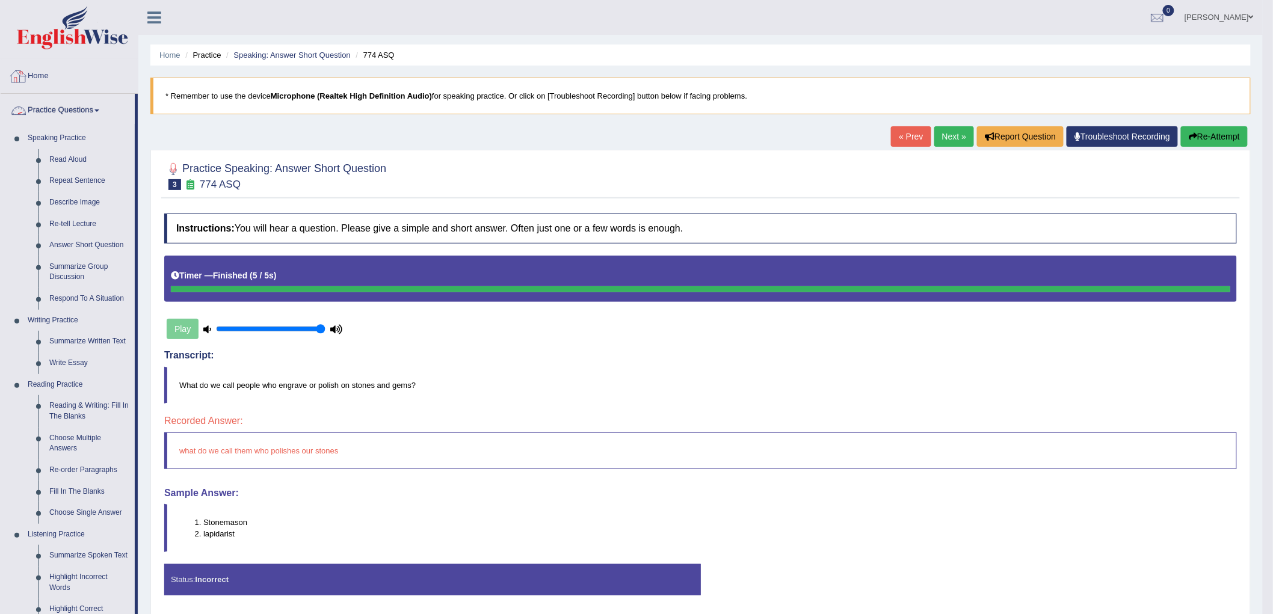
click at [83, 112] on link "Practice Questions" at bounding box center [68, 109] width 134 height 30
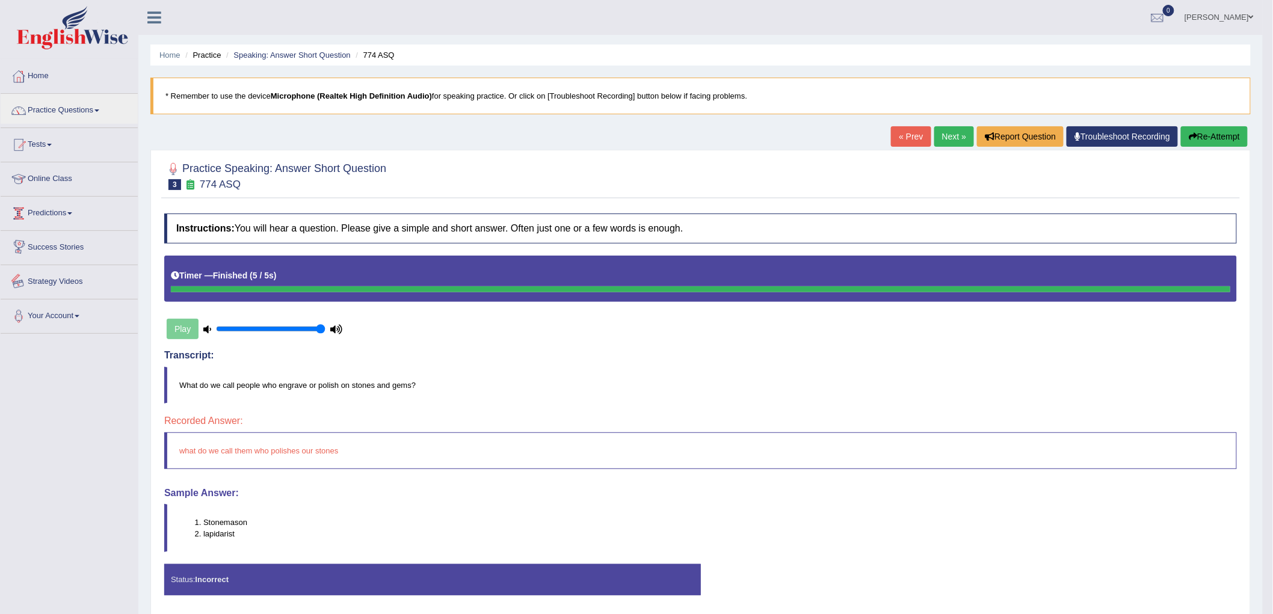
click at [55, 283] on link "Strategy Videos" at bounding box center [69, 280] width 137 height 30
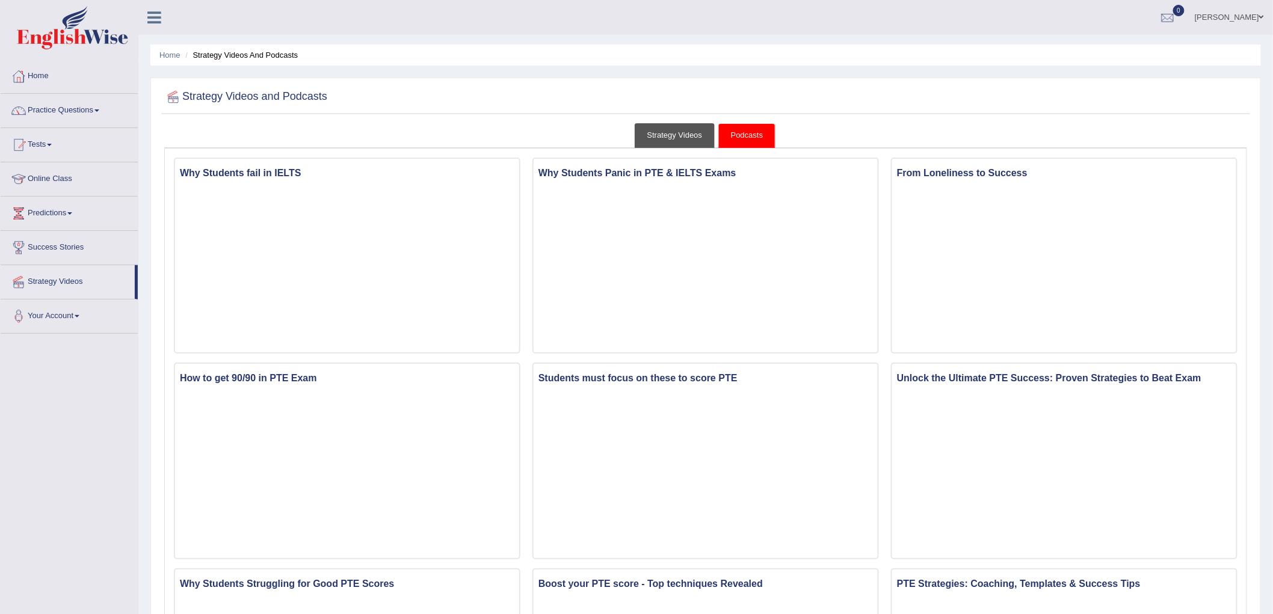
click at [676, 129] on link "Strategy Videos" at bounding box center [675, 135] width 81 height 25
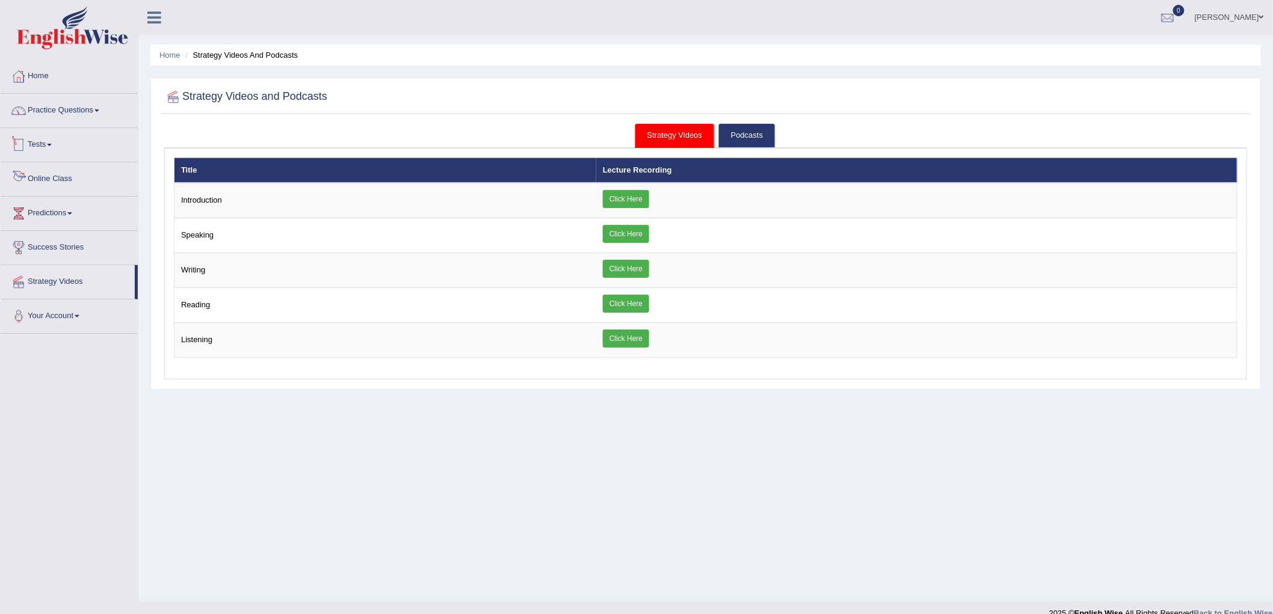
click at [100, 105] on link "Practice Questions" at bounding box center [69, 109] width 137 height 30
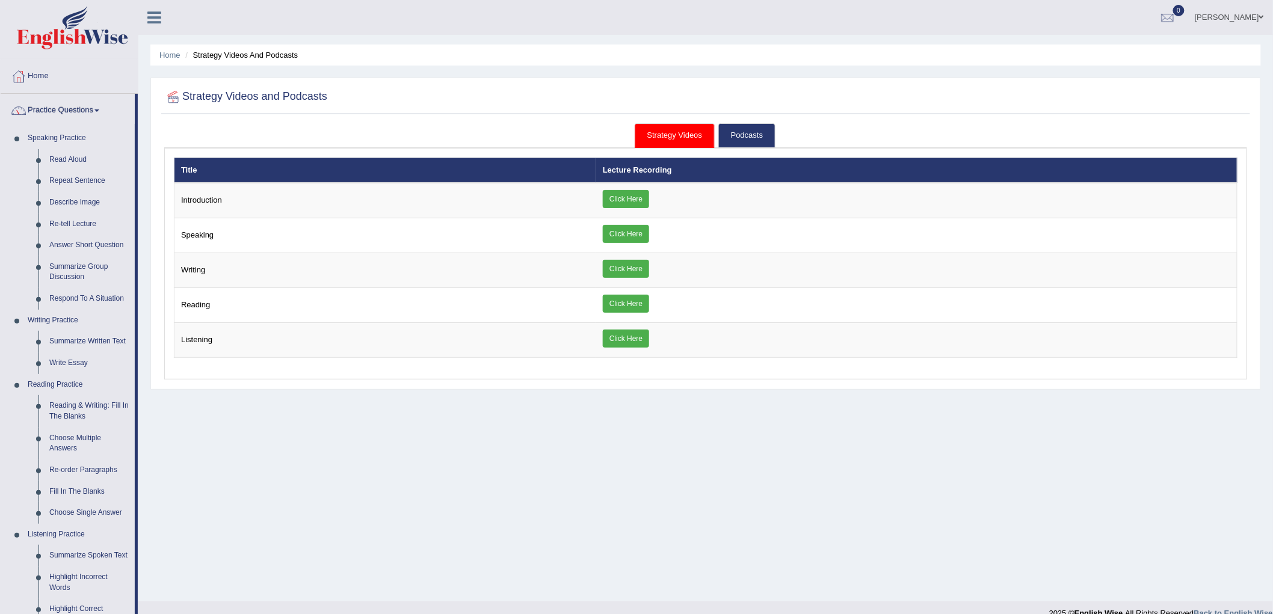
click at [95, 111] on link "Practice Questions" at bounding box center [68, 109] width 134 height 30
